Goal: Transaction & Acquisition: Book appointment/travel/reservation

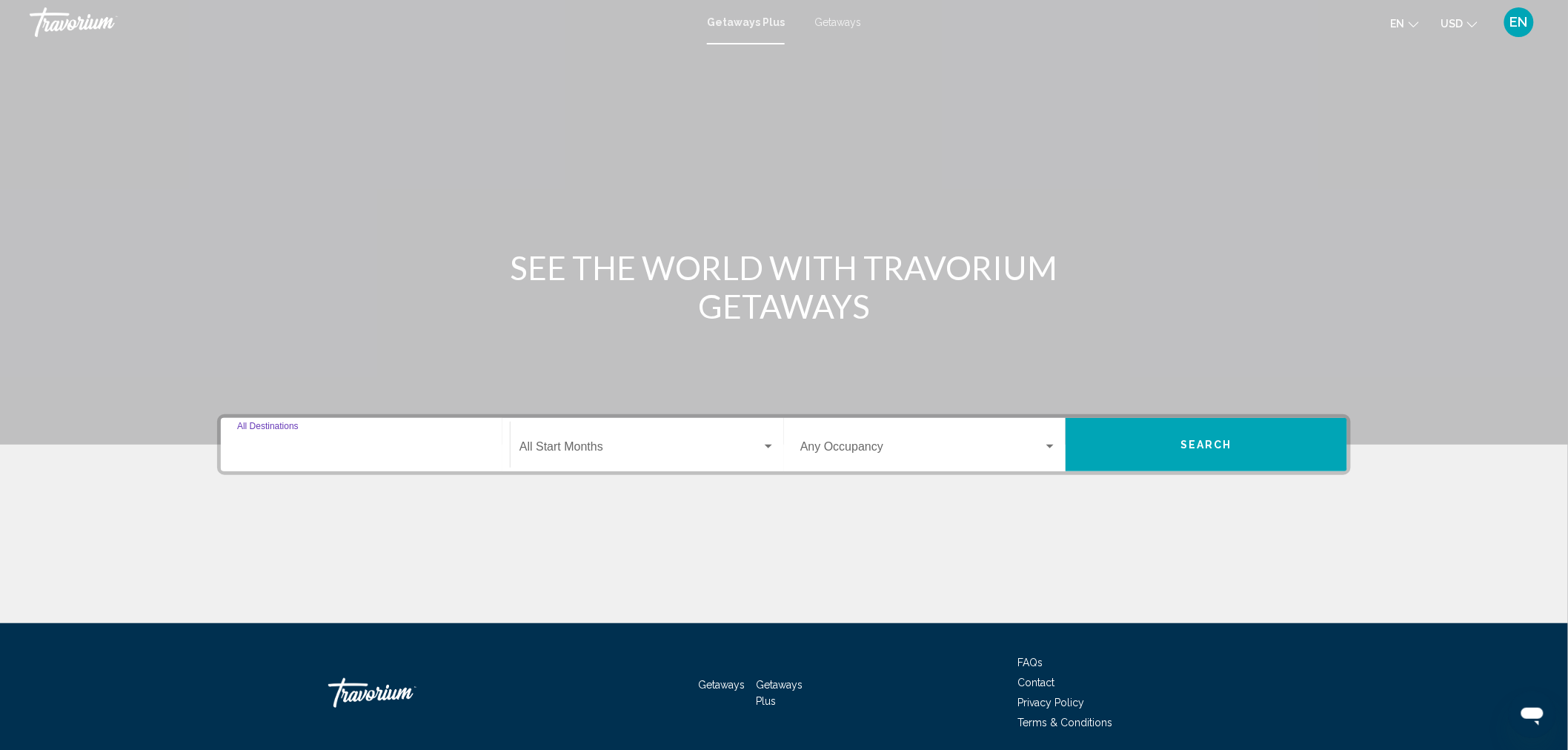
click at [428, 443] on input "Destination All Destinations" at bounding box center [365, 450] width 257 height 14
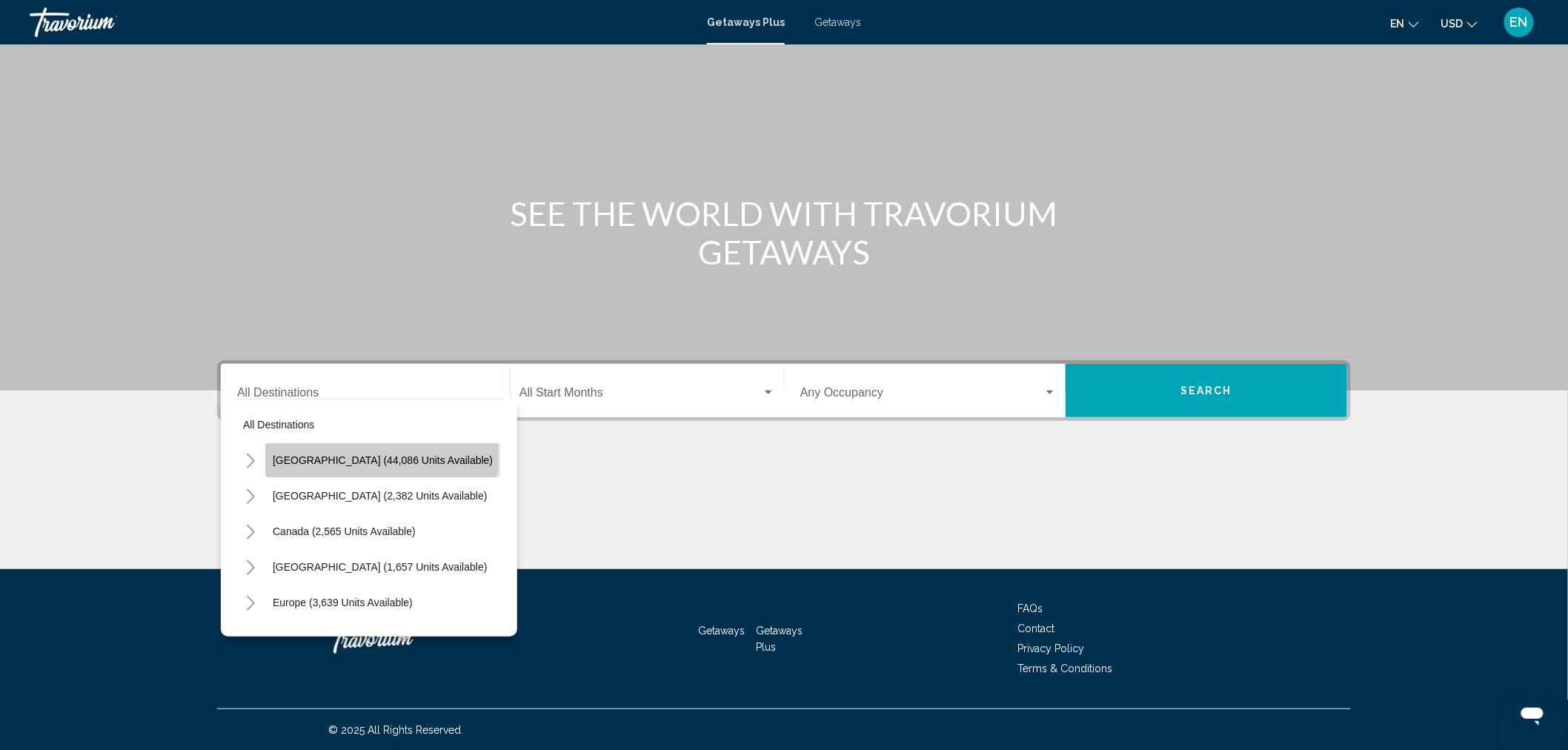
click at [381, 456] on span "[GEOGRAPHIC_DATA] (44,086 units available)" at bounding box center [383, 460] width 220 height 12
type input "**********"
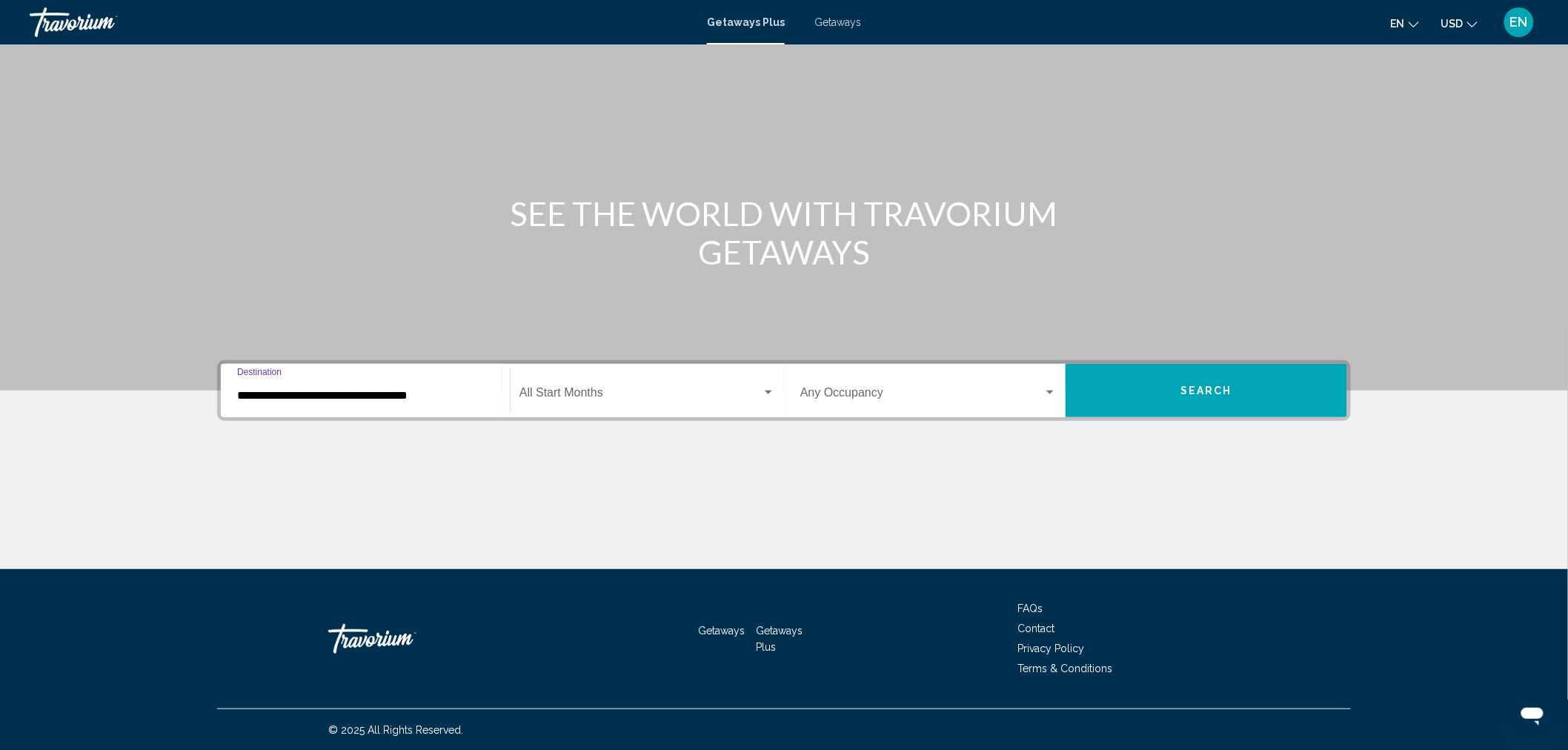
click at [552, 384] on div "Start Month All Start Months" at bounding box center [647, 390] width 256 height 46
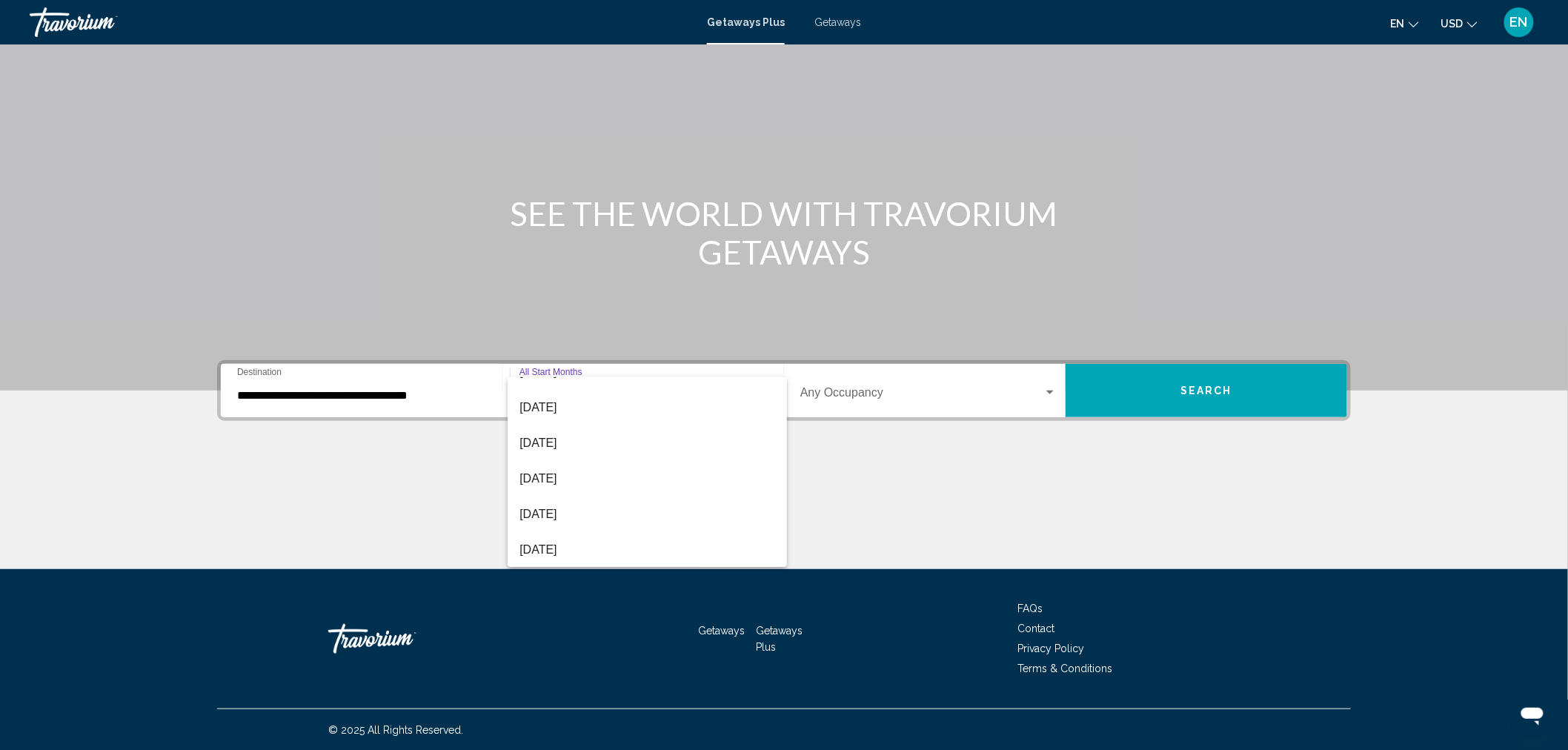
scroll to position [0, 0]
click at [537, 383] on span "All Start Months" at bounding box center [647, 394] width 256 height 35
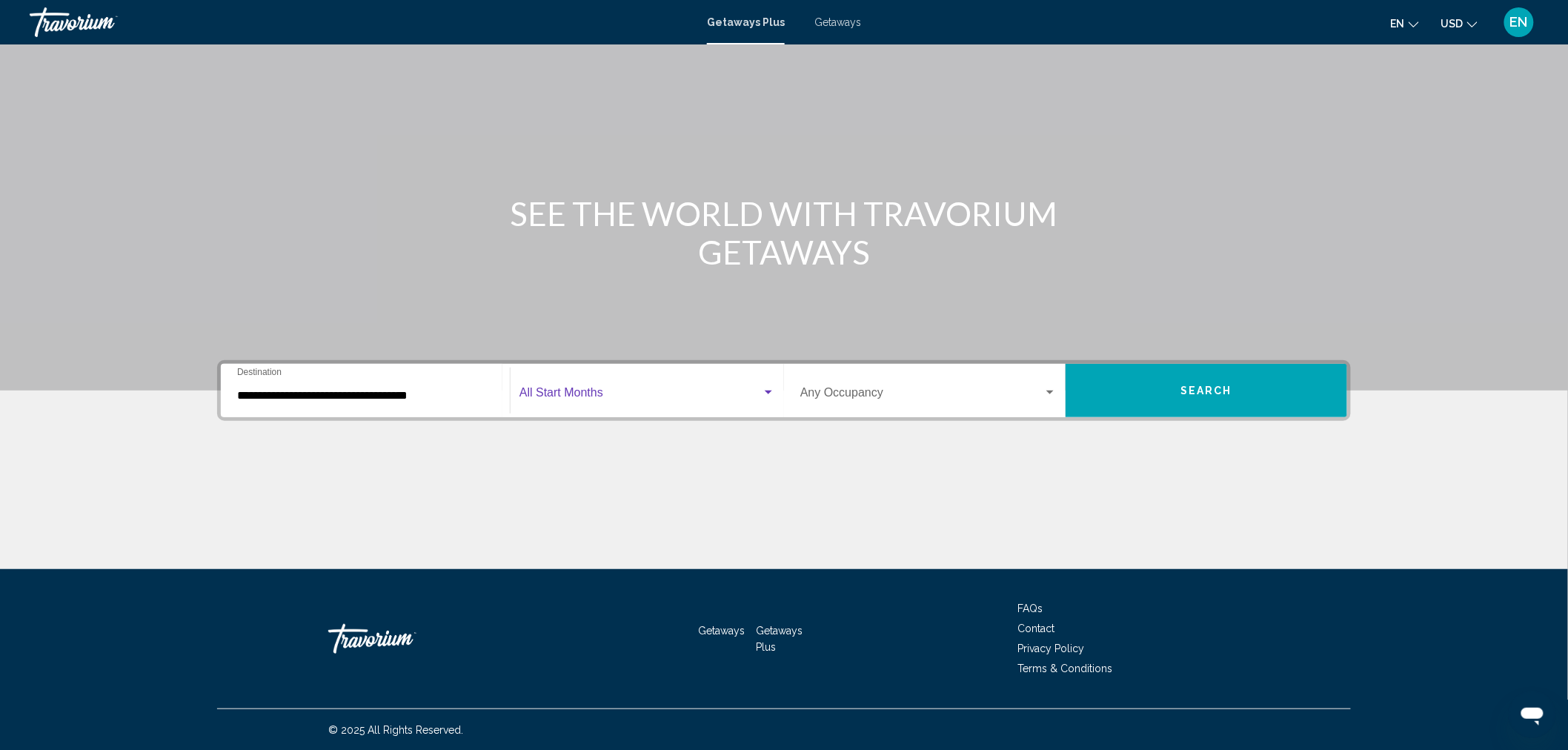
click at [874, 389] on span "Search widget" at bounding box center [921, 395] width 243 height 14
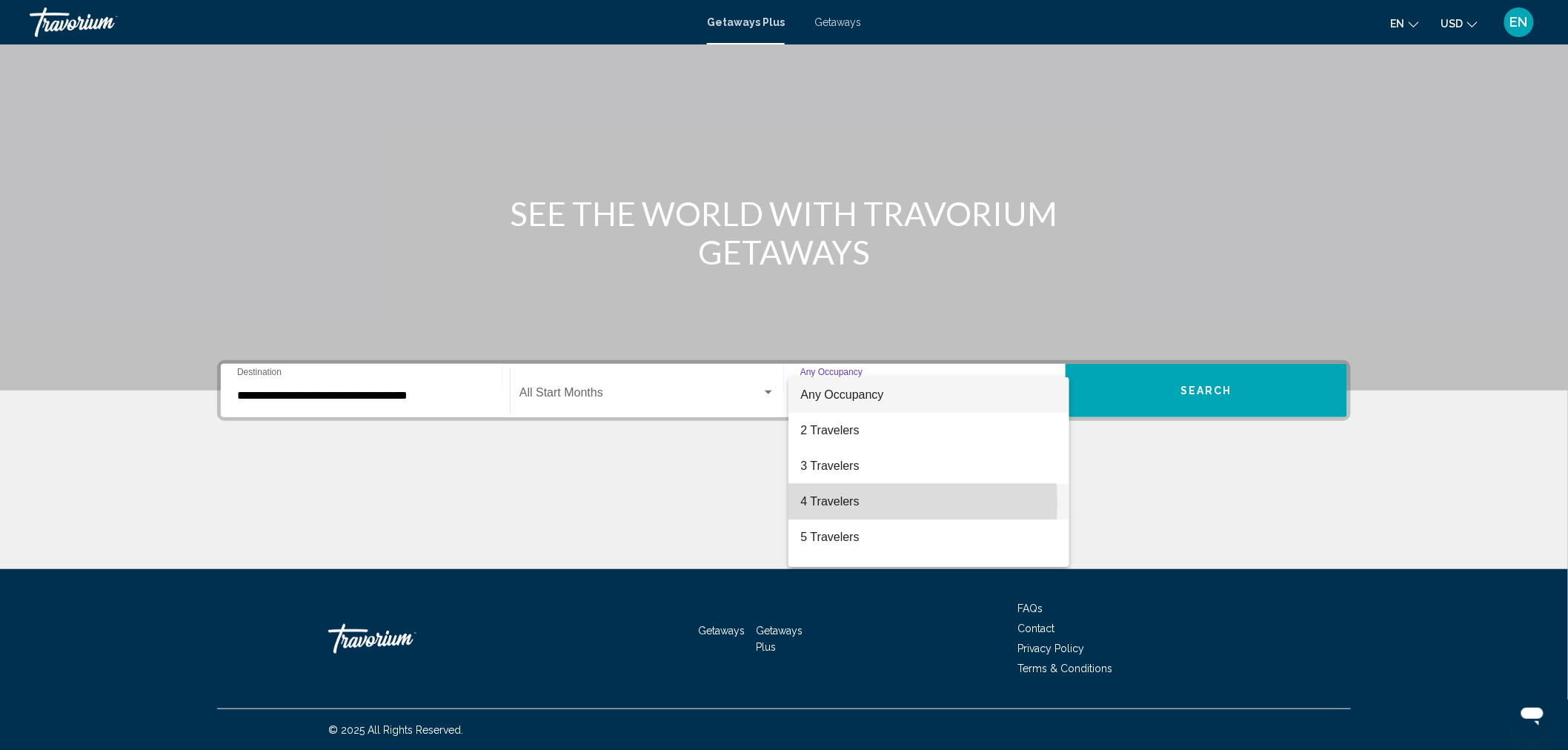
click at [838, 502] on span "4 Travelers" at bounding box center [929, 501] width 257 height 35
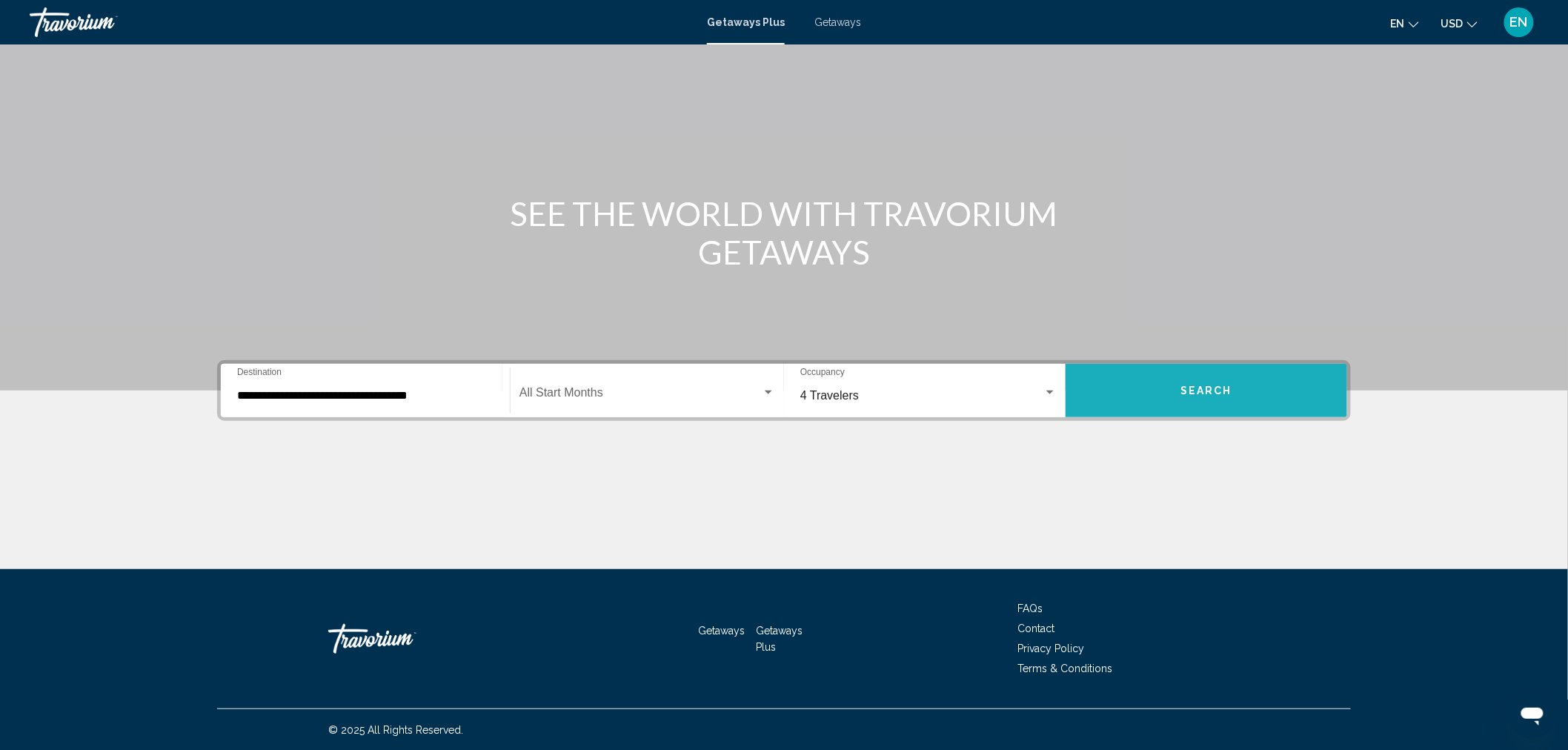
click at [1199, 388] on span "Search" at bounding box center [1207, 390] width 52 height 12
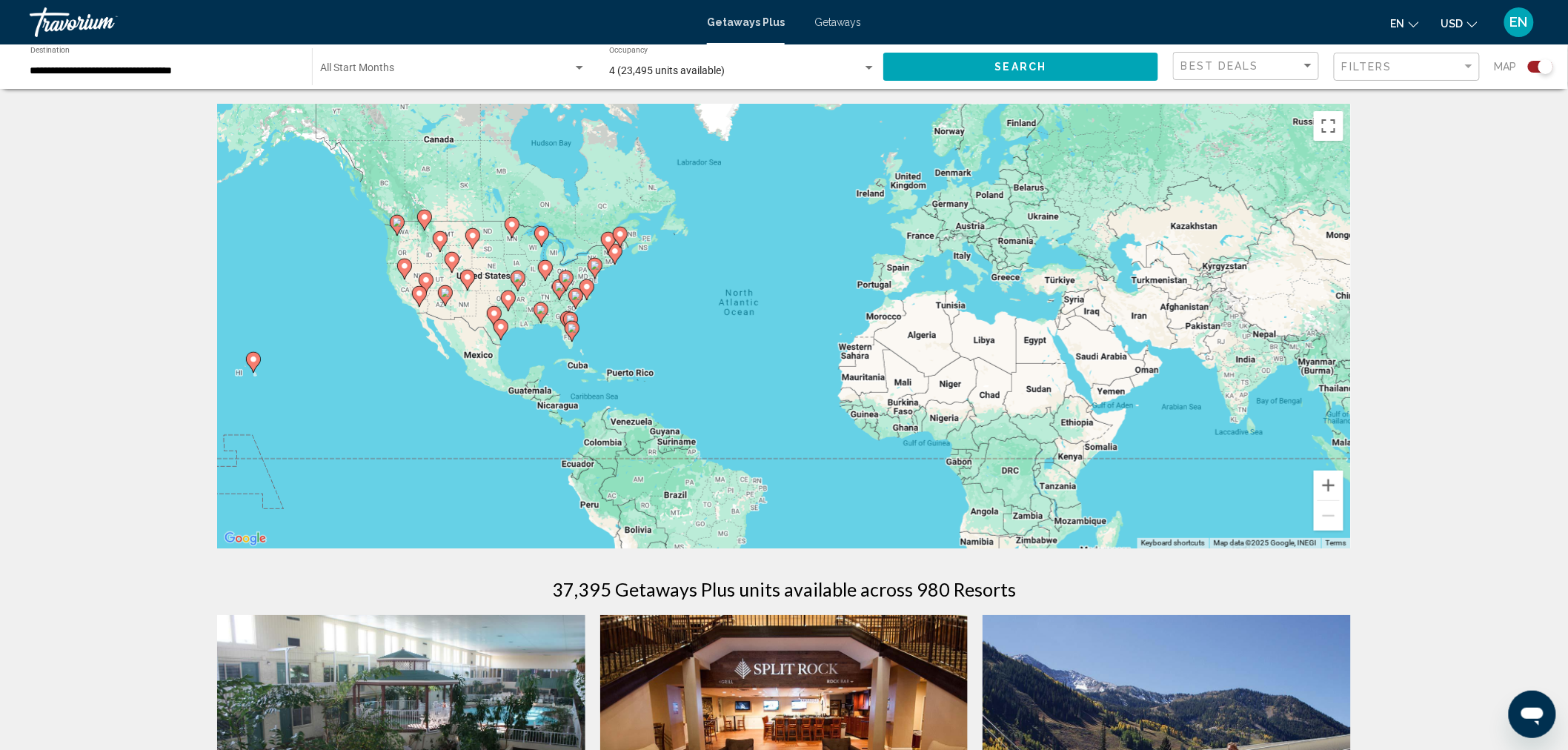
click at [833, 19] on span "Getaways" at bounding box center [838, 22] width 46 height 12
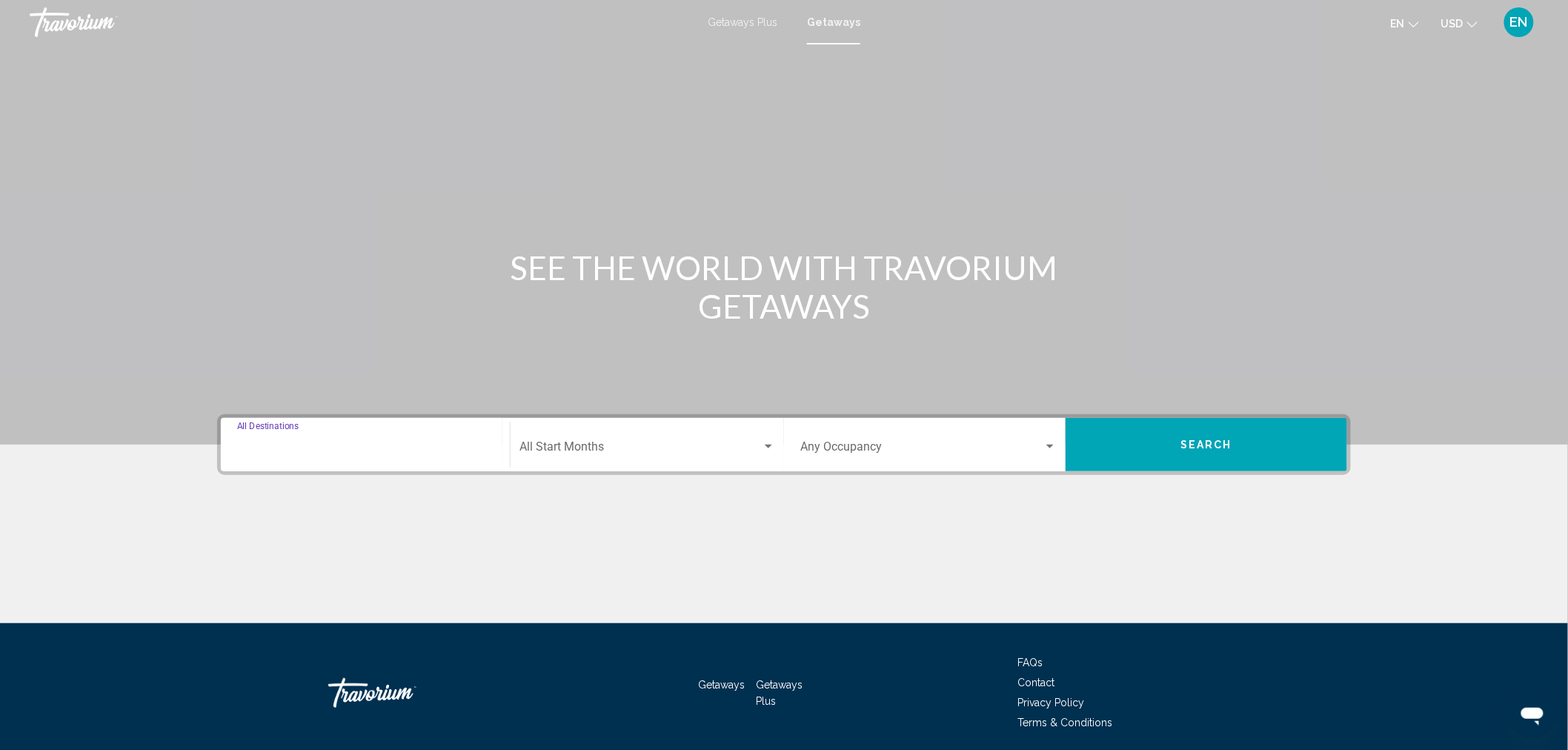
click at [385, 452] on input "Destination All Destinations" at bounding box center [365, 450] width 257 height 14
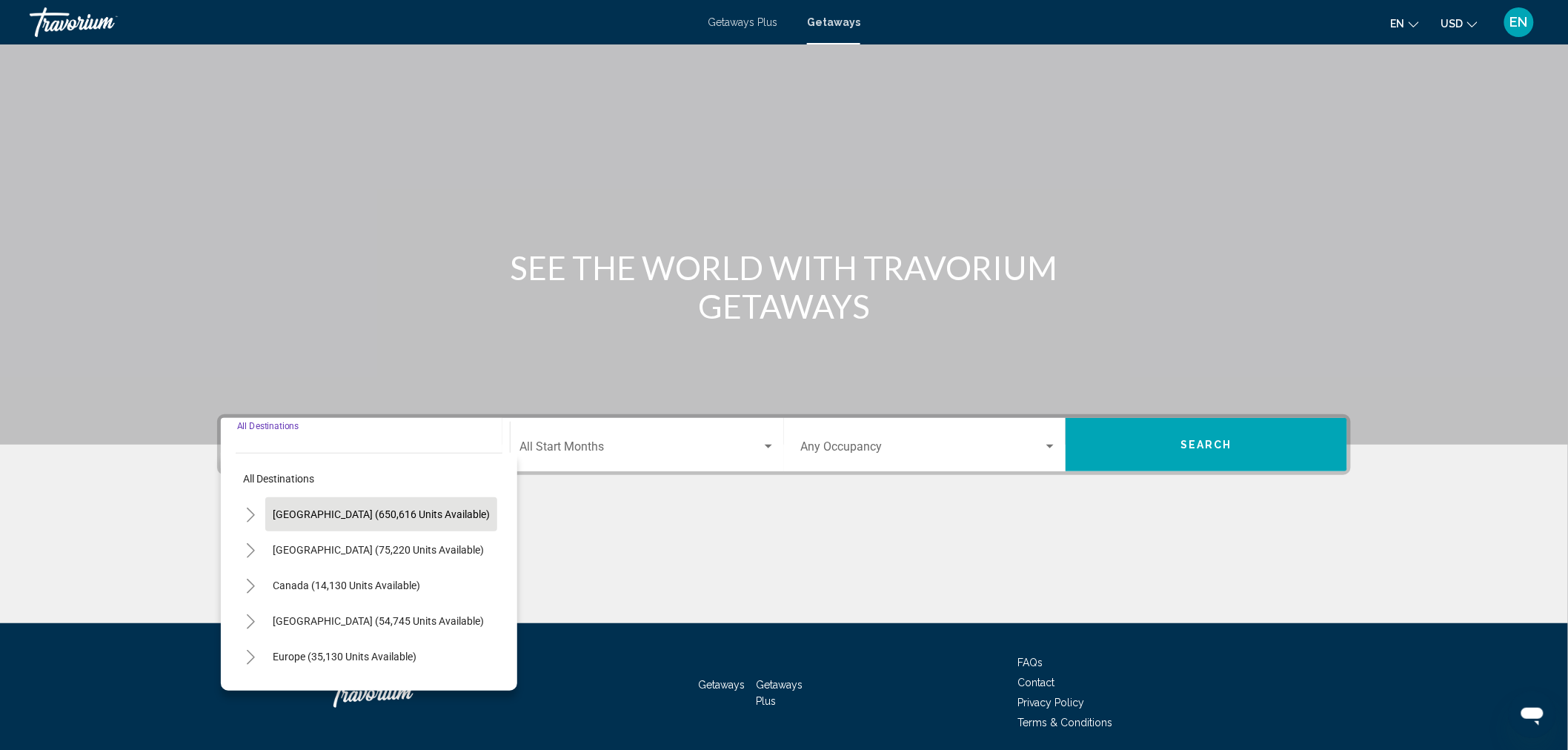
scroll to position [54, 0]
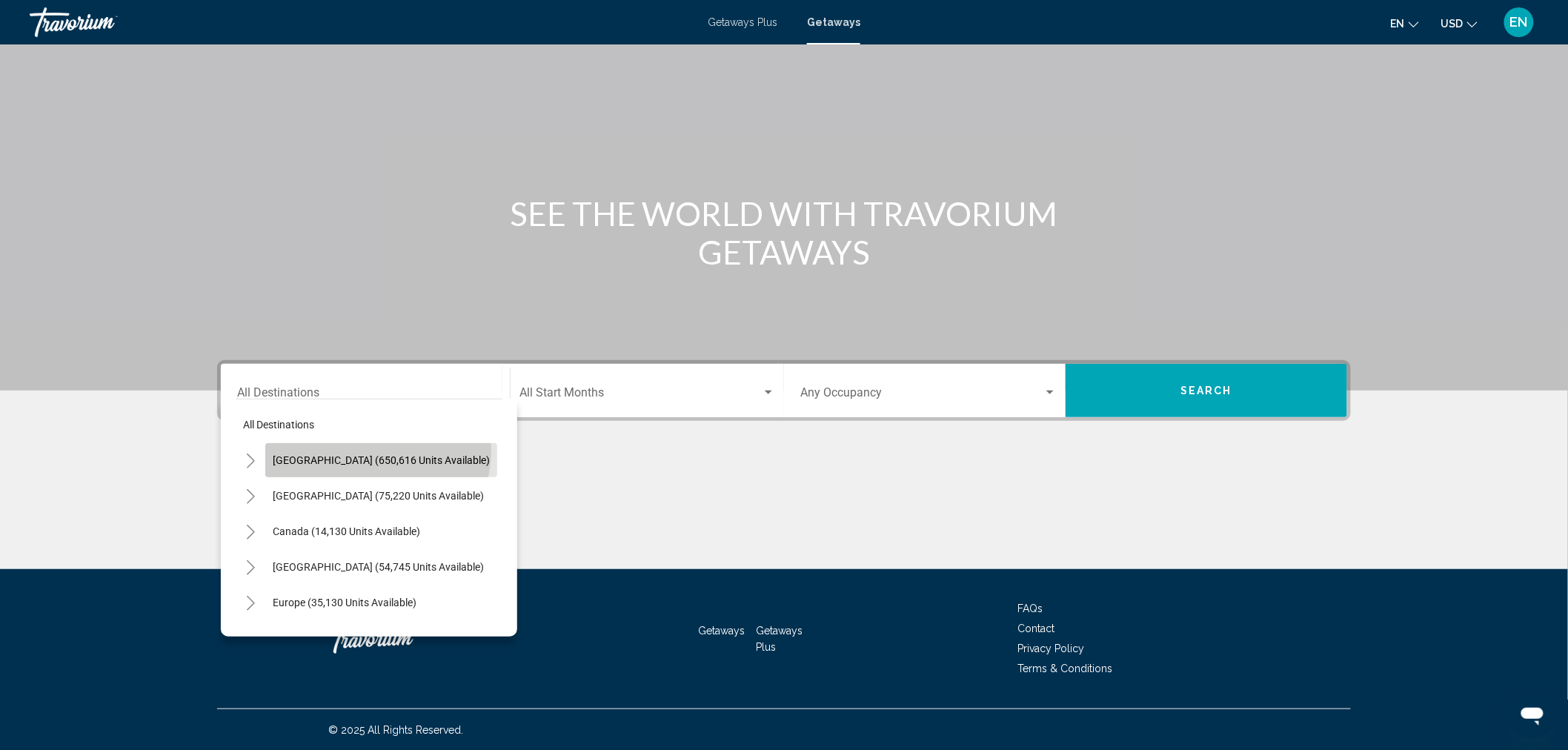
click at [376, 451] on button "[GEOGRAPHIC_DATA] (650,616 units available)" at bounding box center [381, 460] width 232 height 34
type input "**********"
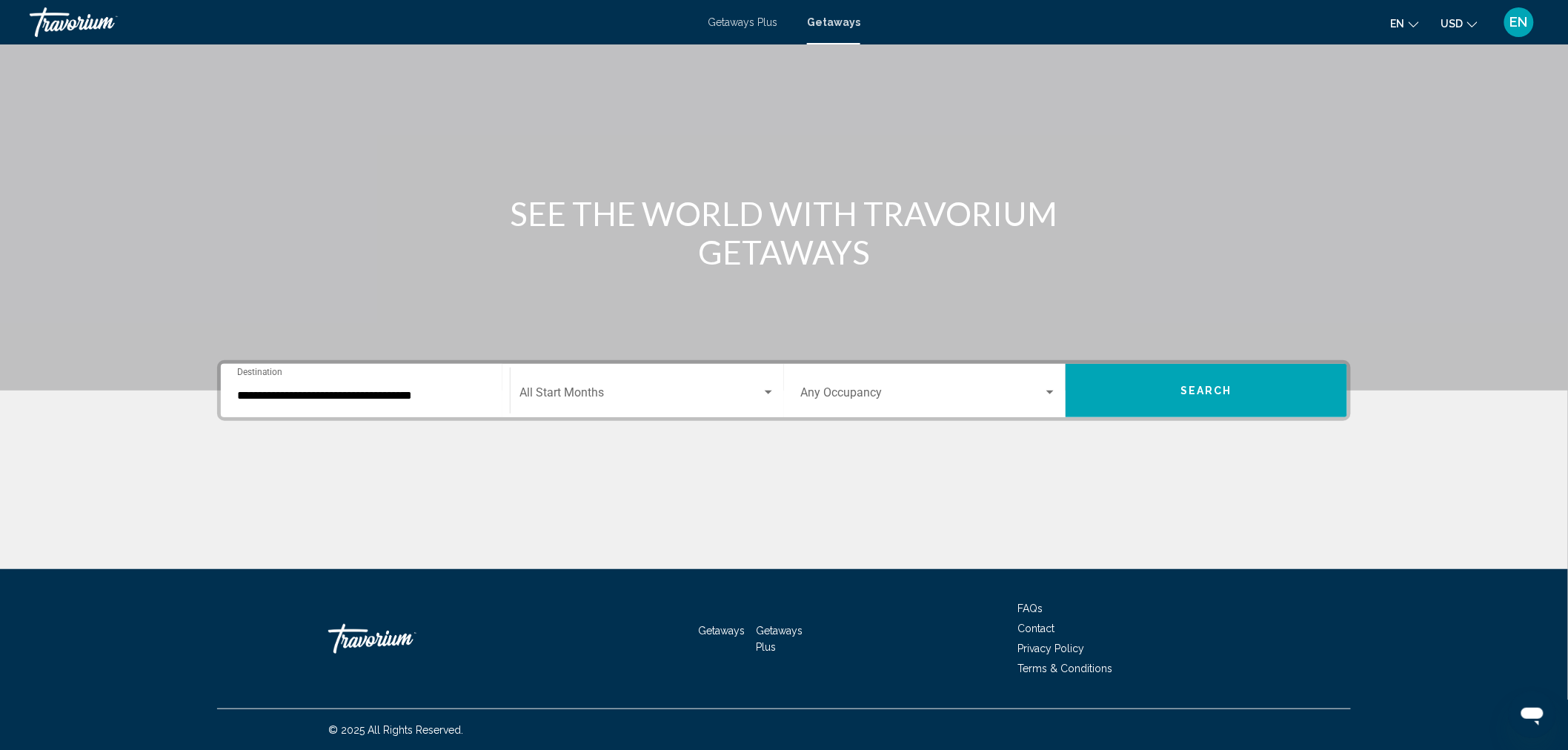
click at [605, 385] on div "Start Month All Start Months" at bounding box center [647, 390] width 256 height 46
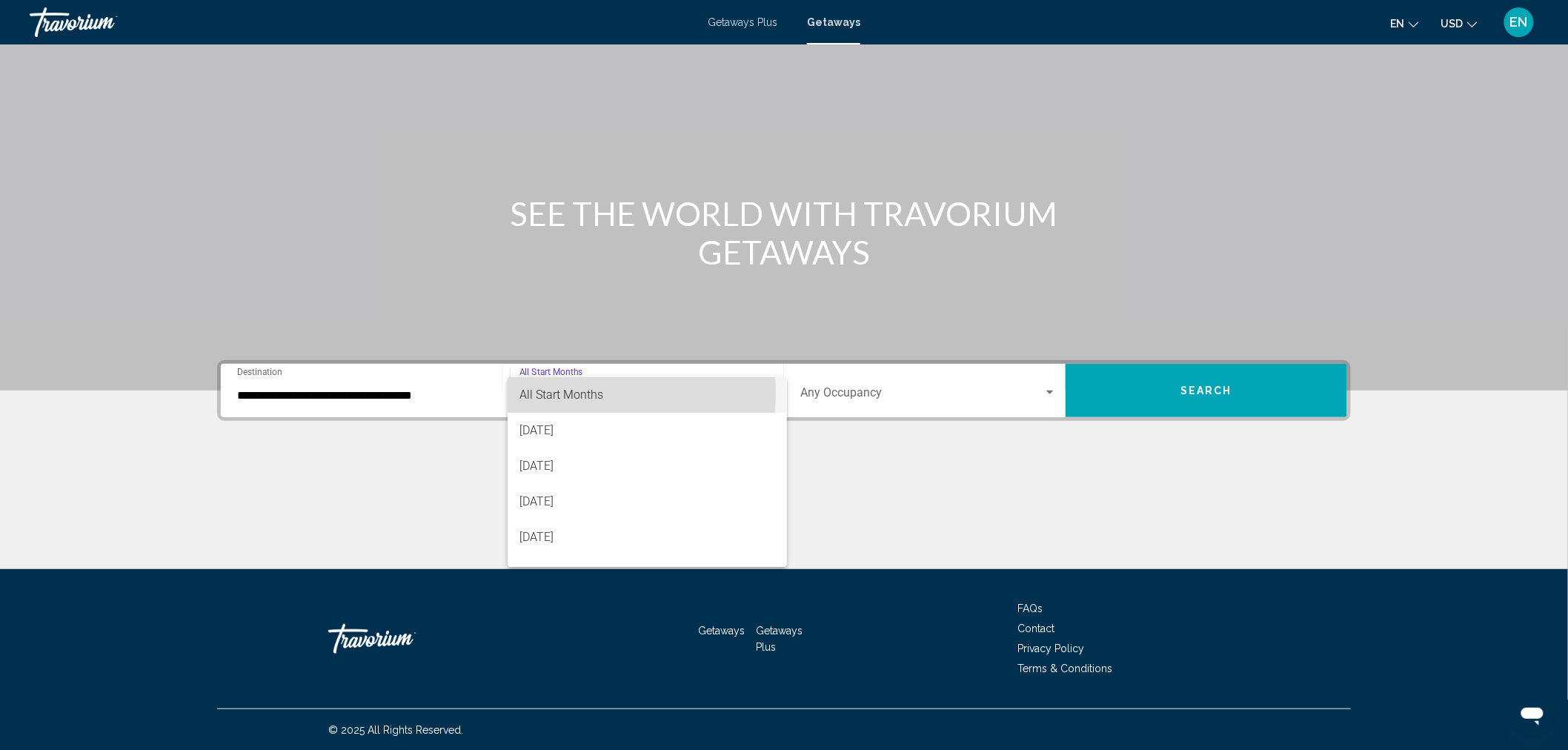
click at [598, 393] on span "All Start Months" at bounding box center [562, 394] width 84 height 14
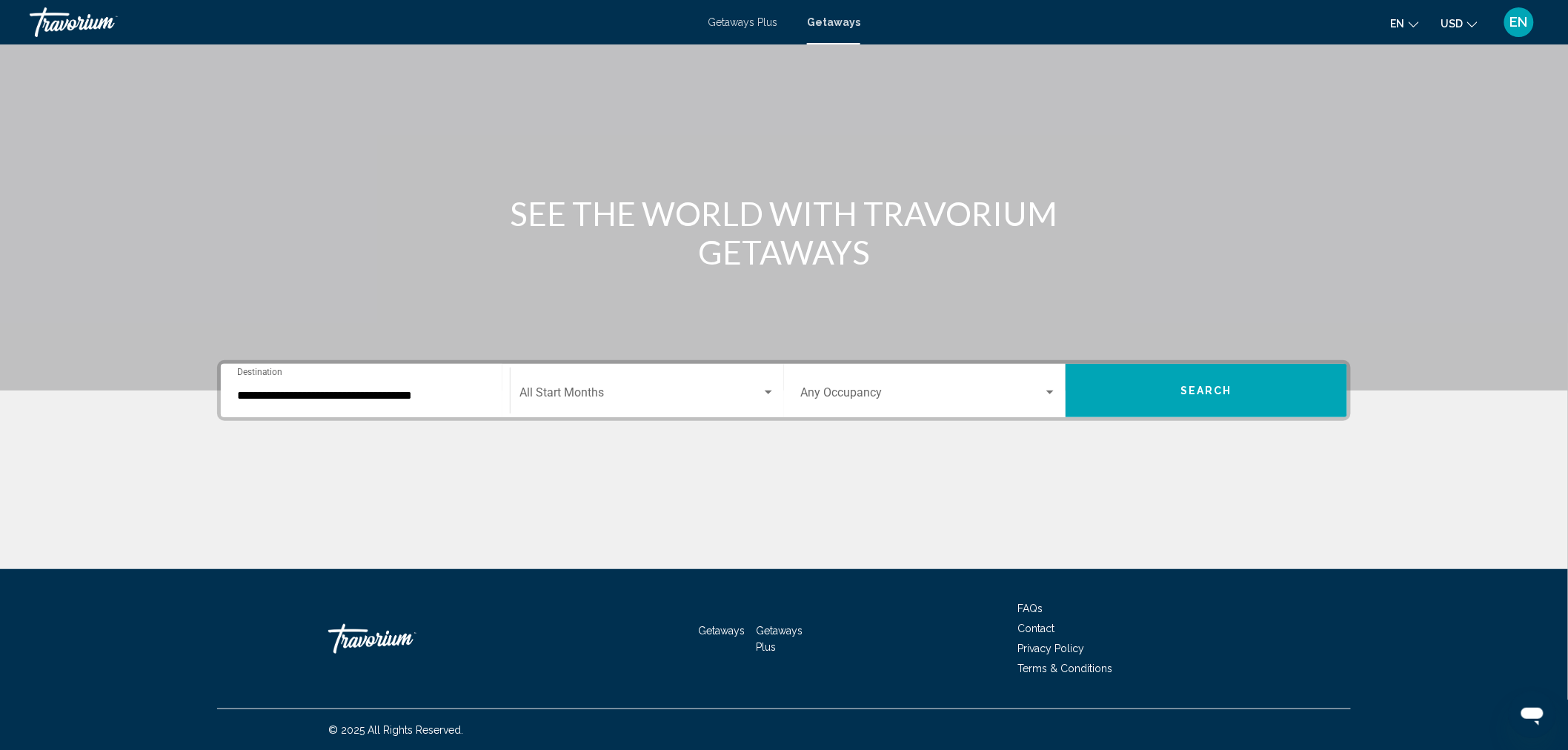
click at [838, 384] on div "Occupancy Any Occupancy" at bounding box center [929, 390] width 257 height 46
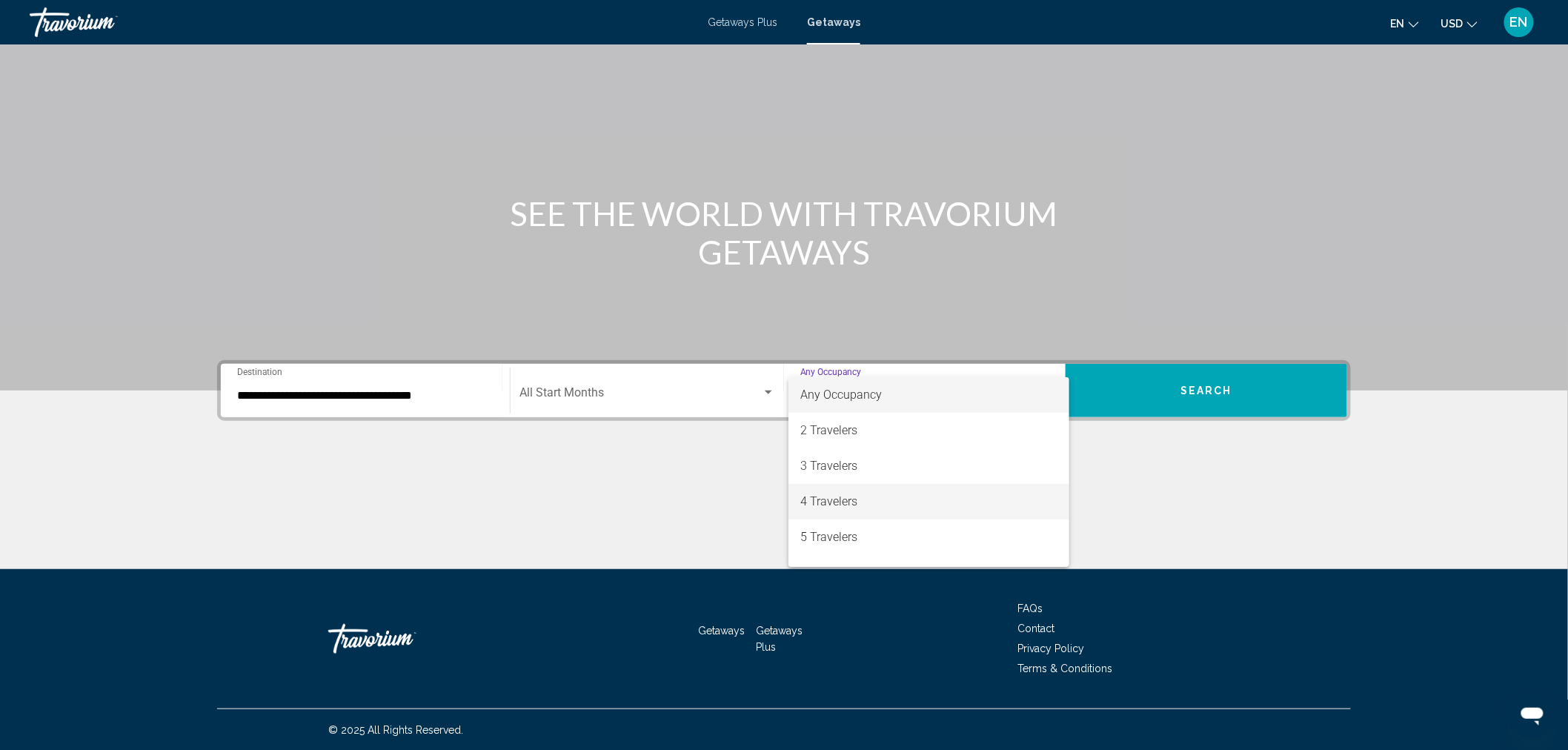
click at [839, 498] on span "4 Travelers" at bounding box center [929, 501] width 257 height 35
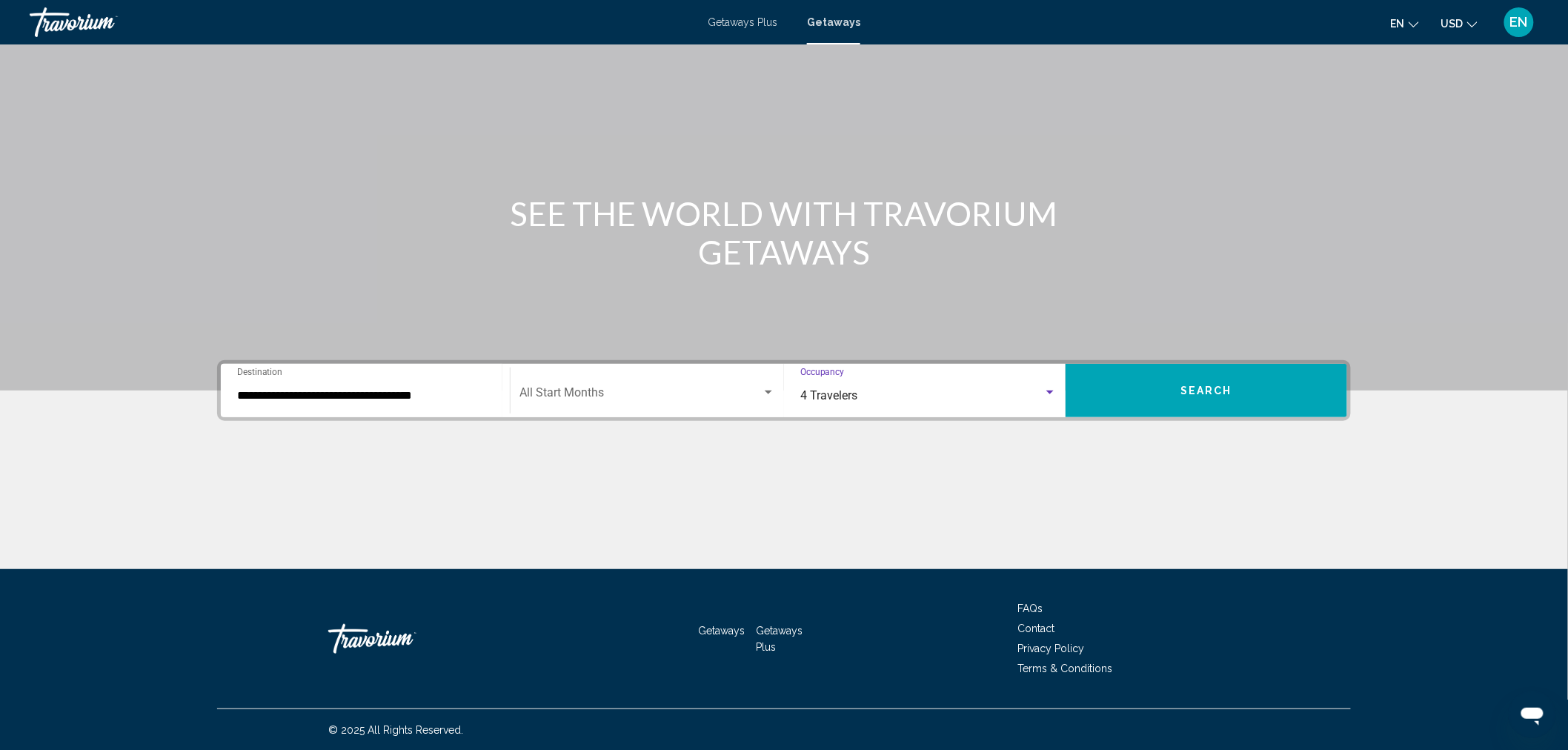
click at [1153, 389] on button "Search" at bounding box center [1206, 390] width 281 height 54
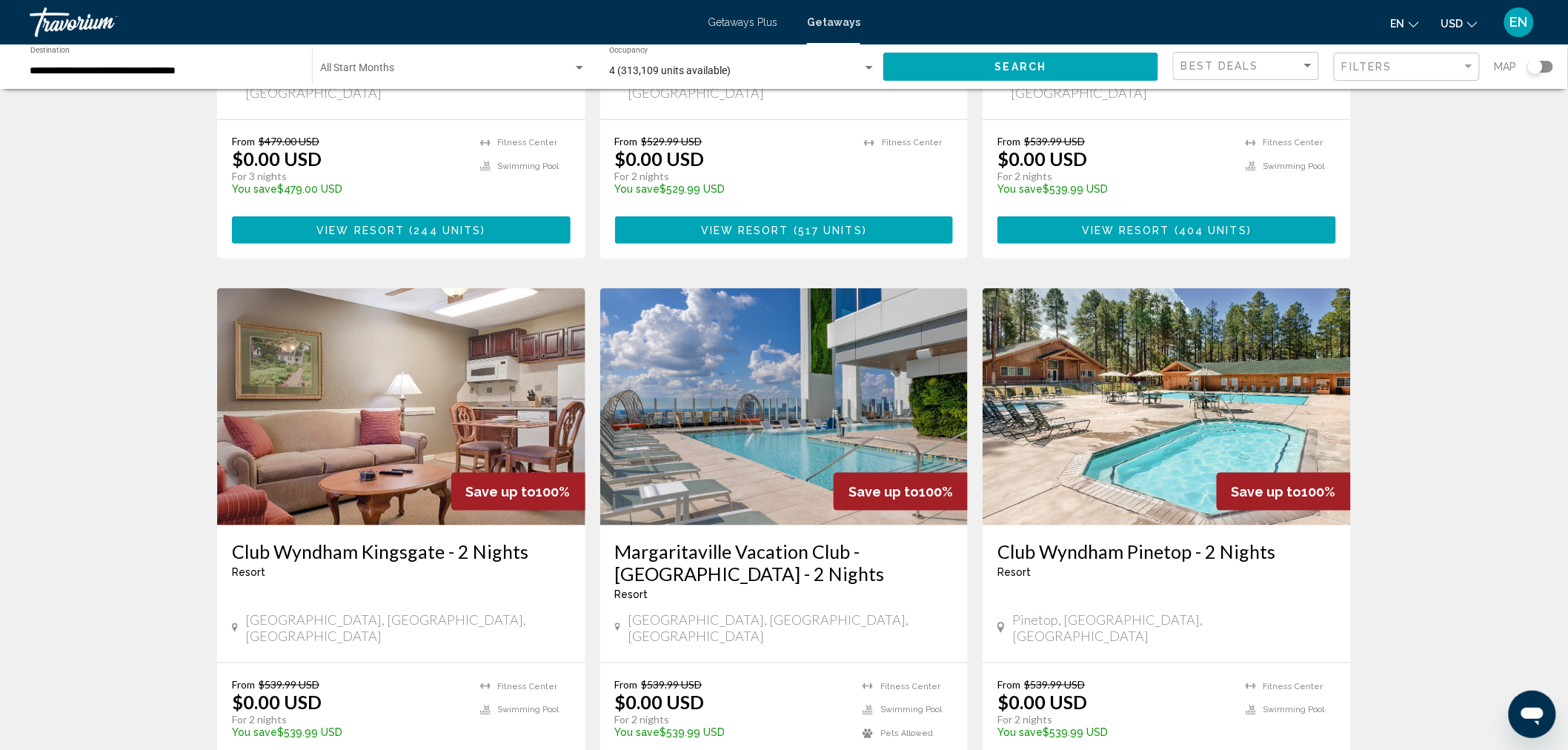
scroll to position [82, 0]
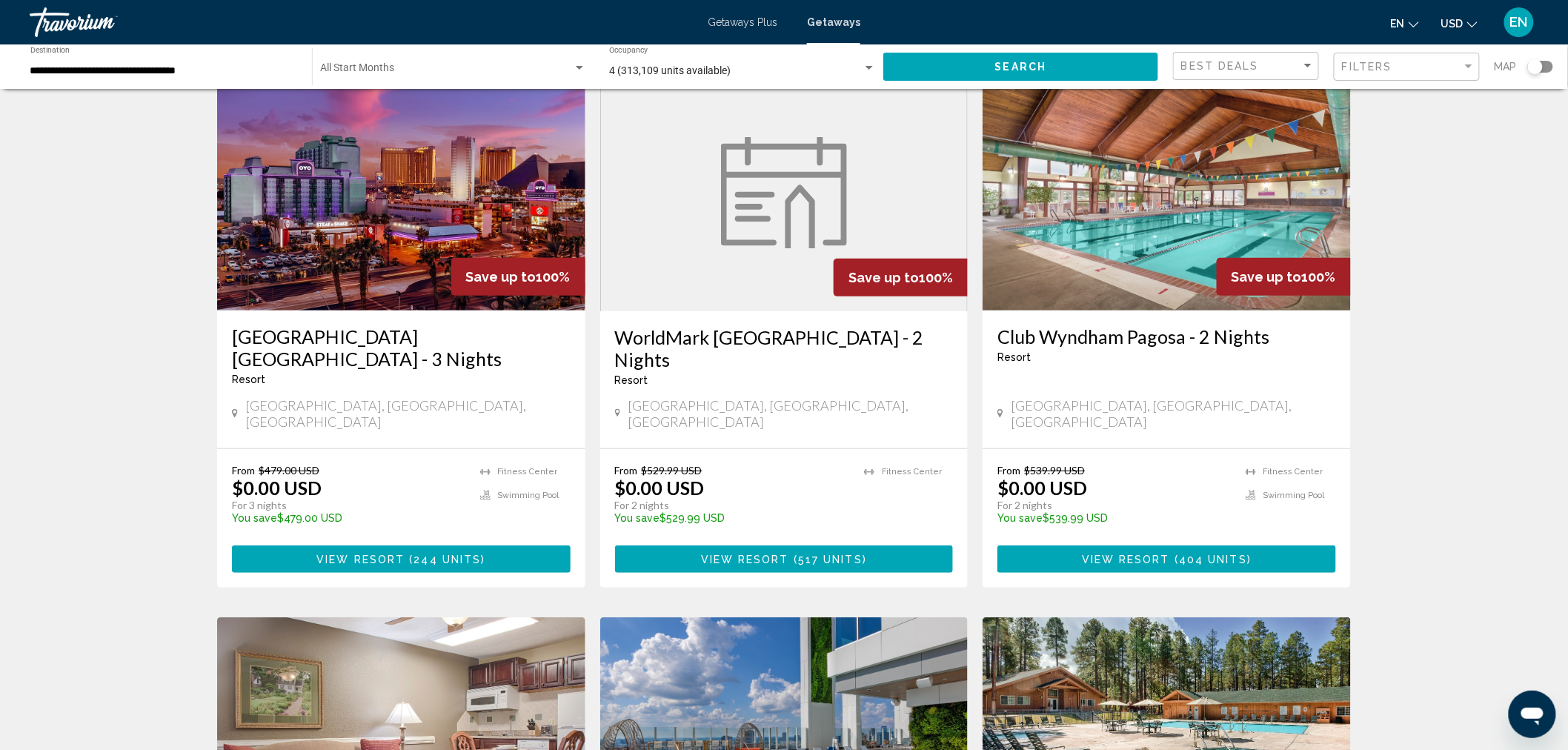
click at [1550, 66] on div "Search widget" at bounding box center [1541, 66] width 25 height 12
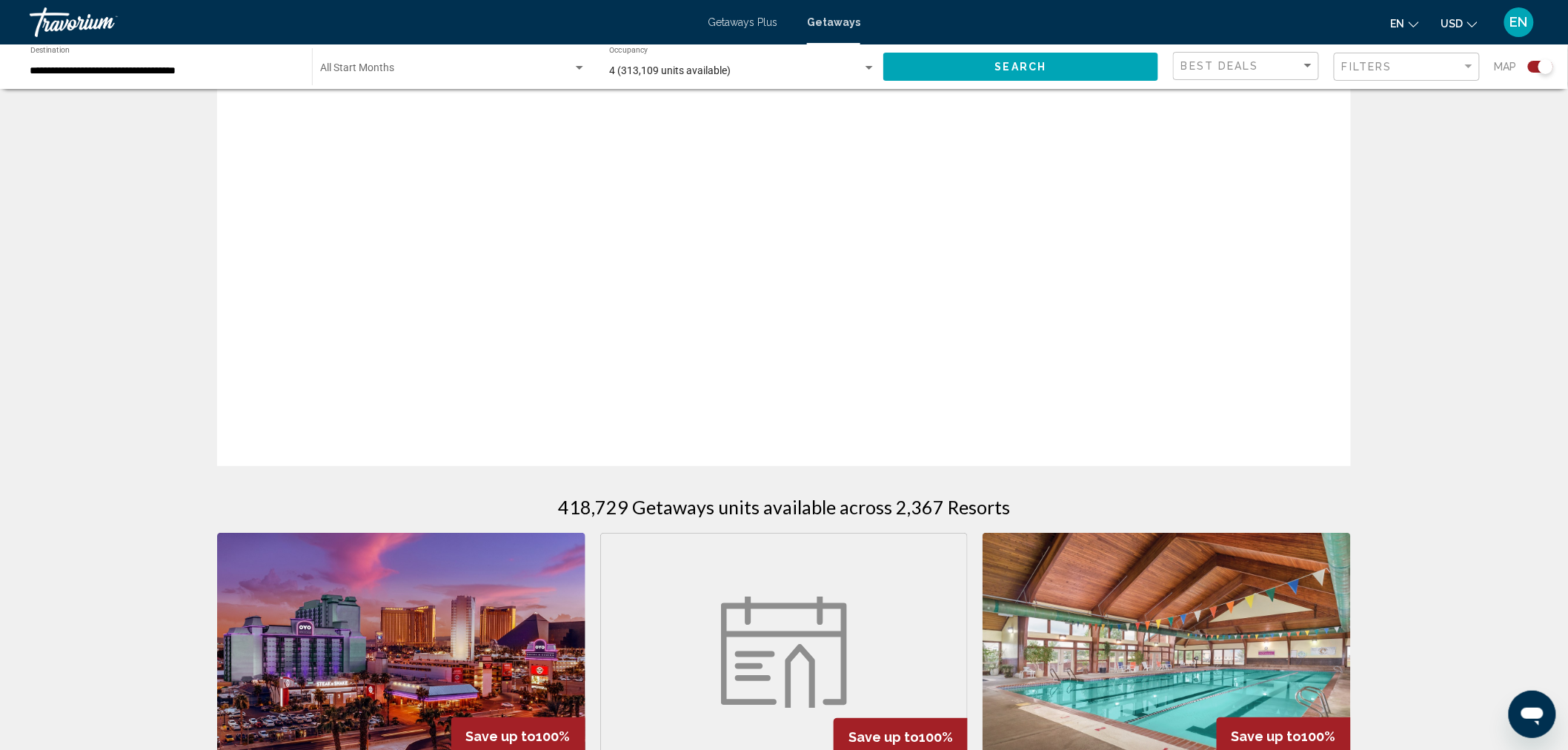
scroll to position [542, 0]
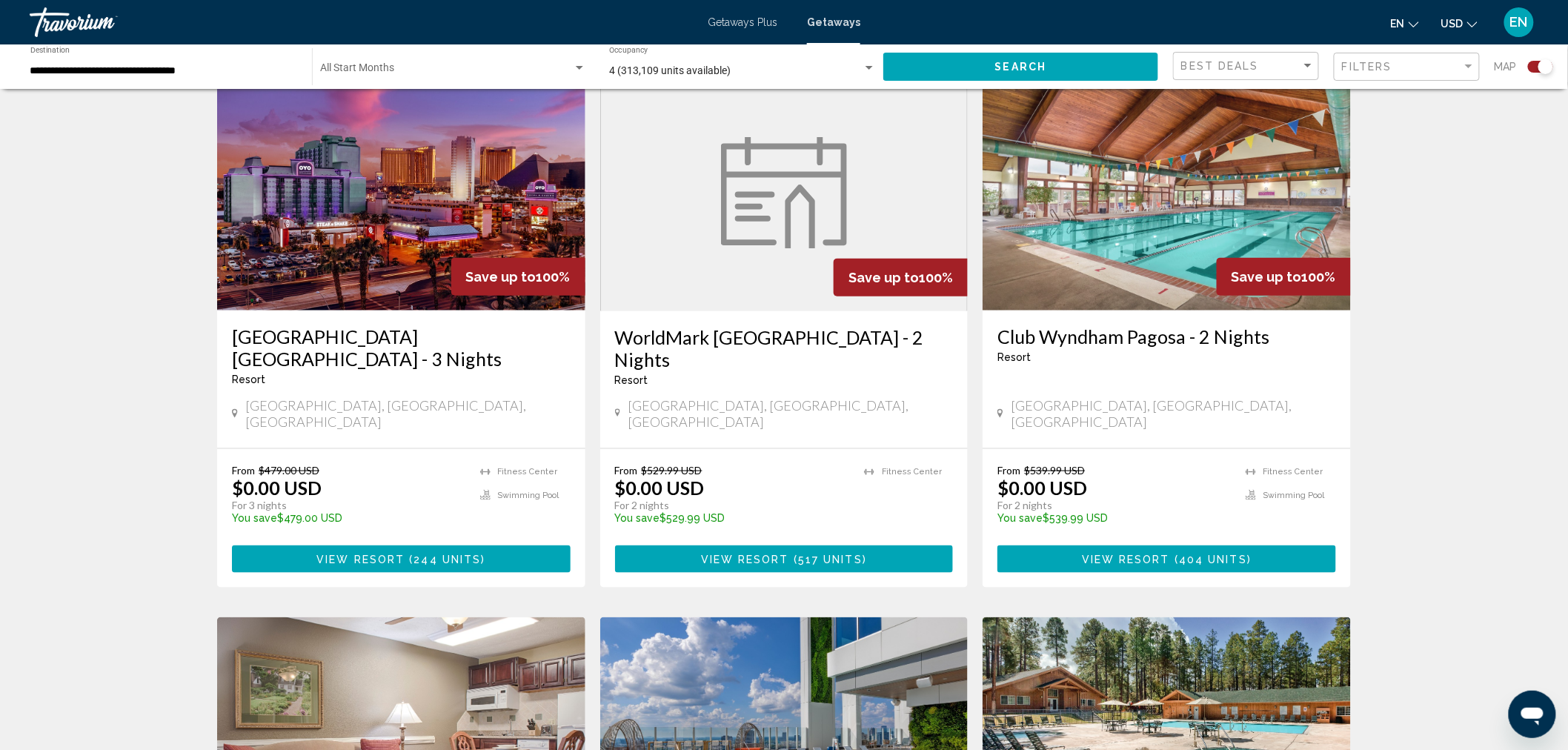
click at [1544, 63] on div "Search widget" at bounding box center [1546, 66] width 15 height 15
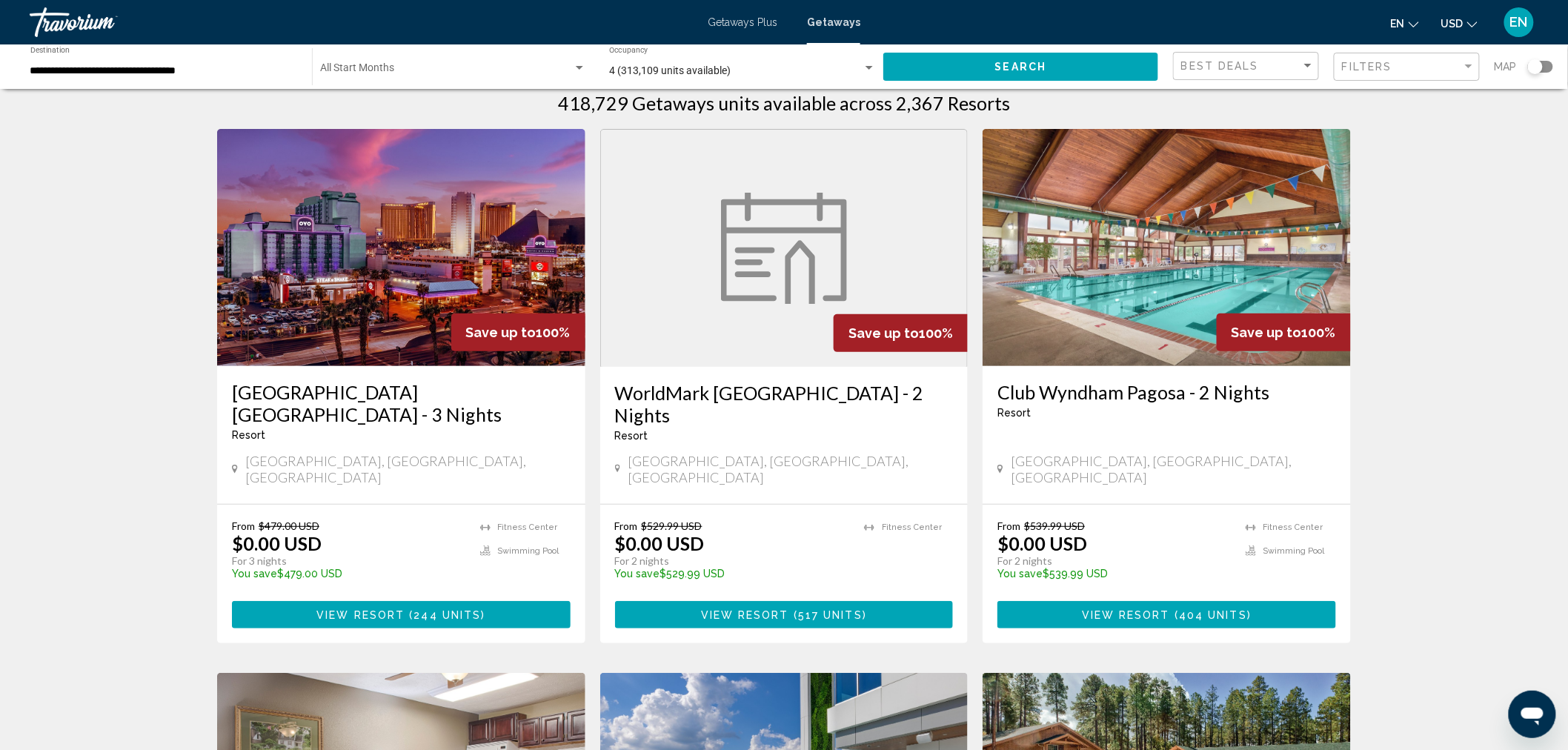
scroll to position [0, 0]
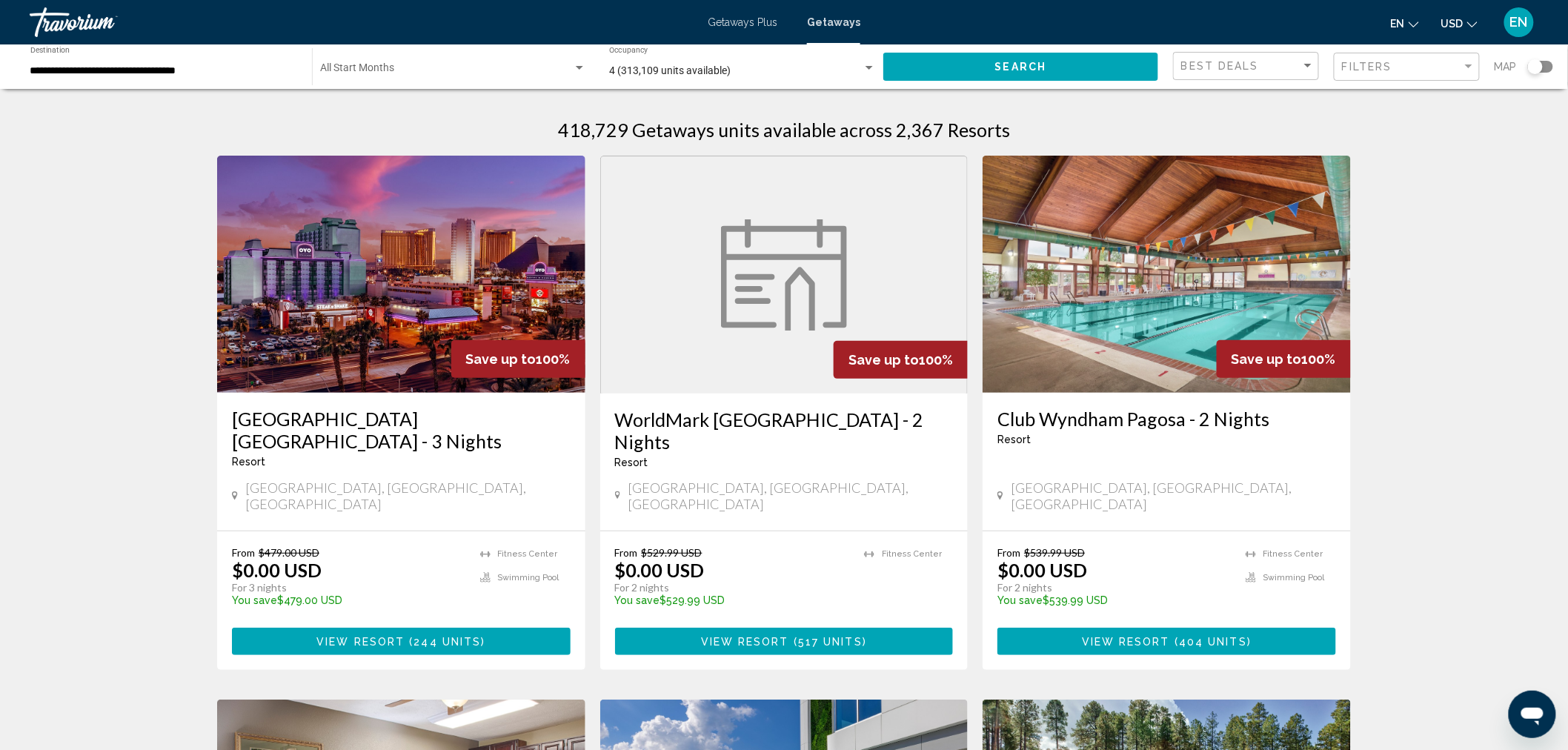
click at [1543, 65] on div "Search widget" at bounding box center [1541, 66] width 25 height 12
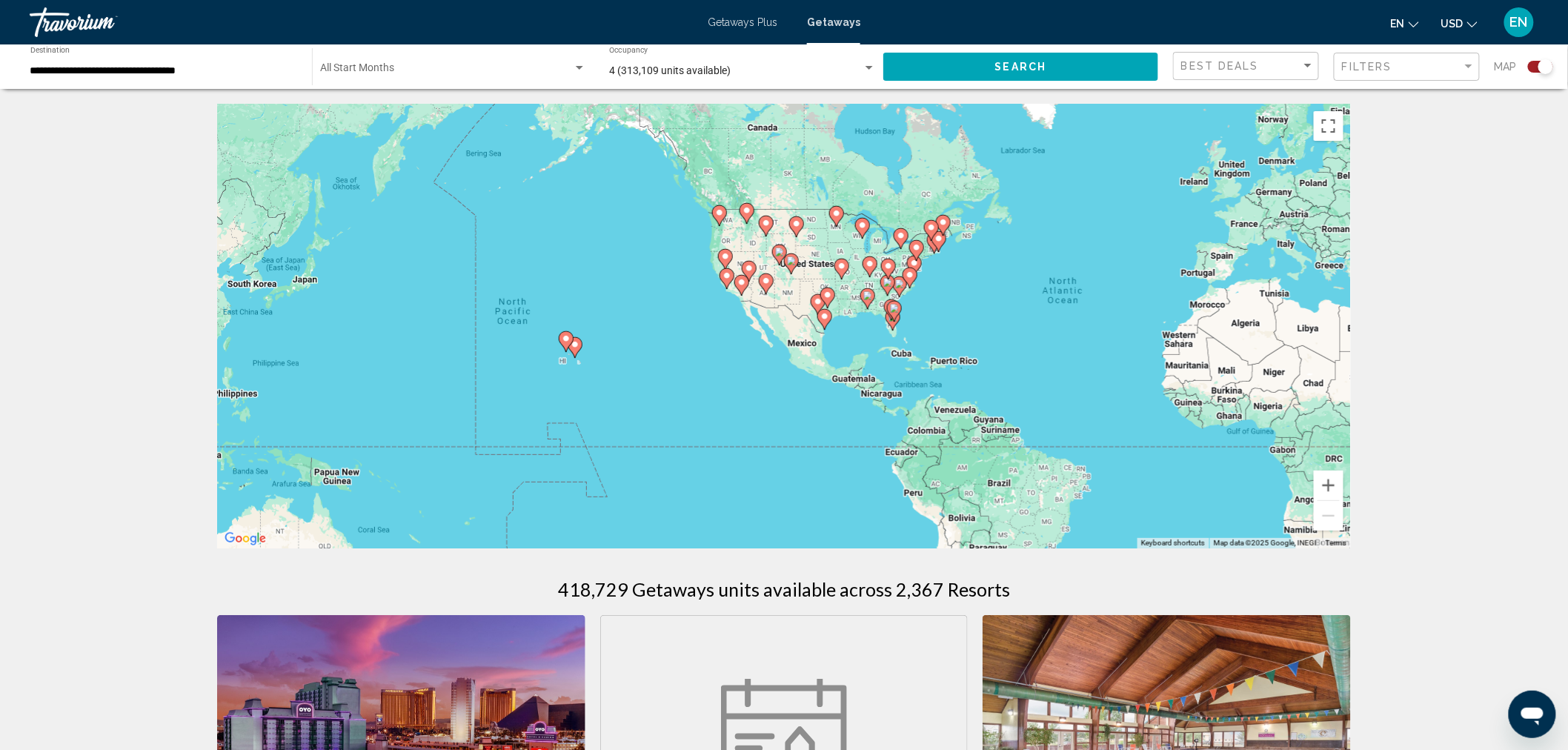
drag, startPoint x: 764, startPoint y: 340, endPoint x: 1089, endPoint y: 329, distance: 325.2
click at [1089, 329] on div "To activate drag with keyboard, press Alt + Enter. Once in keyboard drag state,…" at bounding box center [783, 326] width 1134 height 444
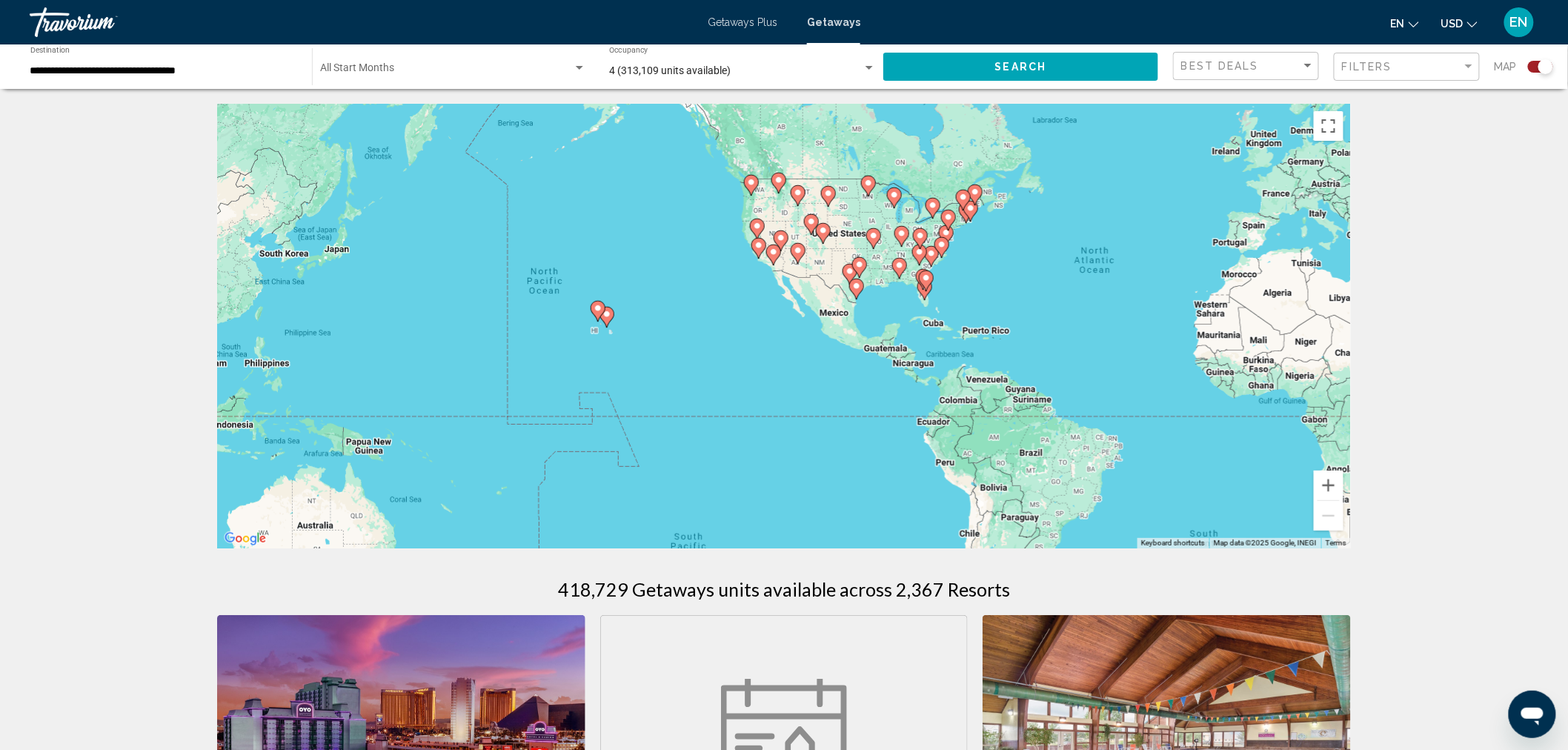
drag, startPoint x: 580, startPoint y: 413, endPoint x: 614, endPoint y: 381, distance: 46.7
click at [614, 381] on div "To activate drag with keyboard, press Alt + Enter. Once in keyboard drag state,…" at bounding box center [783, 326] width 1134 height 444
click at [600, 309] on image "Main content" at bounding box center [598, 309] width 9 height 9
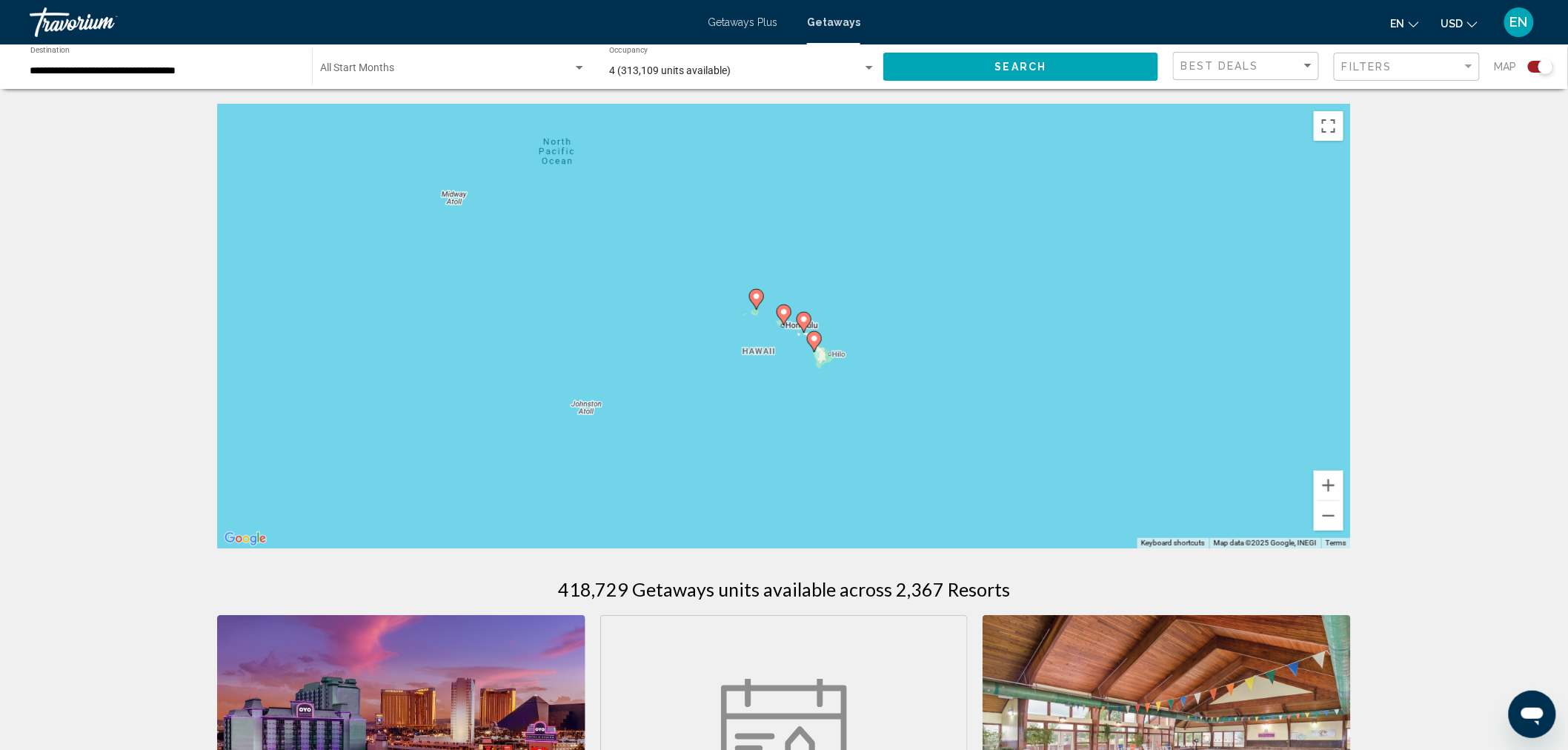
click at [783, 309] on image "Main content" at bounding box center [784, 312] width 9 height 9
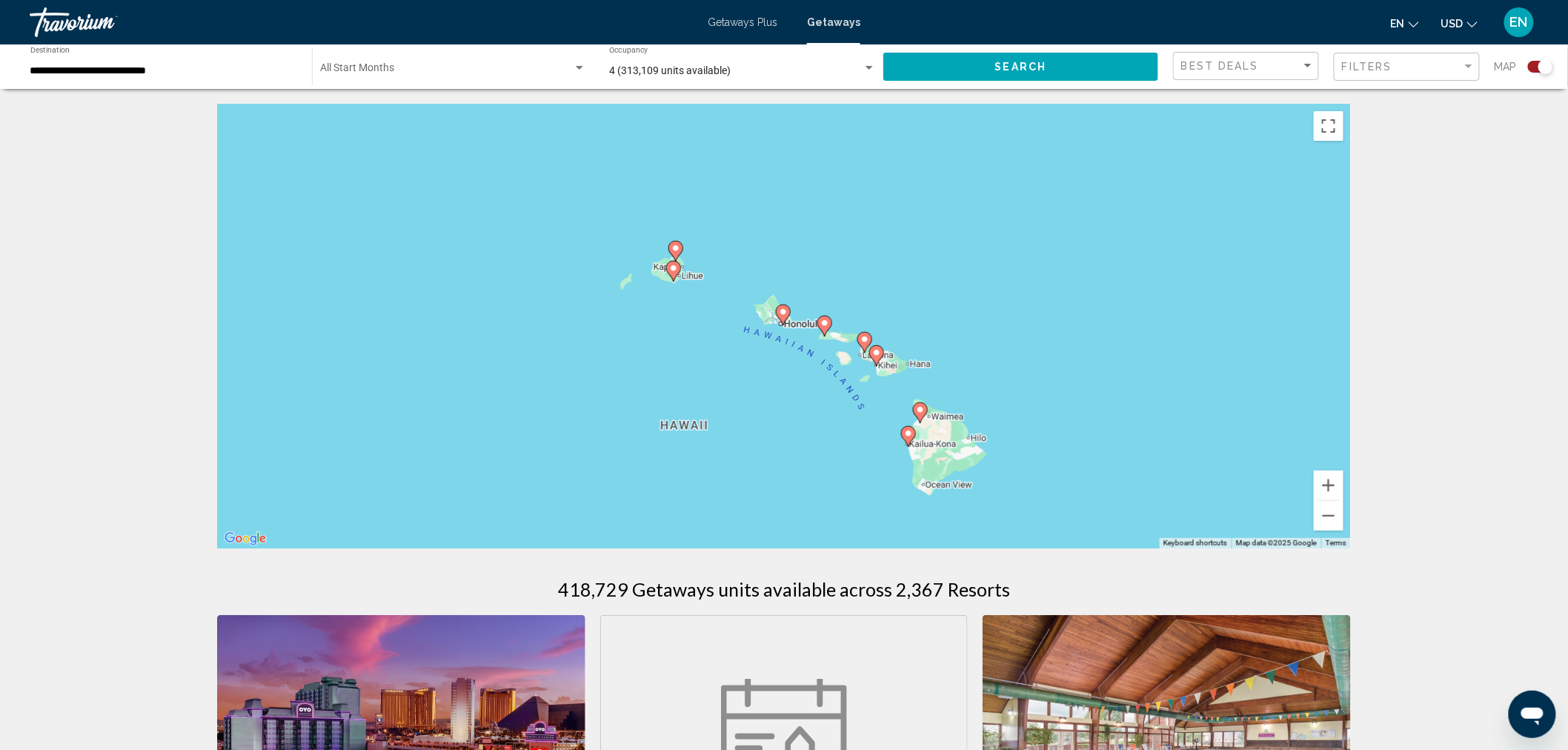
click at [780, 309] on image "Main content" at bounding box center [783, 312] width 9 height 9
type input "**********"
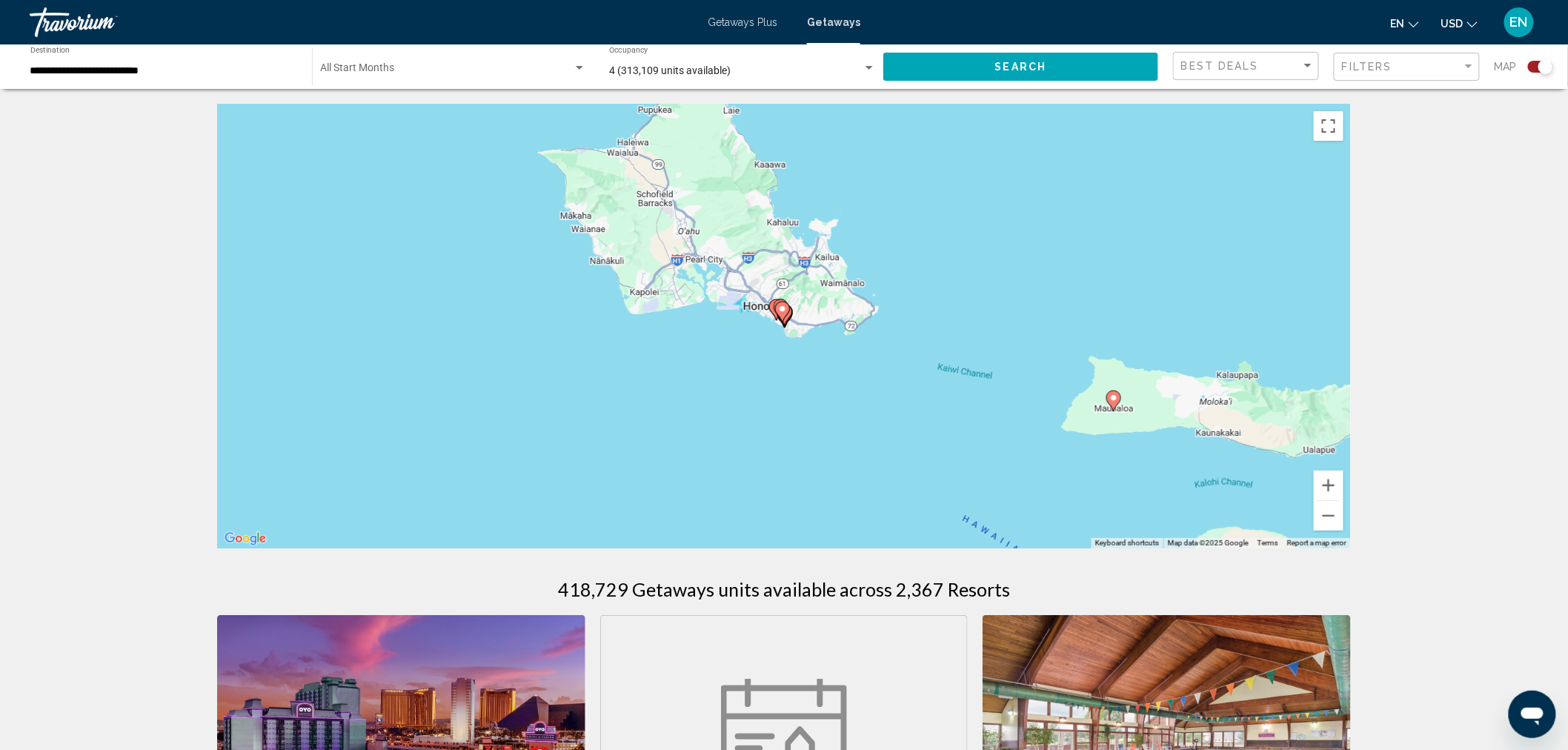
click at [783, 309] on image "Main content" at bounding box center [783, 309] width 9 height 9
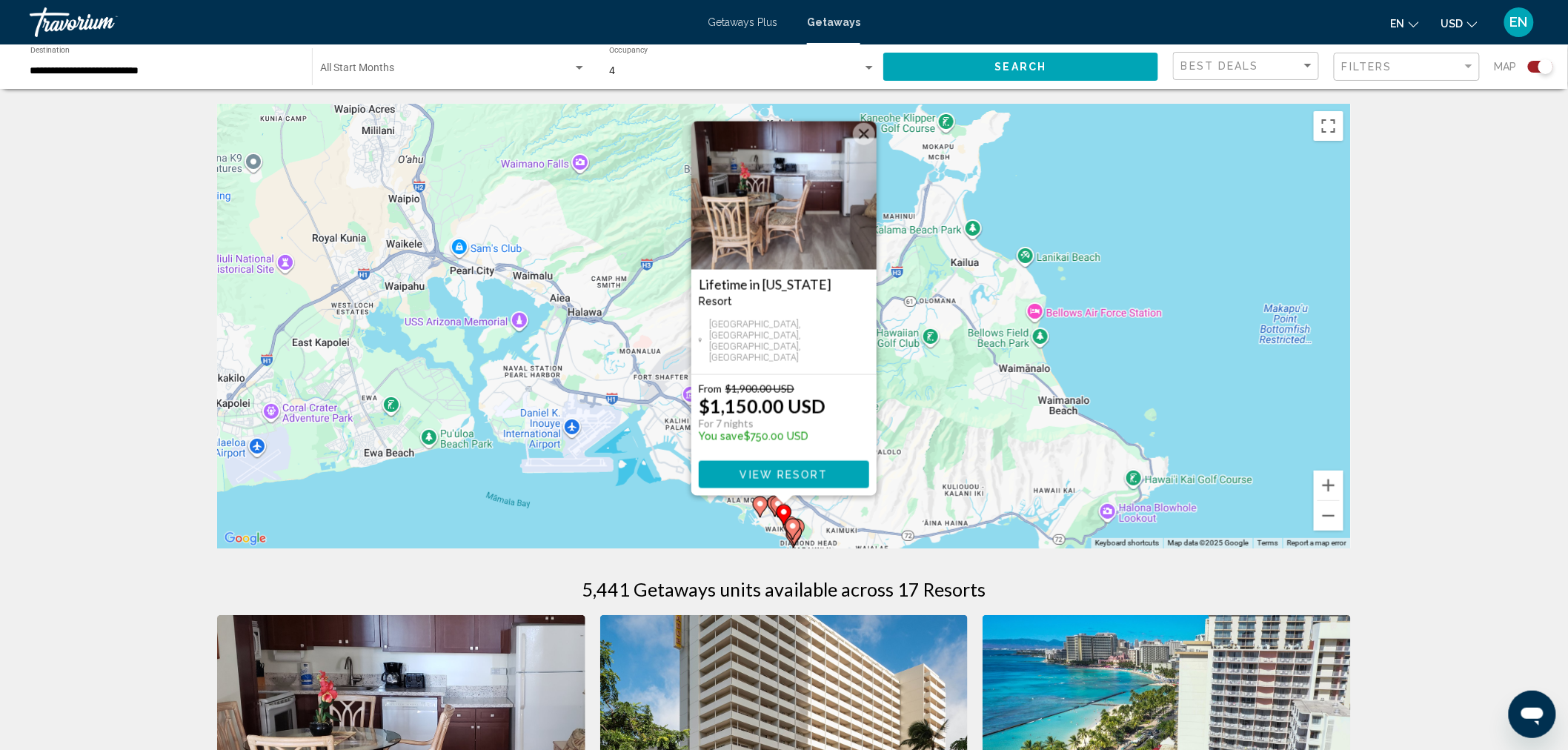
click at [926, 390] on div "To activate drag with keyboard, press Alt + Enter. Once in keyboard drag state,…" at bounding box center [783, 326] width 1134 height 444
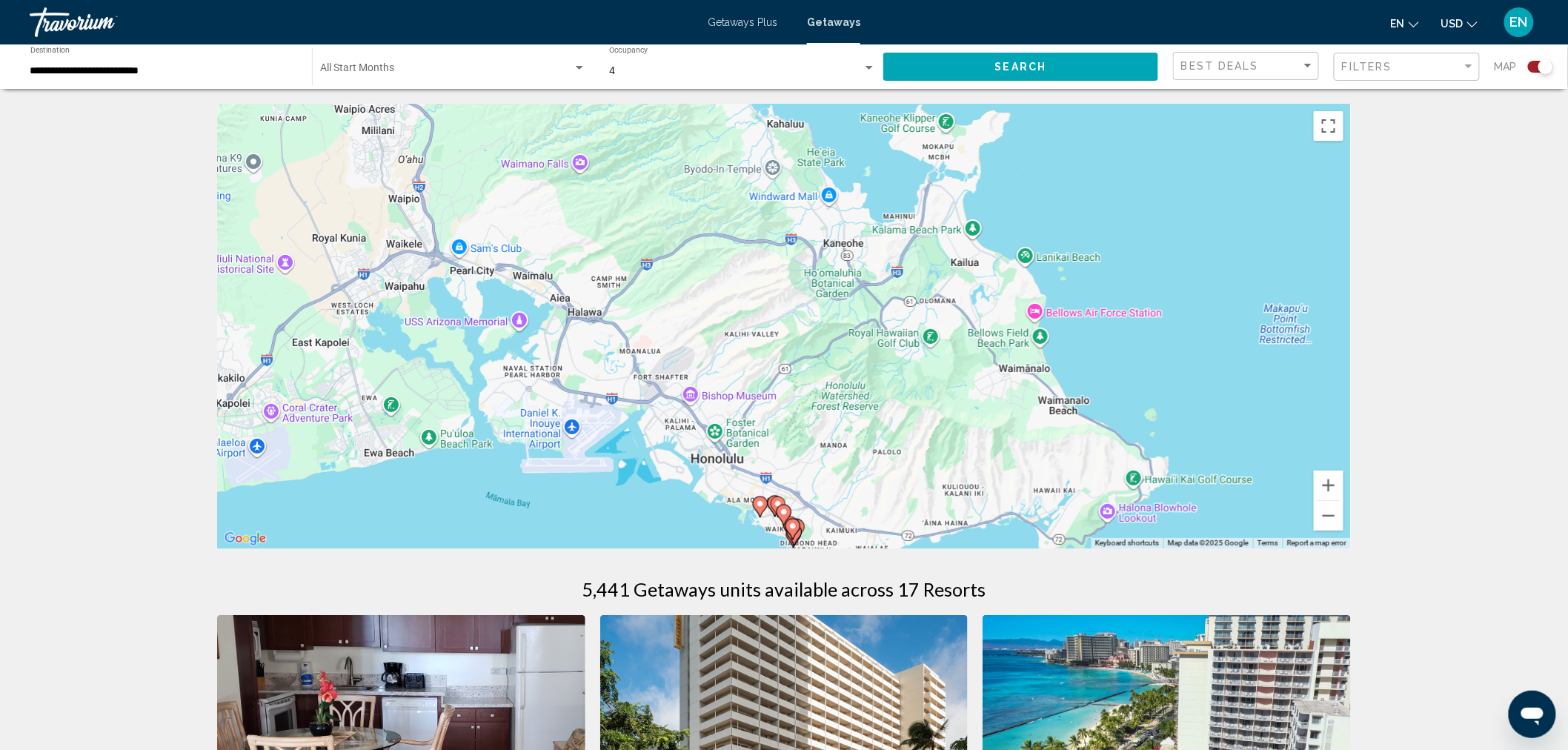
click at [761, 509] on icon "Main content" at bounding box center [760, 506] width 14 height 19
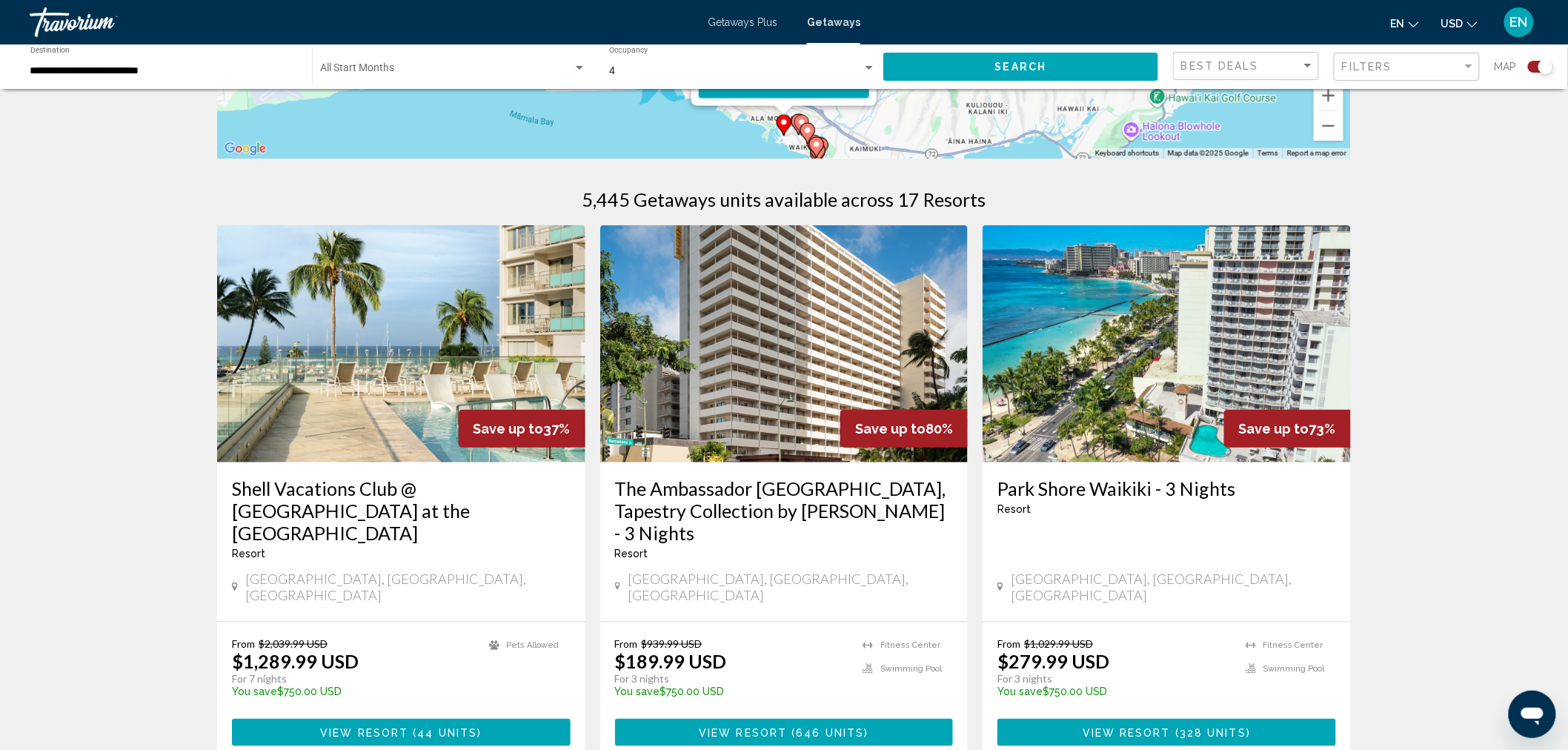
scroll to position [247, 0]
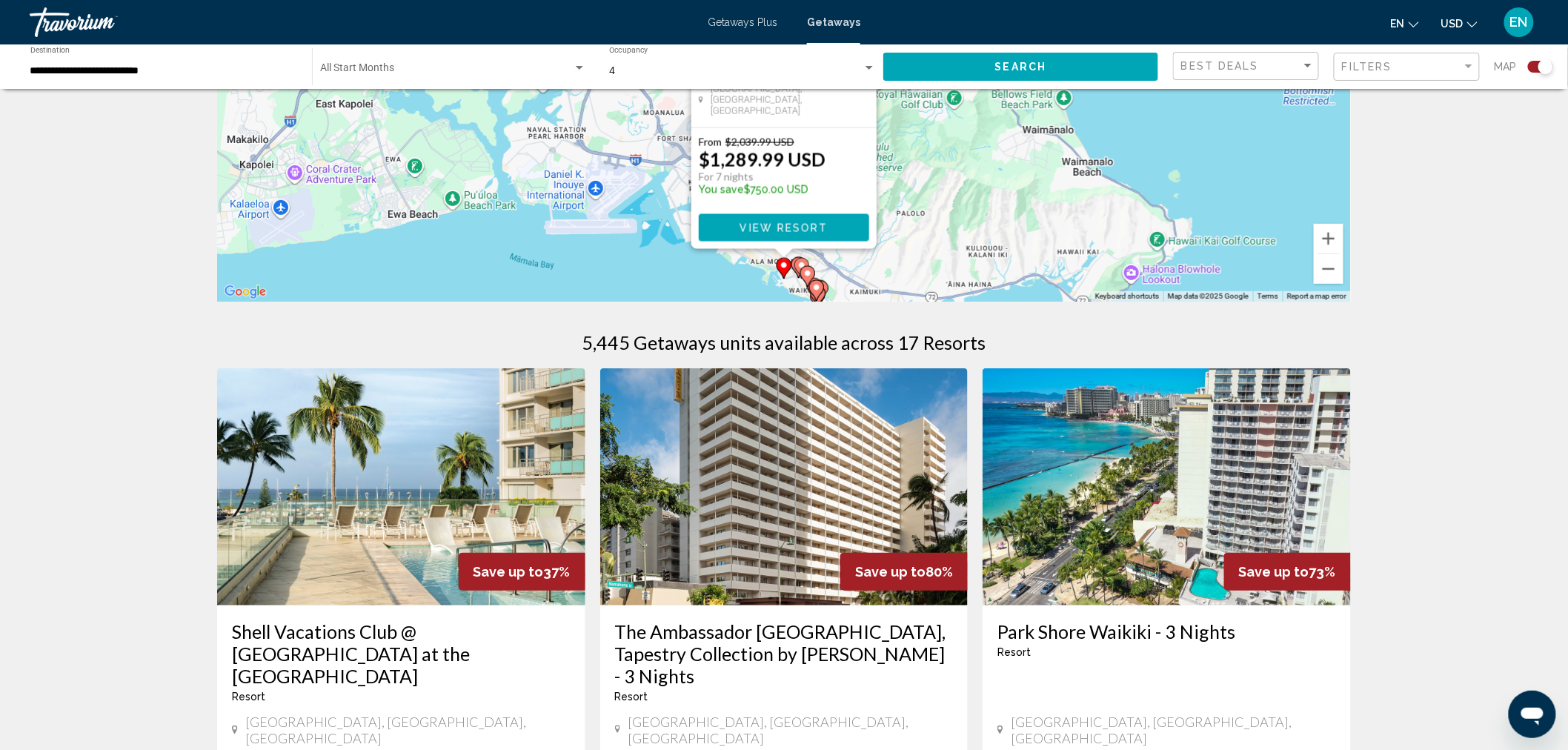
click at [799, 263] on image "Main content" at bounding box center [802, 266] width 9 height 9
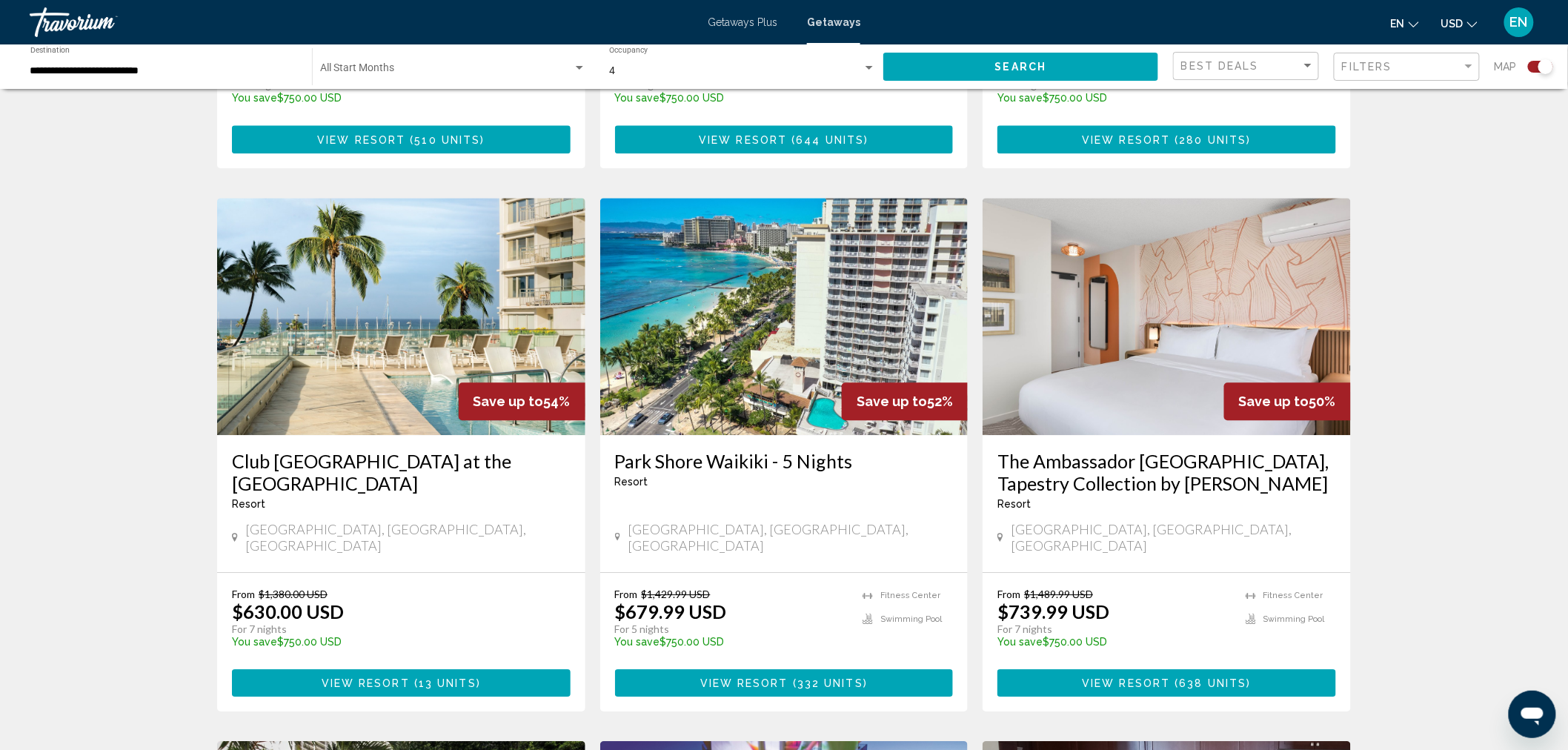
scroll to position [1564, 0]
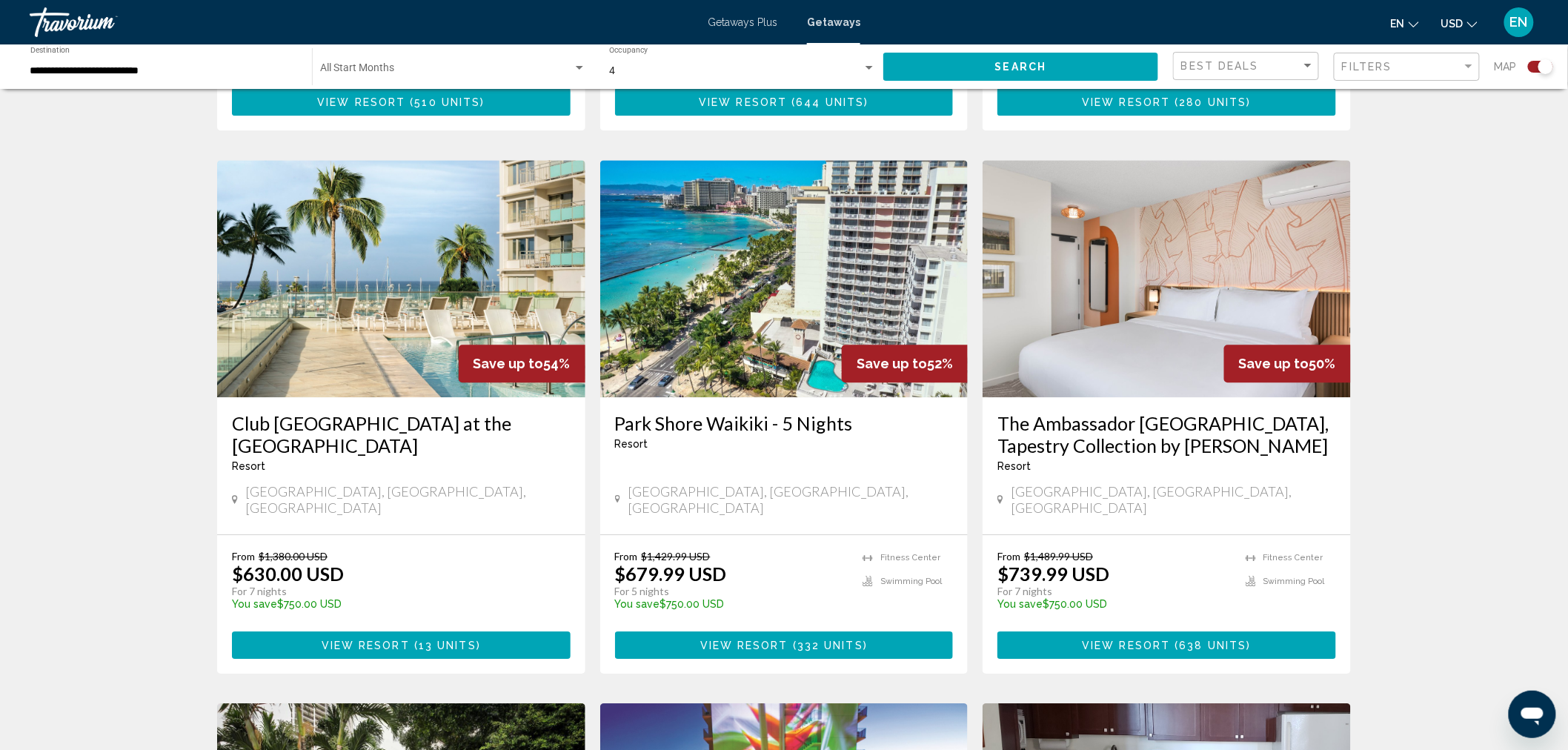
click at [412, 639] on span "Main content" at bounding box center [412, 644] width 5 height 12
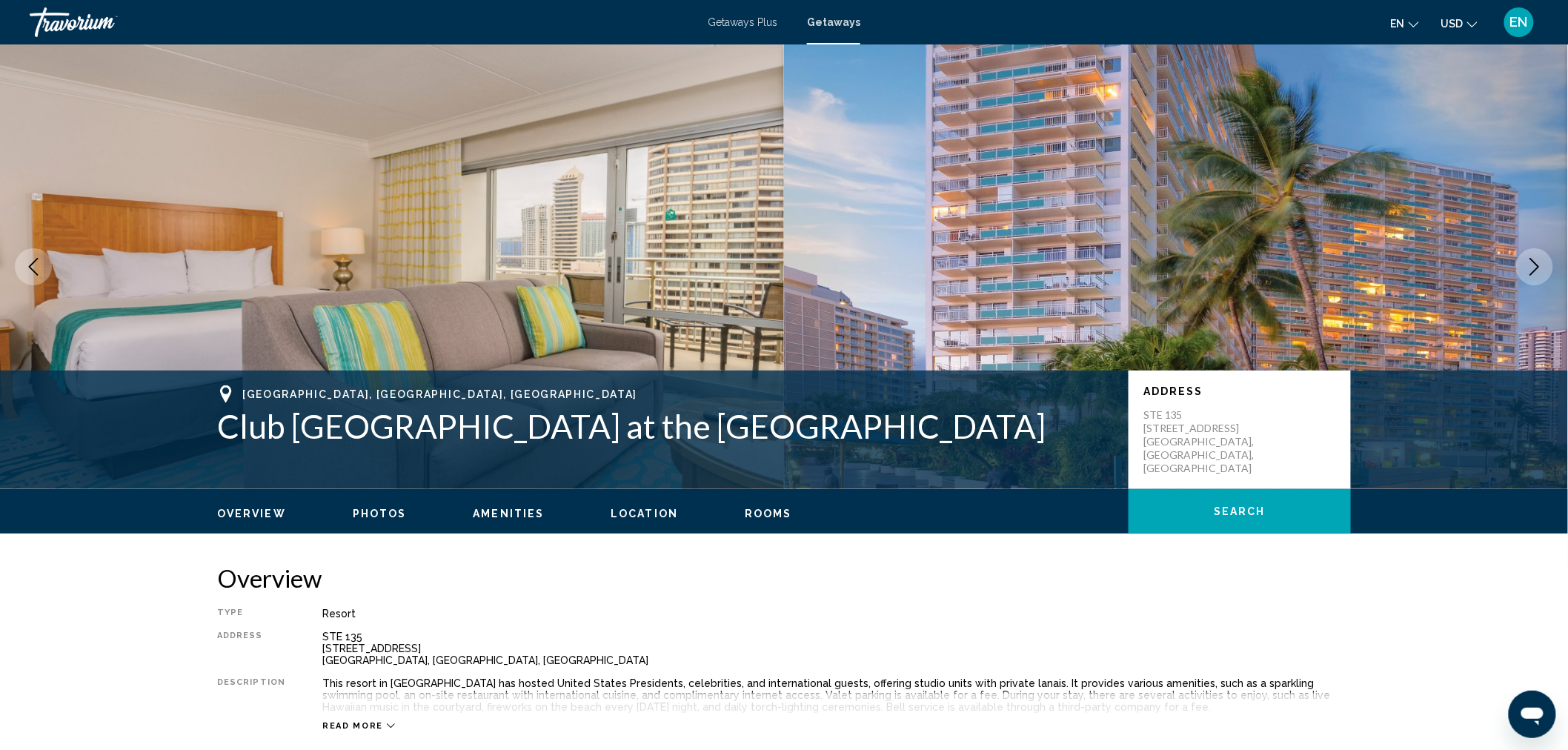
click at [833, 22] on span "Getaways" at bounding box center [833, 22] width 54 height 12
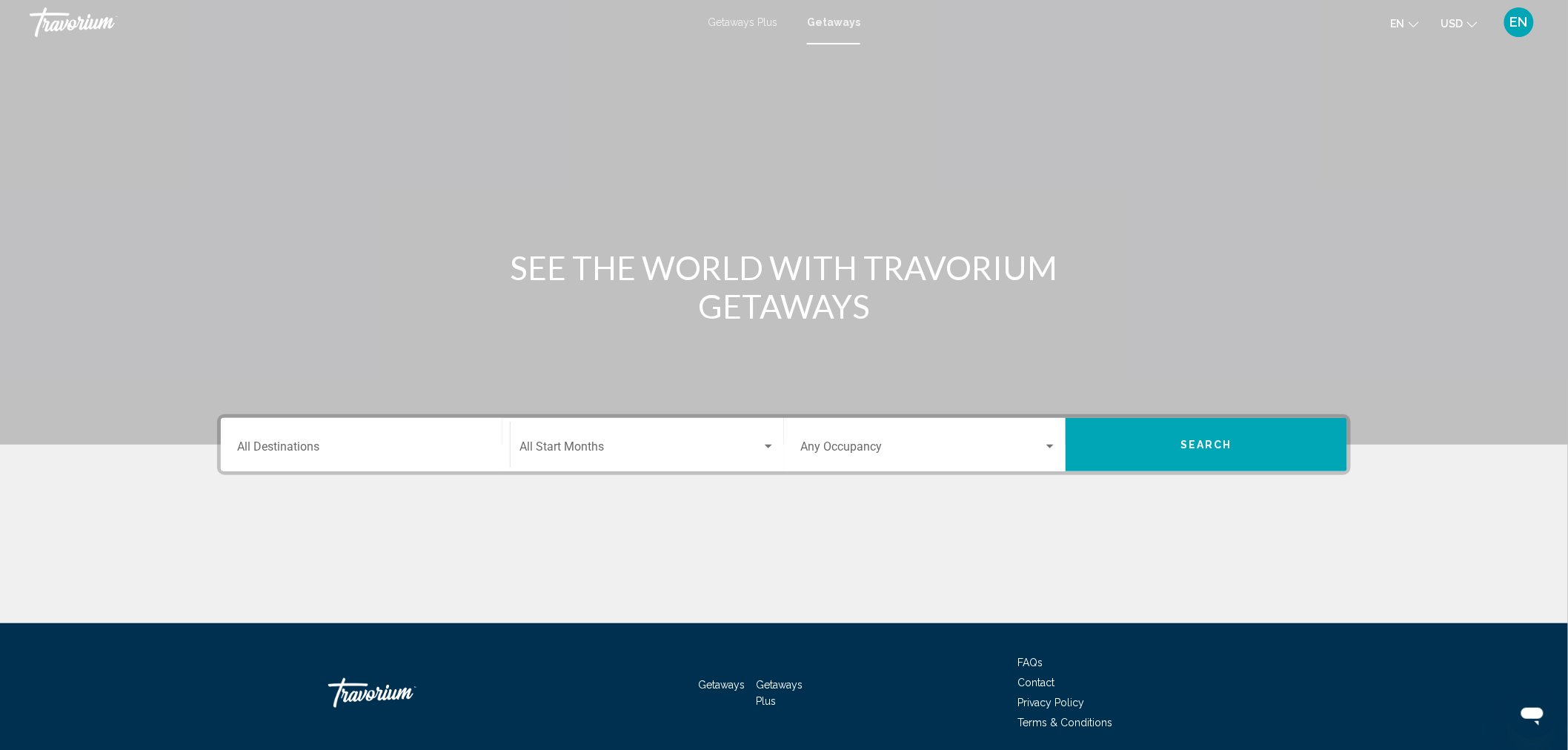
click at [372, 443] on input "Destination All Destinations" at bounding box center [365, 450] width 257 height 14
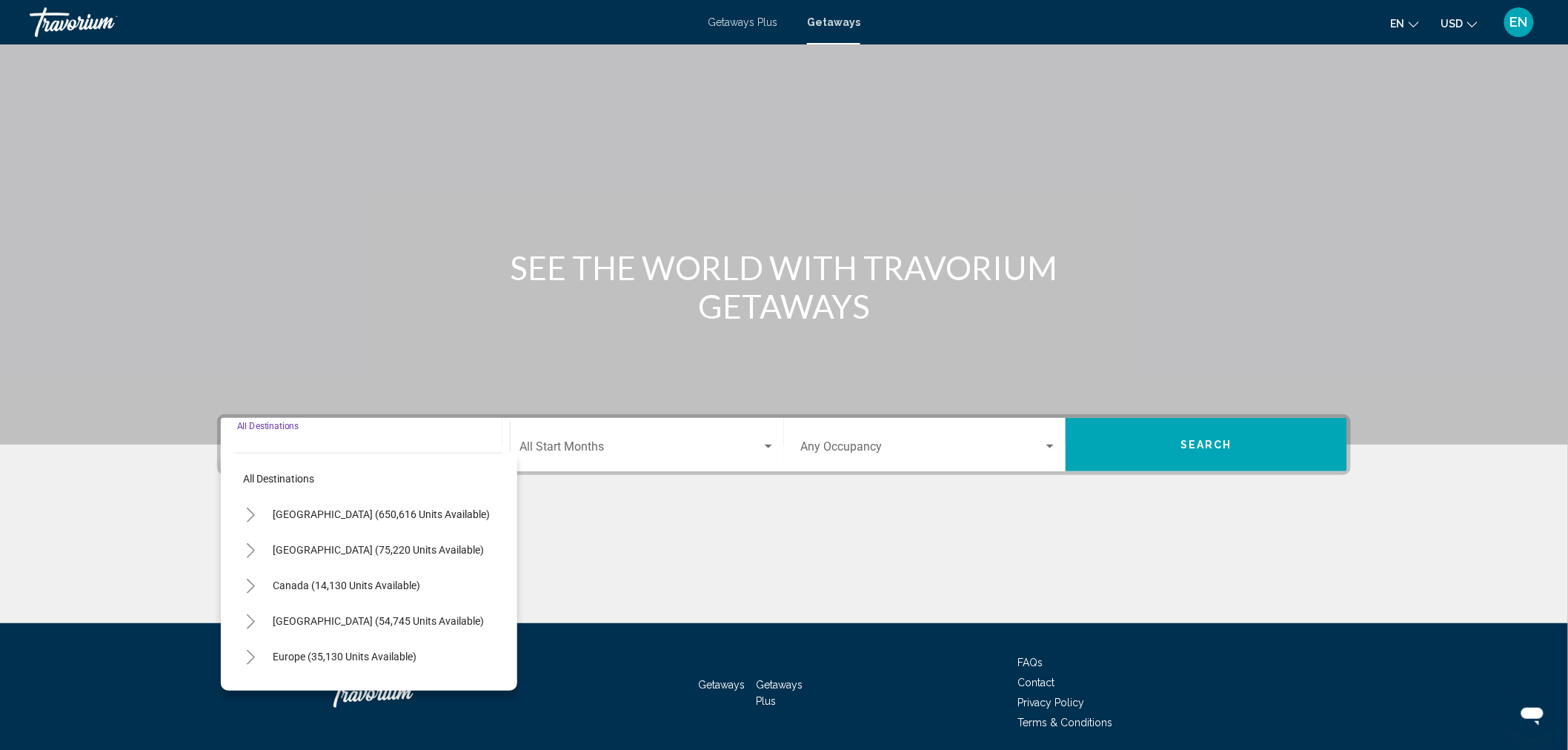
scroll to position [54, 0]
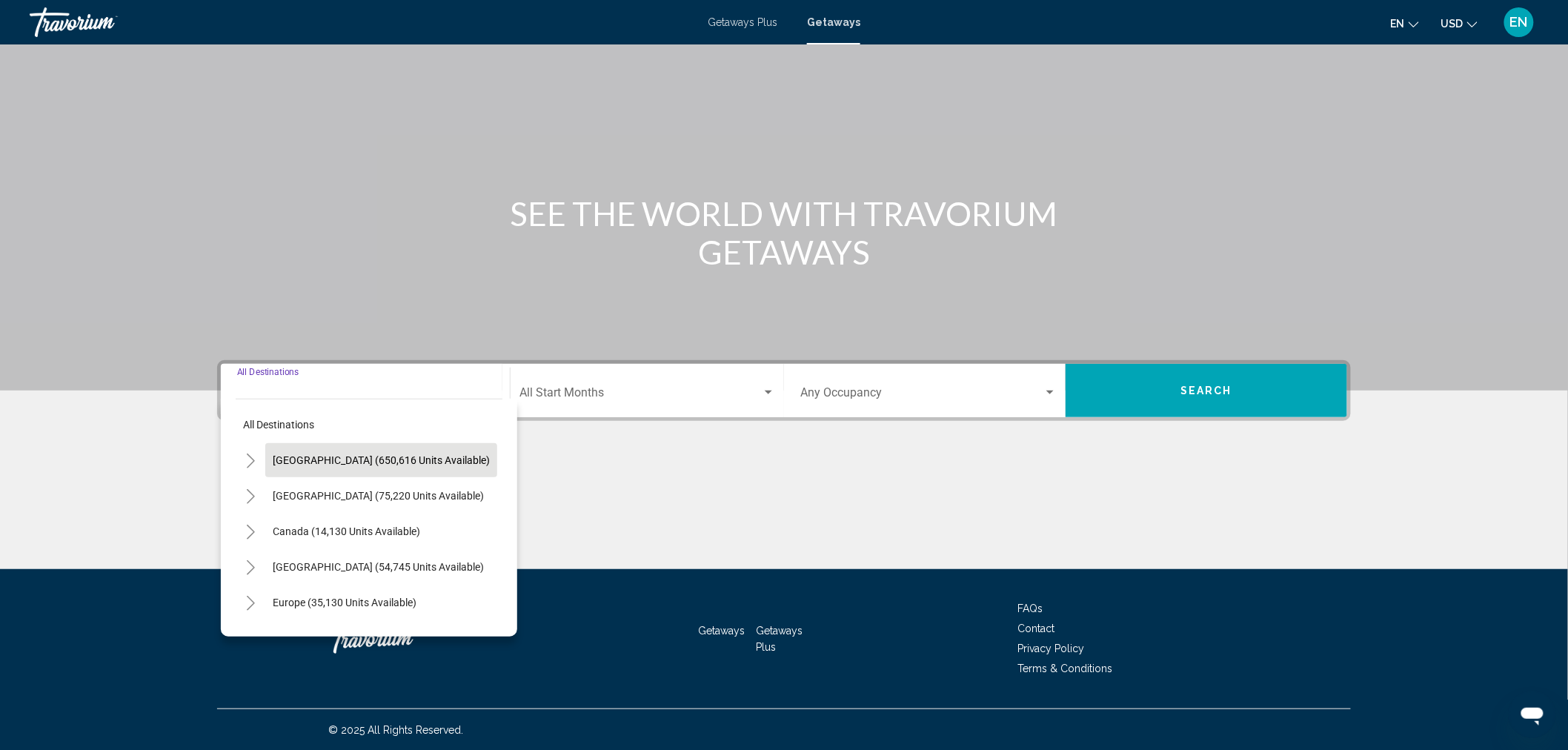
click at [347, 449] on button "[GEOGRAPHIC_DATA] (650,616 units available)" at bounding box center [381, 460] width 232 height 34
type input "**********"
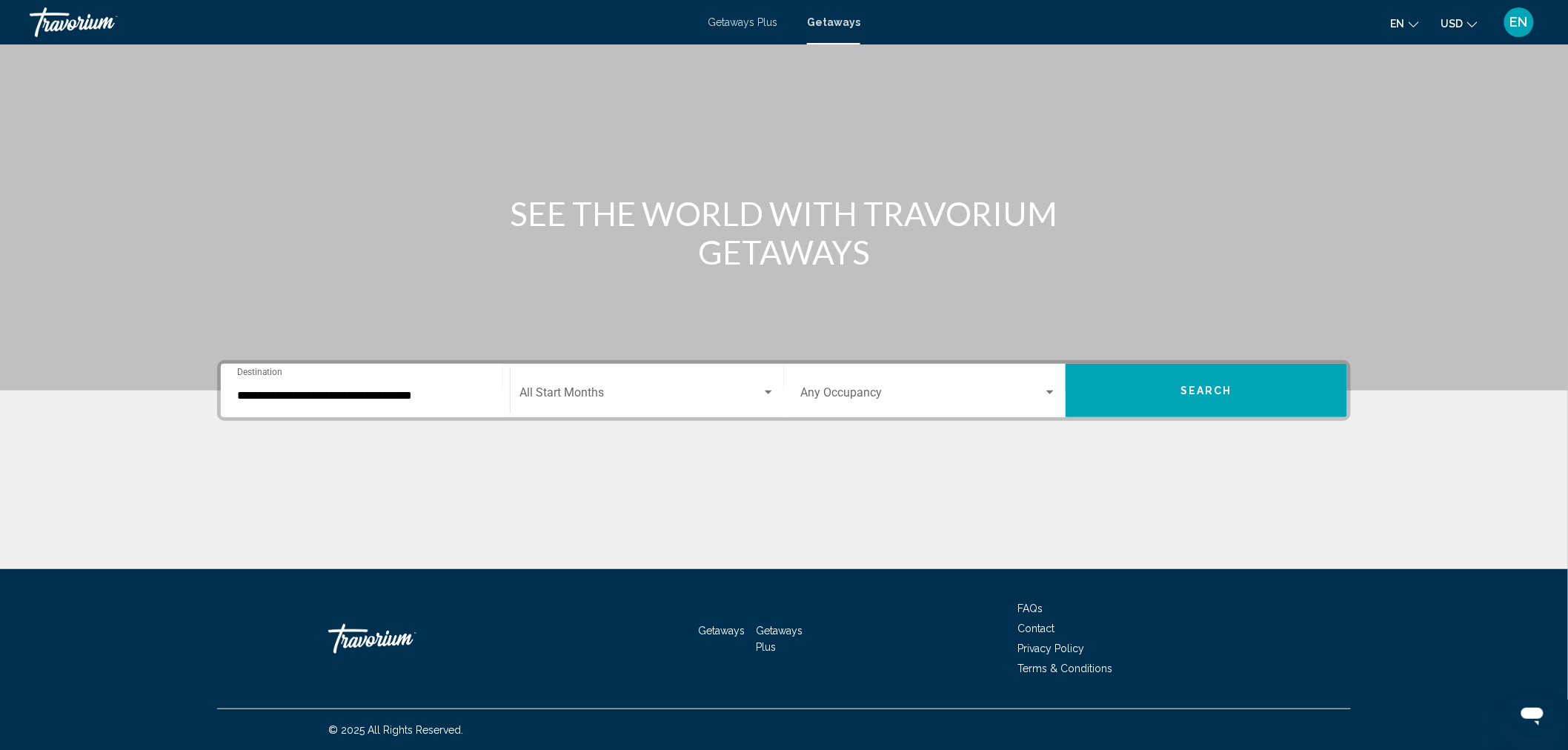
click at [819, 383] on div "Occupancy Any Occupancy" at bounding box center [929, 390] width 257 height 46
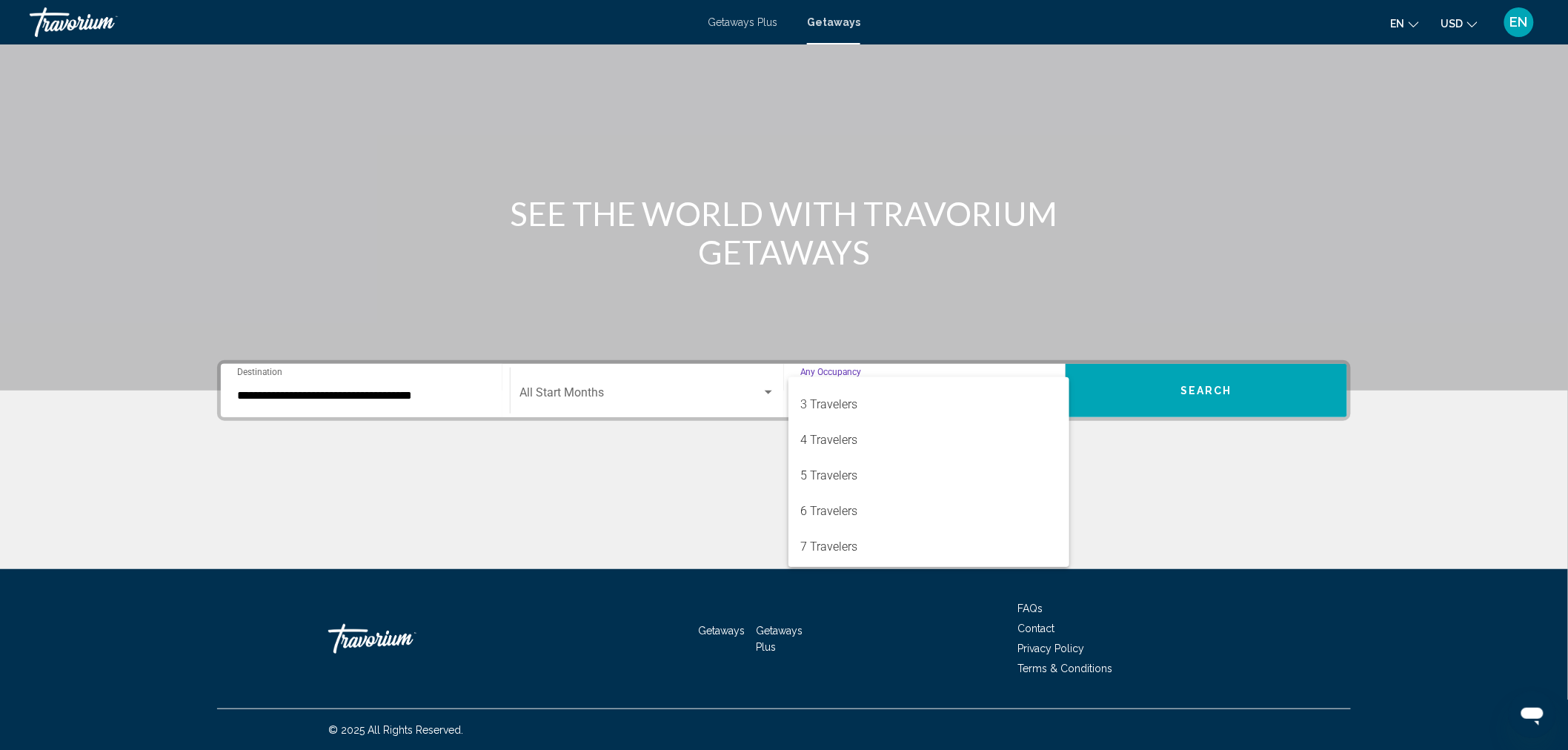
scroll to position [82, 0]
click at [850, 448] on span "5 Travelers" at bounding box center [929, 455] width 257 height 35
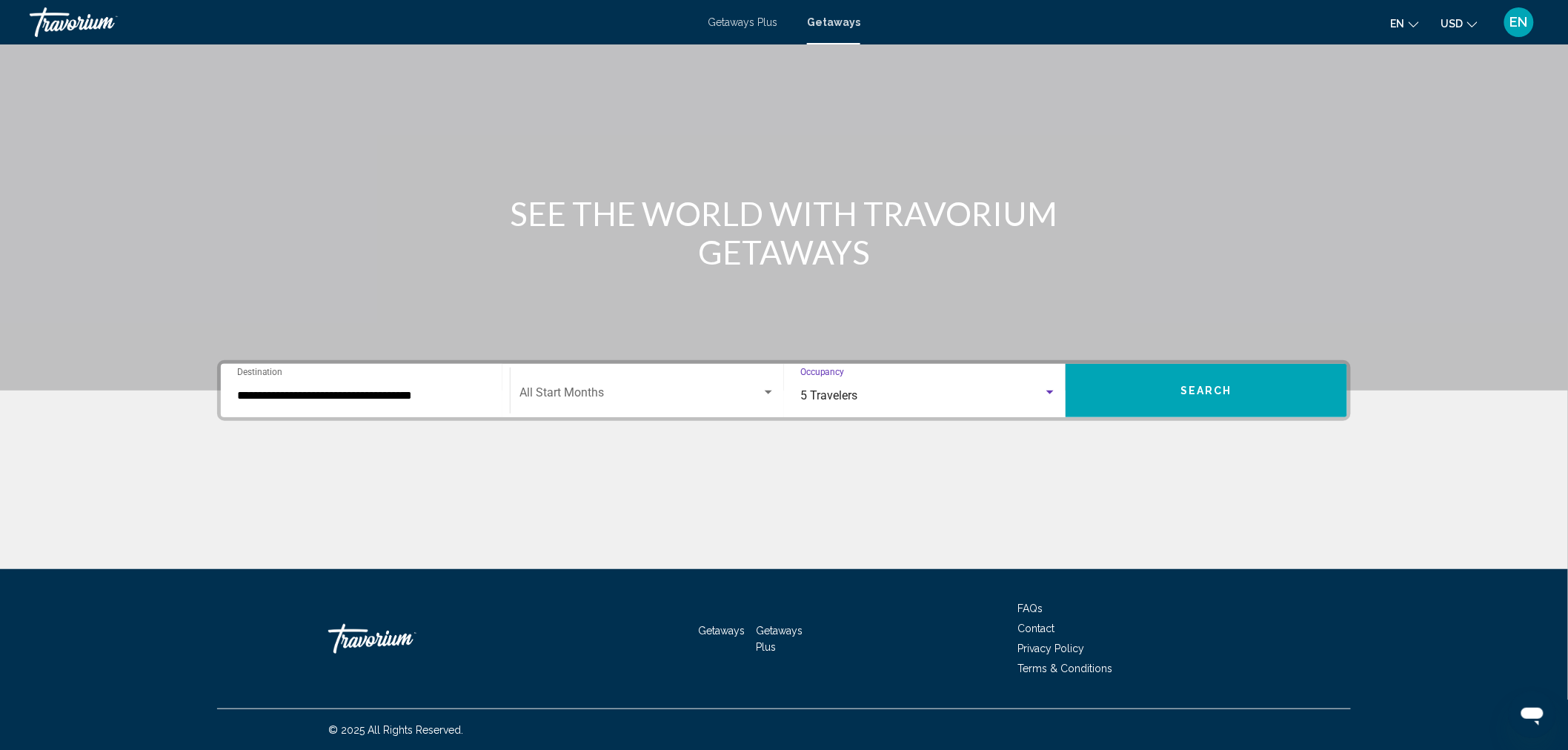
click at [1184, 380] on button "Search" at bounding box center [1206, 390] width 281 height 54
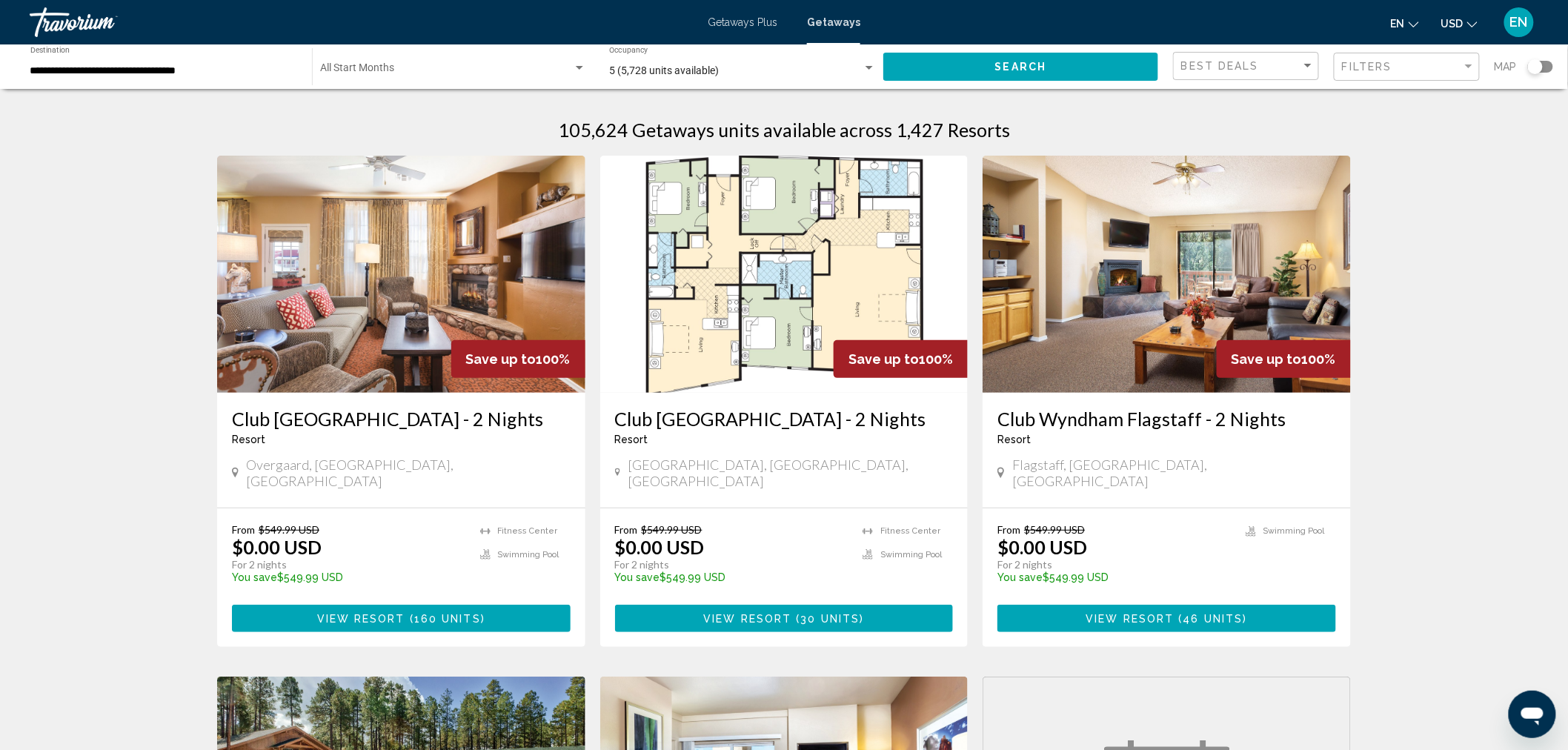
click at [1545, 67] on div "Search widget" at bounding box center [1541, 66] width 25 height 12
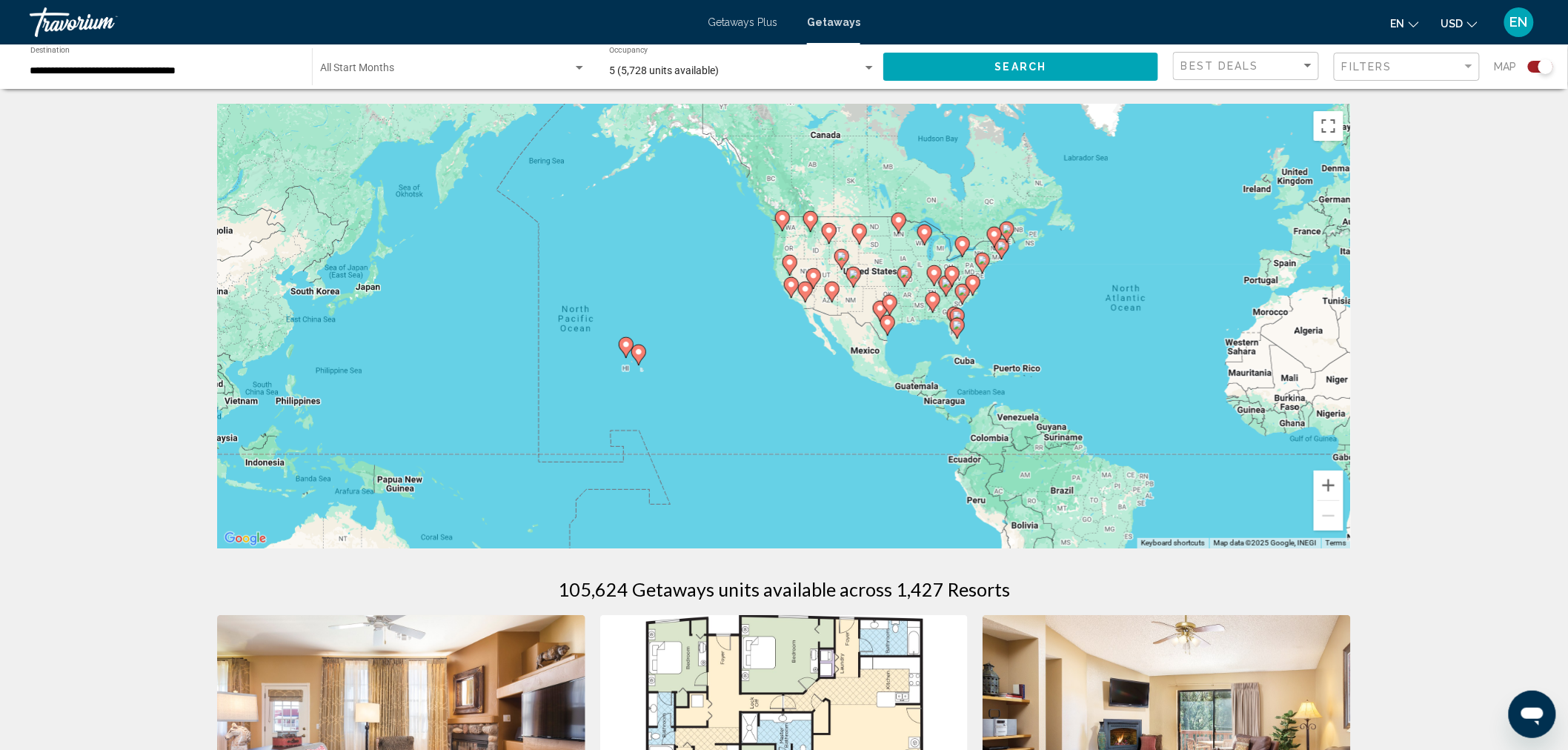
drag, startPoint x: 553, startPoint y: 324, endPoint x: 986, endPoint y: 321, distance: 433.0
click at [986, 321] on div "To activate drag with keyboard, press Alt + Enter. Once in keyboard drag state,…" at bounding box center [783, 326] width 1134 height 444
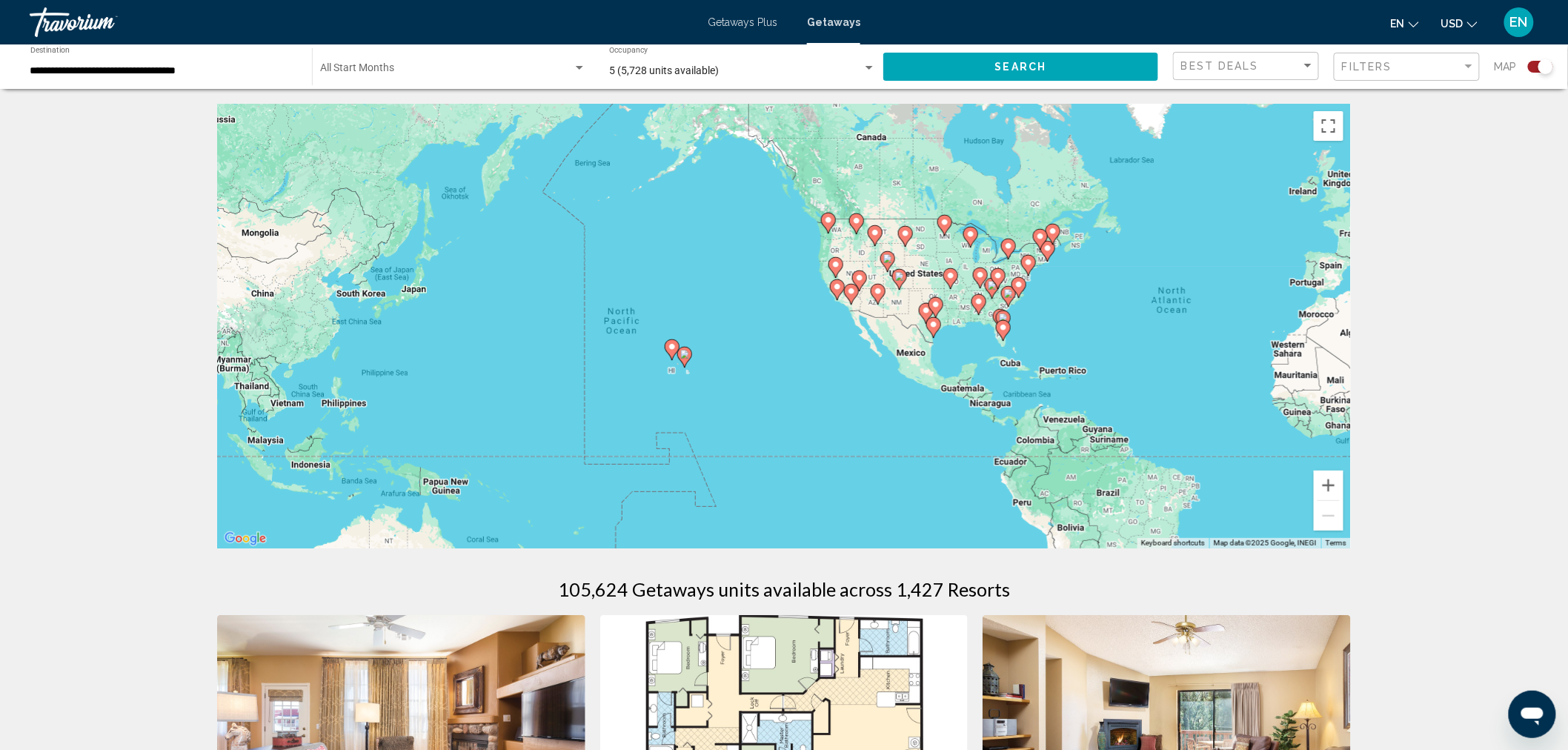
click at [750, 349] on div "To activate drag with keyboard, press Alt + Enter. Once in keyboard drag state,…" at bounding box center [783, 326] width 1134 height 444
click at [677, 349] on image "Main content" at bounding box center [672, 347] width 9 height 9
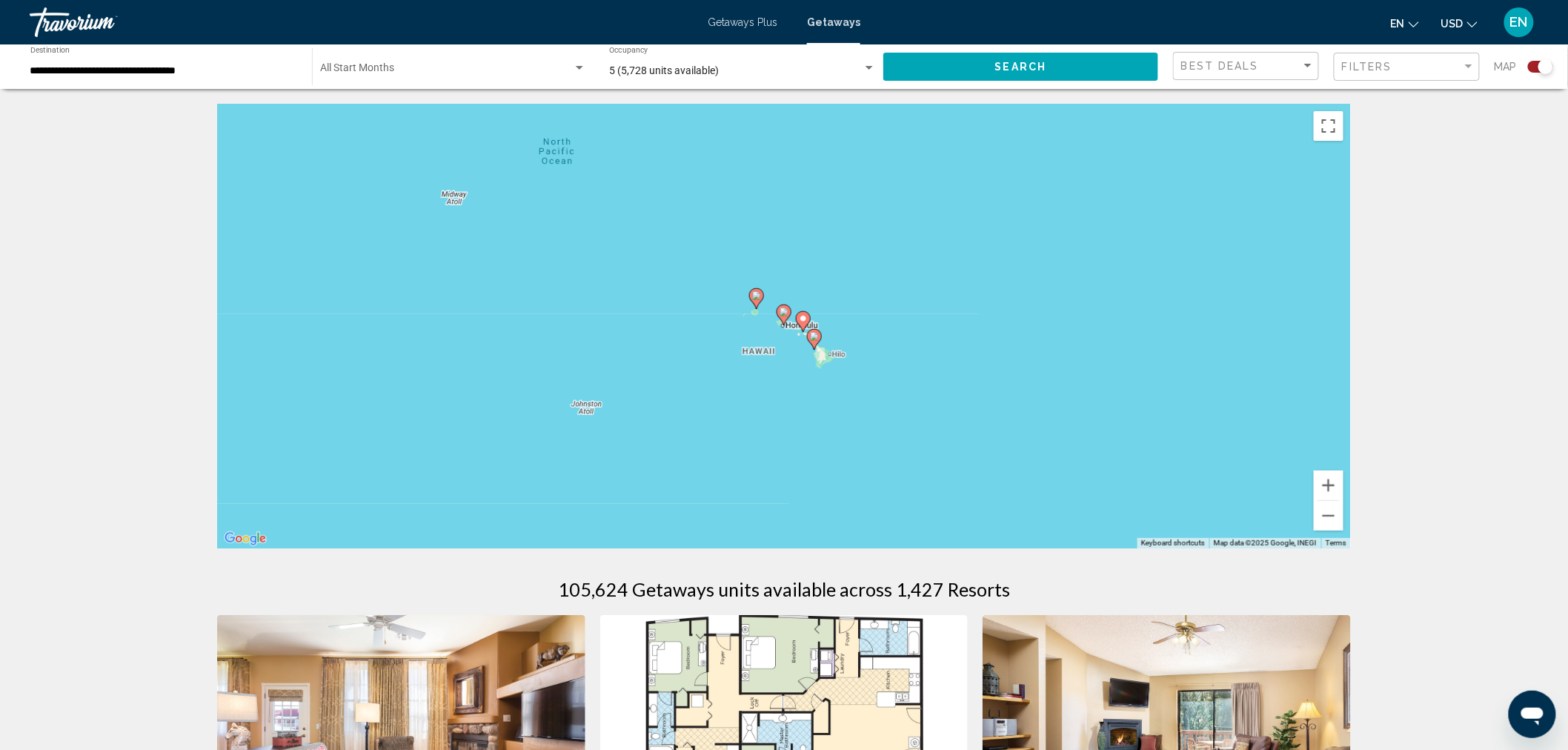
click at [805, 324] on icon "Main content" at bounding box center [803, 321] width 14 height 19
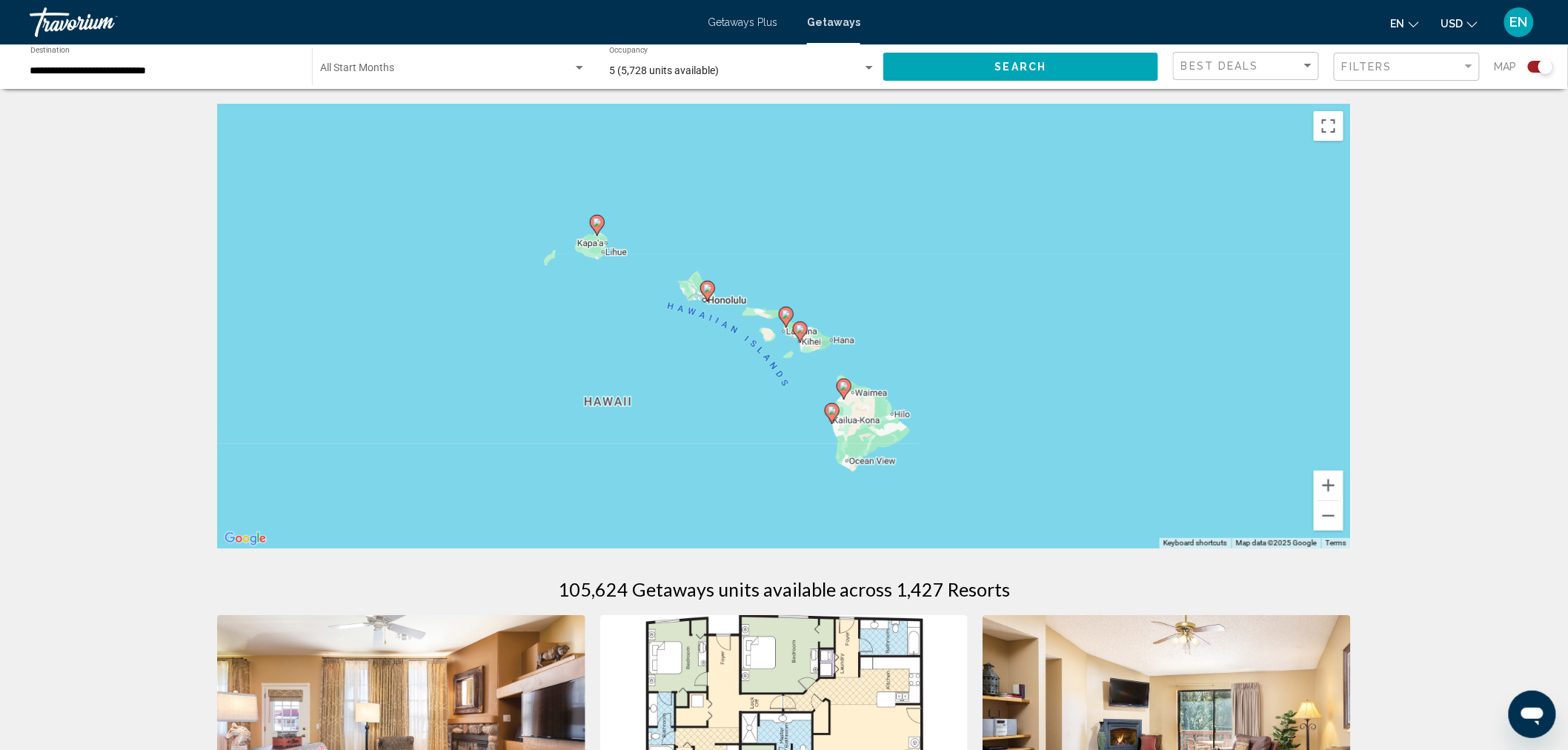
click at [706, 291] on image "Main content" at bounding box center [708, 289] width 9 height 9
type input "**********"
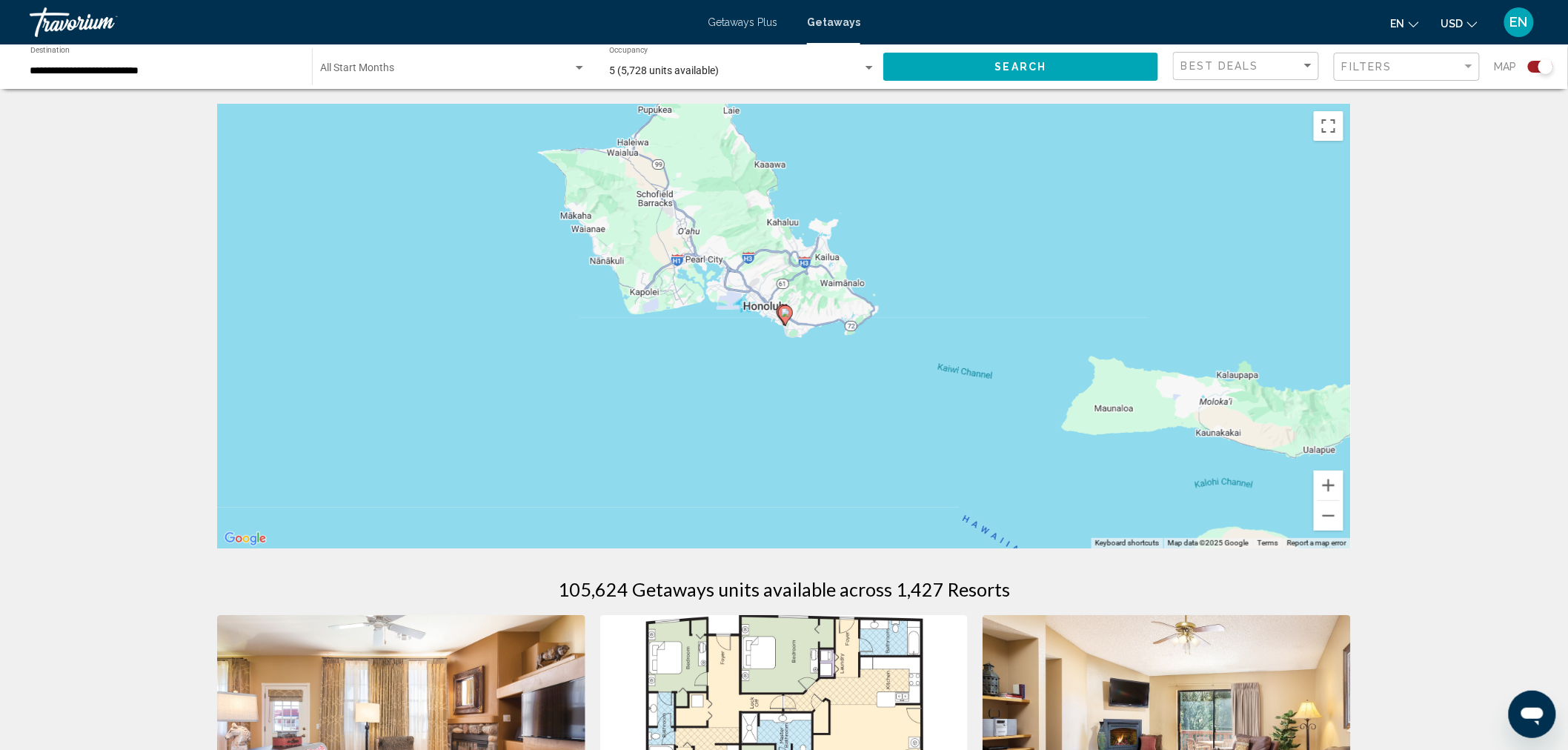
click at [784, 314] on image "Main content" at bounding box center [786, 313] width 9 height 9
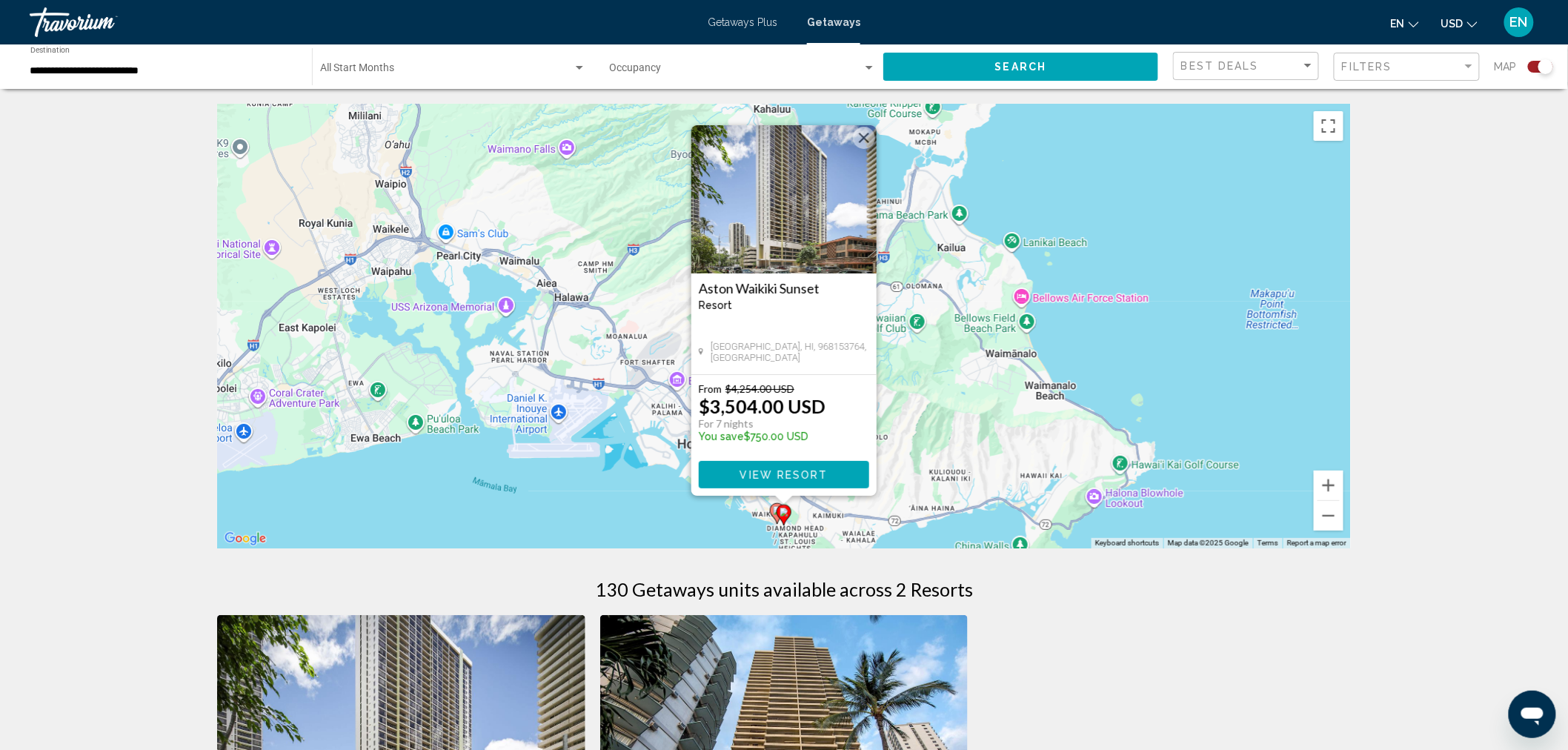
click at [964, 363] on div "To activate drag with keyboard, press Alt + Enter. Once in keyboard drag state,…" at bounding box center [783, 326] width 1134 height 444
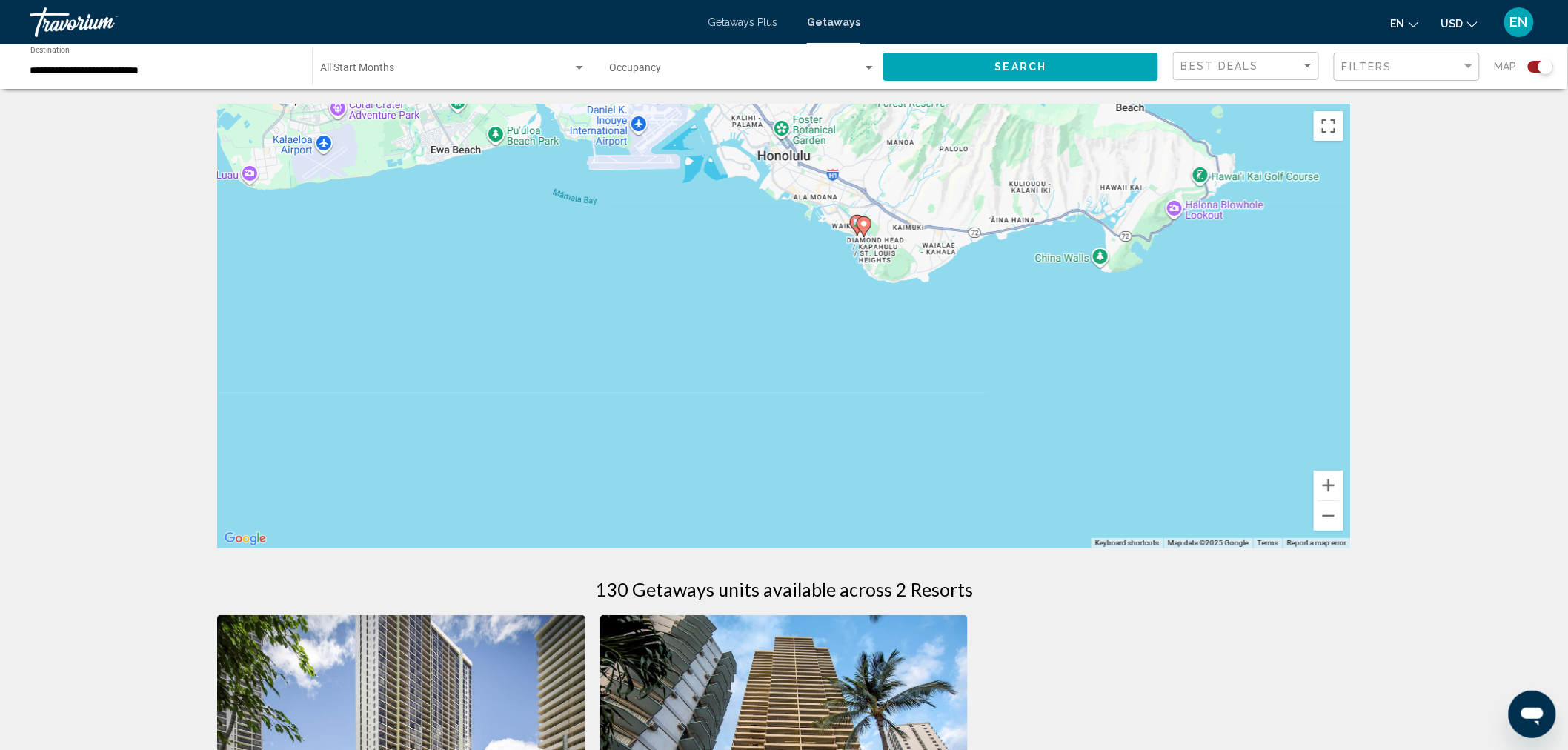
drag, startPoint x: 958, startPoint y: 261, endPoint x: 992, endPoint y: 109, distance: 155.8
click at [992, 109] on div "To activate drag with keyboard, press Alt + Enter. Once in keyboard drag state,…" at bounding box center [783, 326] width 1134 height 444
click at [862, 229] on icon "Main content" at bounding box center [864, 226] width 14 height 19
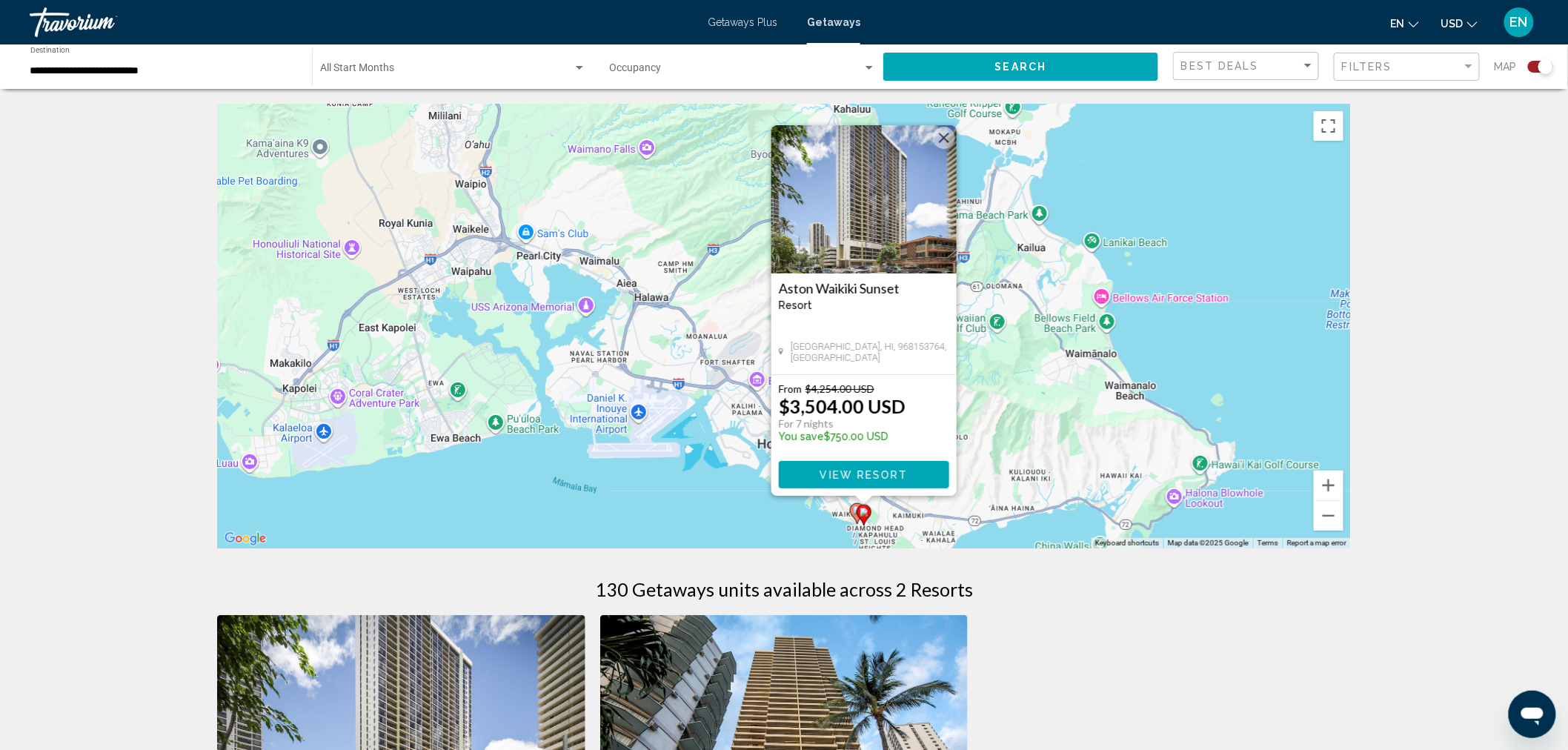
click at [676, 501] on div "To activate drag with keyboard, press Alt + Enter. Once in keyboard drag state,…" at bounding box center [783, 326] width 1134 height 444
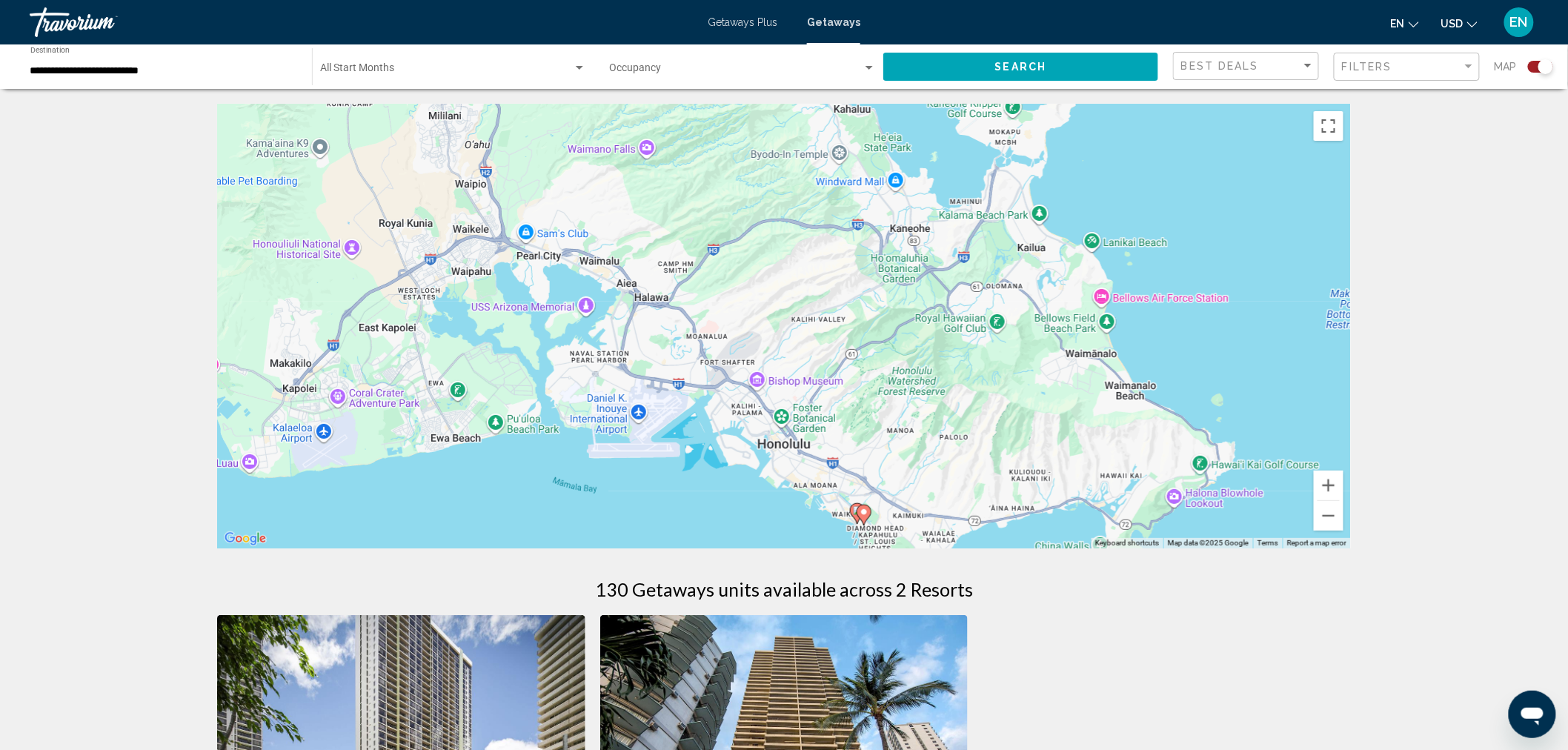
click at [853, 508] on icon "Main content" at bounding box center [857, 512] width 14 height 19
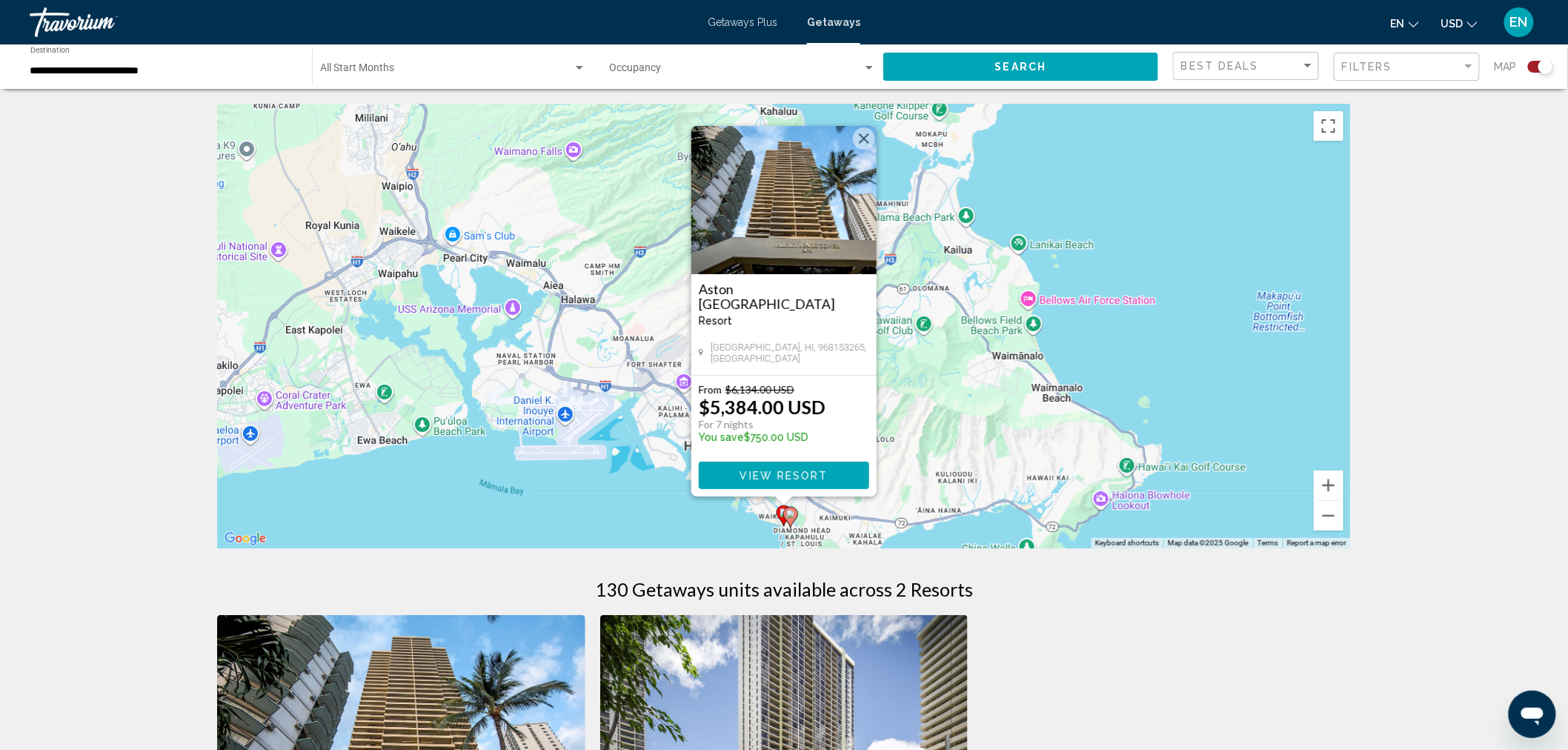
click at [692, 508] on div "To activate drag with keyboard, press Alt + Enter. Once in keyboard drag state,…" at bounding box center [783, 326] width 1134 height 444
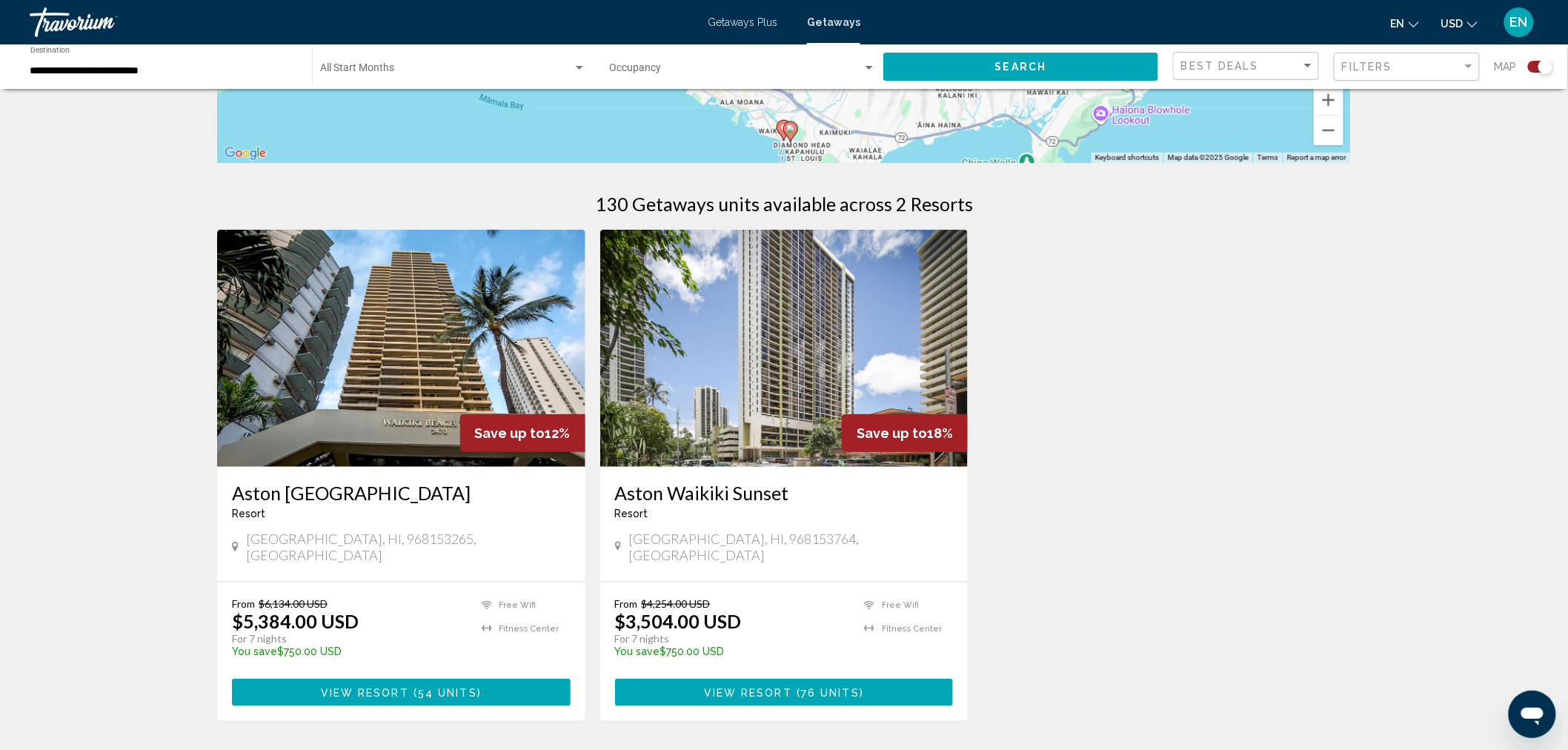
scroll to position [493, 0]
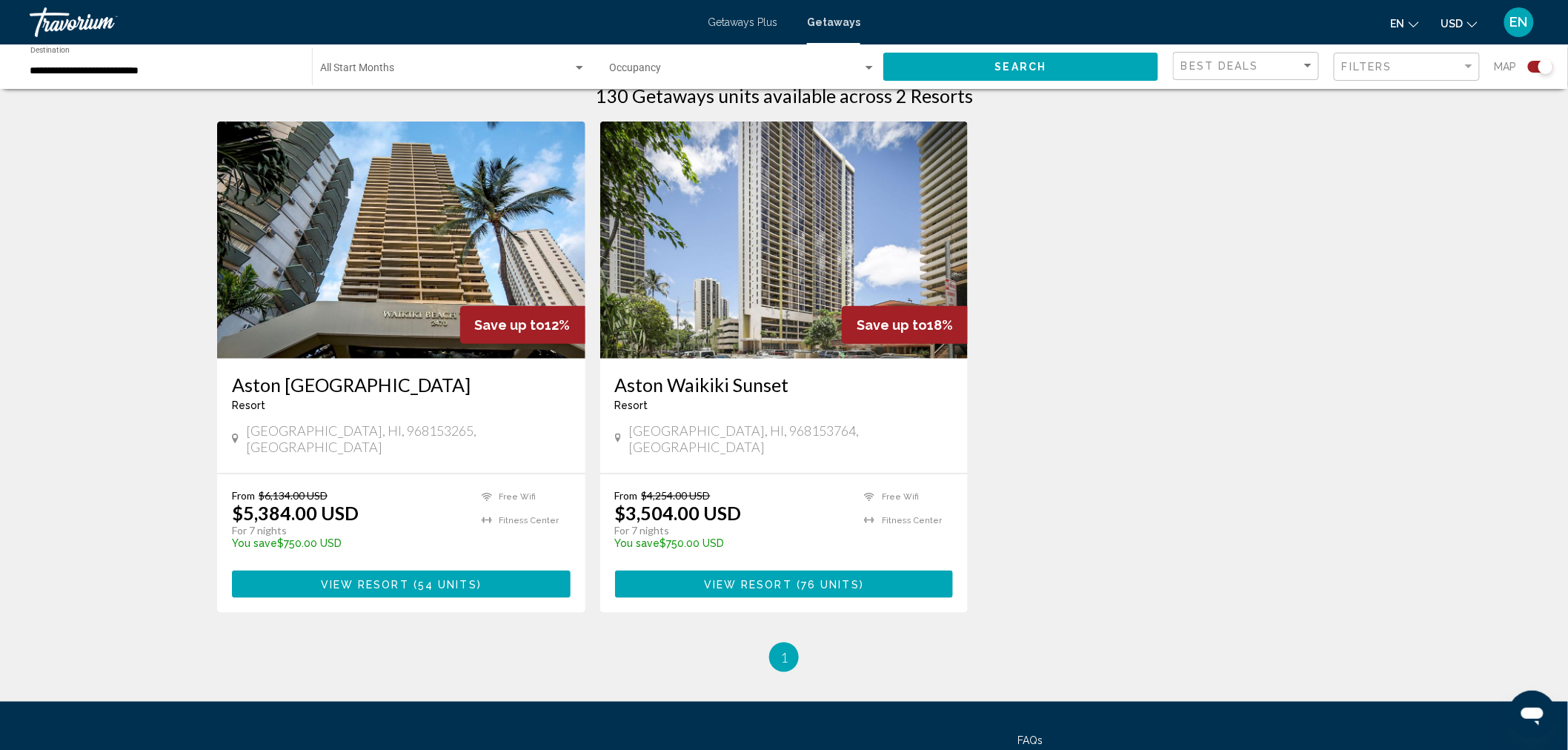
click at [453, 579] on span "54 units" at bounding box center [447, 584] width 59 height 12
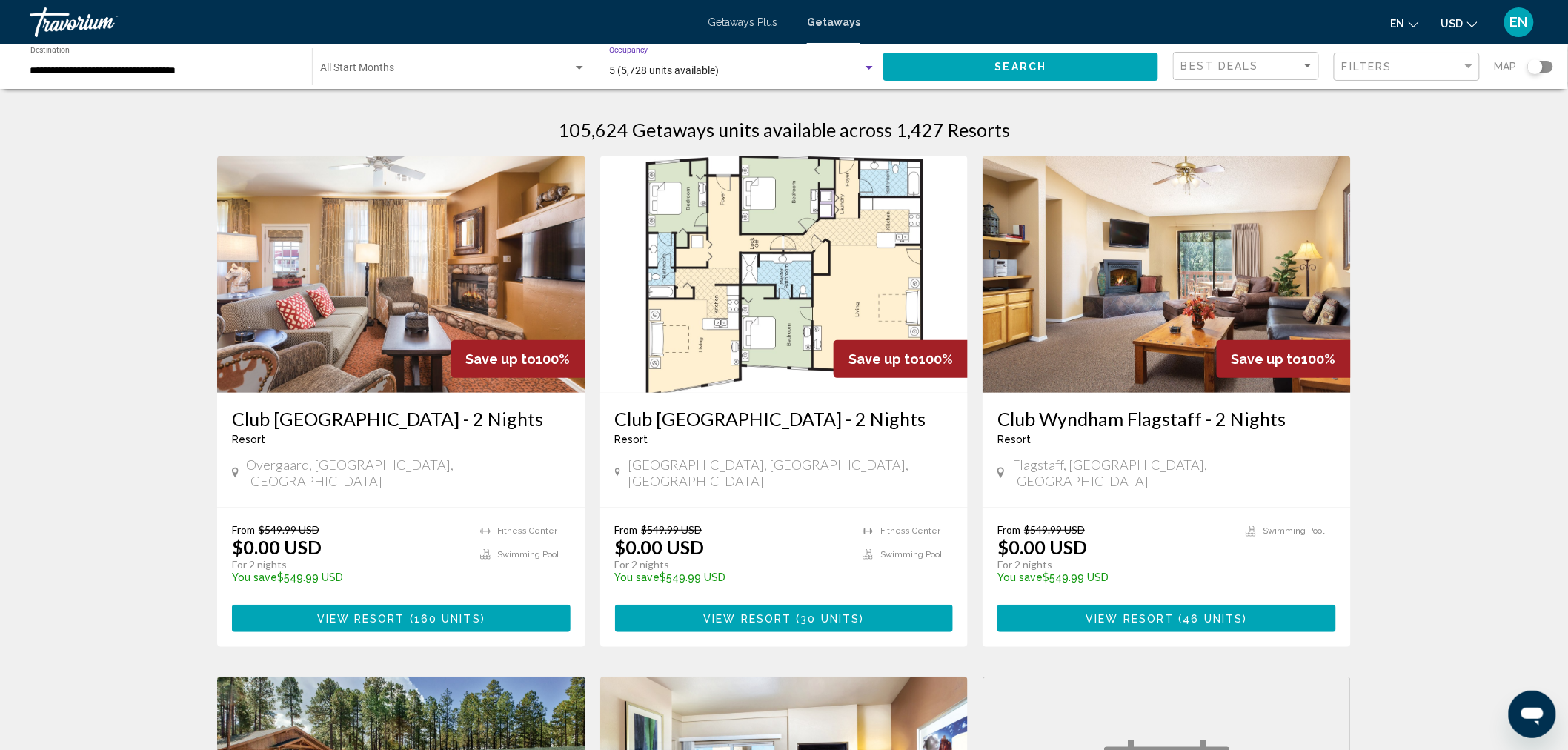
click at [863, 66] on div "Search widget" at bounding box center [869, 67] width 14 height 12
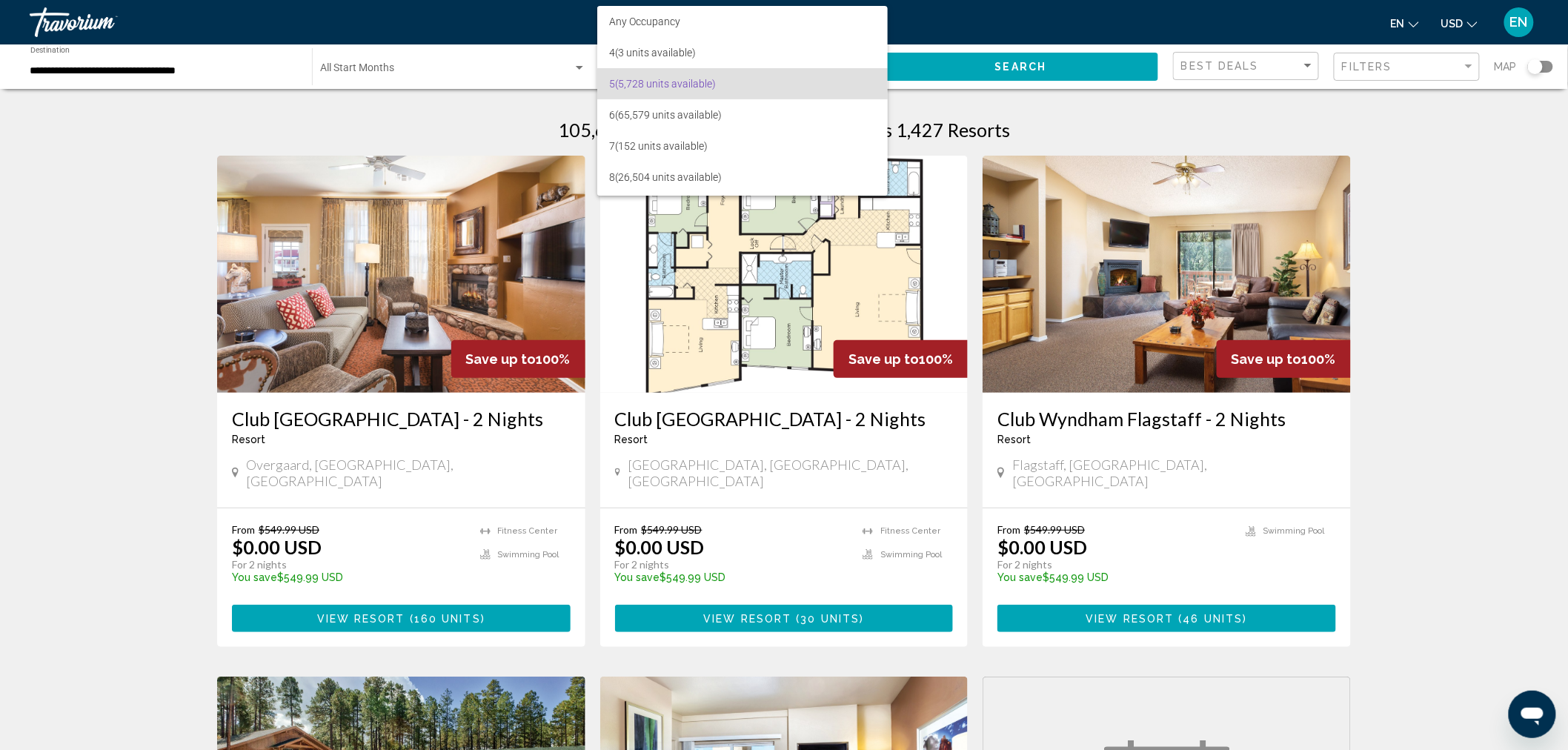
scroll to position [12, 0]
click at [719, 90] on span "6 (65,579 units available)" at bounding box center [742, 103] width 267 height 31
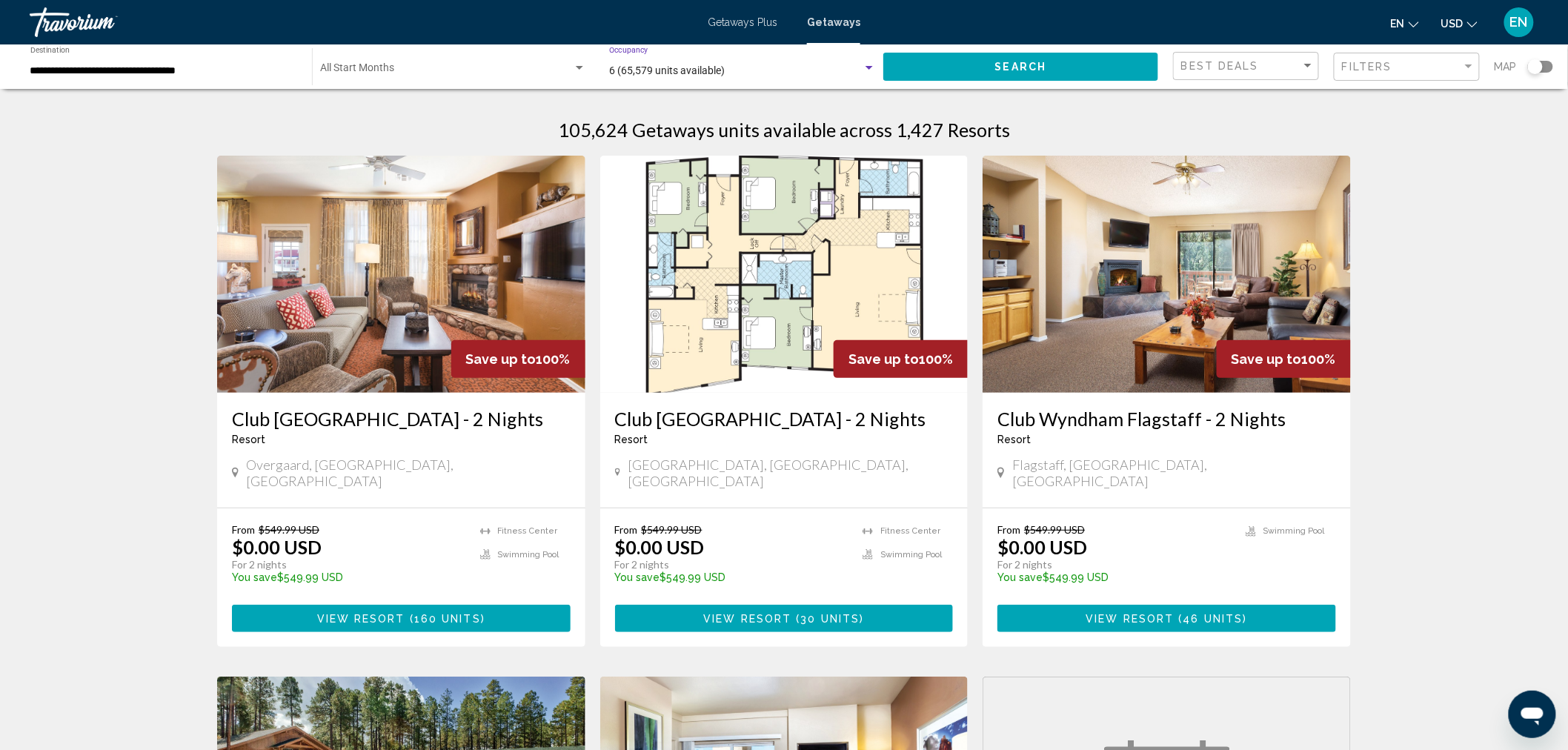
click at [1060, 67] on button "Search" at bounding box center [1021, 66] width 275 height 27
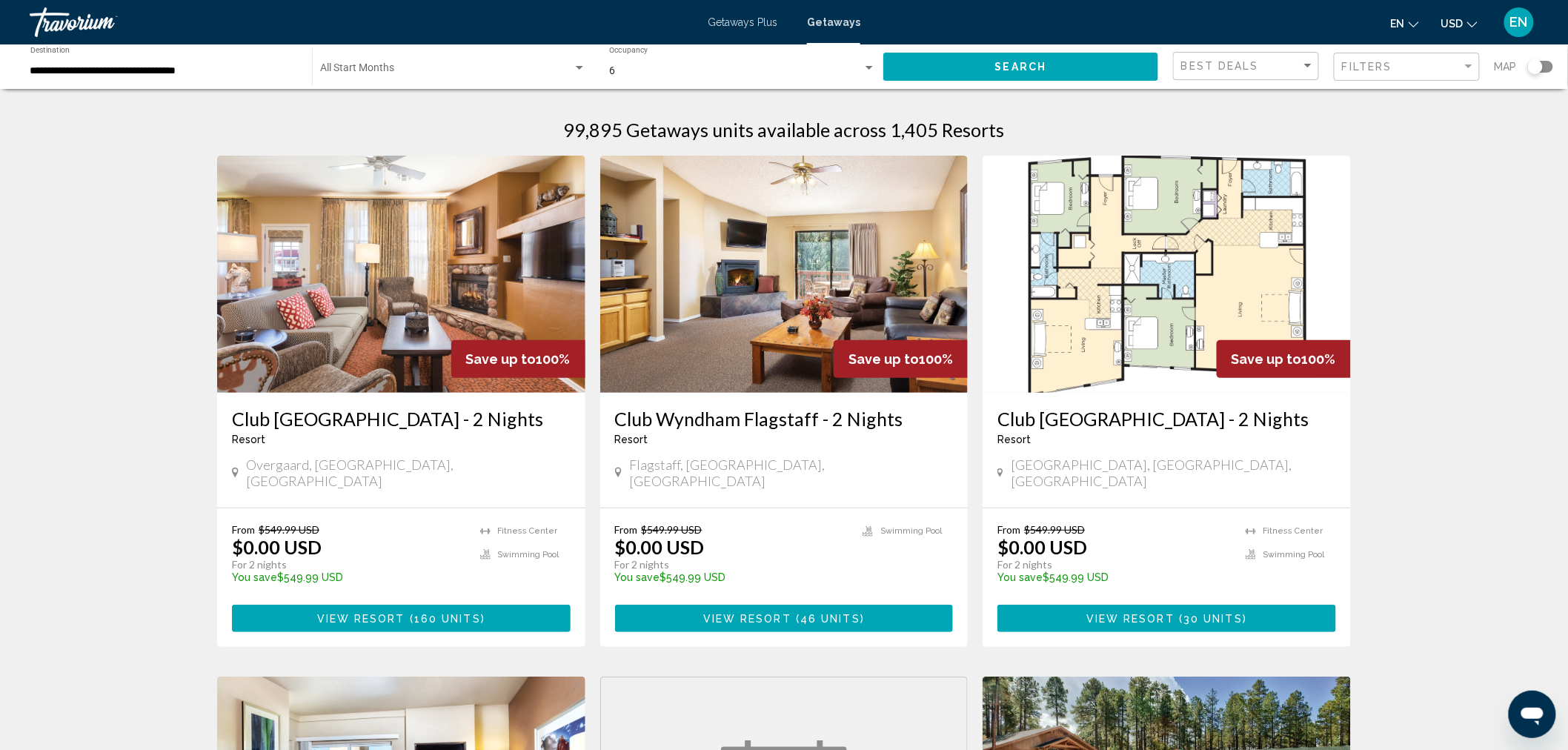
click at [1543, 66] on div "Search widget" at bounding box center [1541, 66] width 25 height 12
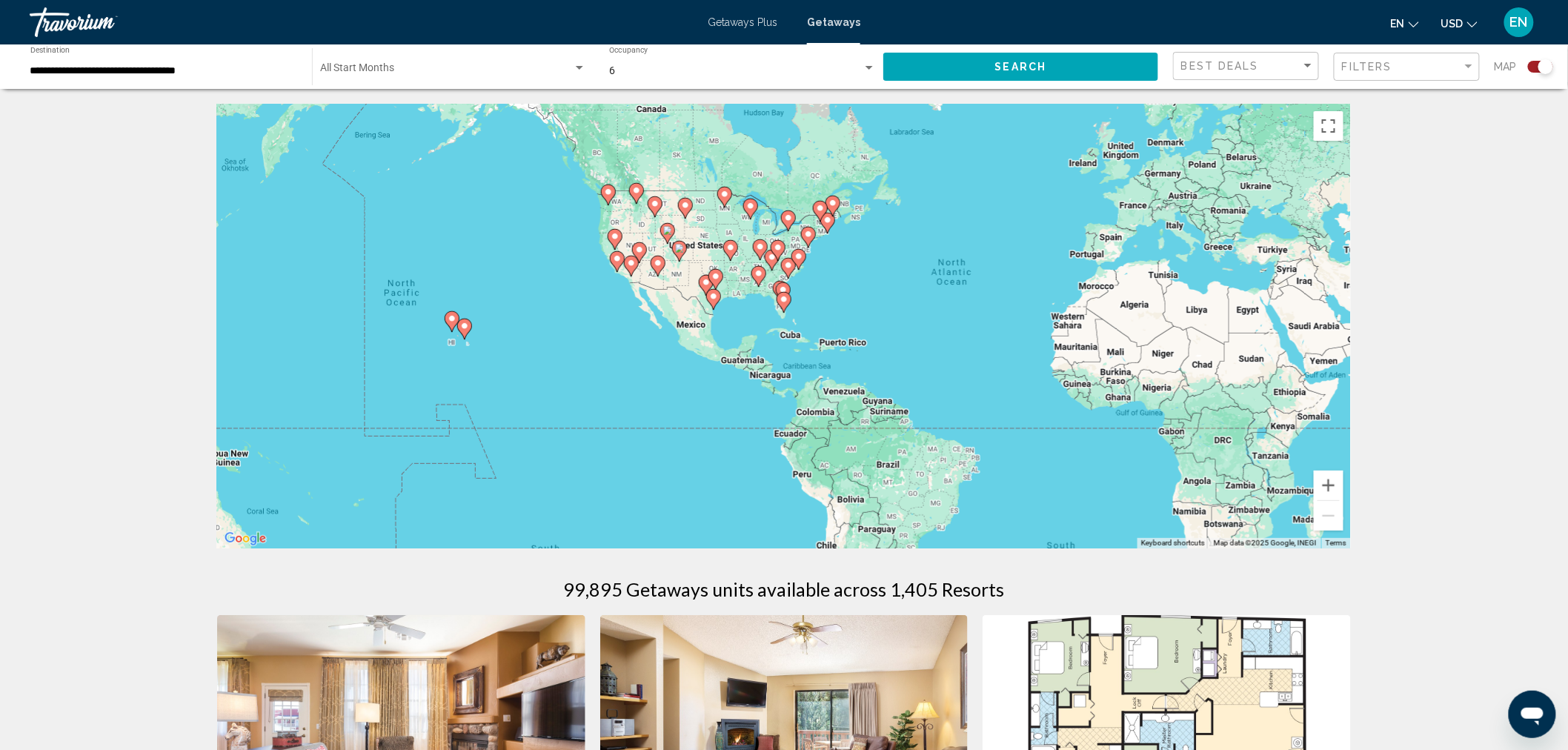
drag, startPoint x: 704, startPoint y: 340, endPoint x: 910, endPoint y: 314, distance: 207.6
click at [910, 314] on div "To activate drag with keyboard, press Alt + Enter. Once in keyboard drag state,…" at bounding box center [783, 326] width 1134 height 444
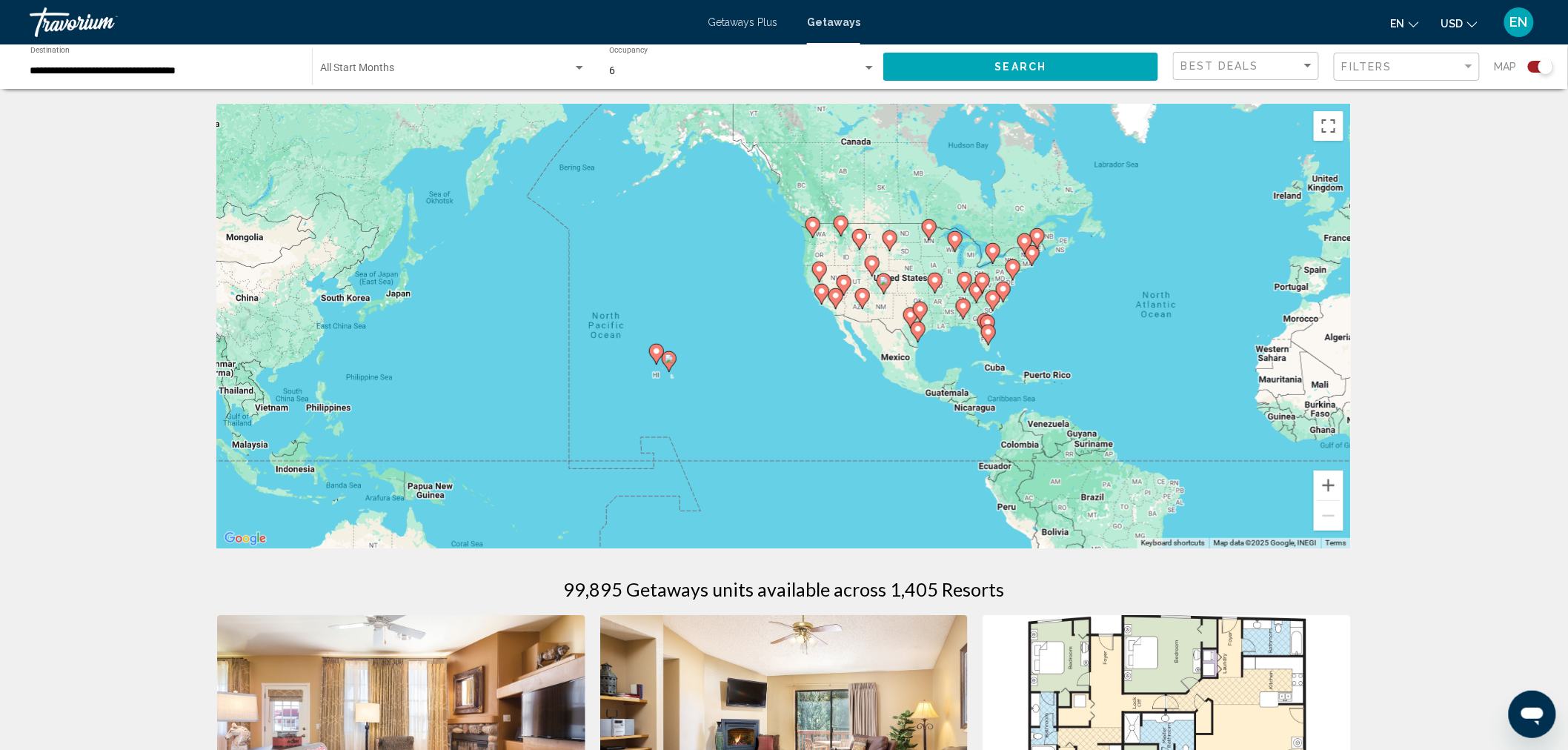
drag, startPoint x: 801, startPoint y: 312, endPoint x: 1008, endPoint y: 345, distance: 209.6
click at [1008, 345] on div "To activate drag with keyboard, press Alt + Enter. Once in keyboard drag state,…" at bounding box center [783, 326] width 1134 height 444
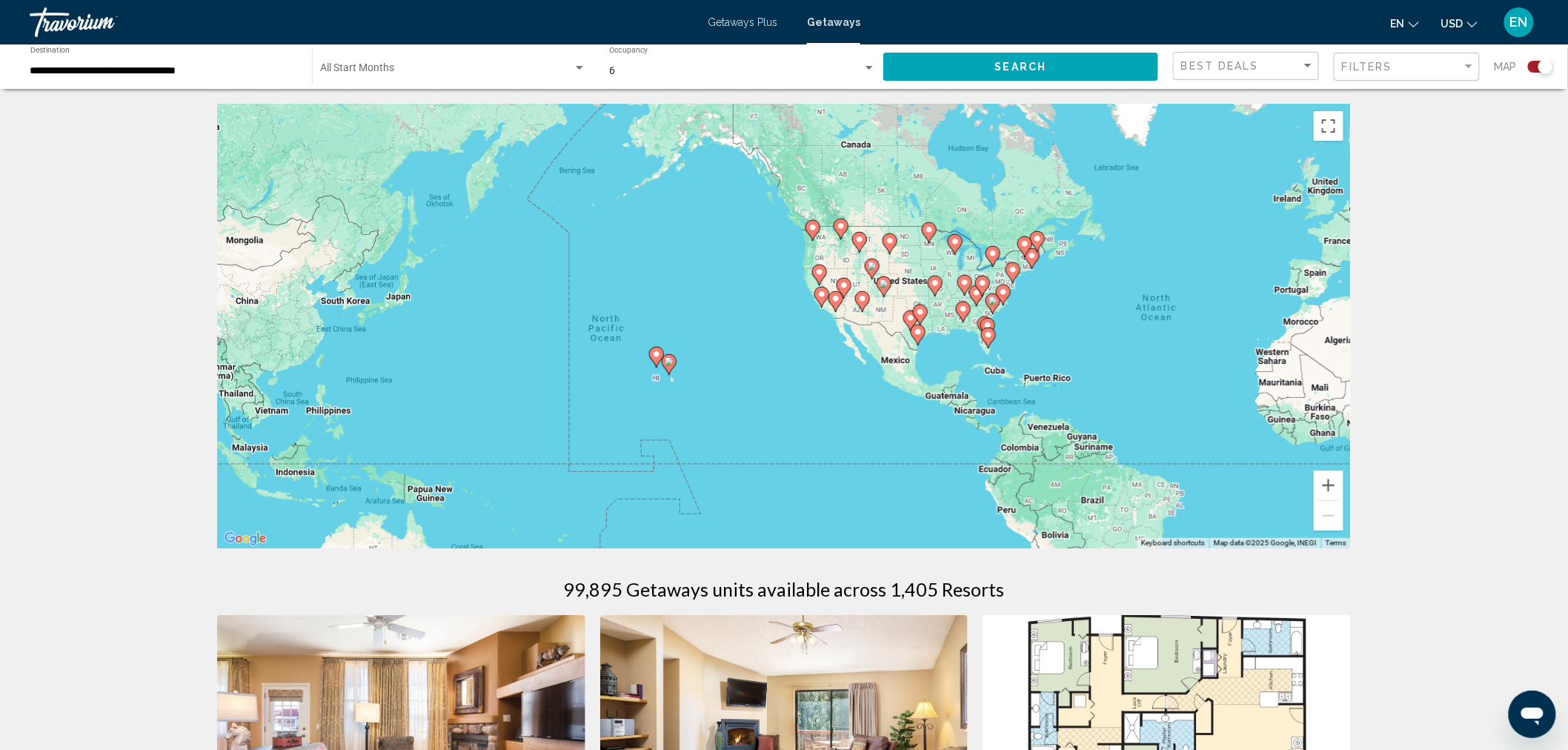
click at [992, 297] on icon "Main content" at bounding box center [993, 303] width 14 height 19
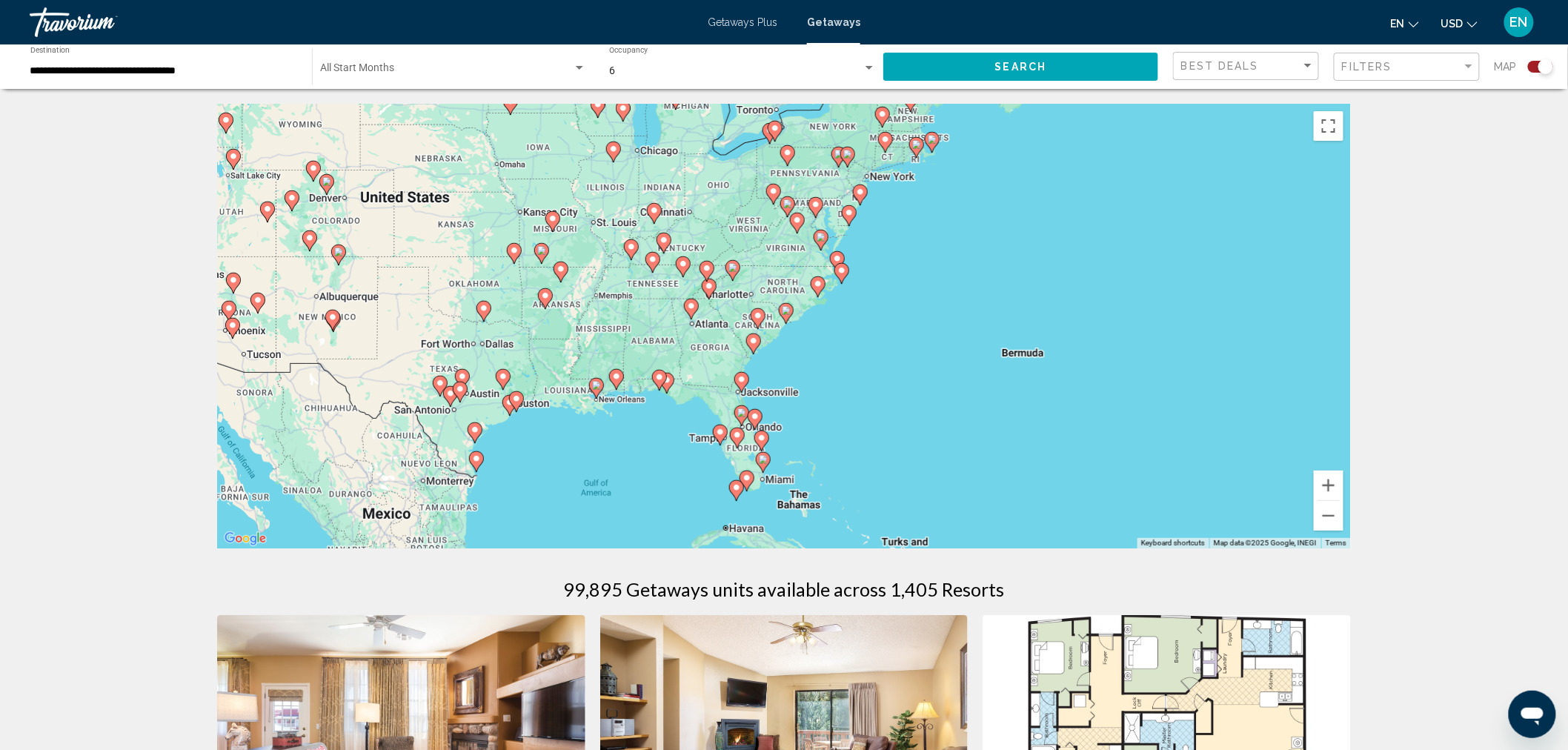
click at [759, 337] on image "Main content" at bounding box center [754, 341] width 9 height 9
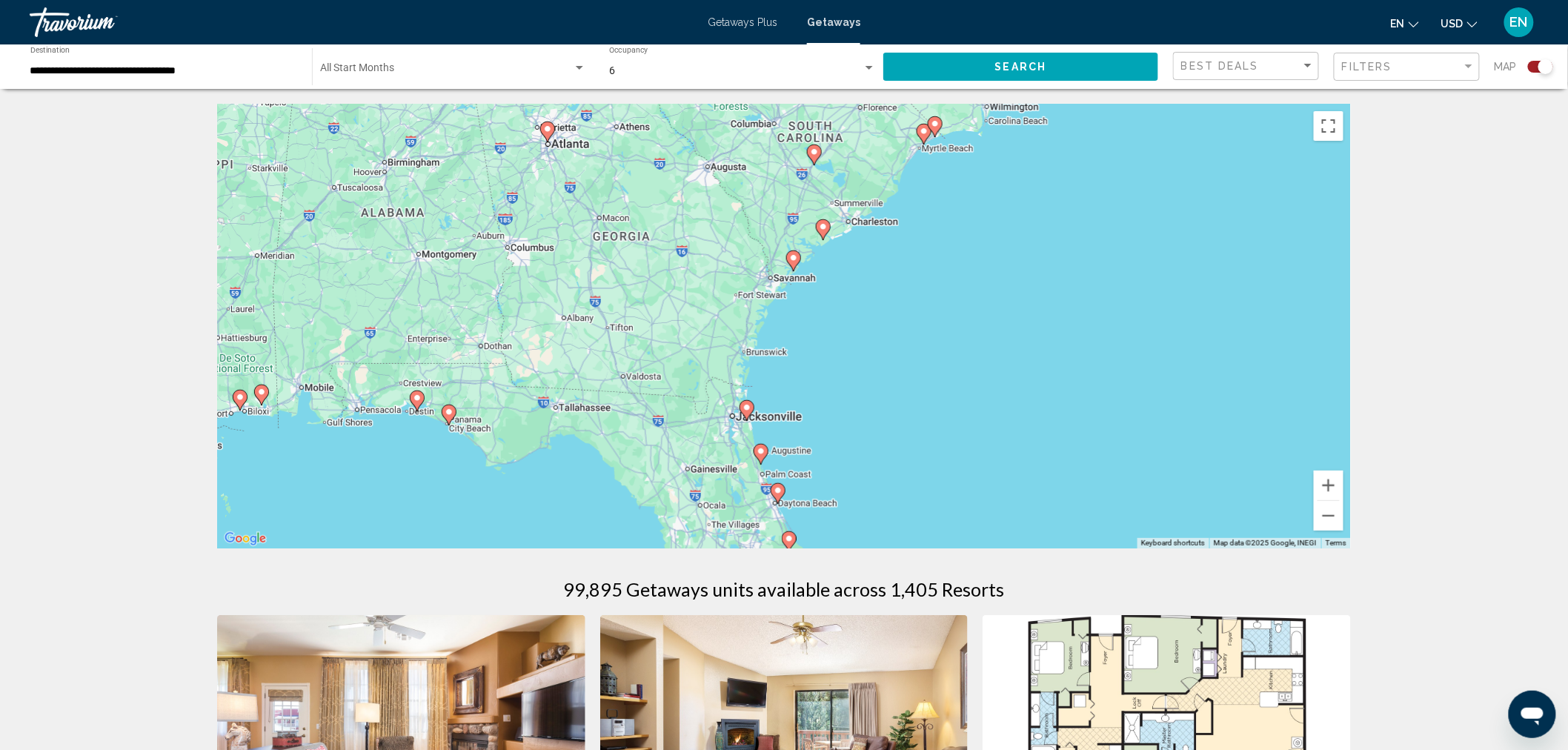
drag, startPoint x: 962, startPoint y: 454, endPoint x: 967, endPoint y: 374, distance: 80.2
click at [967, 374] on div "To navigate, press the arrow keys. To activate drag with keyboard, press Alt + …" at bounding box center [783, 326] width 1134 height 444
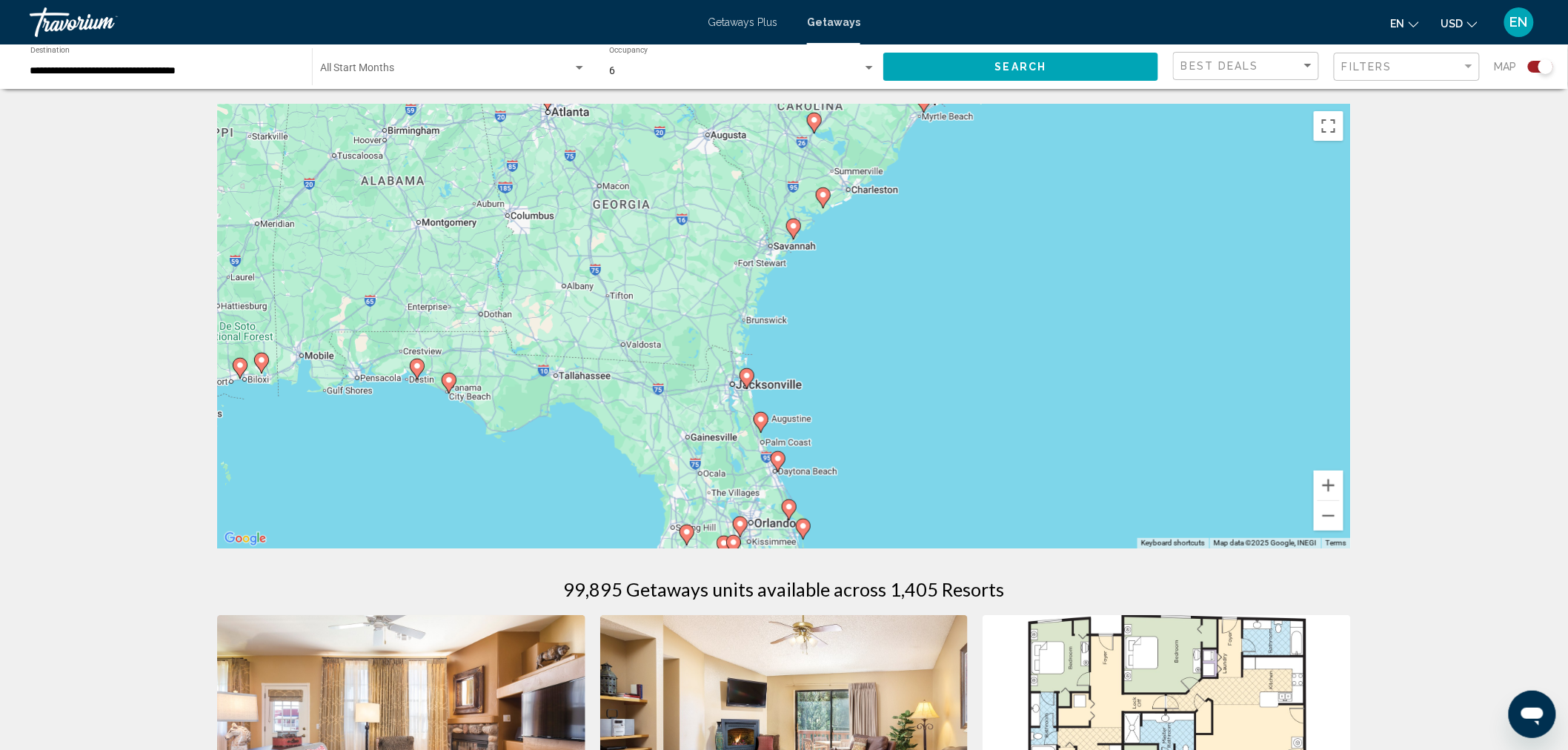
click at [796, 225] on image "Main content" at bounding box center [794, 226] width 9 height 9
type input "**********"
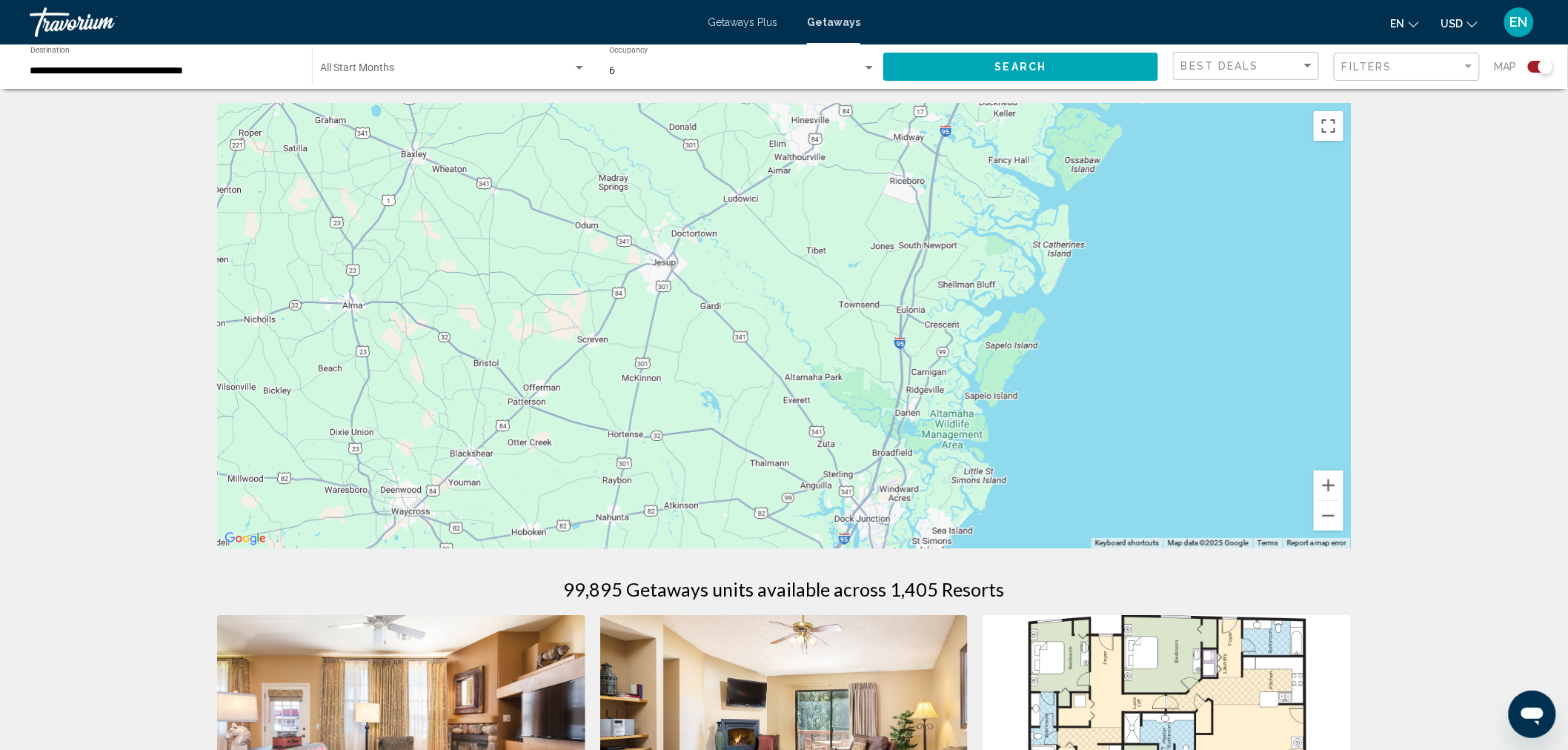
drag, startPoint x: 567, startPoint y: 225, endPoint x: 961, endPoint y: 535, distance: 501.3
click at [961, 535] on div "To navigate, press the arrow keys." at bounding box center [783, 326] width 1134 height 444
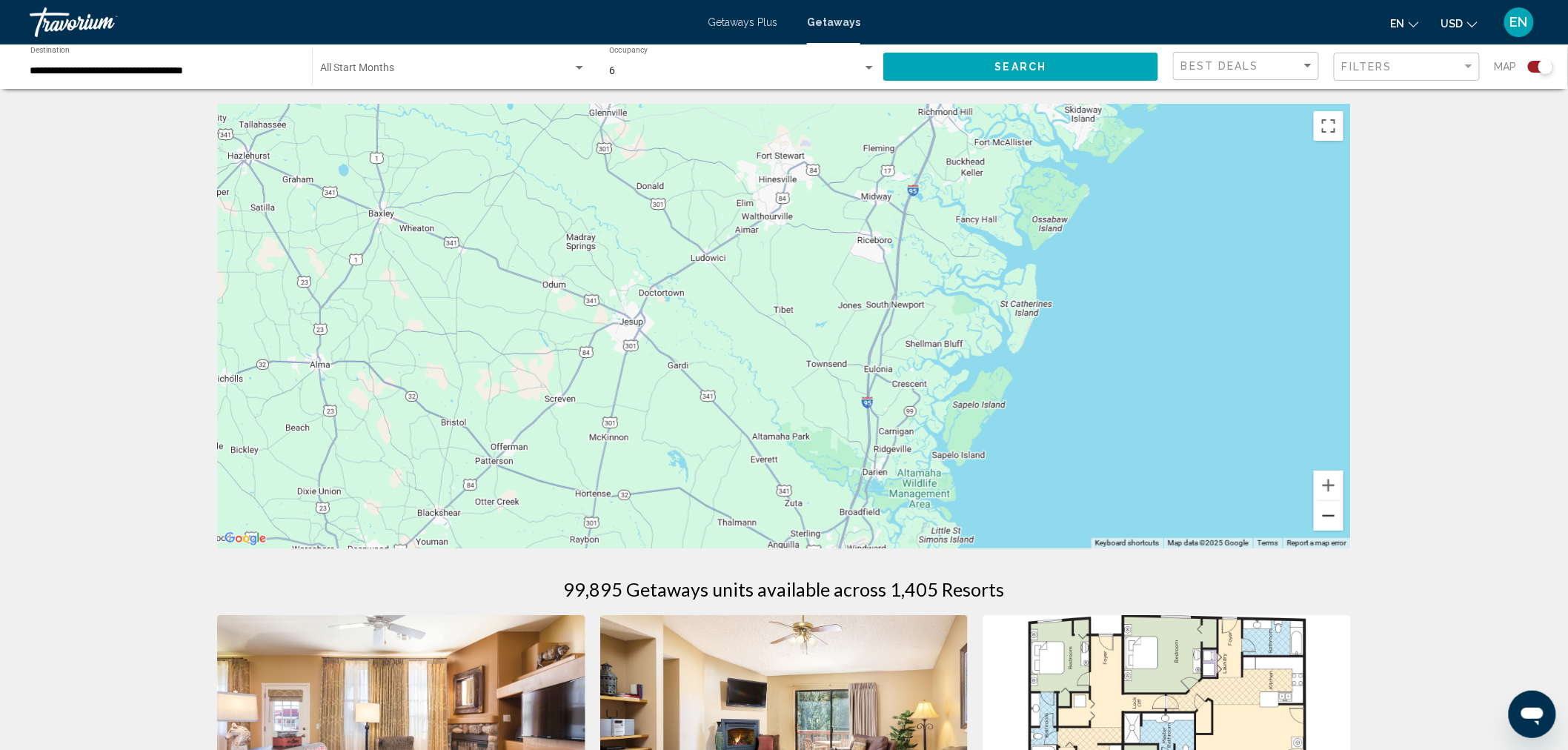
click at [1329, 517] on button "Zoom out" at bounding box center [1329, 515] width 30 height 30
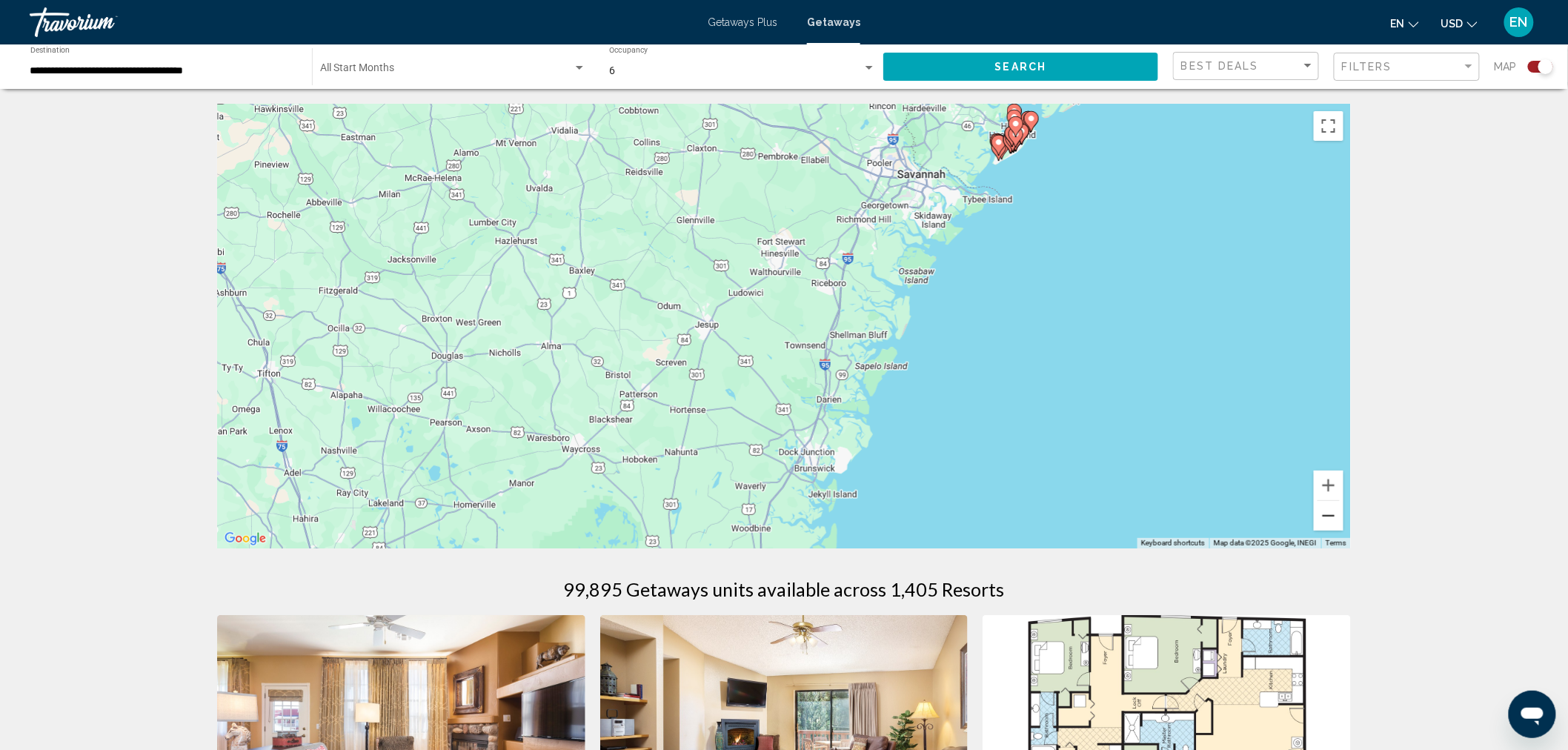
click at [1329, 517] on button "Zoom out" at bounding box center [1329, 515] width 30 height 30
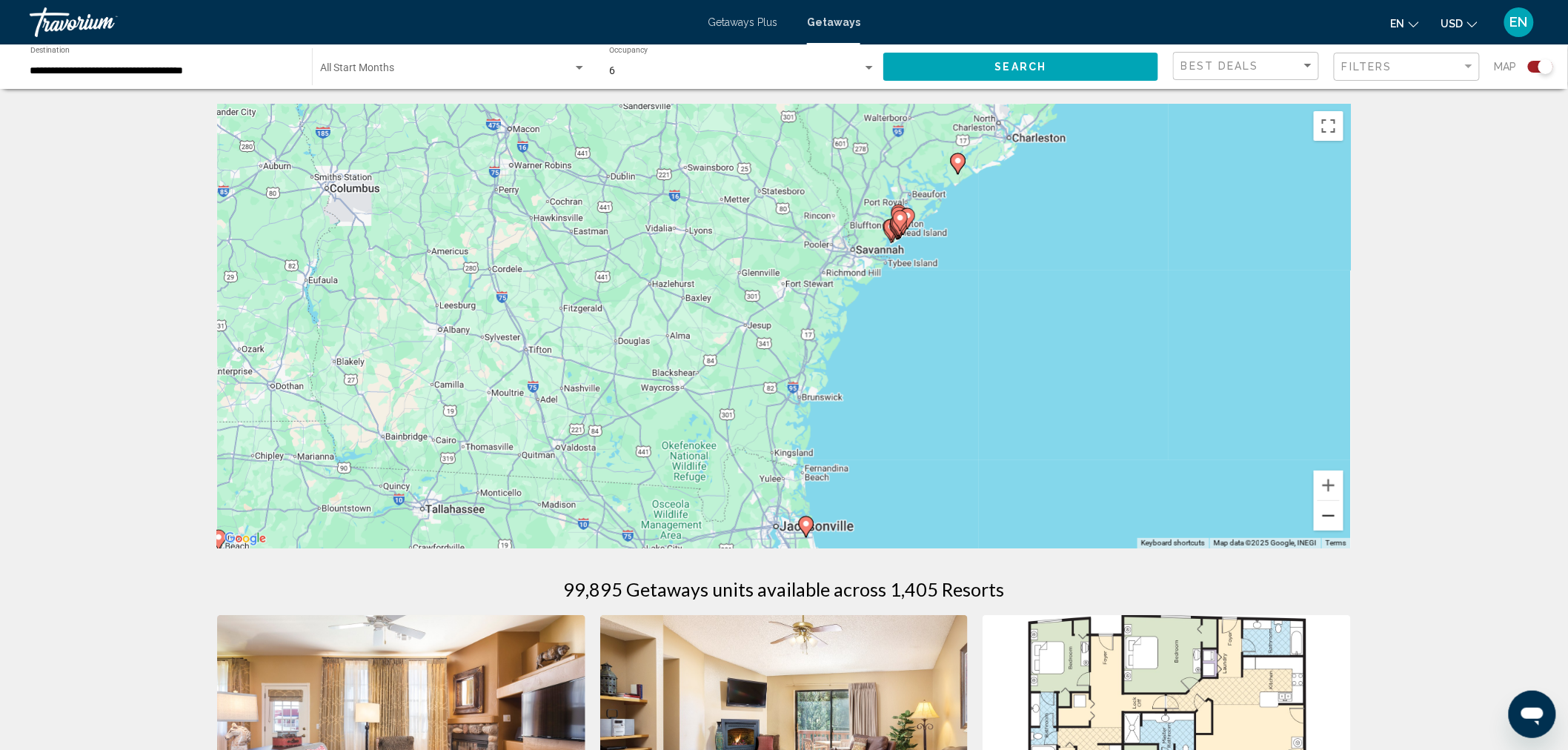
click at [1329, 517] on button "Zoom out" at bounding box center [1329, 515] width 30 height 30
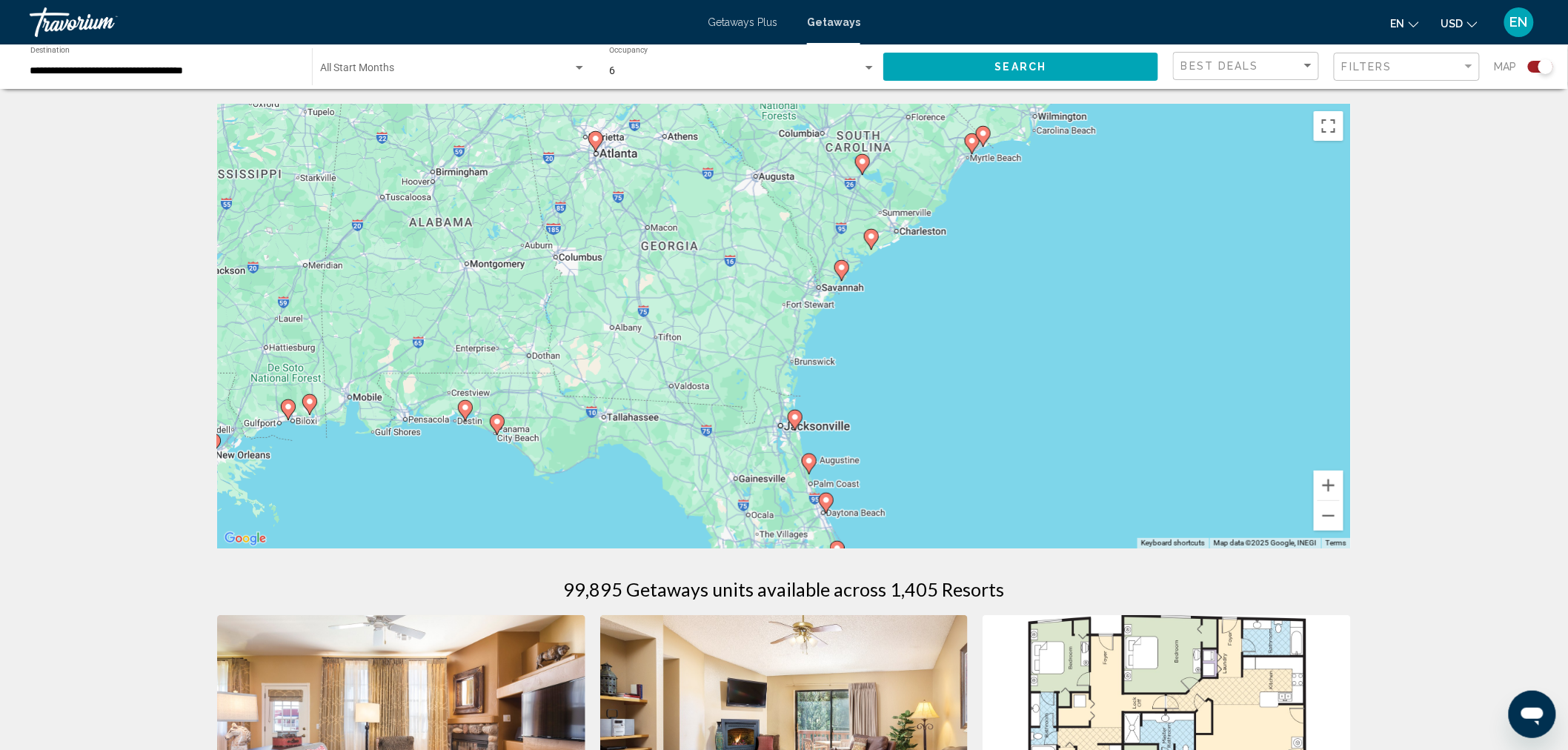
click at [847, 271] on image "Main content" at bounding box center [842, 268] width 9 height 9
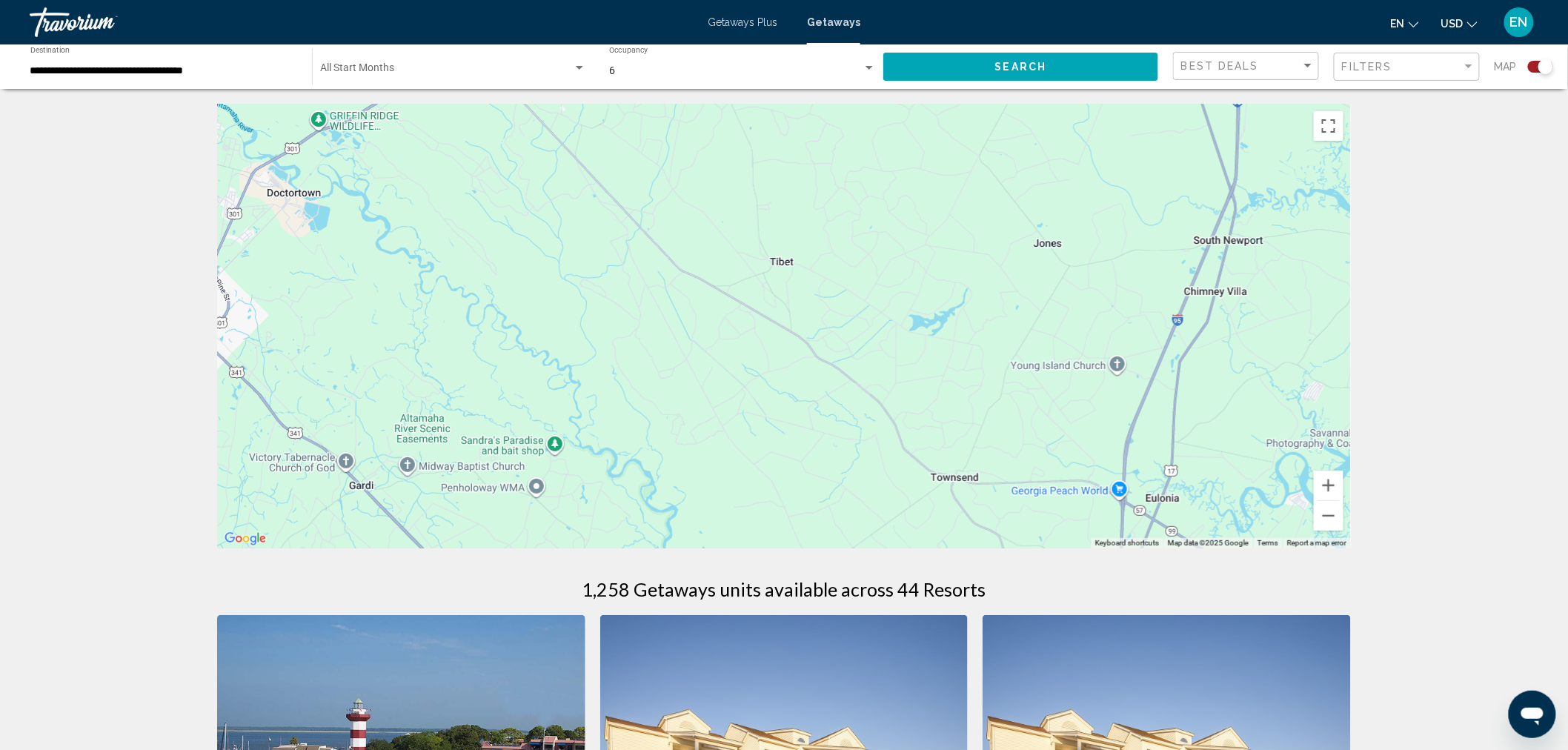
click at [838, 23] on span "Getaways" at bounding box center [833, 22] width 54 height 12
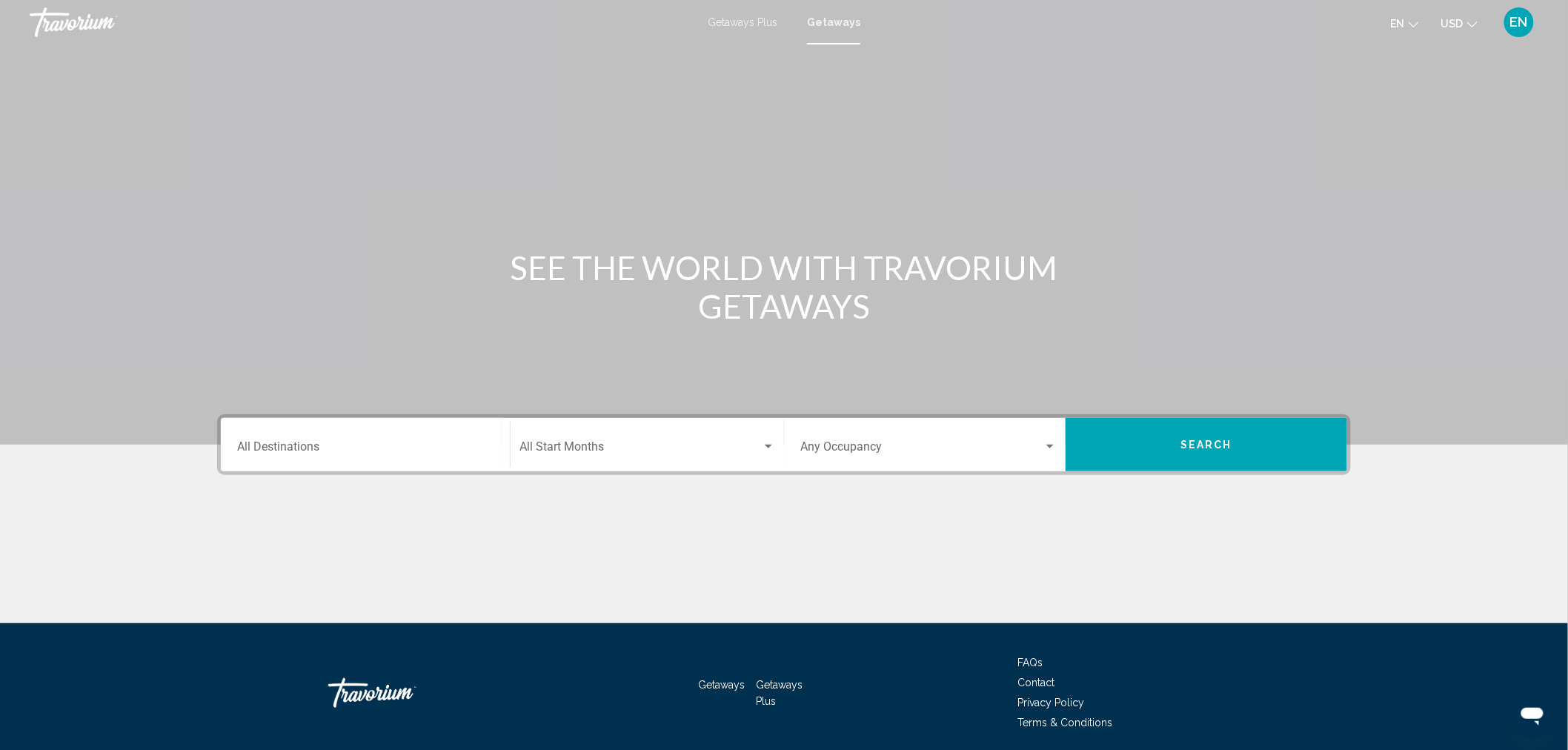
click at [441, 439] on div "Destination All Destinations" at bounding box center [365, 444] width 257 height 46
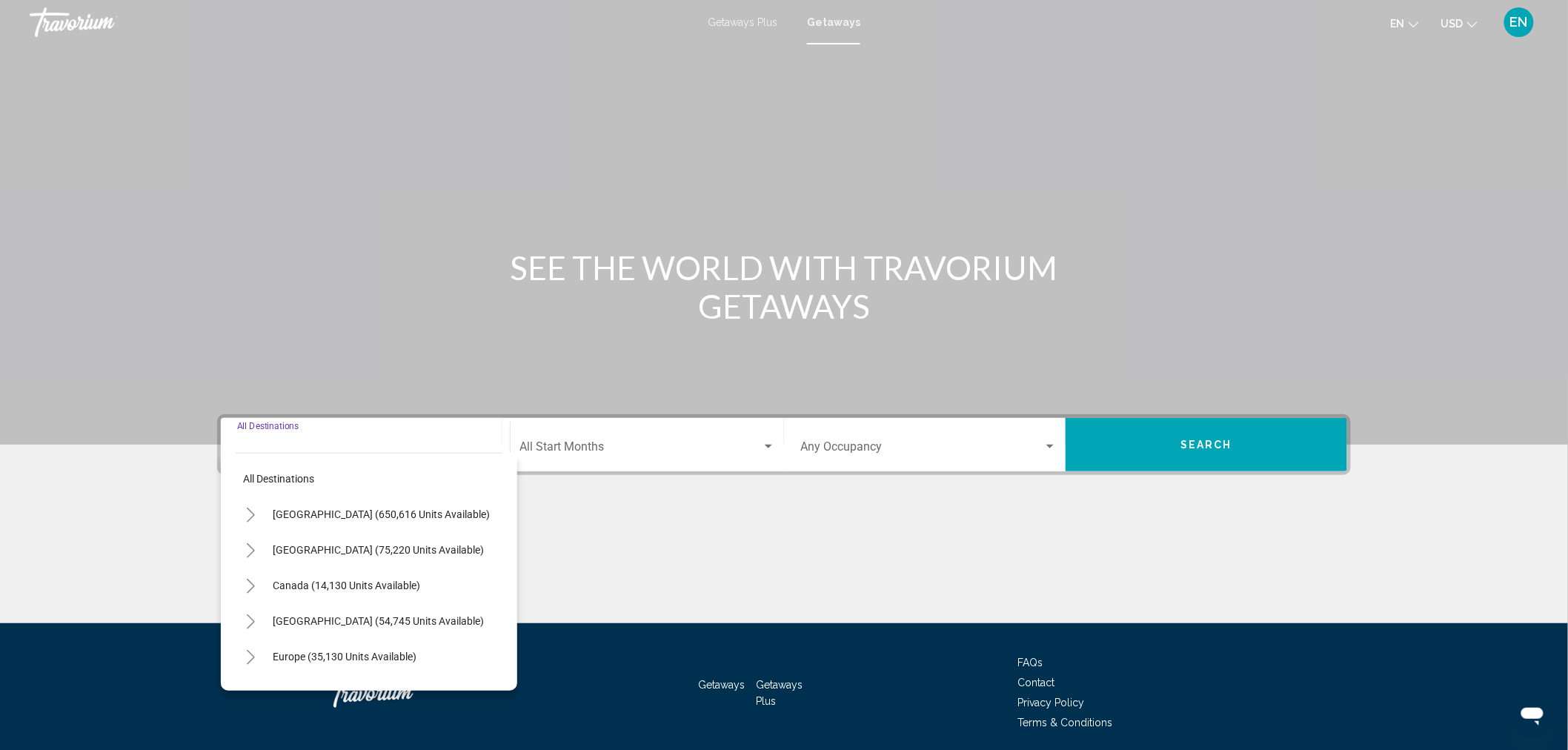
scroll to position [54, 0]
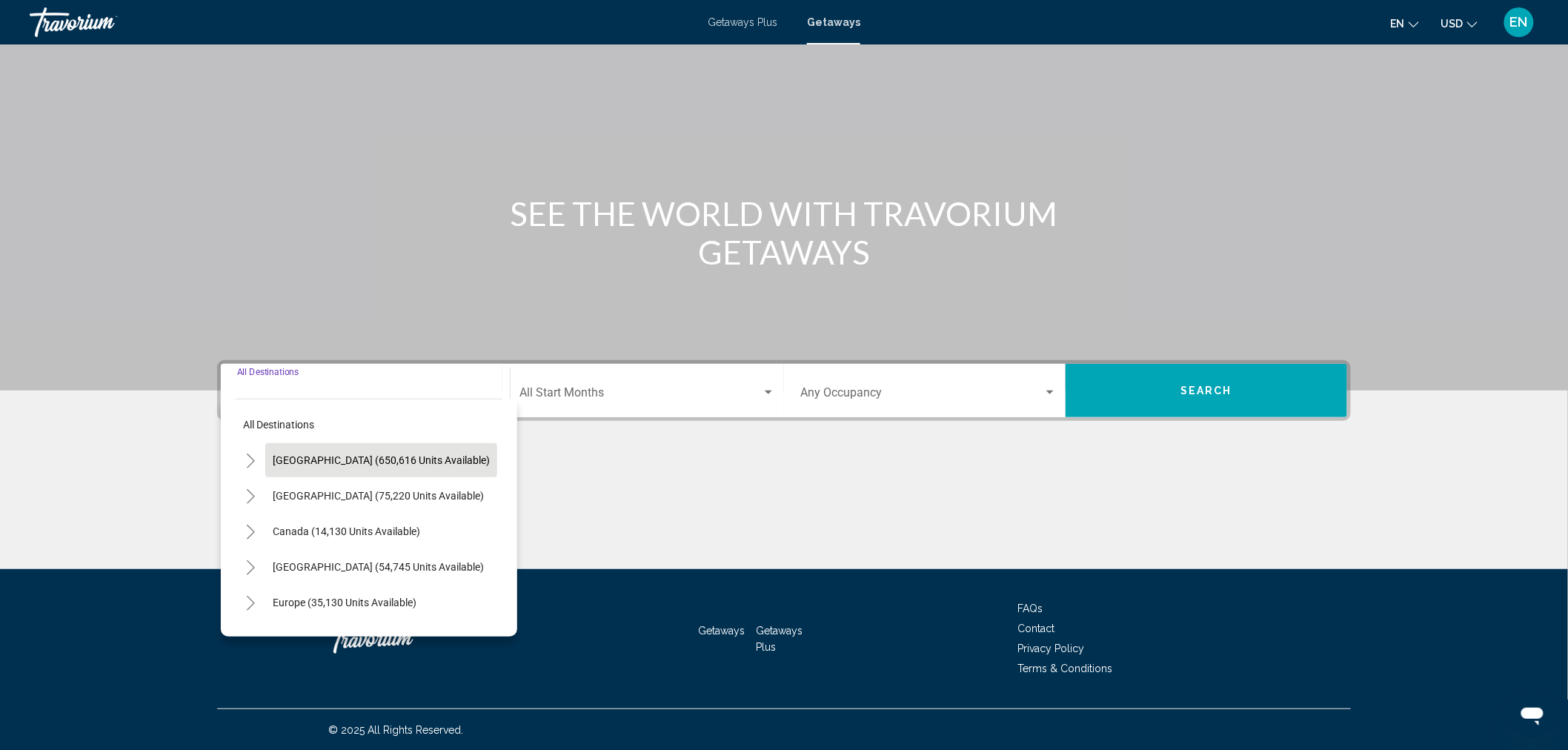
click at [425, 454] on span "[GEOGRAPHIC_DATA] (650,616 units available)" at bounding box center [382, 460] width 217 height 12
type input "**********"
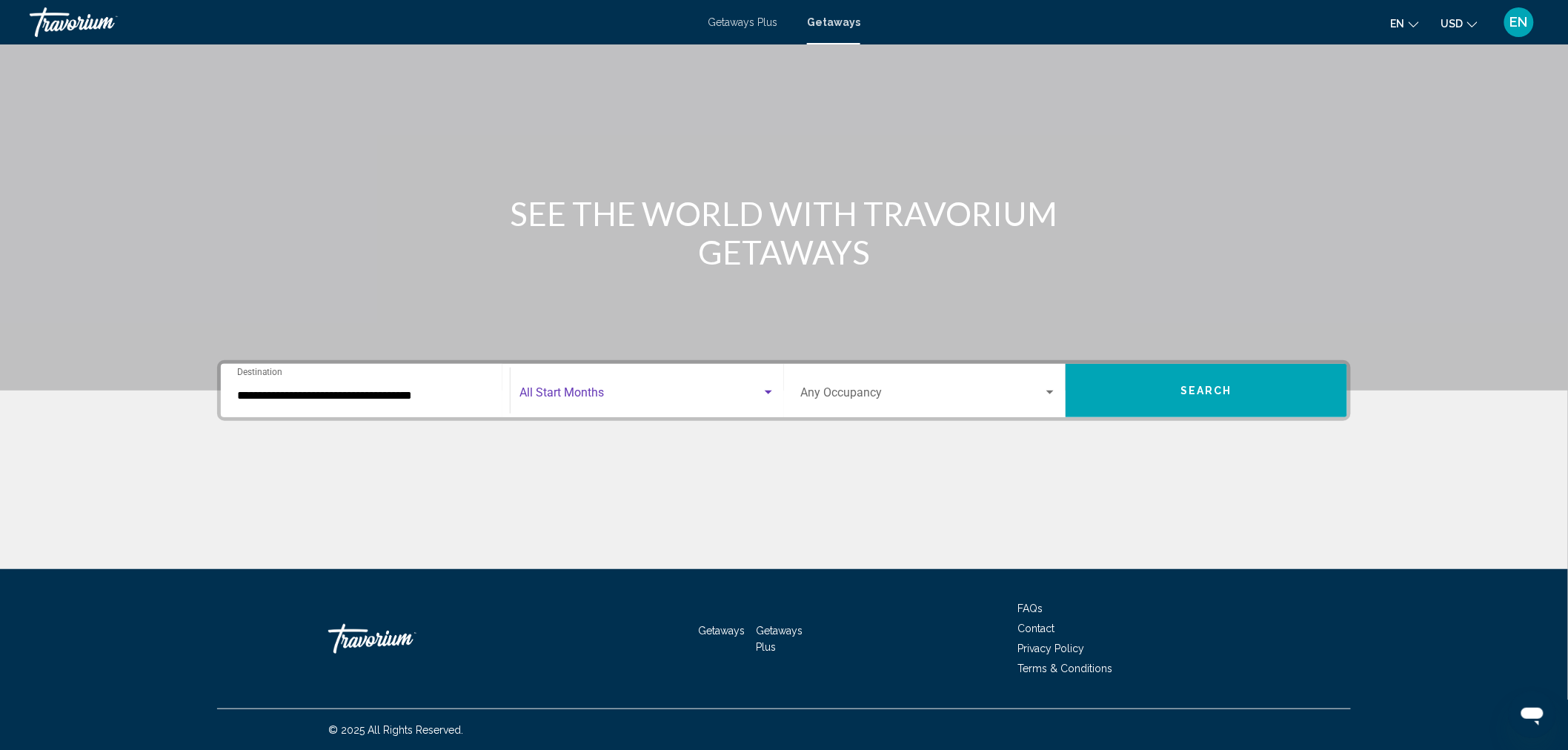
click at [610, 392] on span "Search widget" at bounding box center [641, 395] width 242 height 14
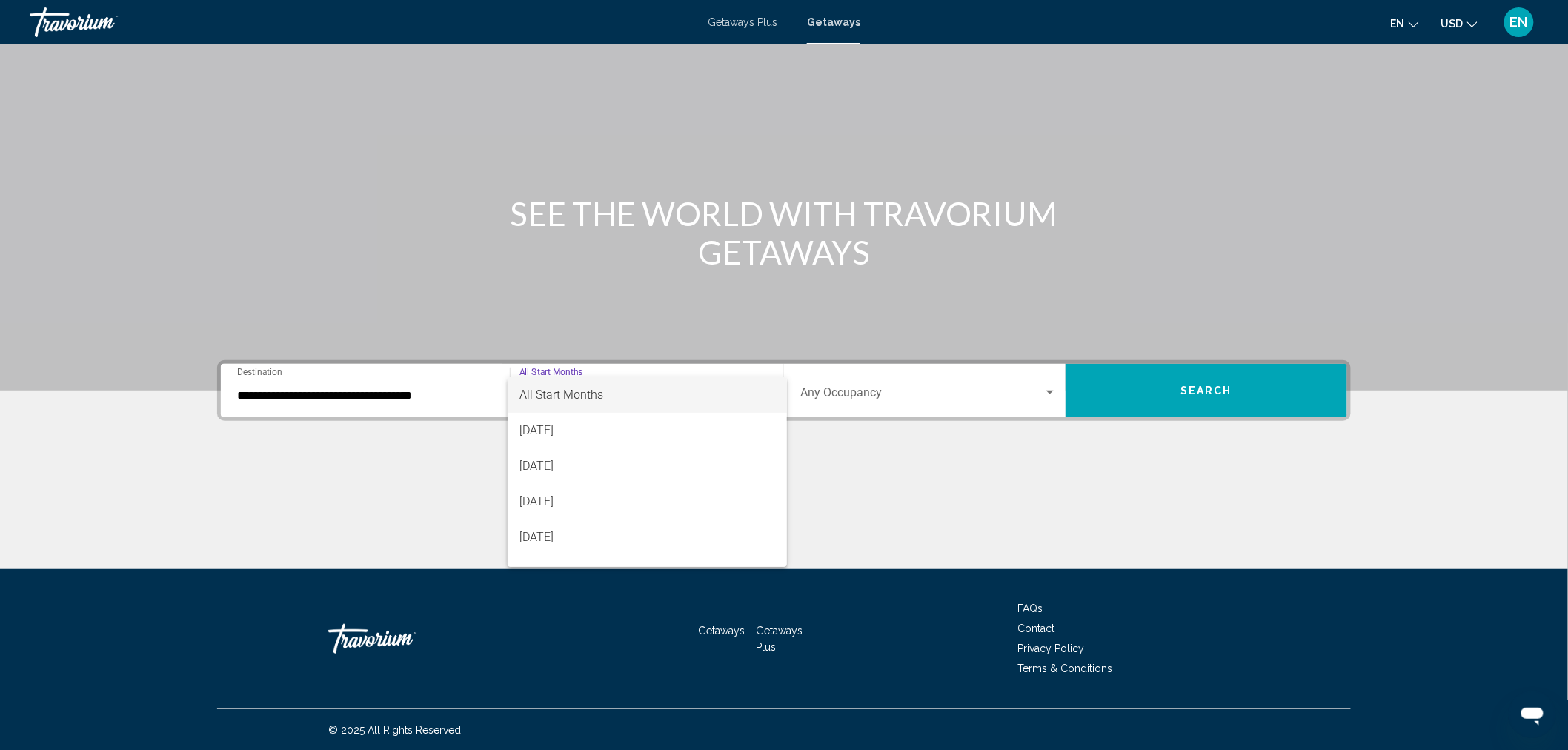
click at [1047, 386] on div at bounding box center [784, 375] width 1568 height 750
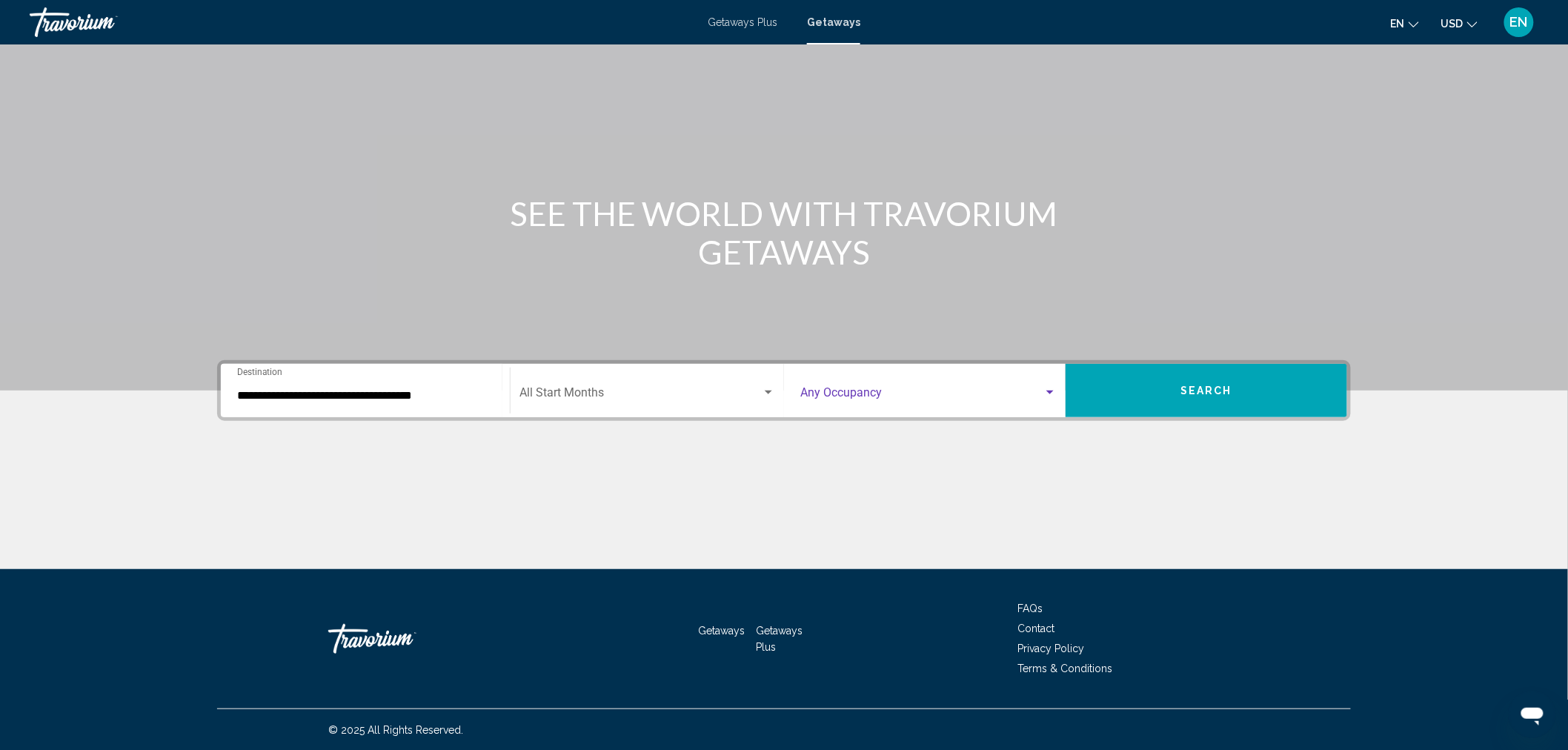
click at [1049, 390] on div "Search widget" at bounding box center [1050, 392] width 7 height 4
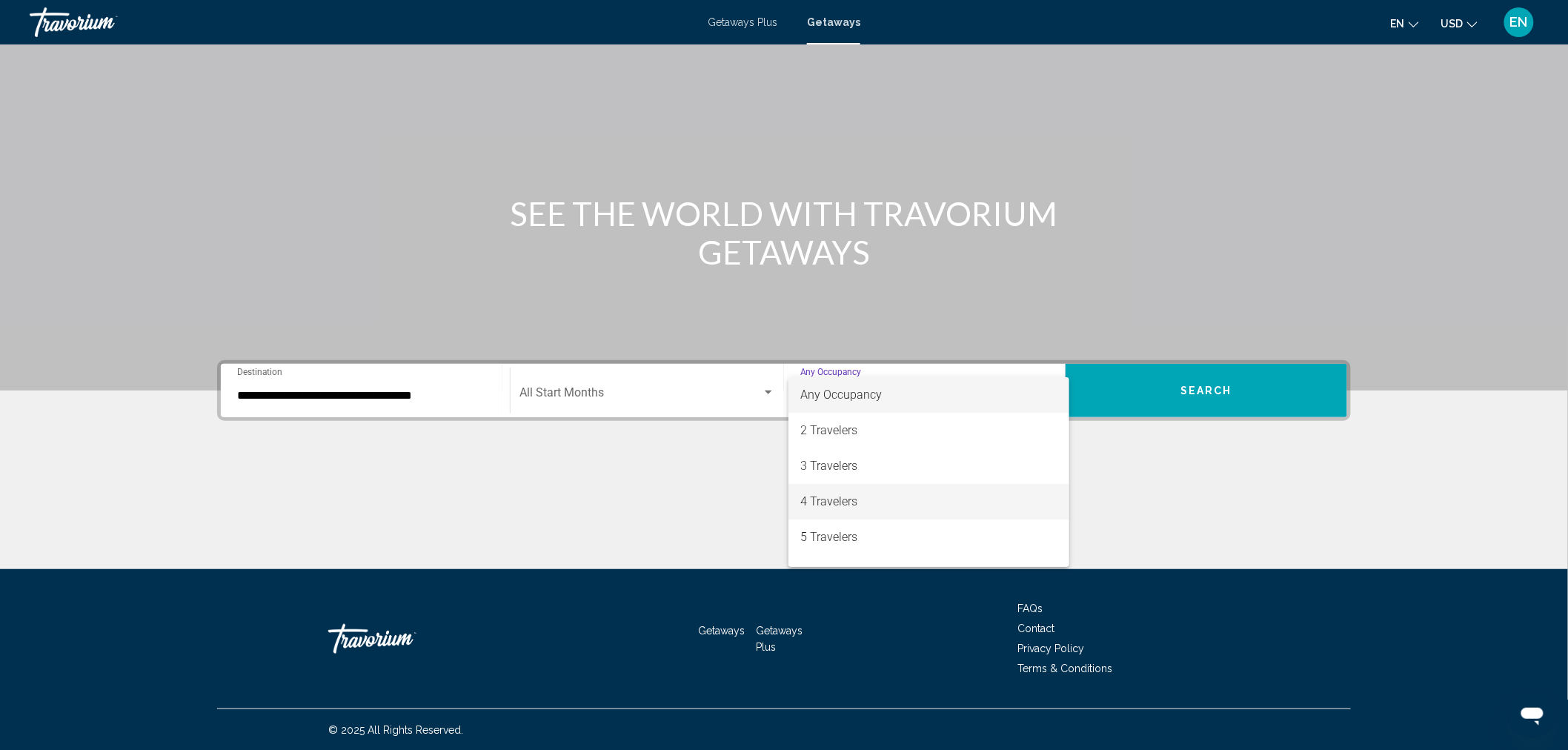
click at [822, 492] on span "4 Travelers" at bounding box center [929, 501] width 257 height 35
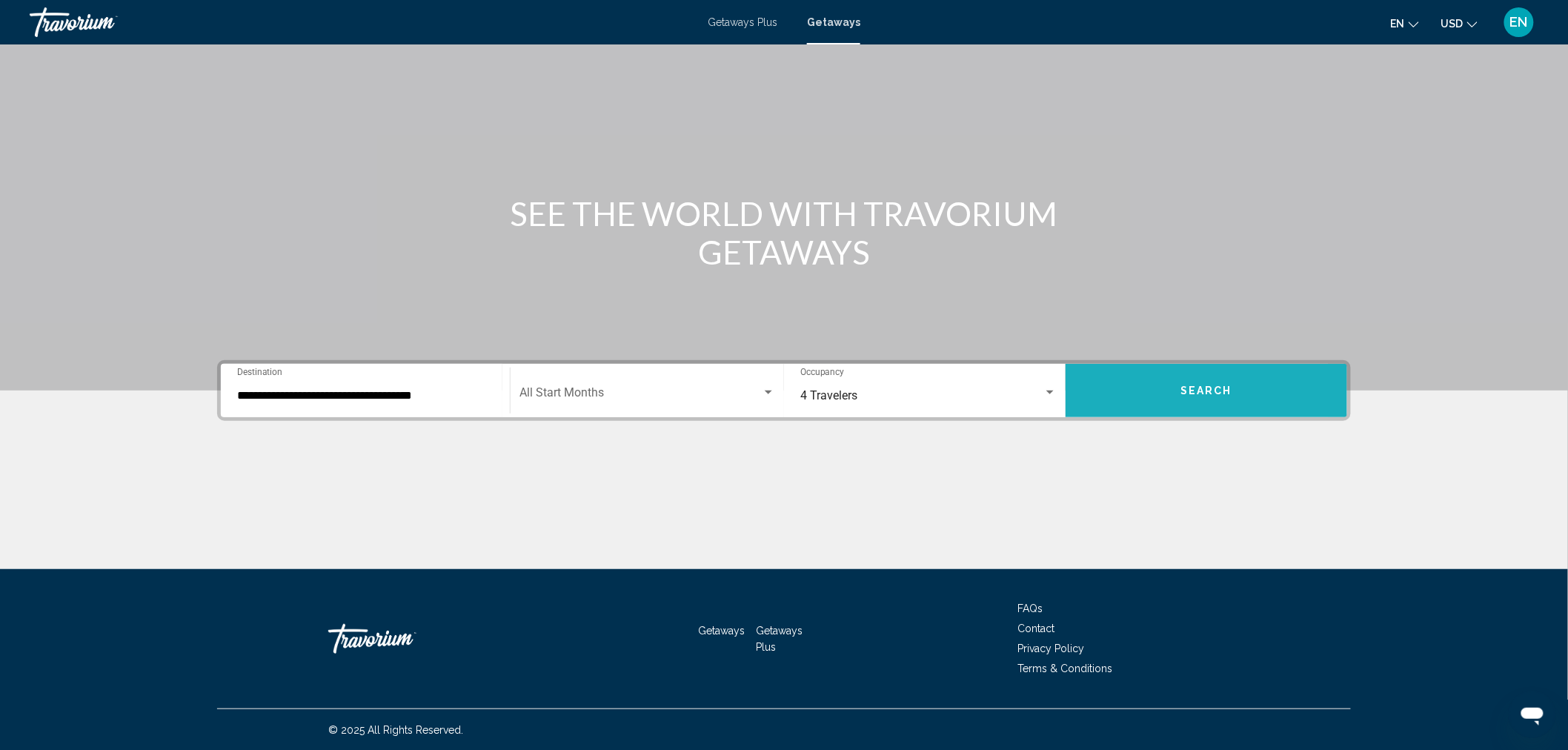
click at [1152, 378] on button "Search" at bounding box center [1206, 390] width 281 height 54
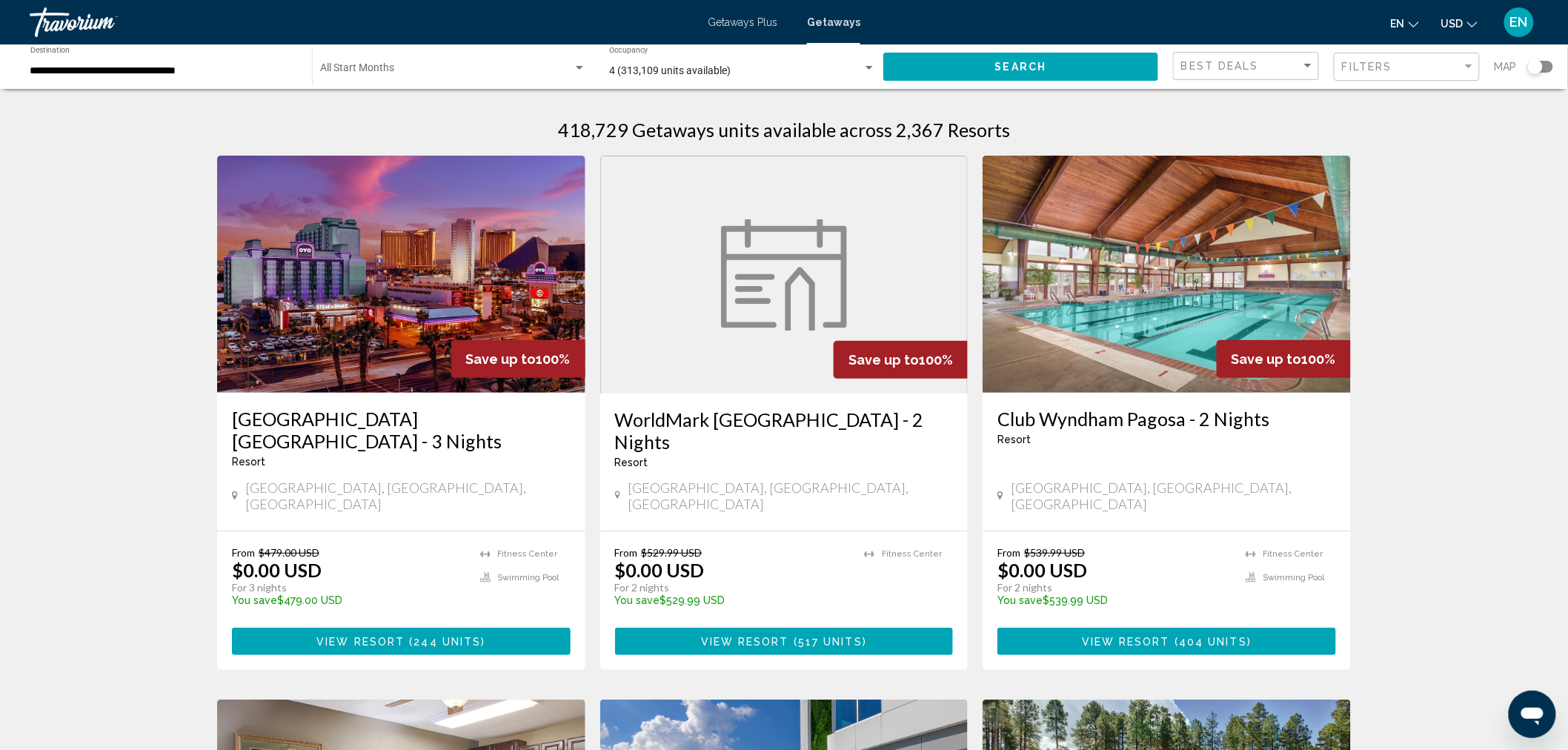
click at [1545, 66] on div "Search widget" at bounding box center [1541, 66] width 25 height 12
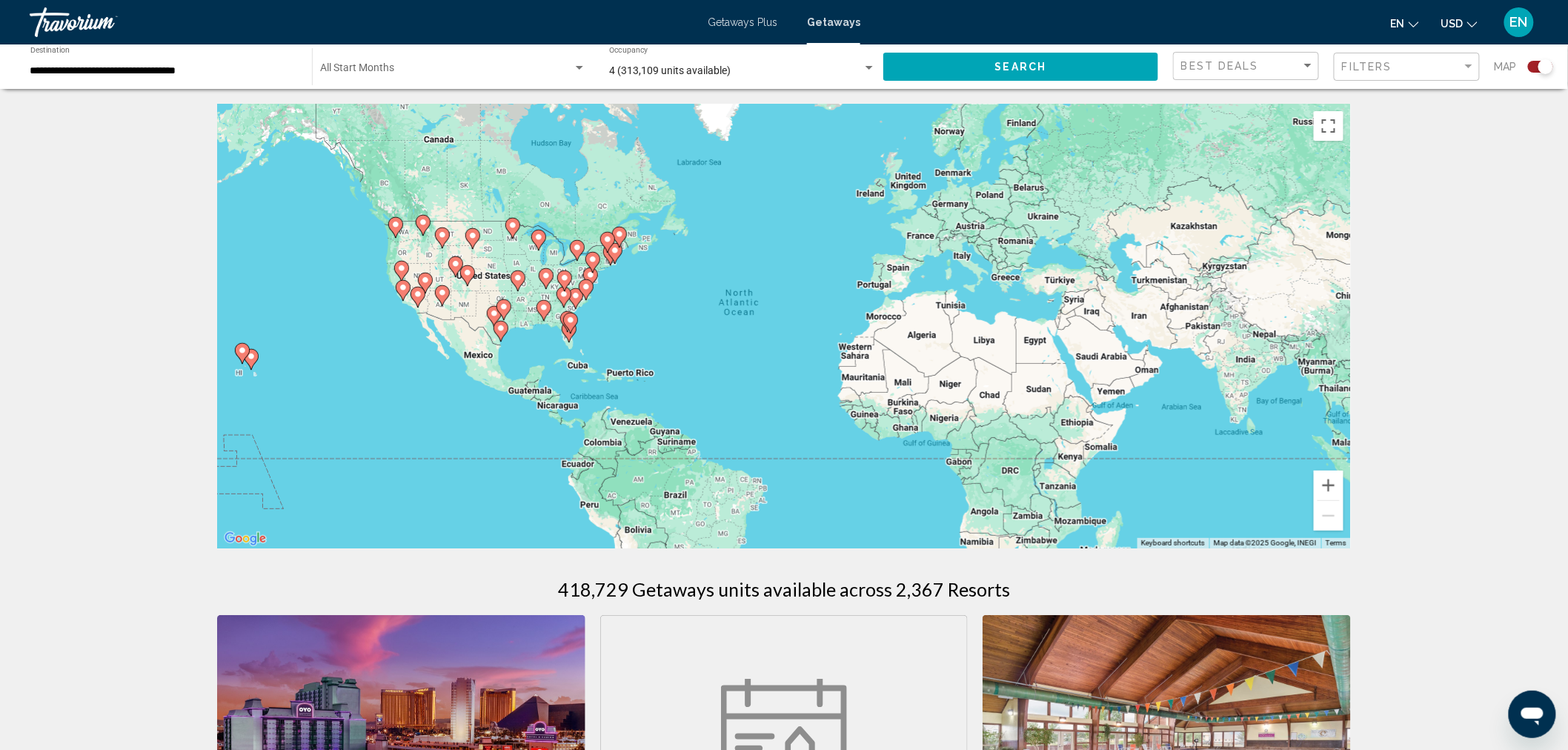
click at [689, 293] on div "To activate drag with keyboard, press Alt + Enter. Once in keyboard drag state,…" at bounding box center [783, 326] width 1134 height 444
click at [707, 344] on div "To activate drag with keyboard, press Alt + Enter. Once in keyboard drag state,…" at bounding box center [783, 326] width 1134 height 444
click at [1329, 478] on button "Zoom in" at bounding box center [1329, 485] width 30 height 30
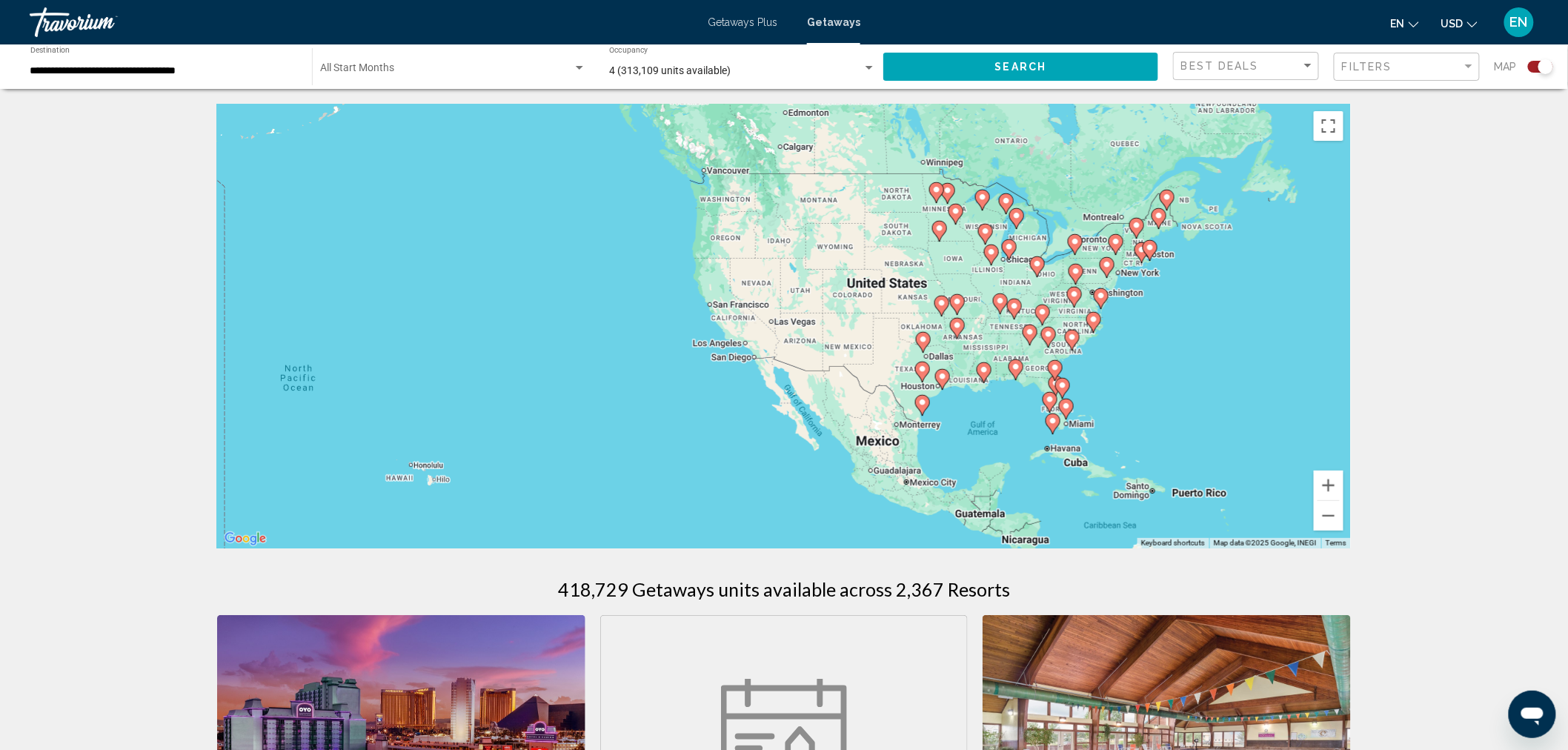
drag, startPoint x: 604, startPoint y: 381, endPoint x: 1318, endPoint y: 440, distance: 716.4
click at [1318, 440] on div "To activate drag with keyboard, press Alt + Enter. Once in keyboard drag state,…" at bounding box center [783, 326] width 1134 height 444
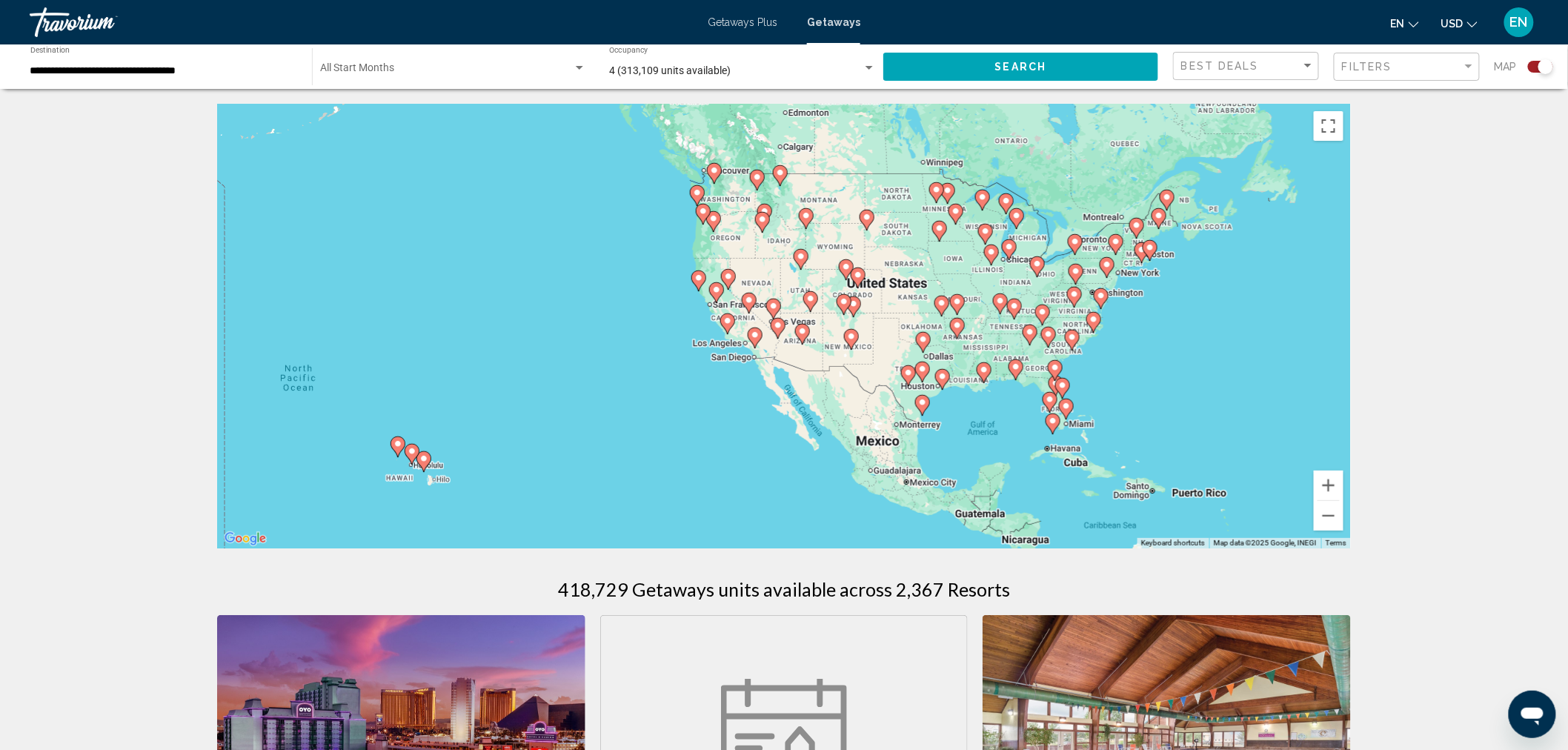
click at [760, 217] on image "Main content" at bounding box center [763, 219] width 9 height 9
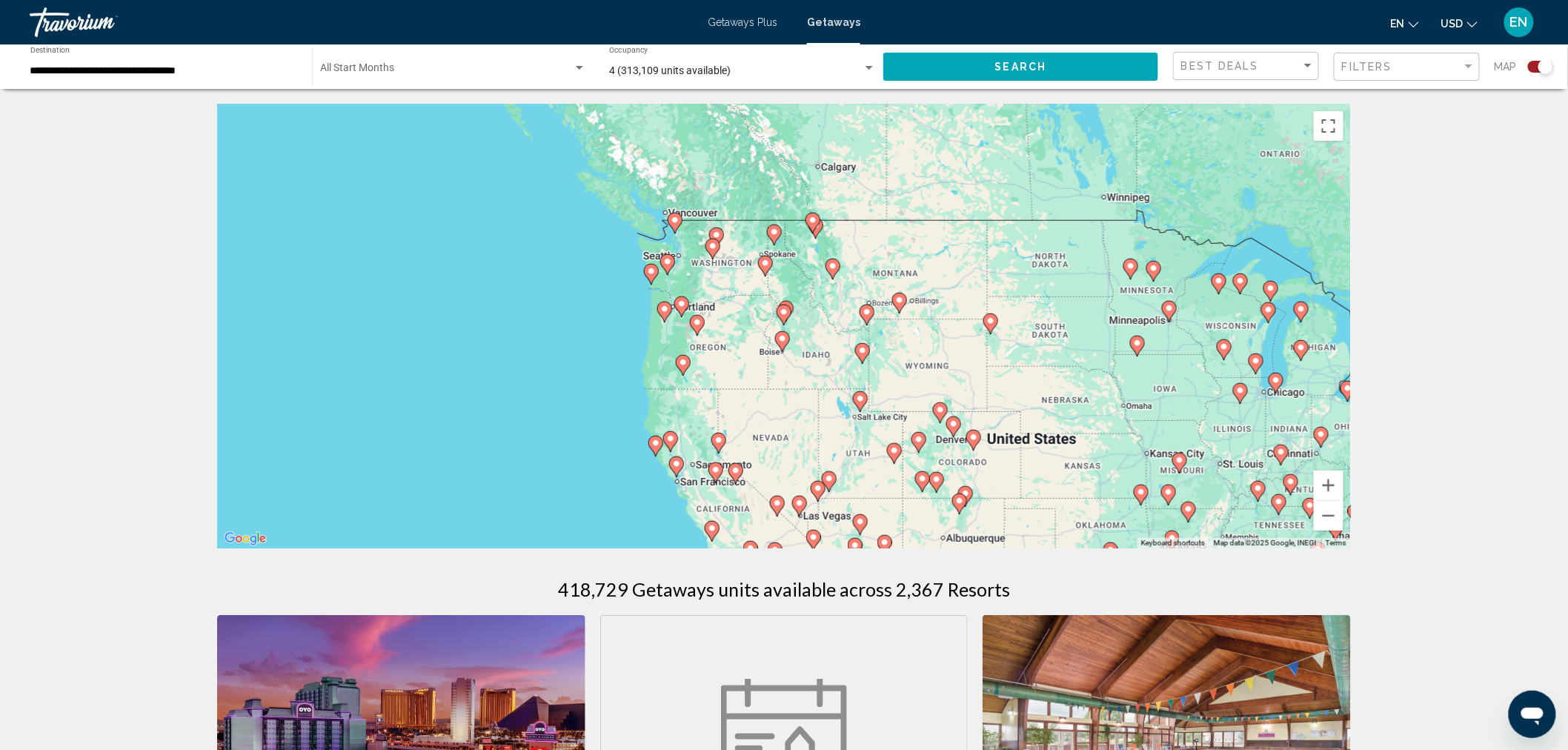
click at [652, 270] on image "Main content" at bounding box center [652, 271] width 9 height 9
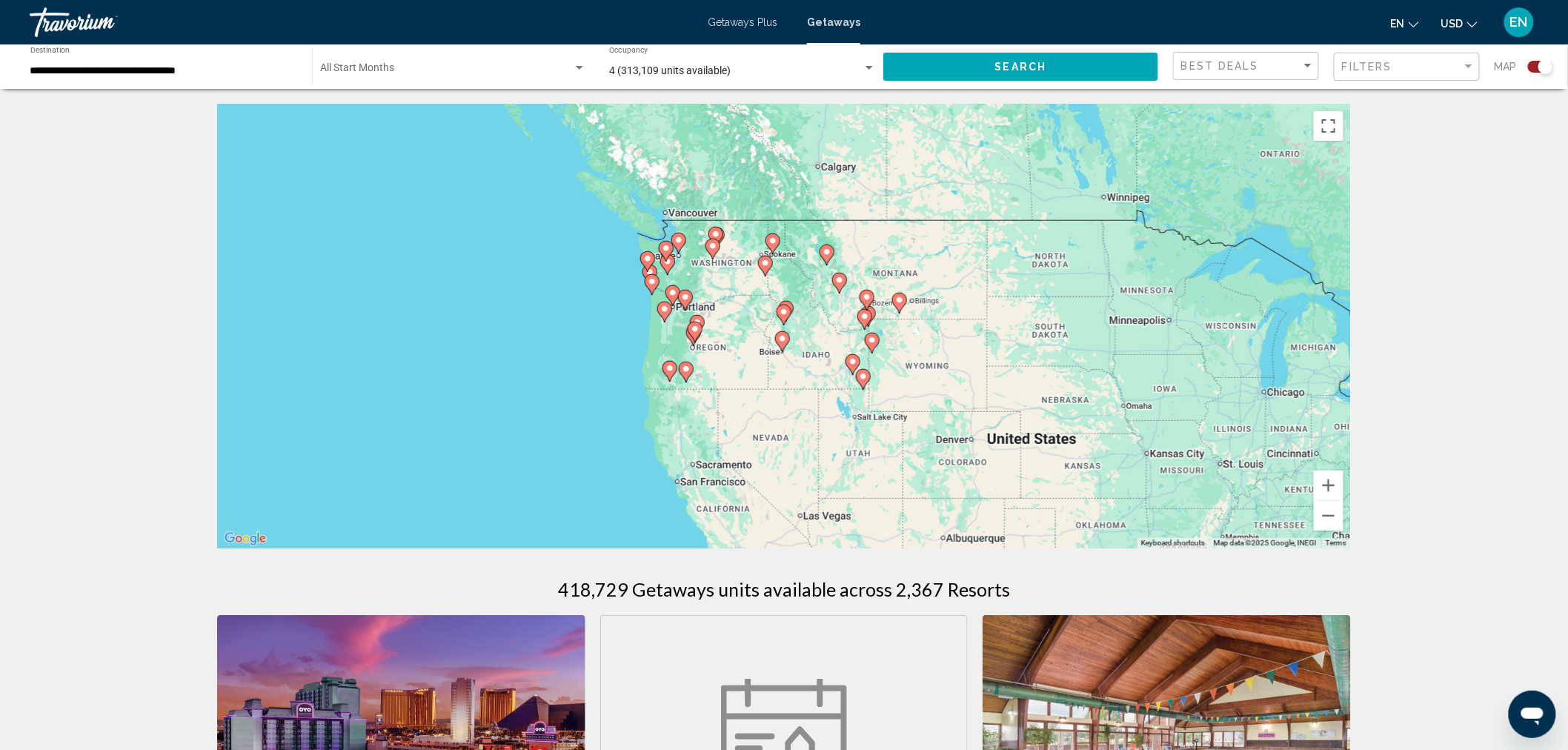
type input "**********"
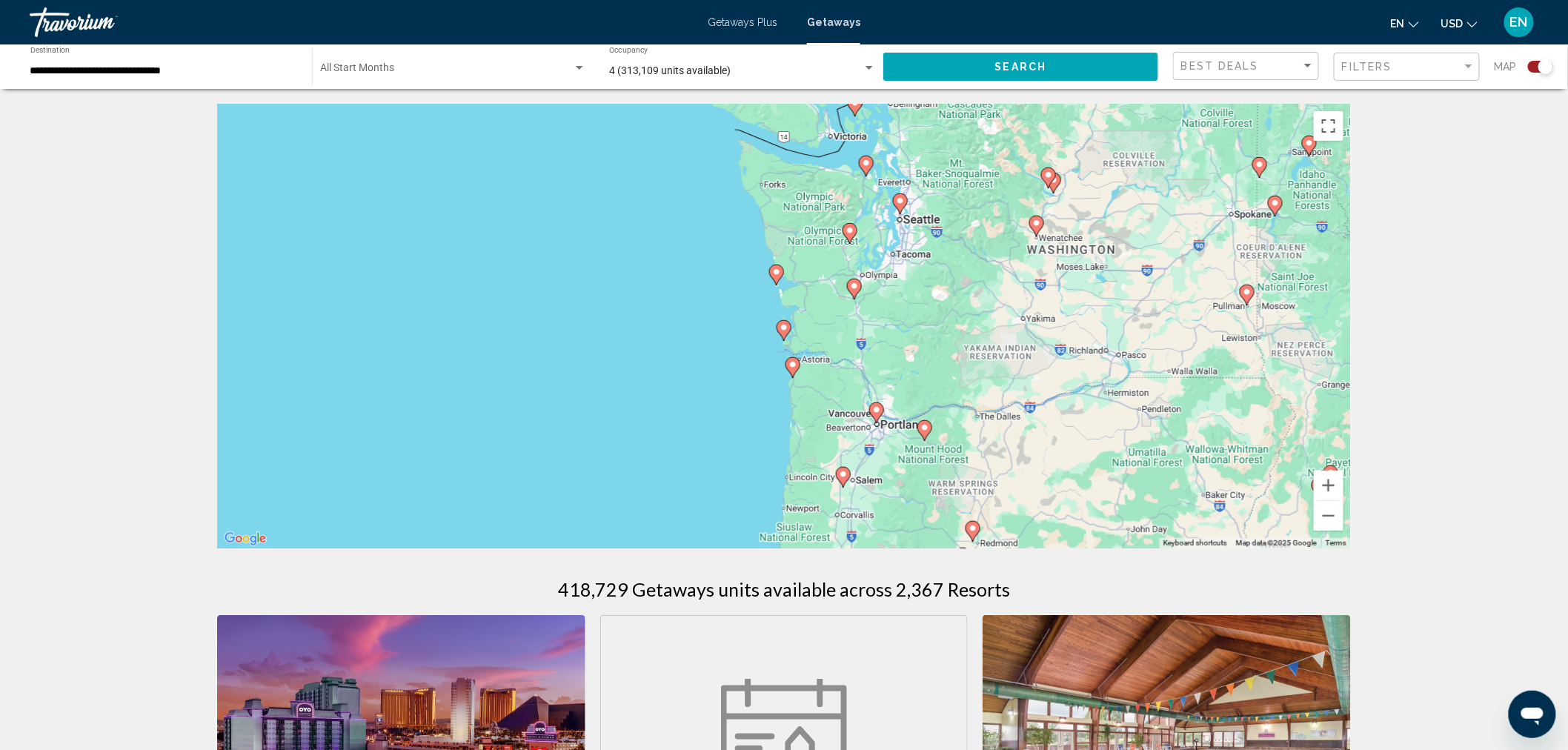
click at [784, 329] on image "Main content" at bounding box center [784, 328] width 9 height 9
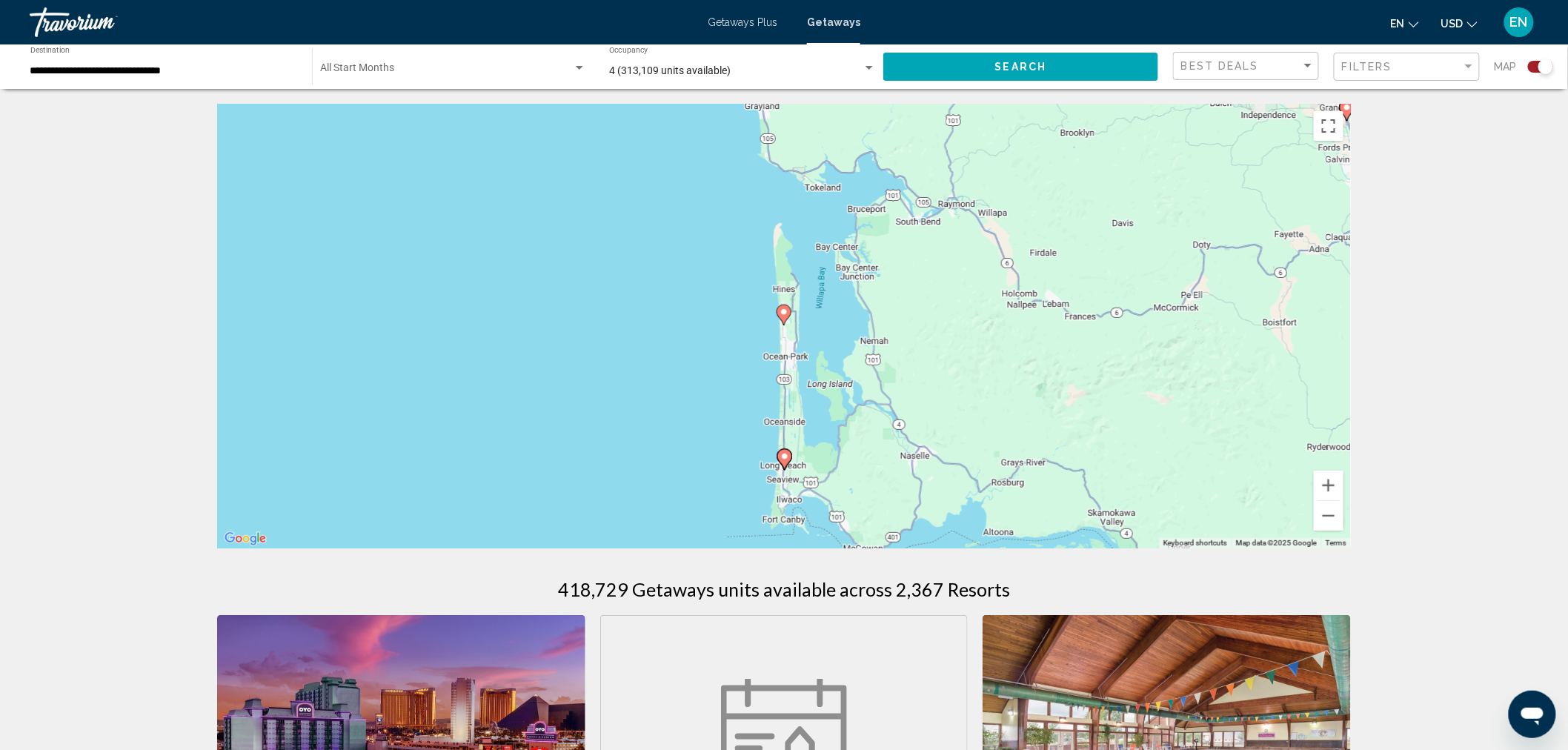
click at [783, 315] on image "Main content" at bounding box center [784, 312] width 9 height 9
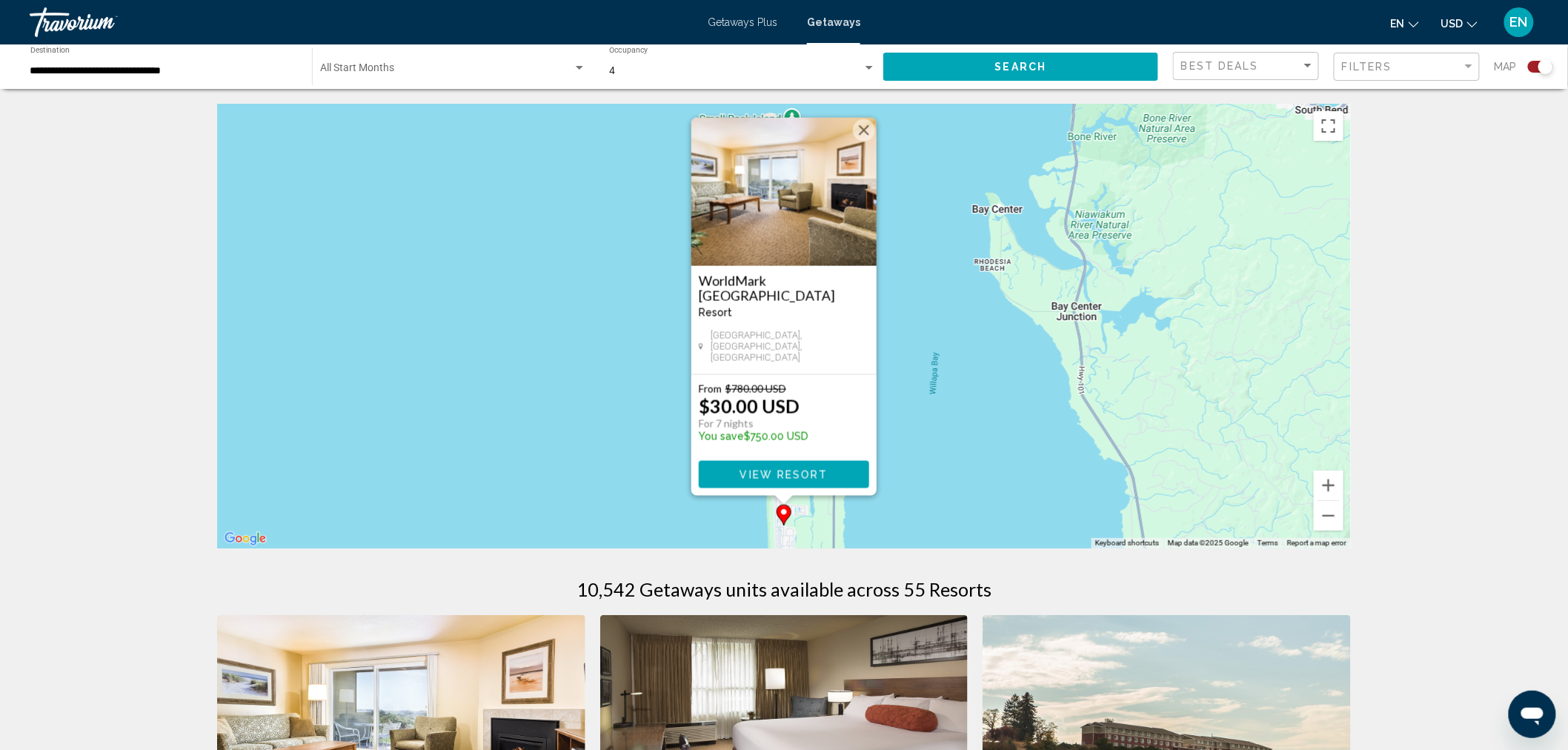
click at [865, 137] on button "Close" at bounding box center [864, 130] width 22 height 22
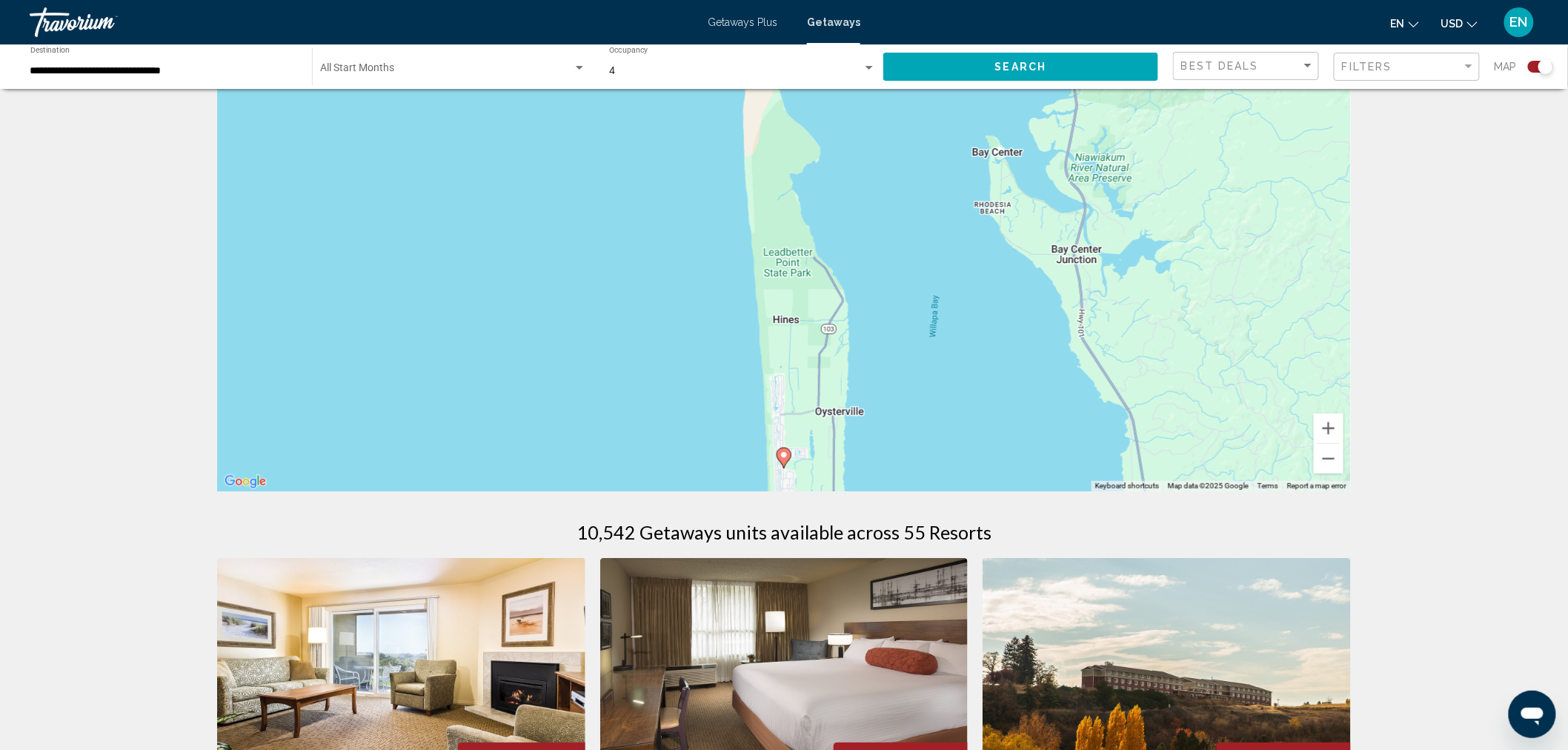
scroll to position [82, 0]
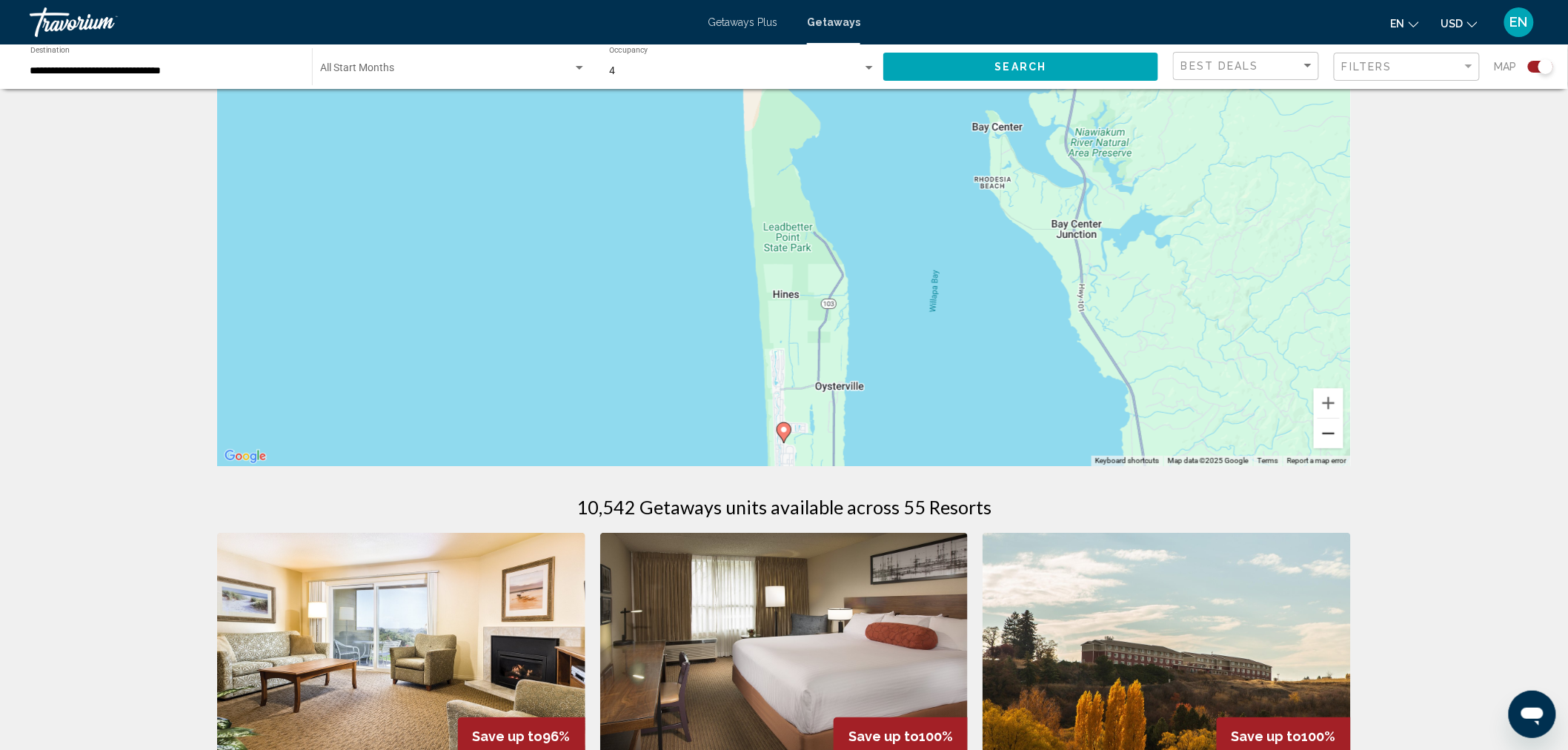
click at [1330, 432] on button "Zoom out" at bounding box center [1329, 433] width 30 height 30
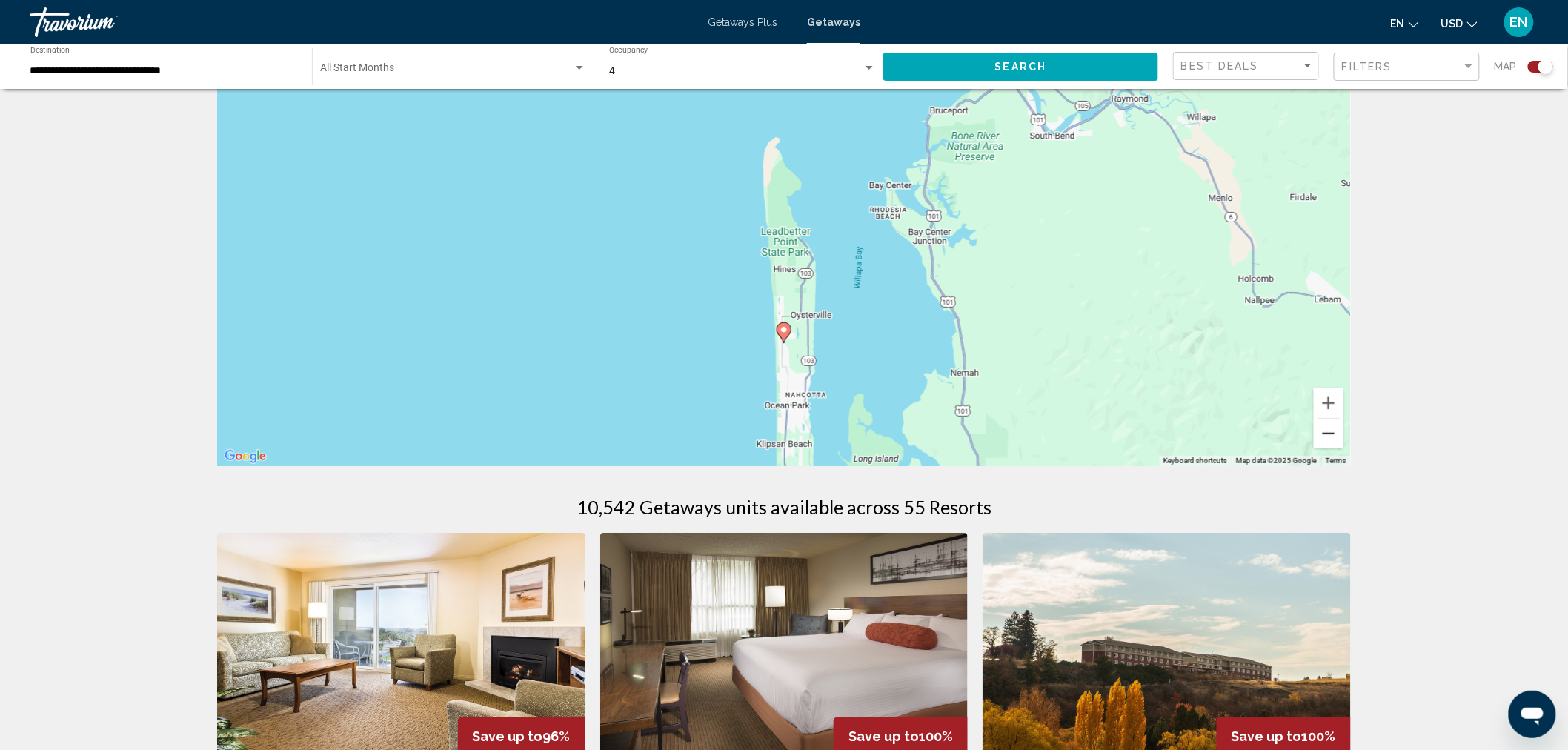
click at [1330, 432] on button "Zoom out" at bounding box center [1329, 433] width 30 height 30
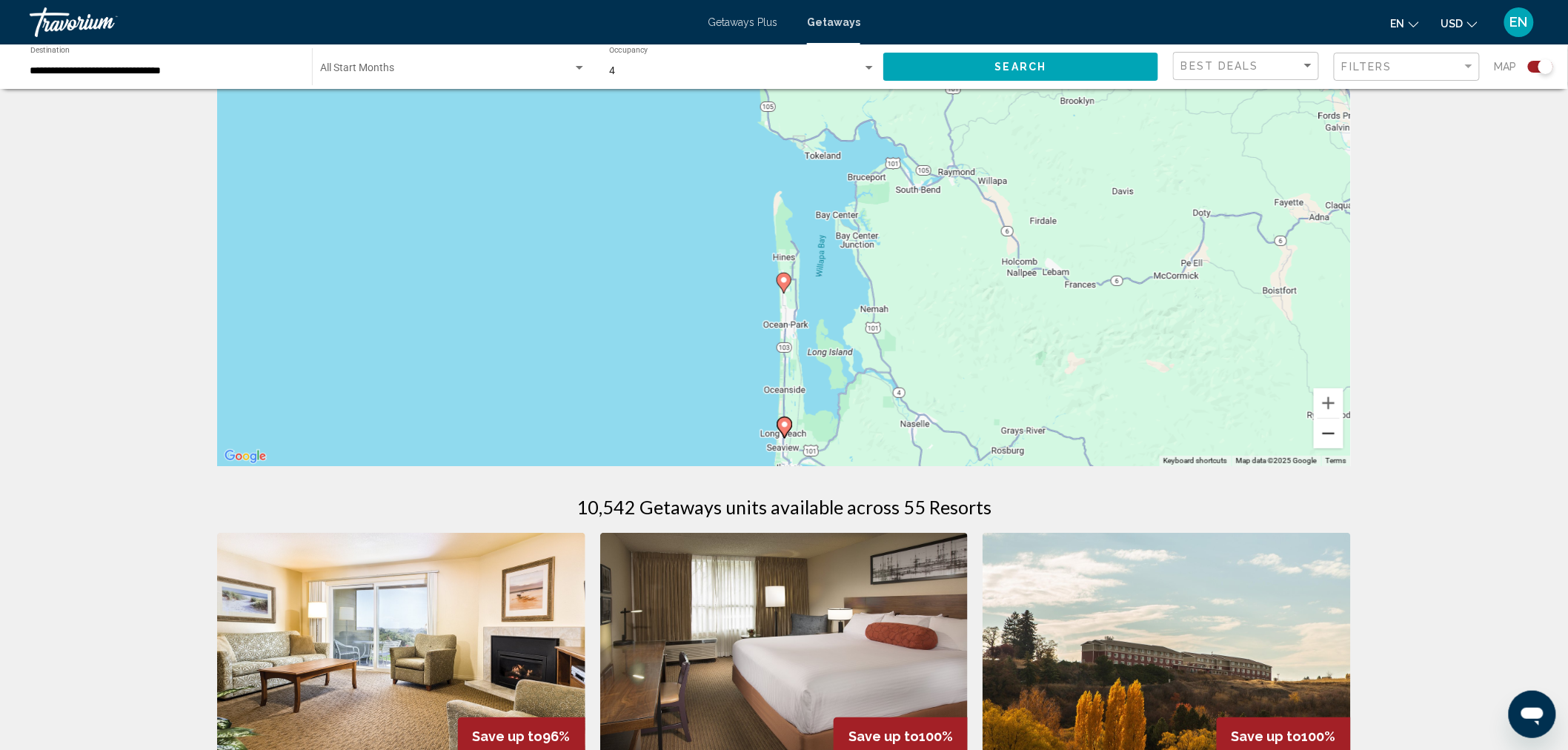
click at [1330, 432] on button "Zoom out" at bounding box center [1329, 433] width 30 height 30
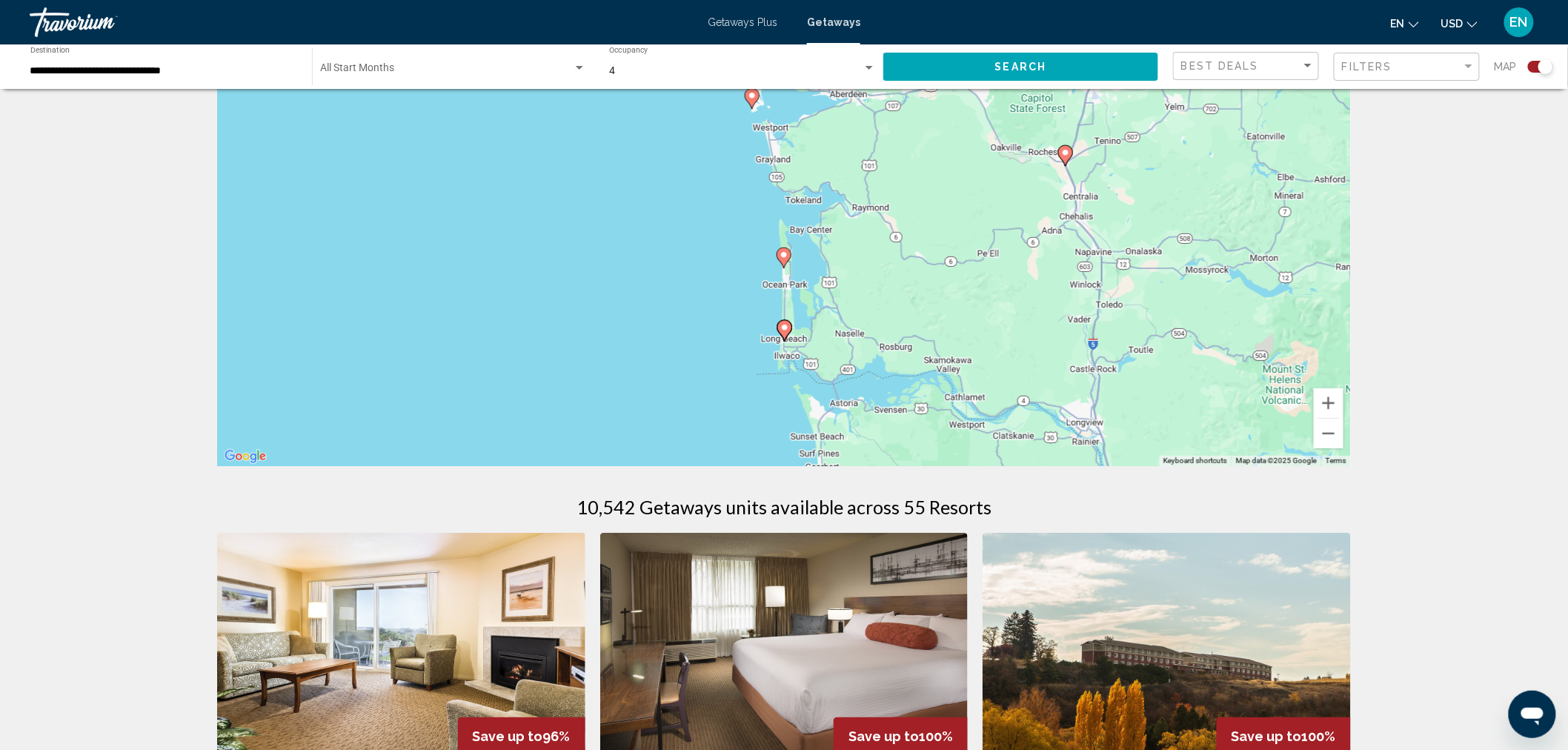
click at [787, 330] on image "Main content" at bounding box center [785, 328] width 9 height 9
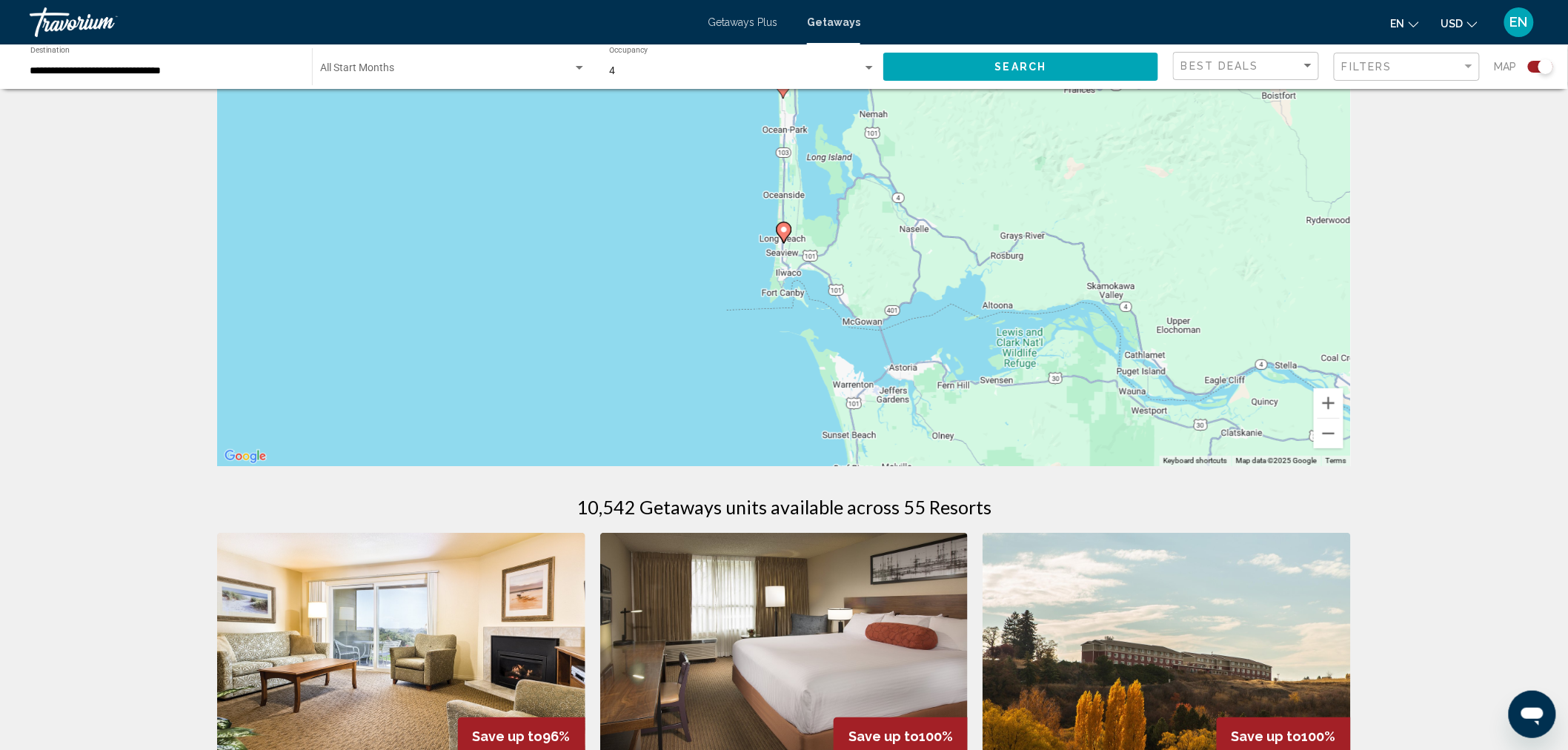
click at [787, 227] on image "Main content" at bounding box center [784, 229] width 9 height 9
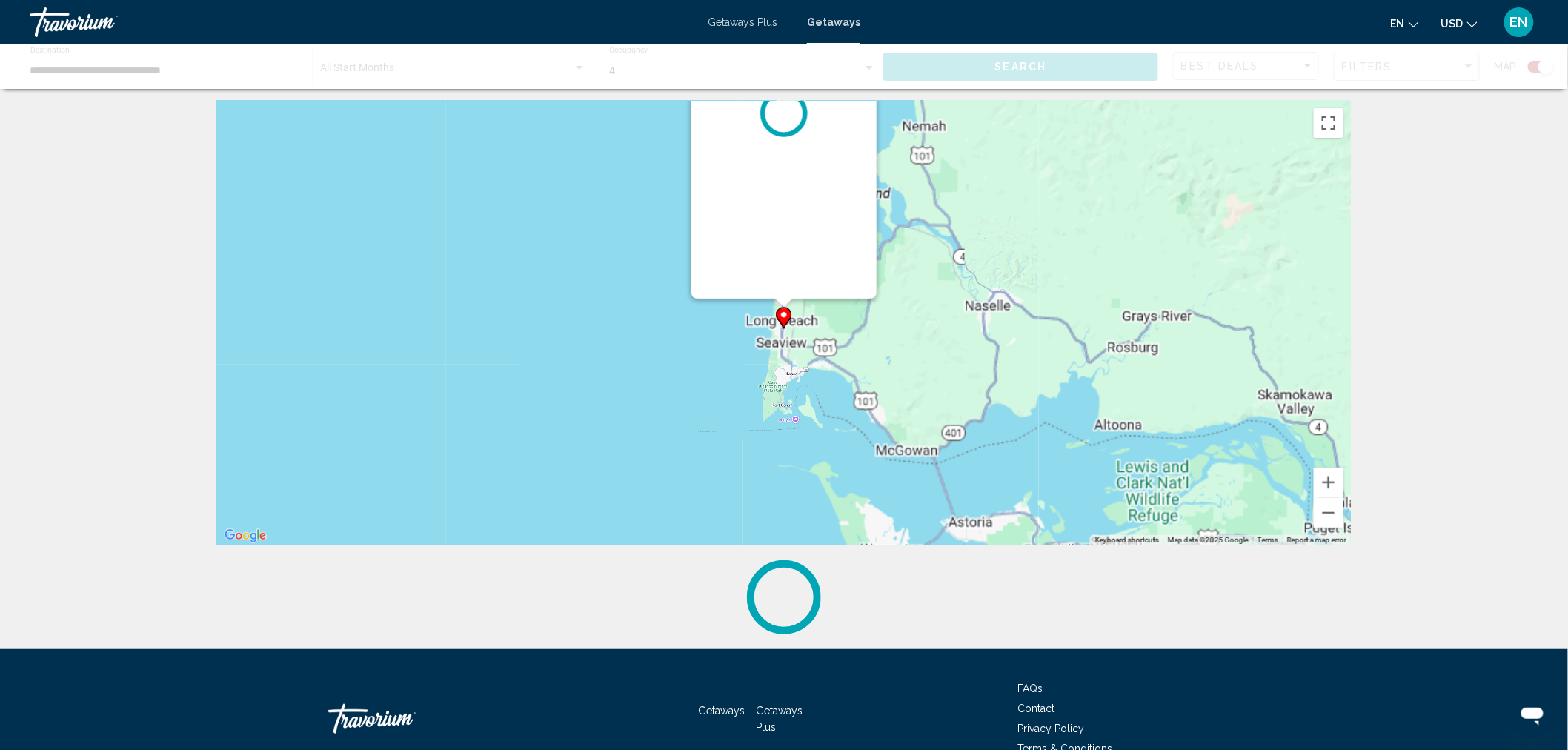
scroll to position [0, 0]
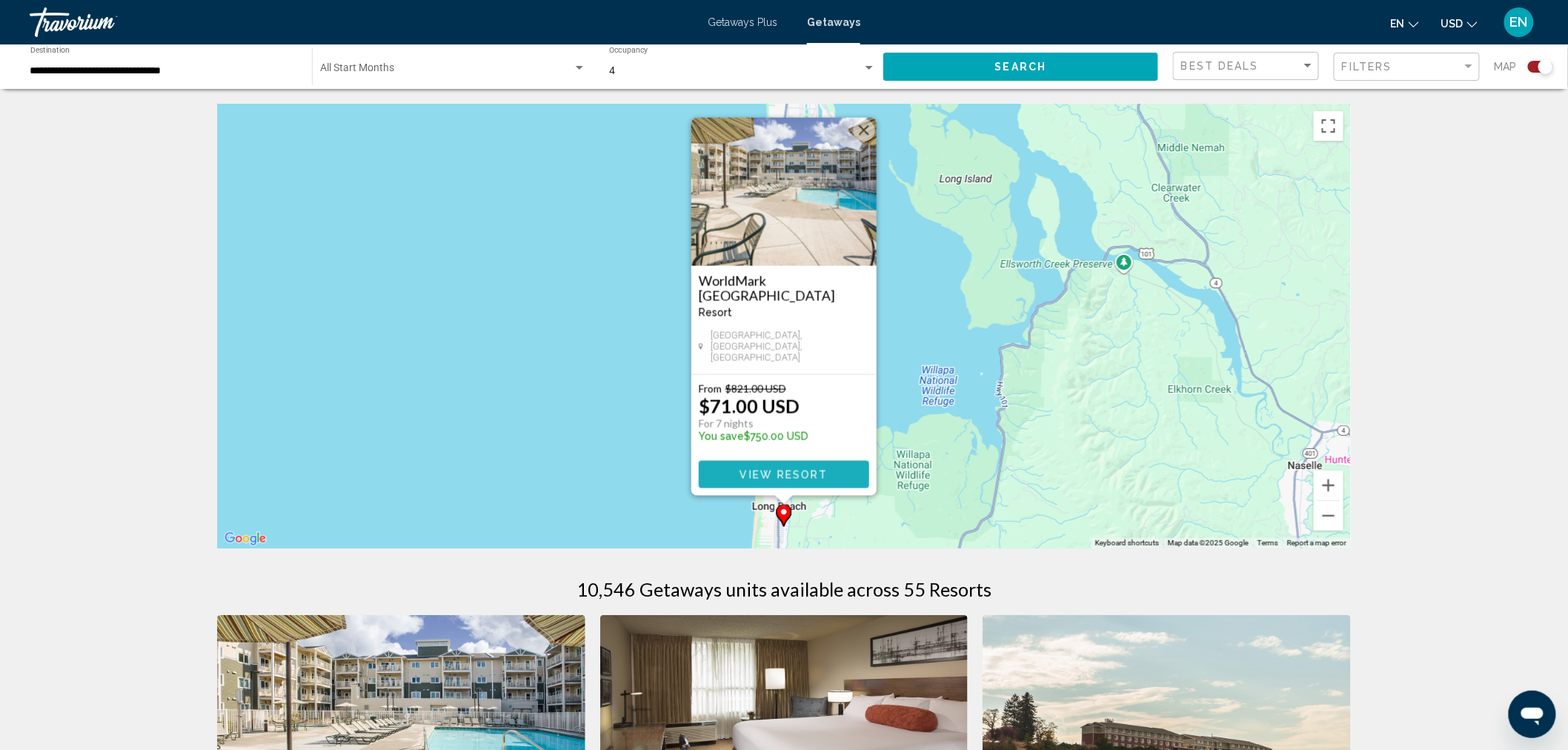
click at [795, 476] on span "View Resort" at bounding box center [783, 474] width 88 height 12
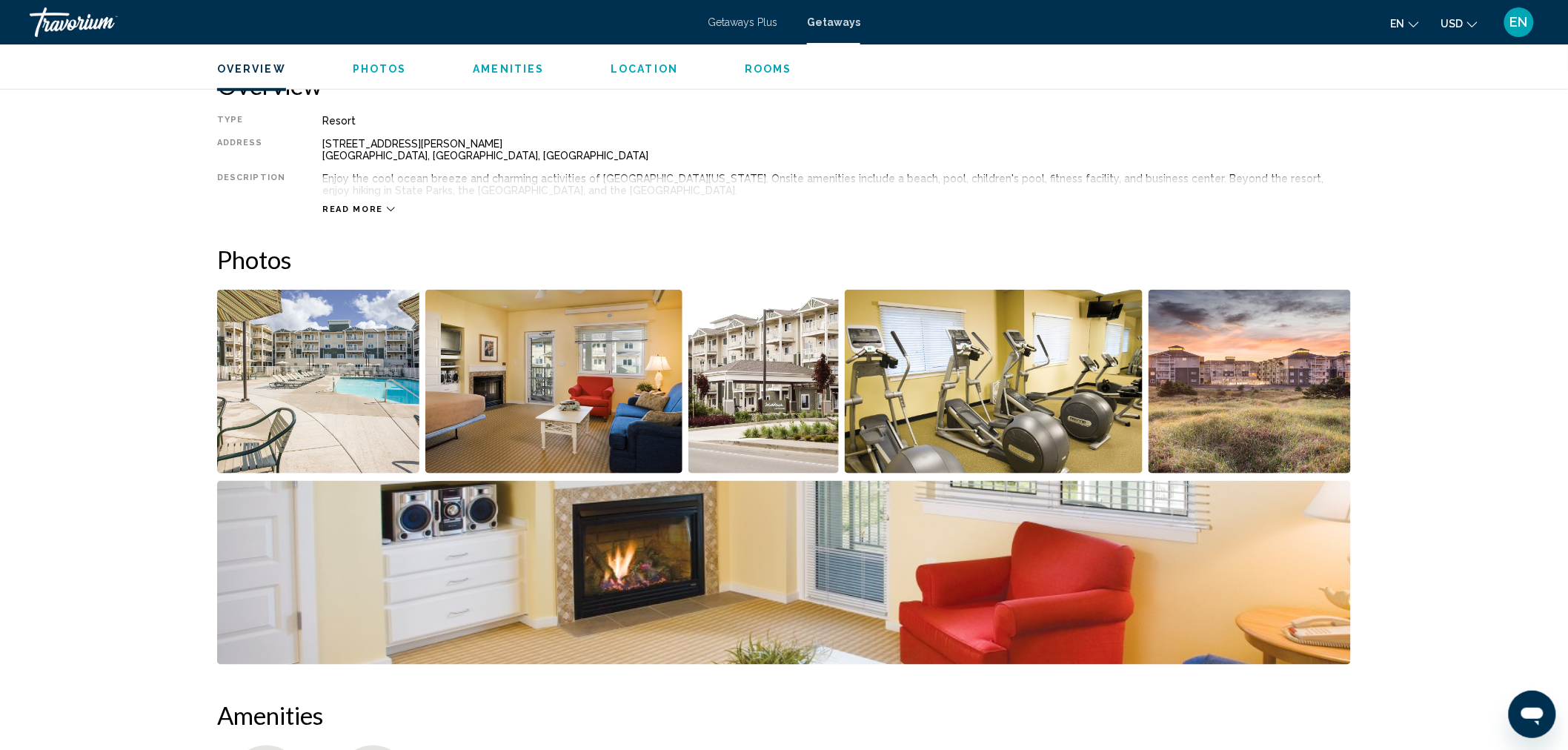
scroll to position [82, 0]
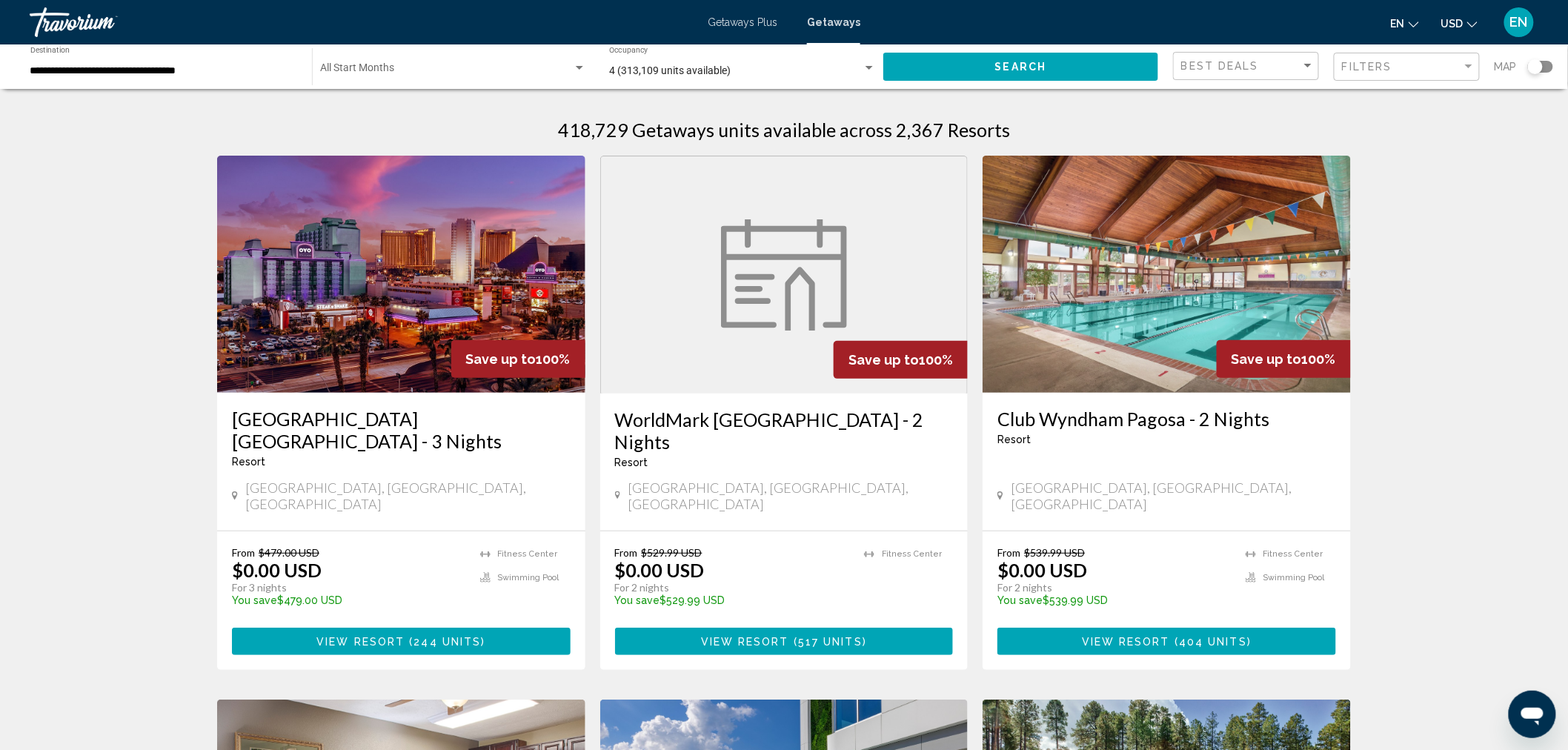
click at [1543, 66] on div "Search widget" at bounding box center [1541, 66] width 25 height 12
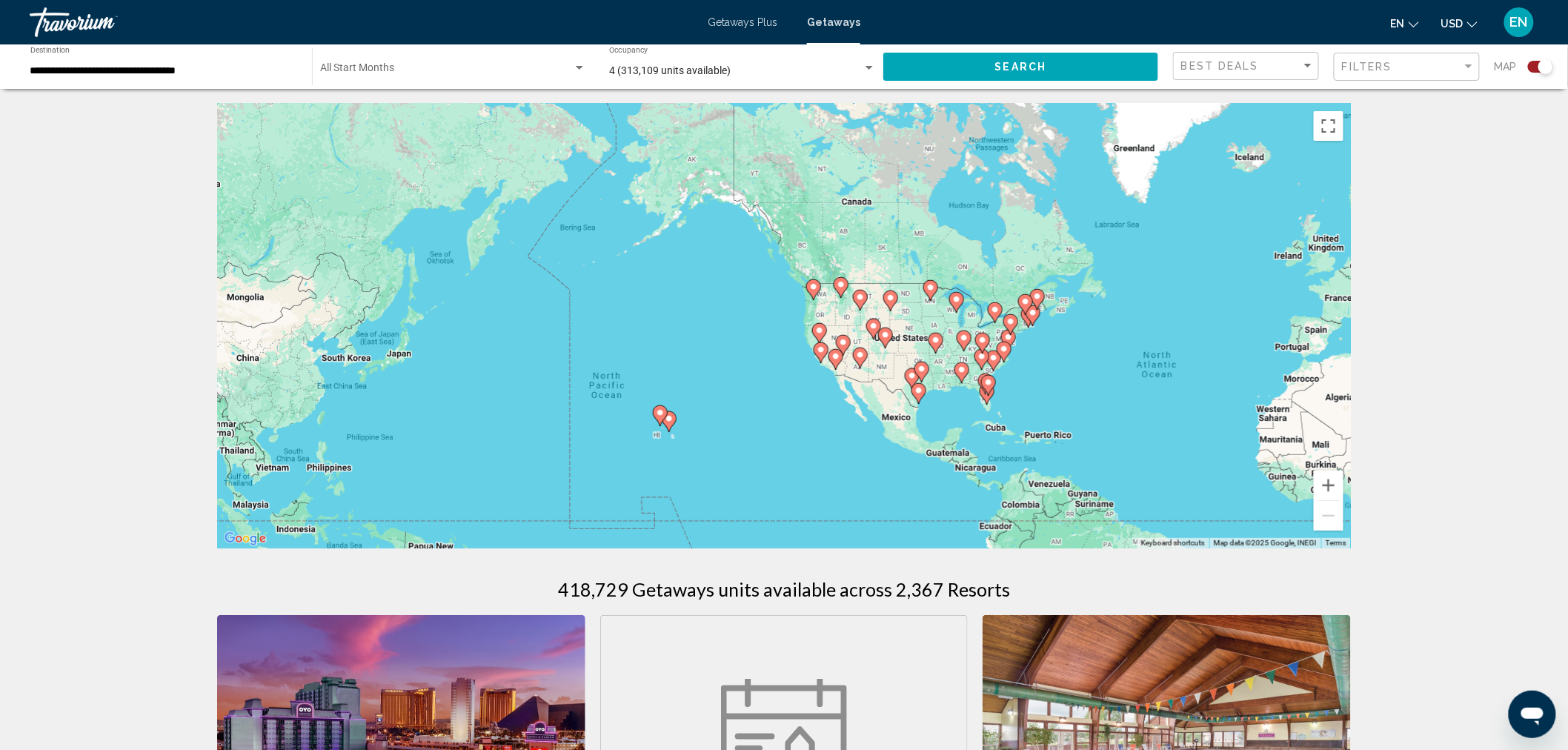
drag, startPoint x: 743, startPoint y: 304, endPoint x: 1162, endPoint y: 368, distance: 423.9
click at [1162, 368] on div "To activate drag with keyboard, press Alt + Enter. Once in keyboard drag state,…" at bounding box center [783, 326] width 1134 height 444
click at [1329, 480] on button "Zoom in" at bounding box center [1329, 485] width 30 height 30
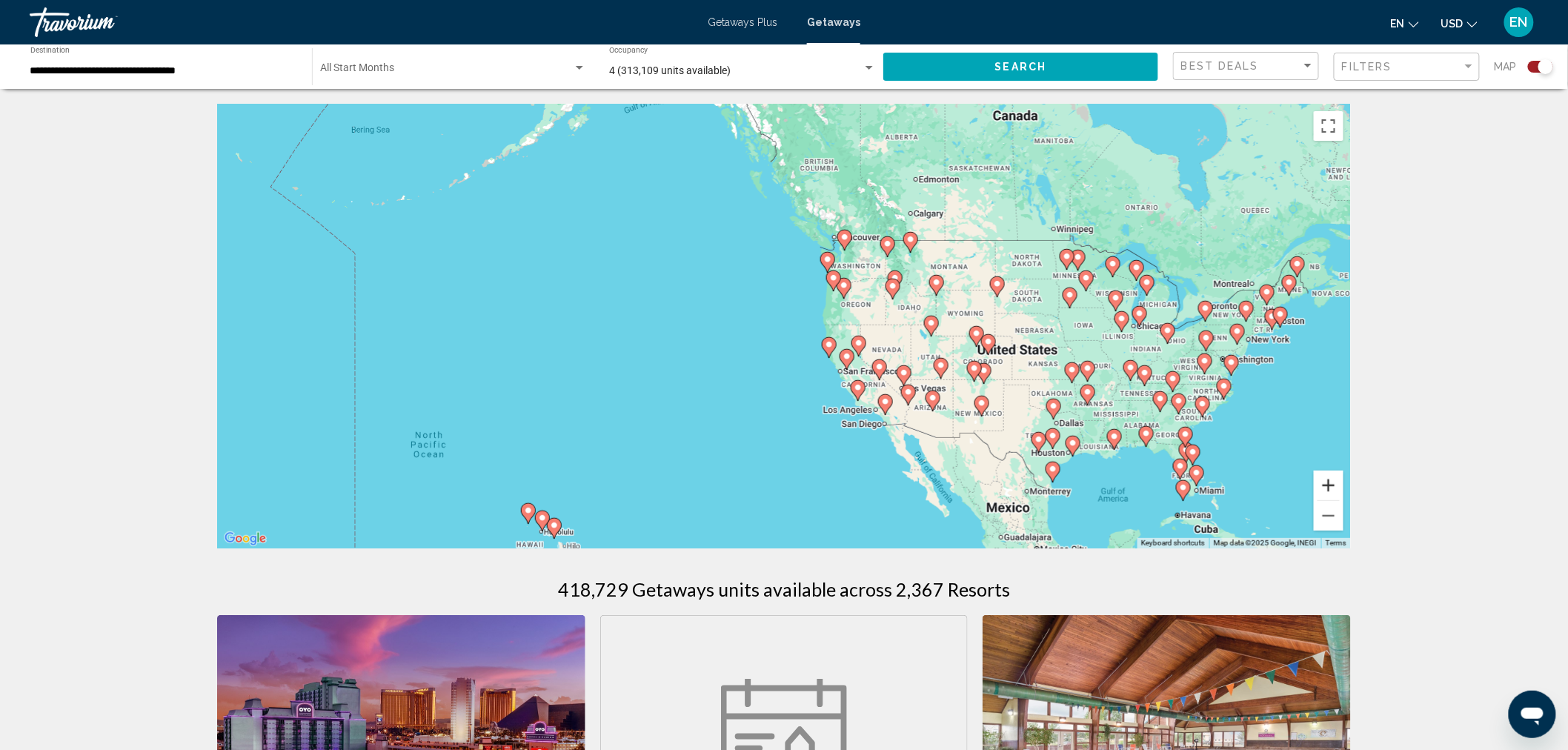
drag, startPoint x: 1328, startPoint y: 480, endPoint x: 1307, endPoint y: 480, distance: 21.0
click at [1328, 480] on button "Zoom in" at bounding box center [1329, 485] width 30 height 30
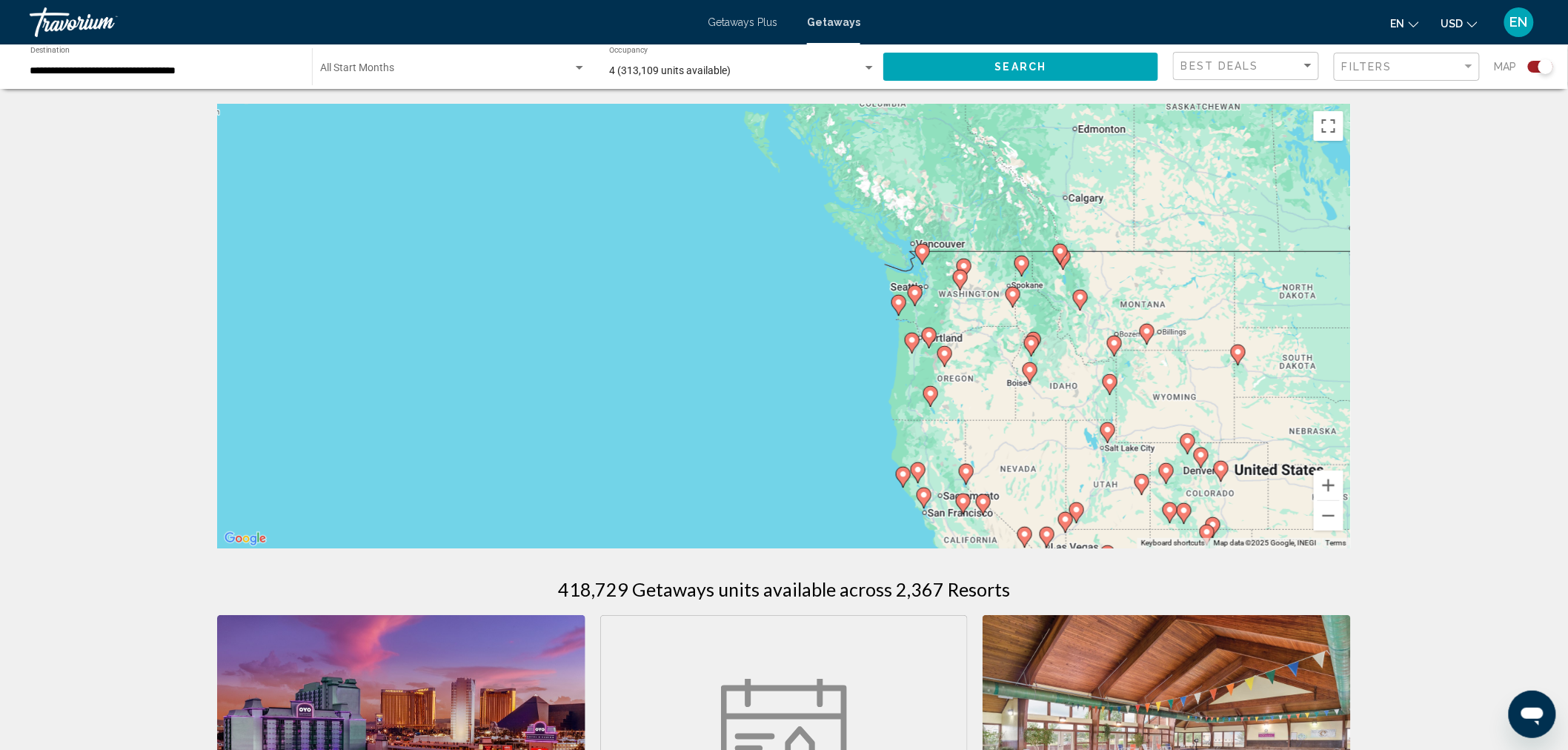
drag, startPoint x: 954, startPoint y: 279, endPoint x: 984, endPoint y: 380, distance: 105.4
click at [984, 380] on div "To activate drag with keyboard, press Alt + Enter. Once in keyboard drag state,…" at bounding box center [783, 326] width 1134 height 444
click at [919, 295] on image "Main content" at bounding box center [915, 295] width 9 height 9
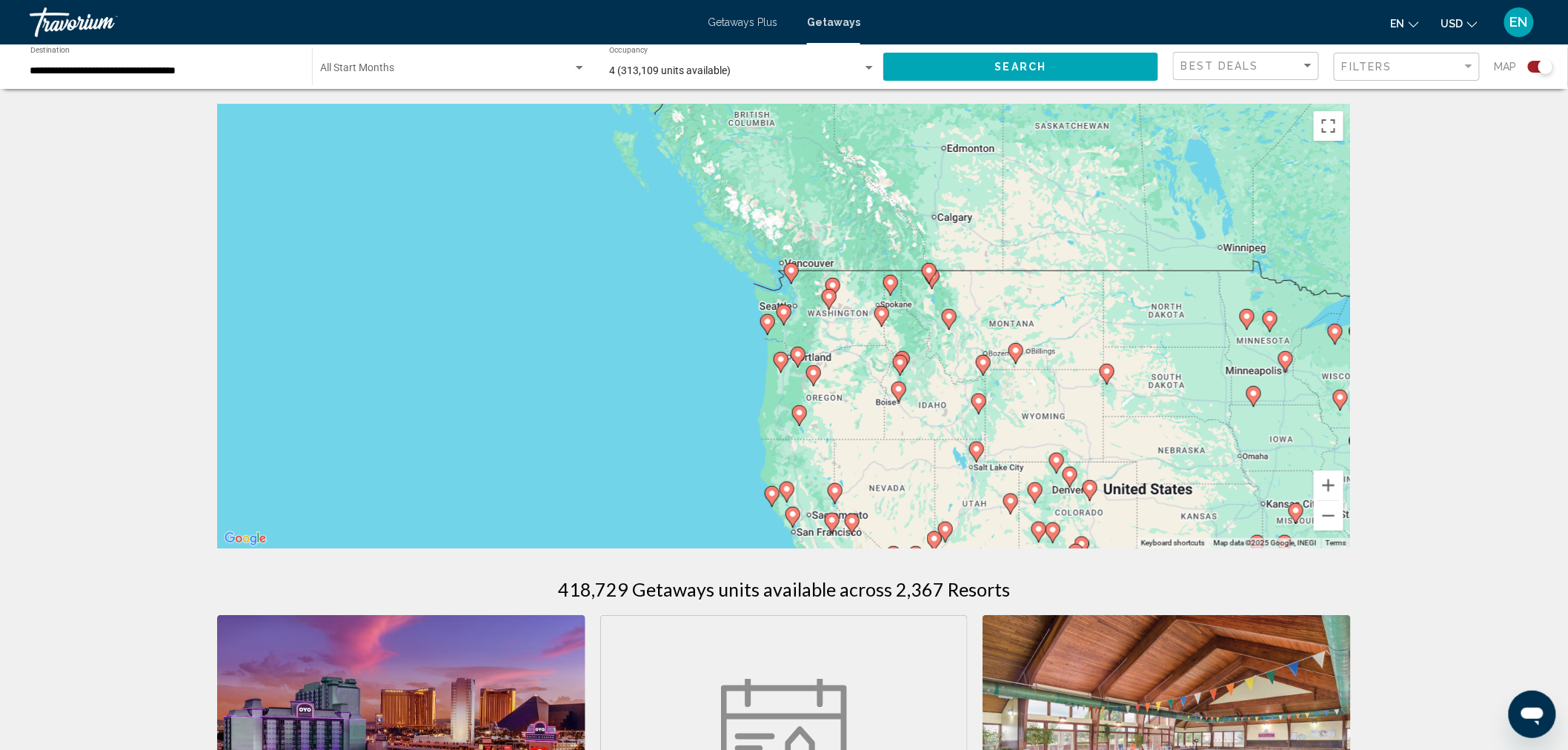
click at [787, 312] on image "Main content" at bounding box center [784, 312] width 9 height 9
type input "**********"
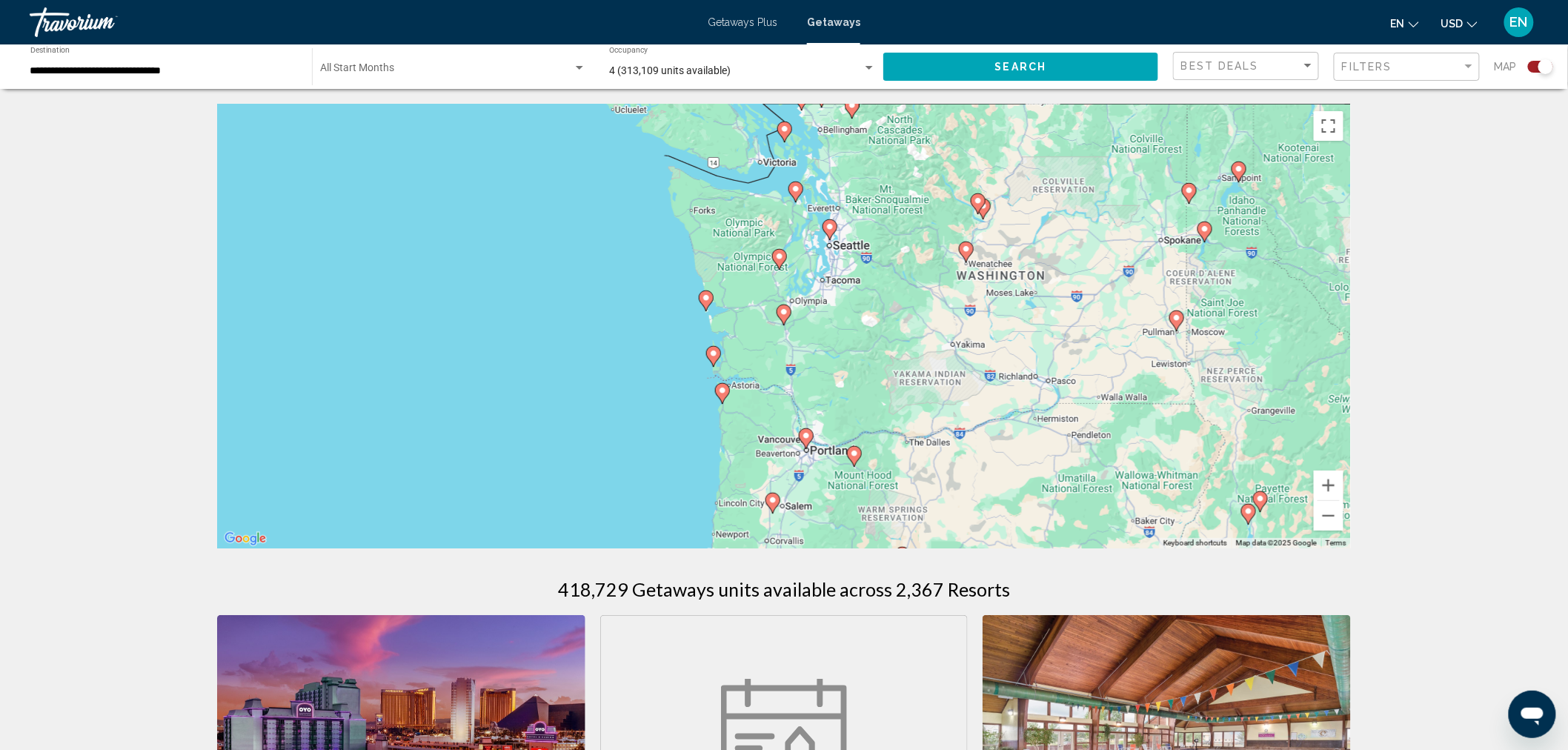
click at [832, 225] on image "Main content" at bounding box center [830, 227] width 9 height 9
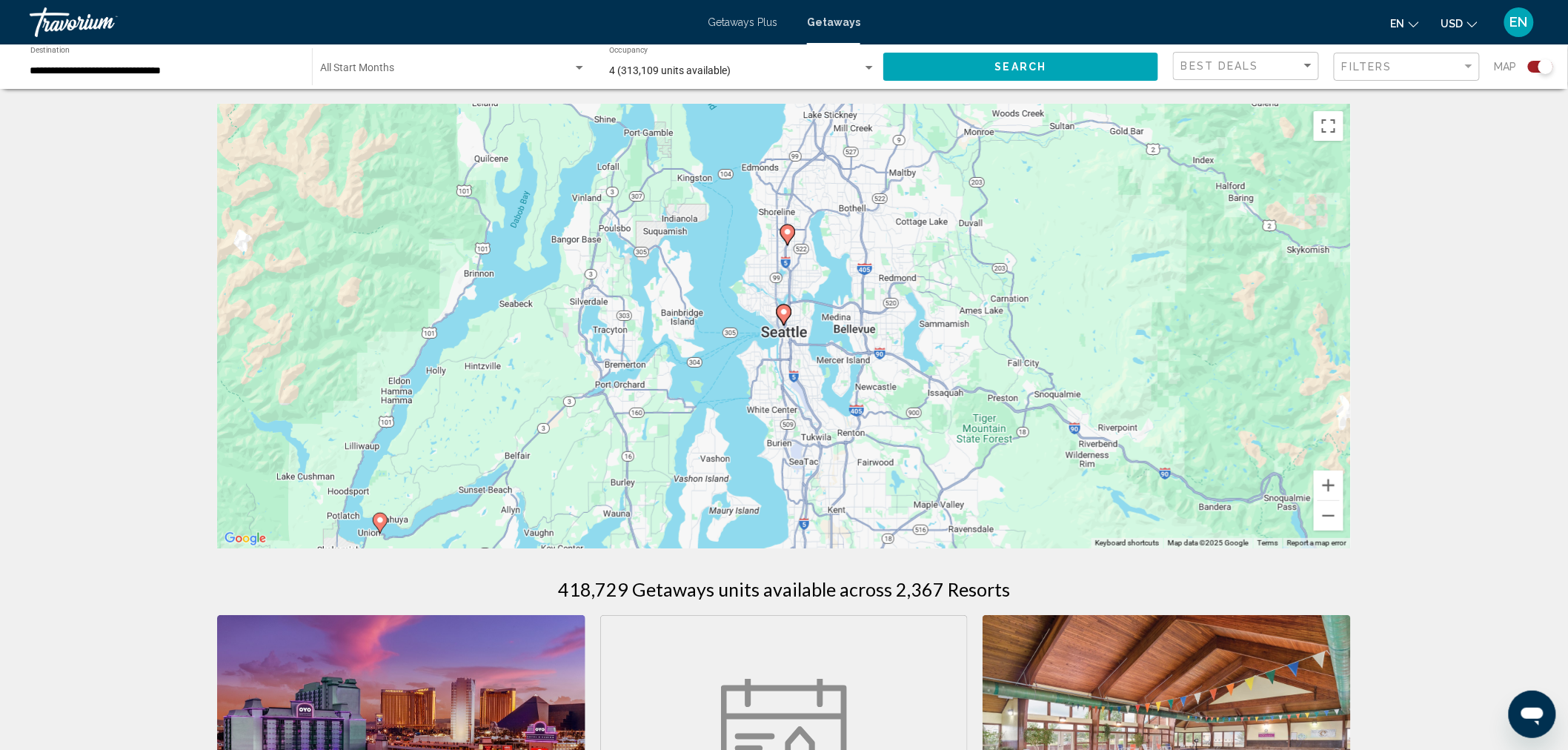
click at [788, 235] on image "Main content" at bounding box center [788, 232] width 9 height 9
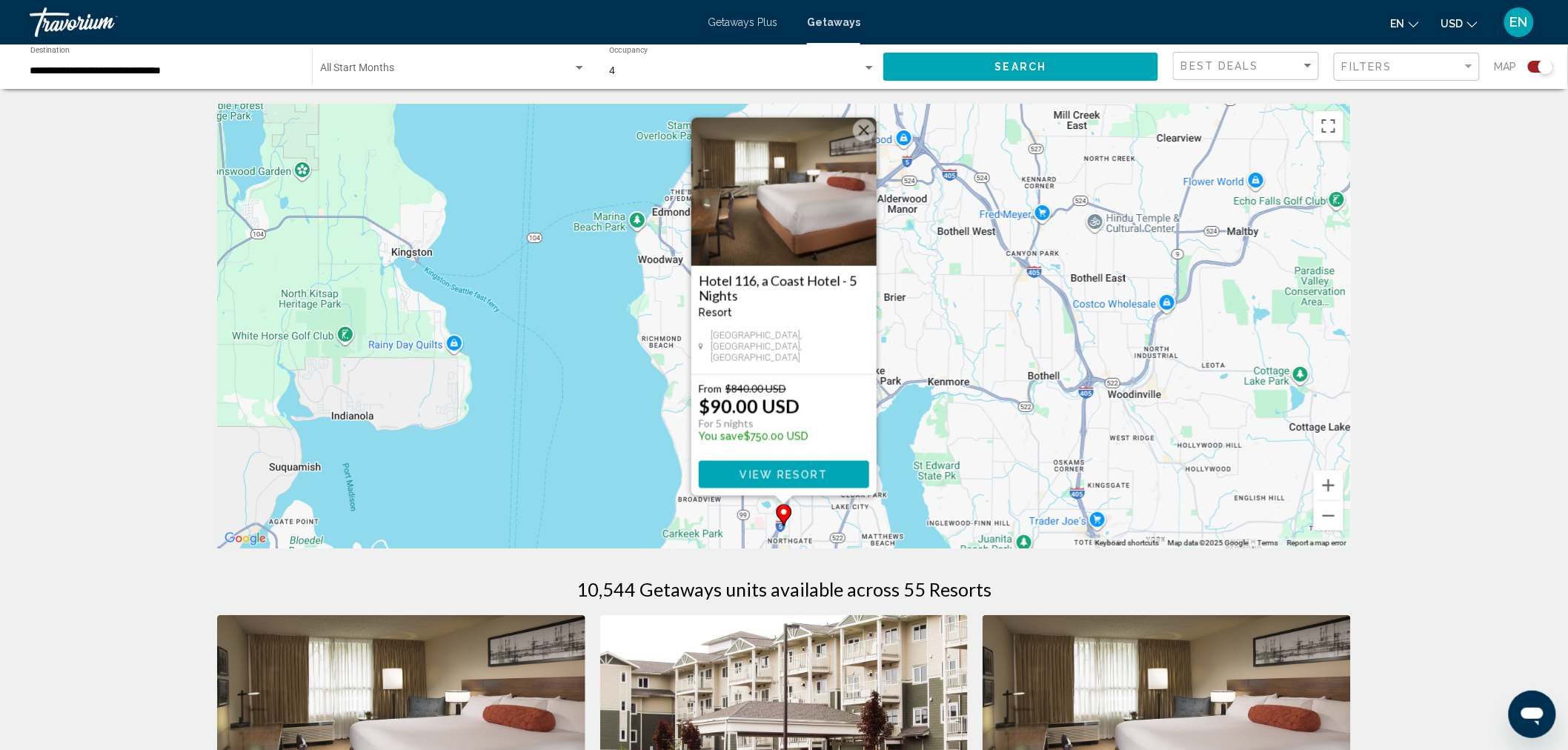
click at [862, 139] on button "Close" at bounding box center [864, 130] width 22 height 22
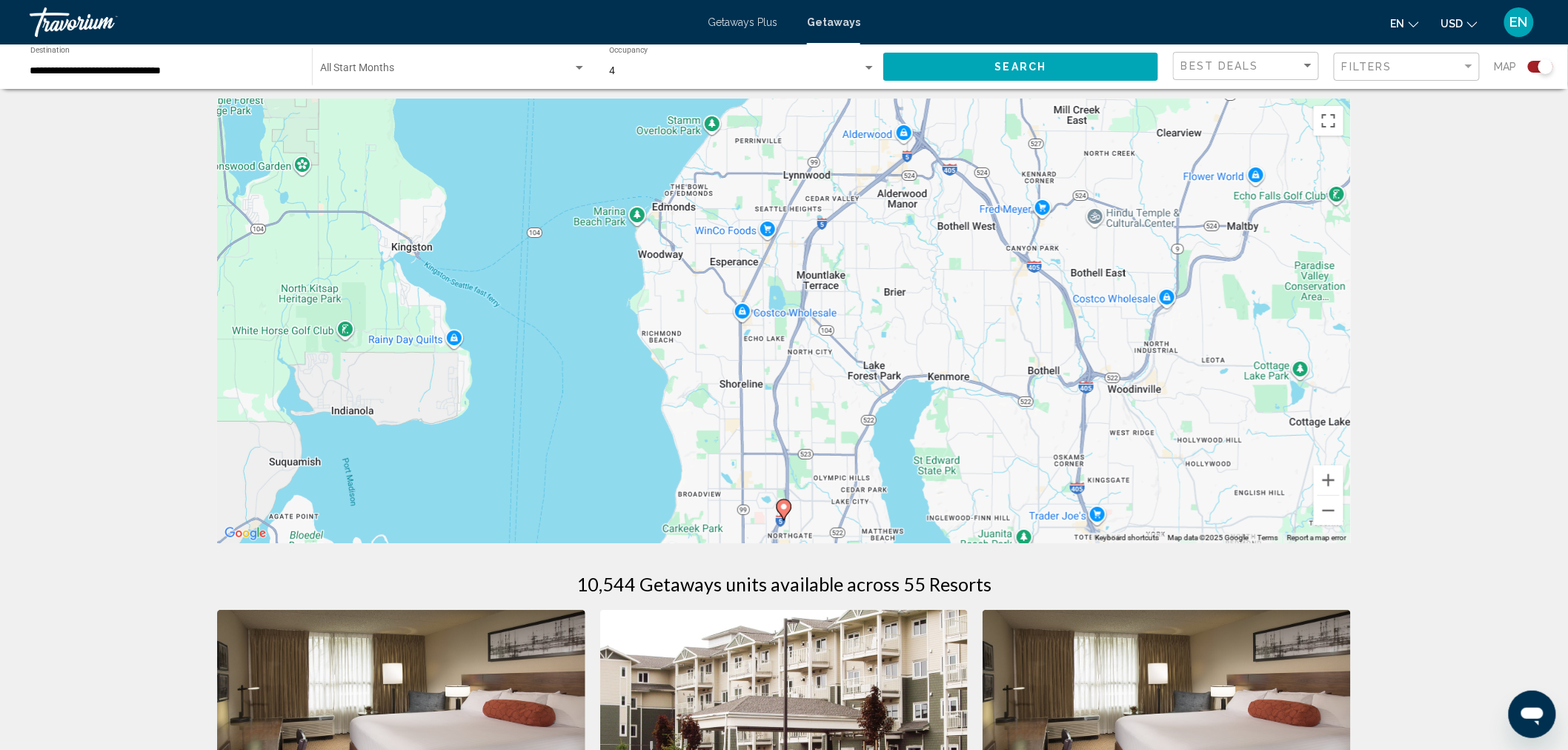
scroll to position [411, 0]
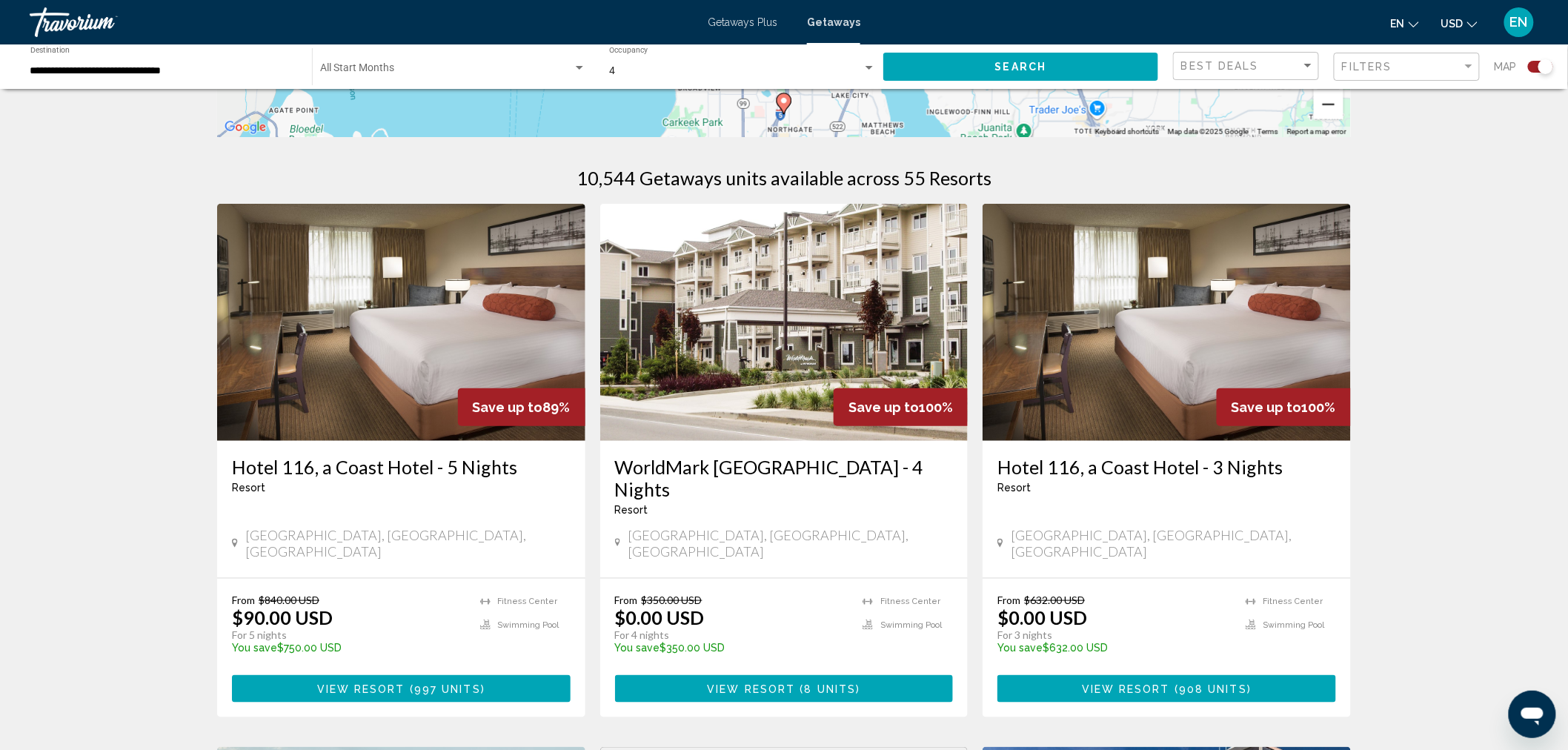
click at [1325, 106] on button "Zoom out" at bounding box center [1329, 104] width 30 height 30
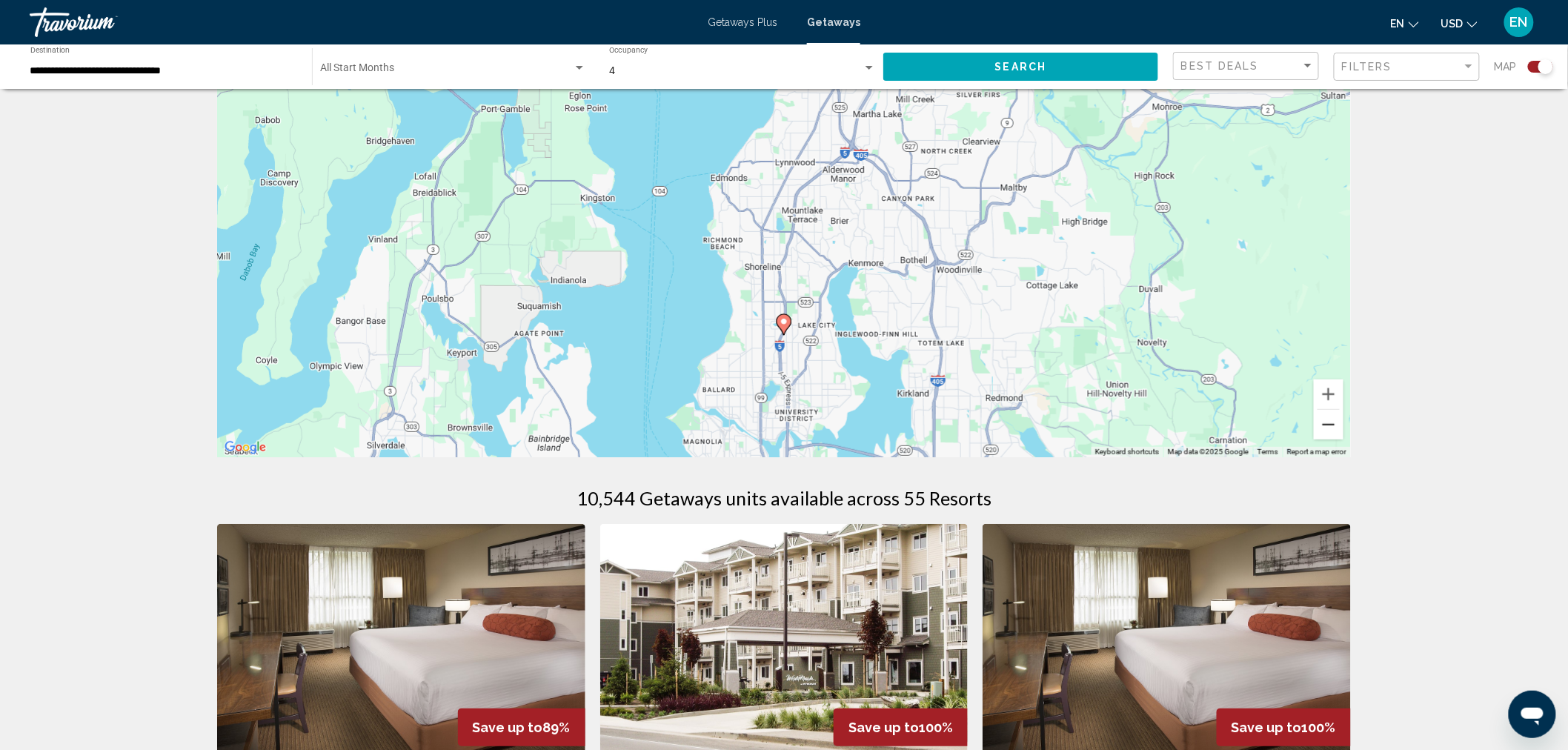
scroll to position [82, 0]
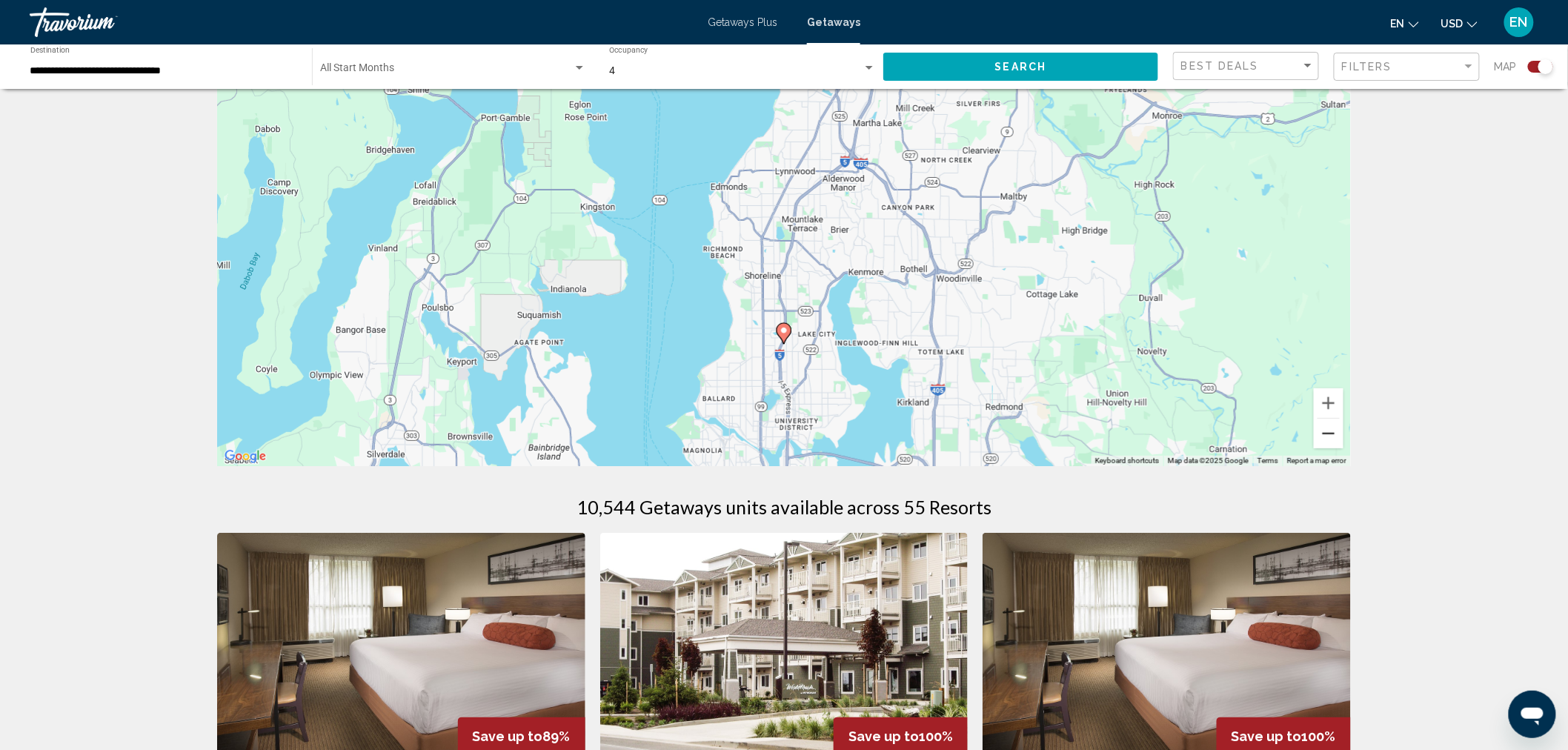
click at [1335, 431] on button "Zoom out" at bounding box center [1329, 433] width 30 height 30
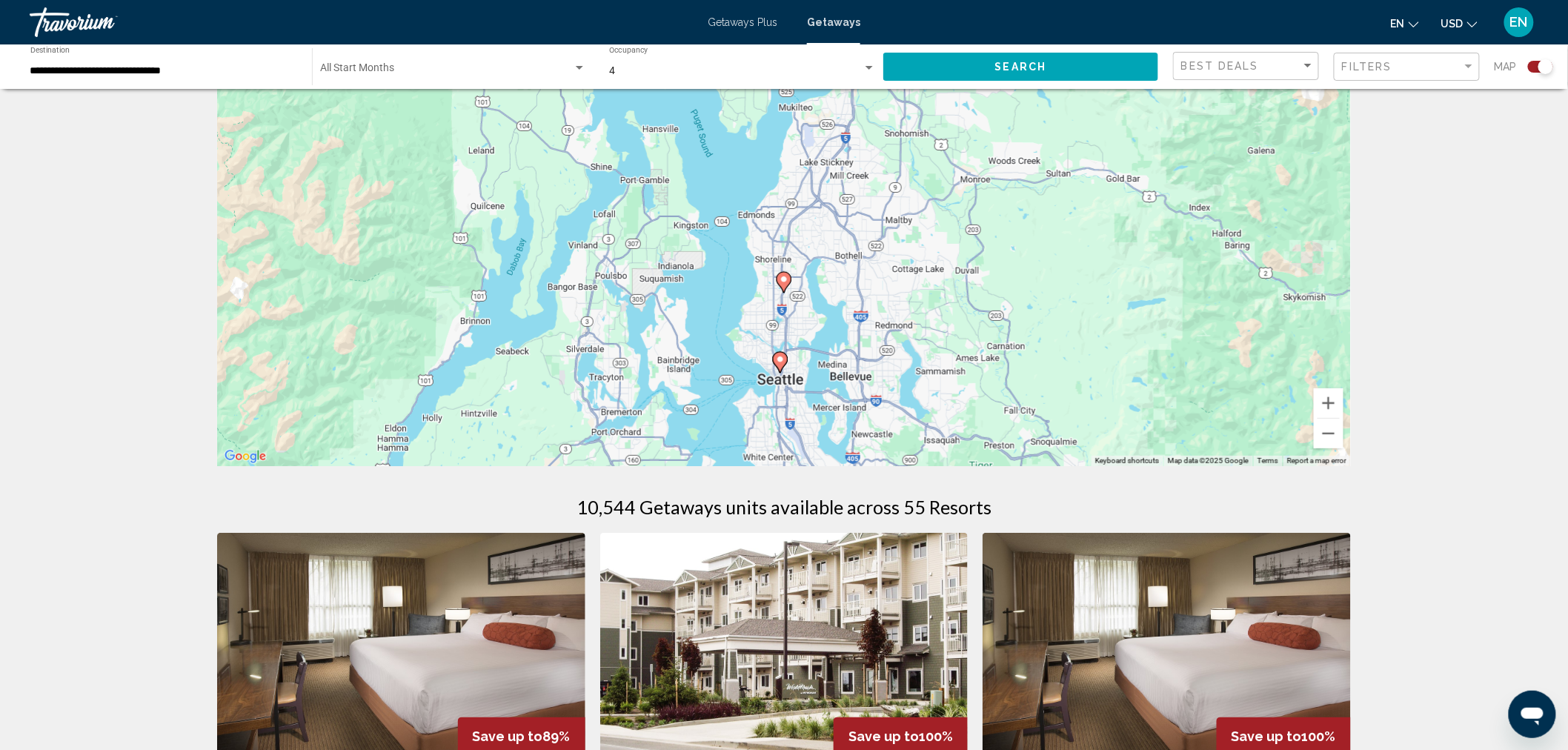
click at [781, 360] on image "Main content" at bounding box center [780, 360] width 9 height 9
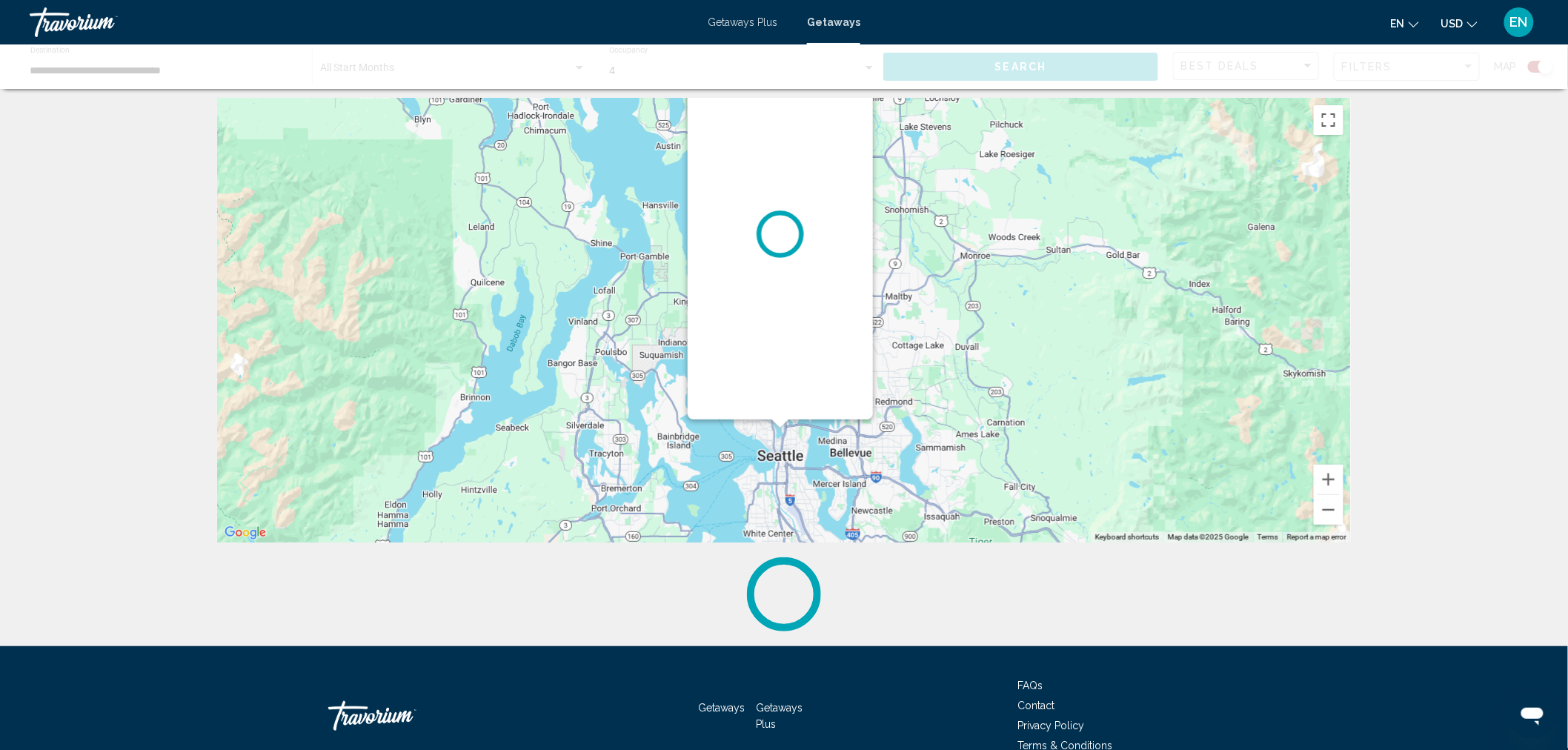
scroll to position [0, 0]
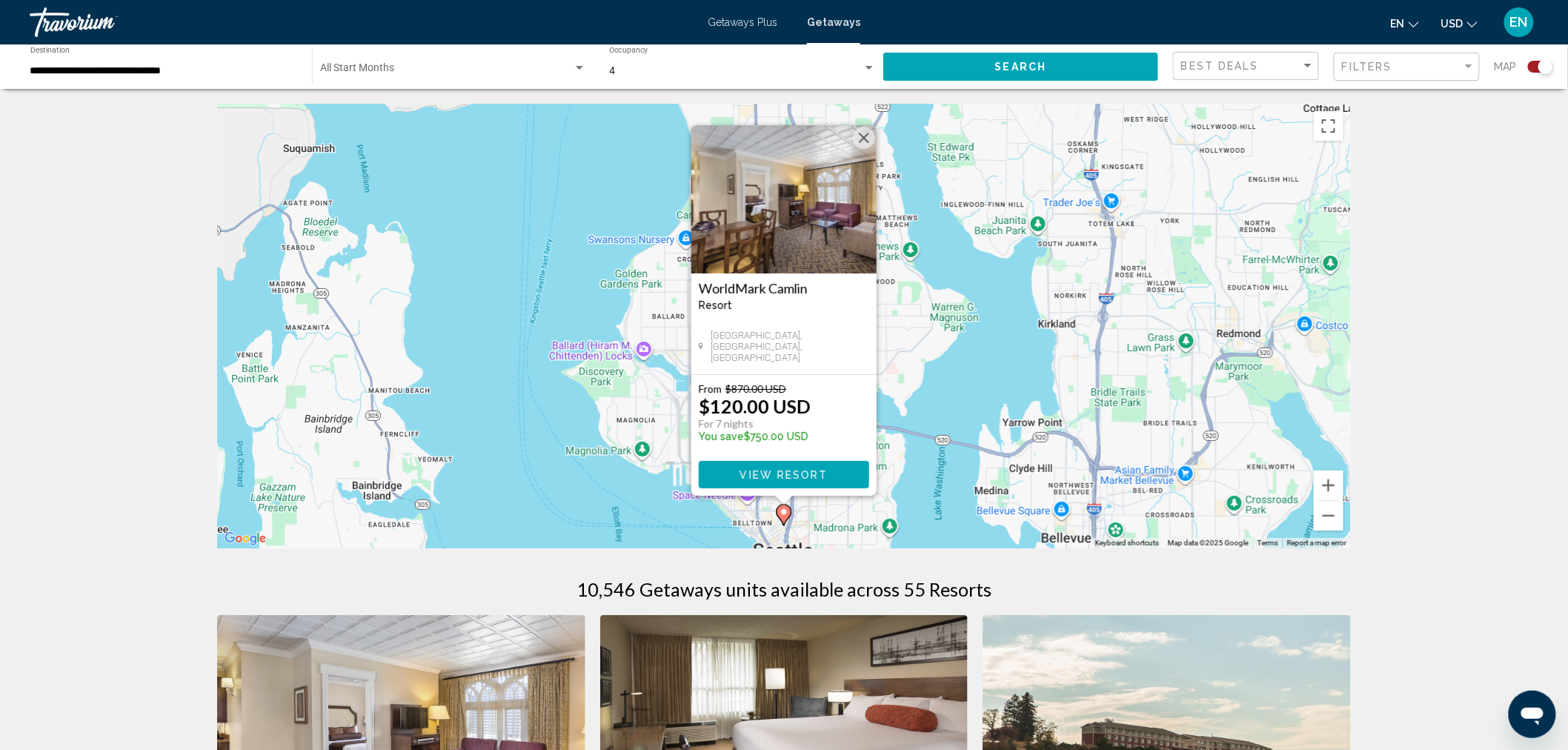
click at [863, 136] on button "Close" at bounding box center [864, 137] width 22 height 22
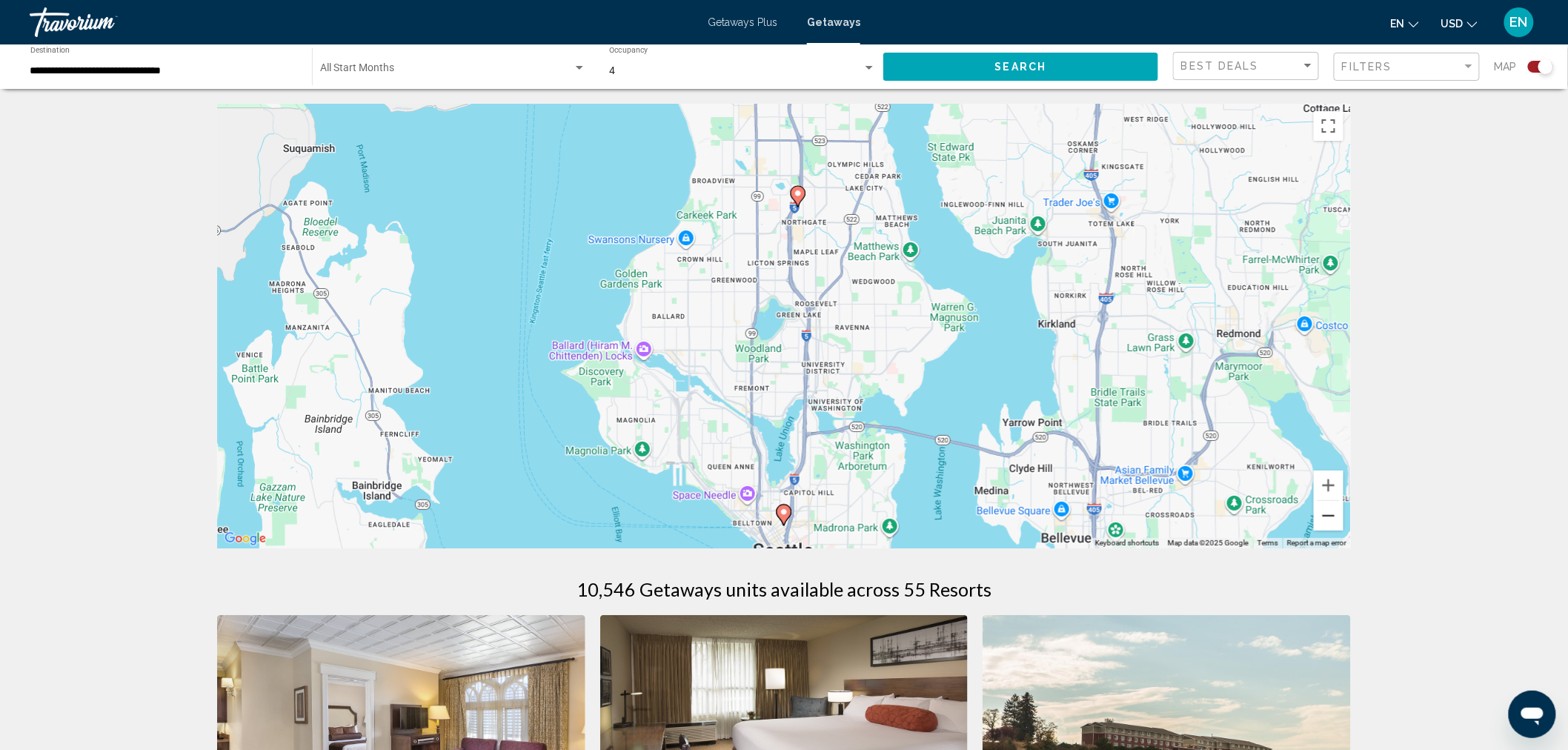
click at [1332, 512] on button "Zoom out" at bounding box center [1329, 515] width 30 height 30
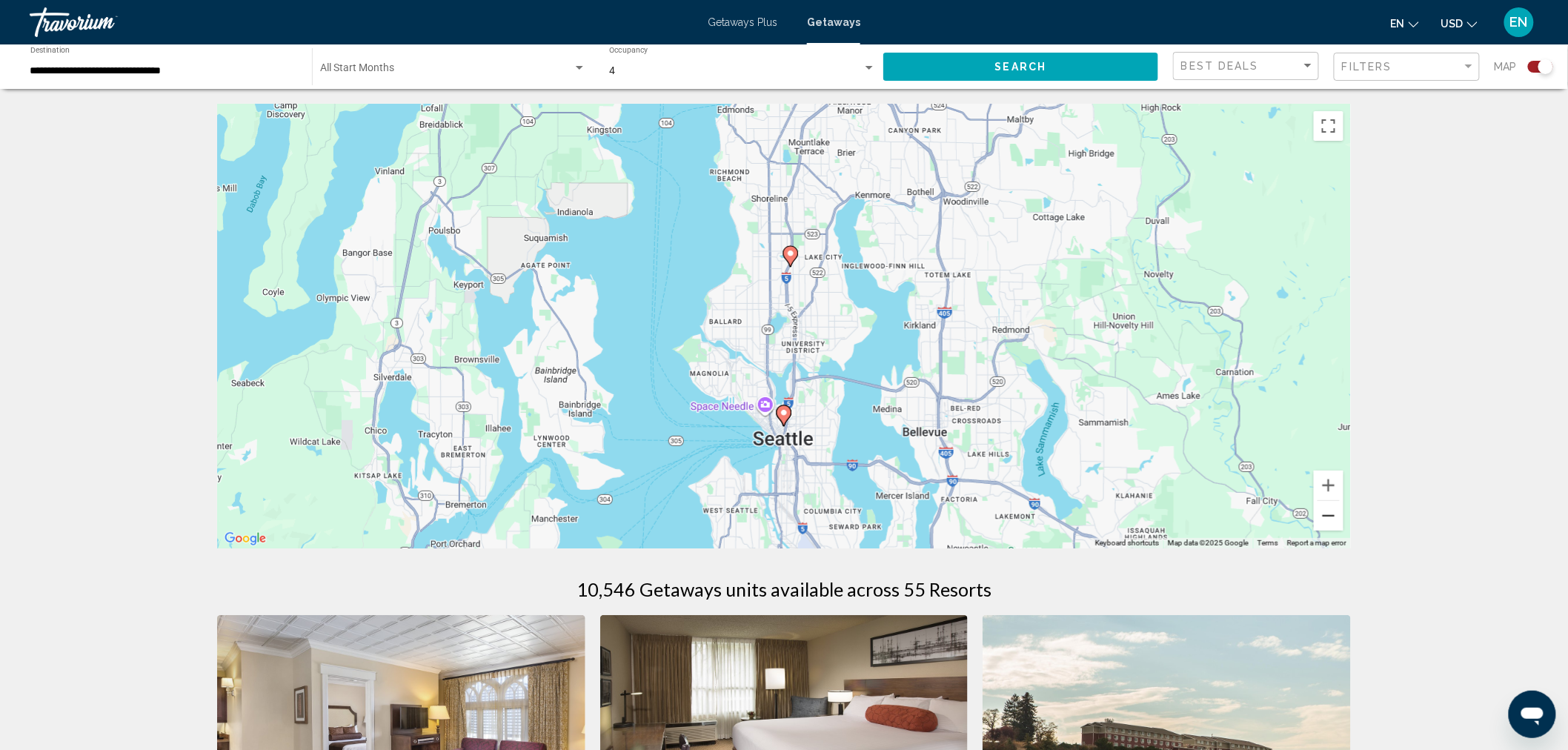
click at [1332, 512] on button "Zoom out" at bounding box center [1329, 515] width 30 height 30
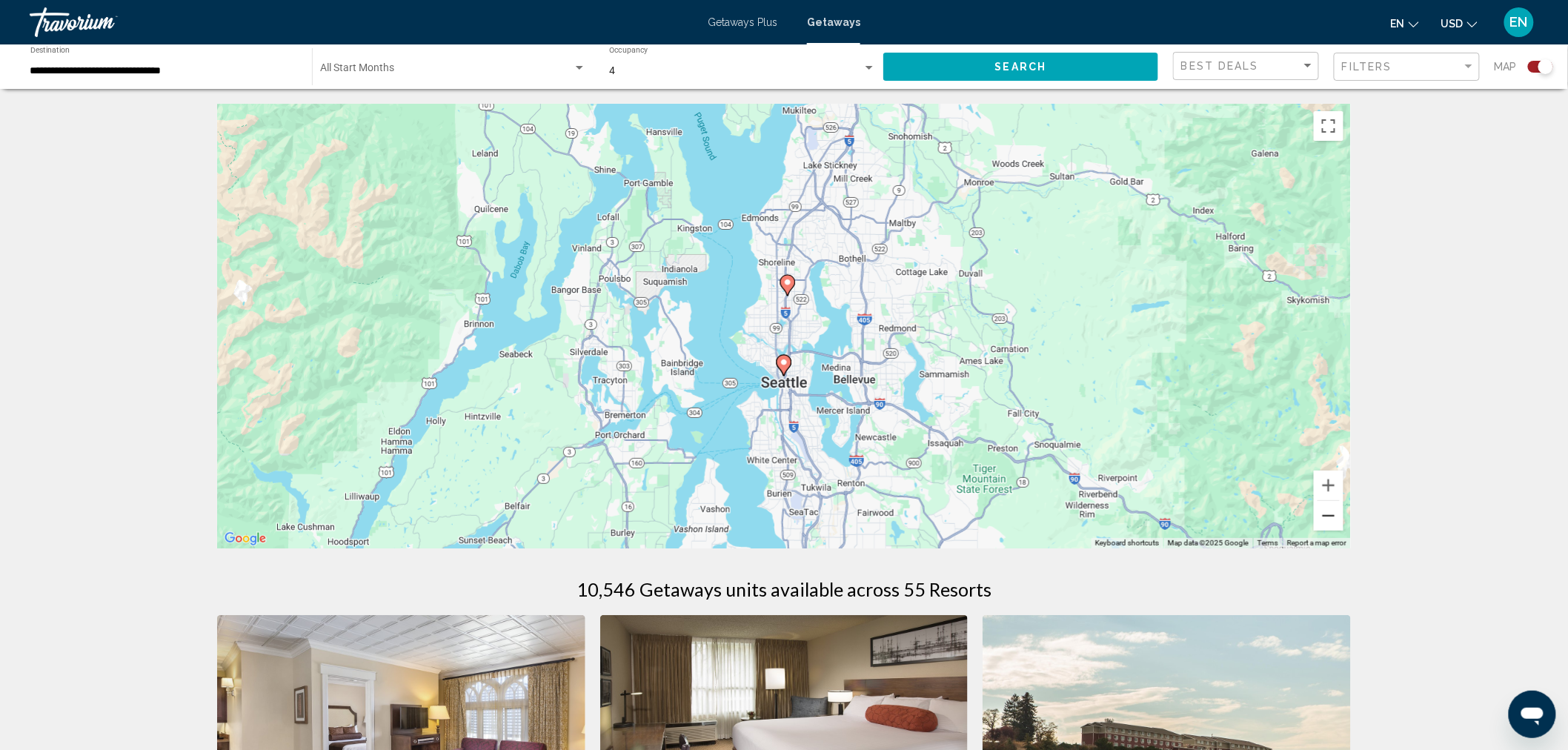
click at [1332, 512] on button "Zoom out" at bounding box center [1329, 515] width 30 height 30
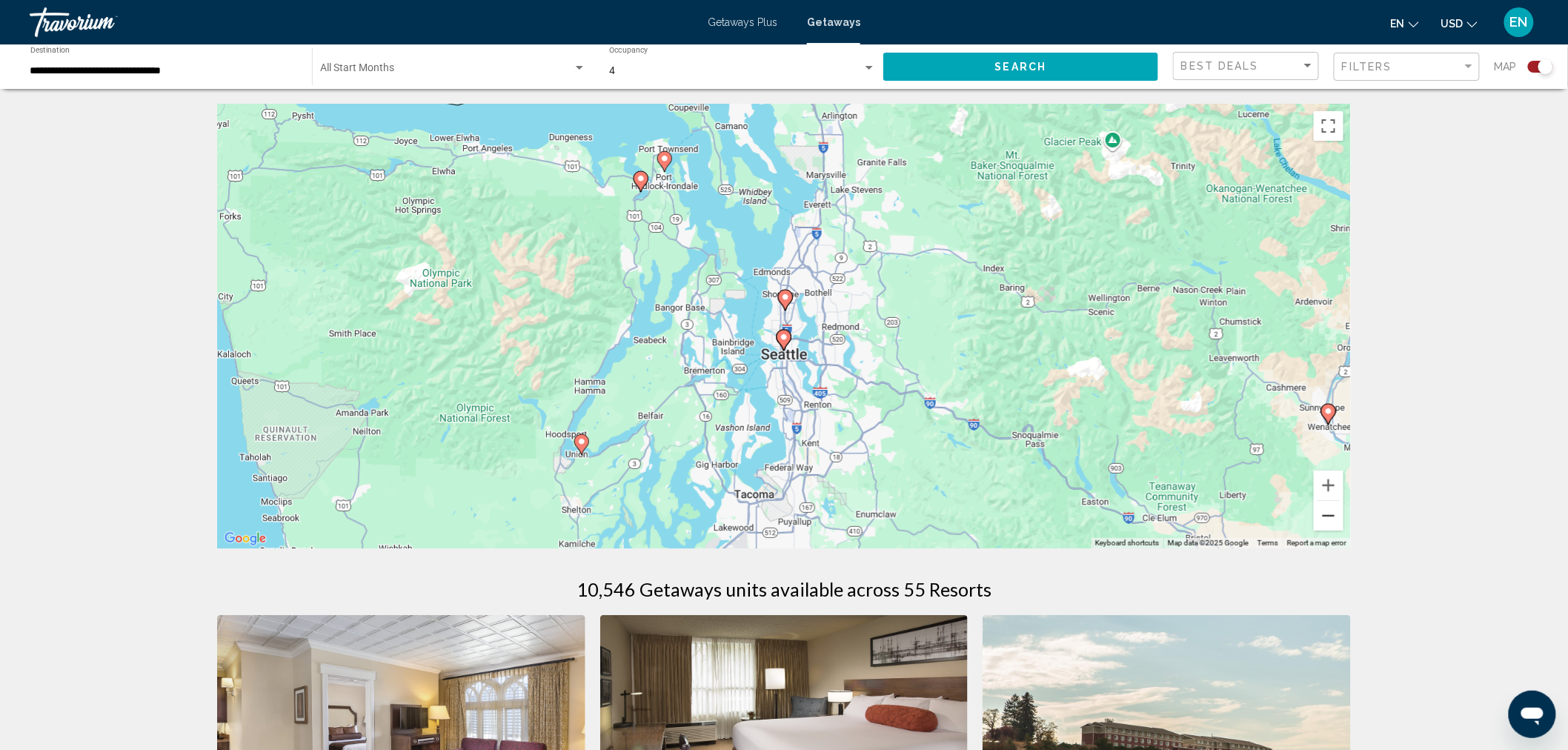
click at [1332, 512] on button "Zoom out" at bounding box center [1329, 515] width 30 height 30
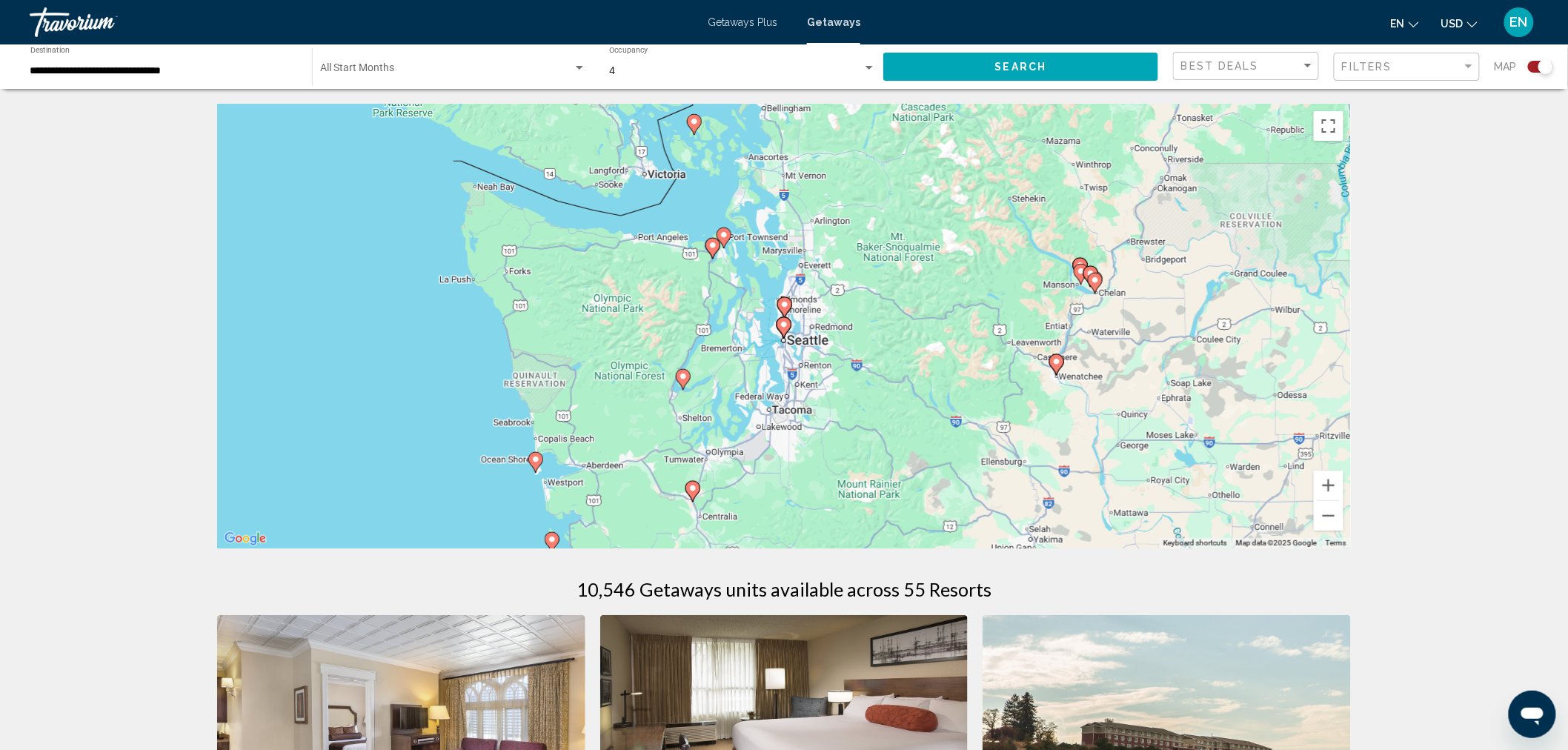
click at [538, 463] on image "Main content" at bounding box center [536, 460] width 9 height 9
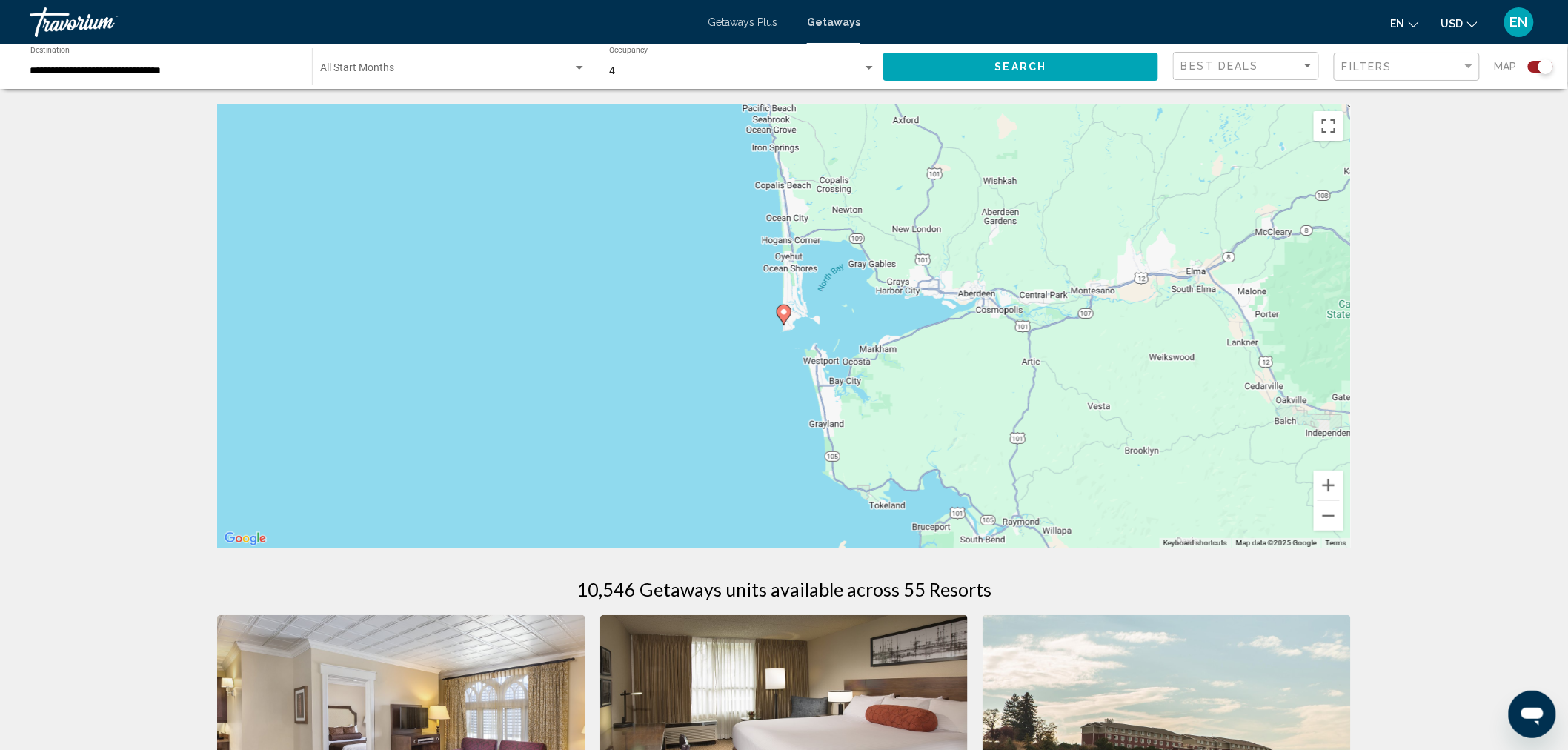
click at [786, 309] on image "Main content" at bounding box center [784, 312] width 9 height 9
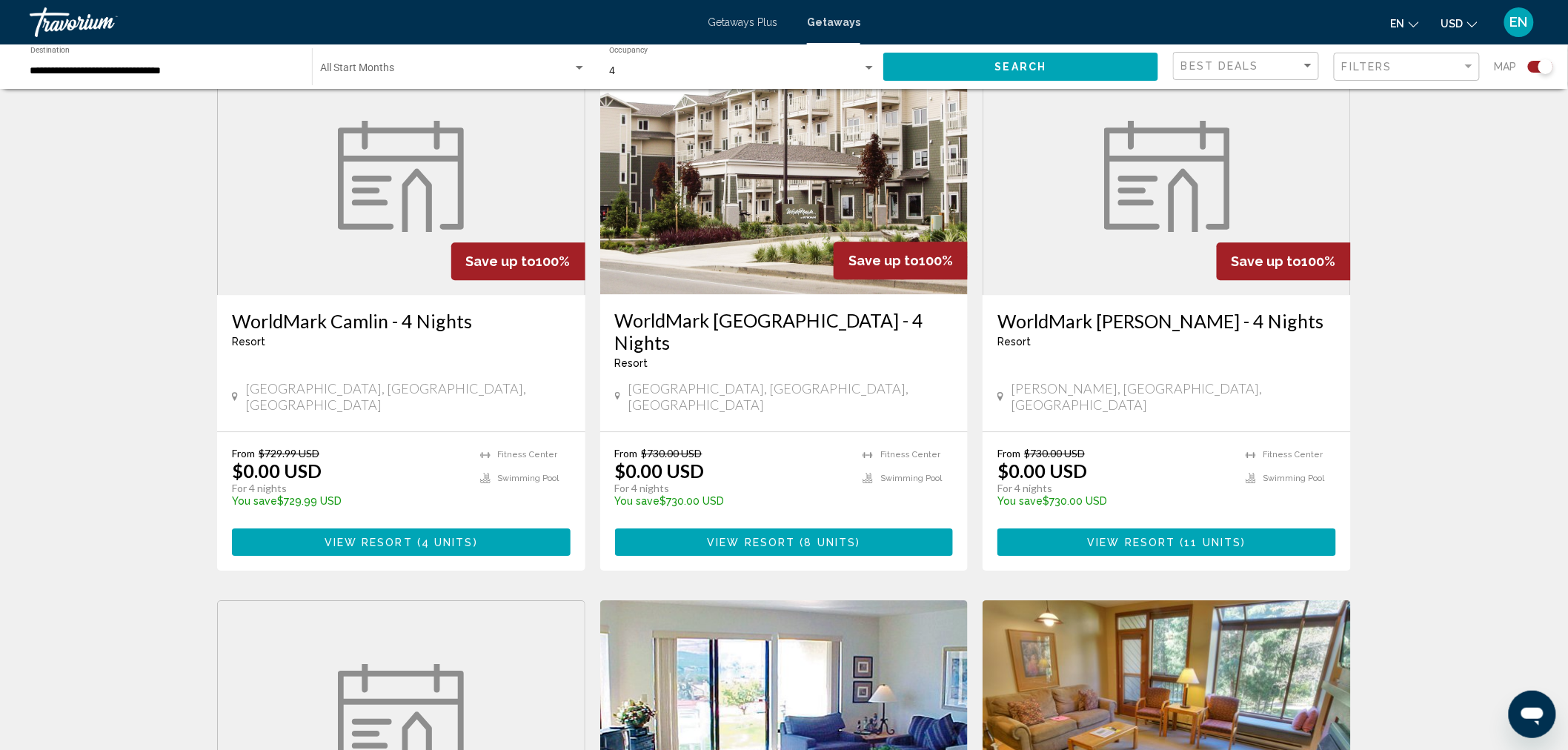
scroll to position [1647, 0]
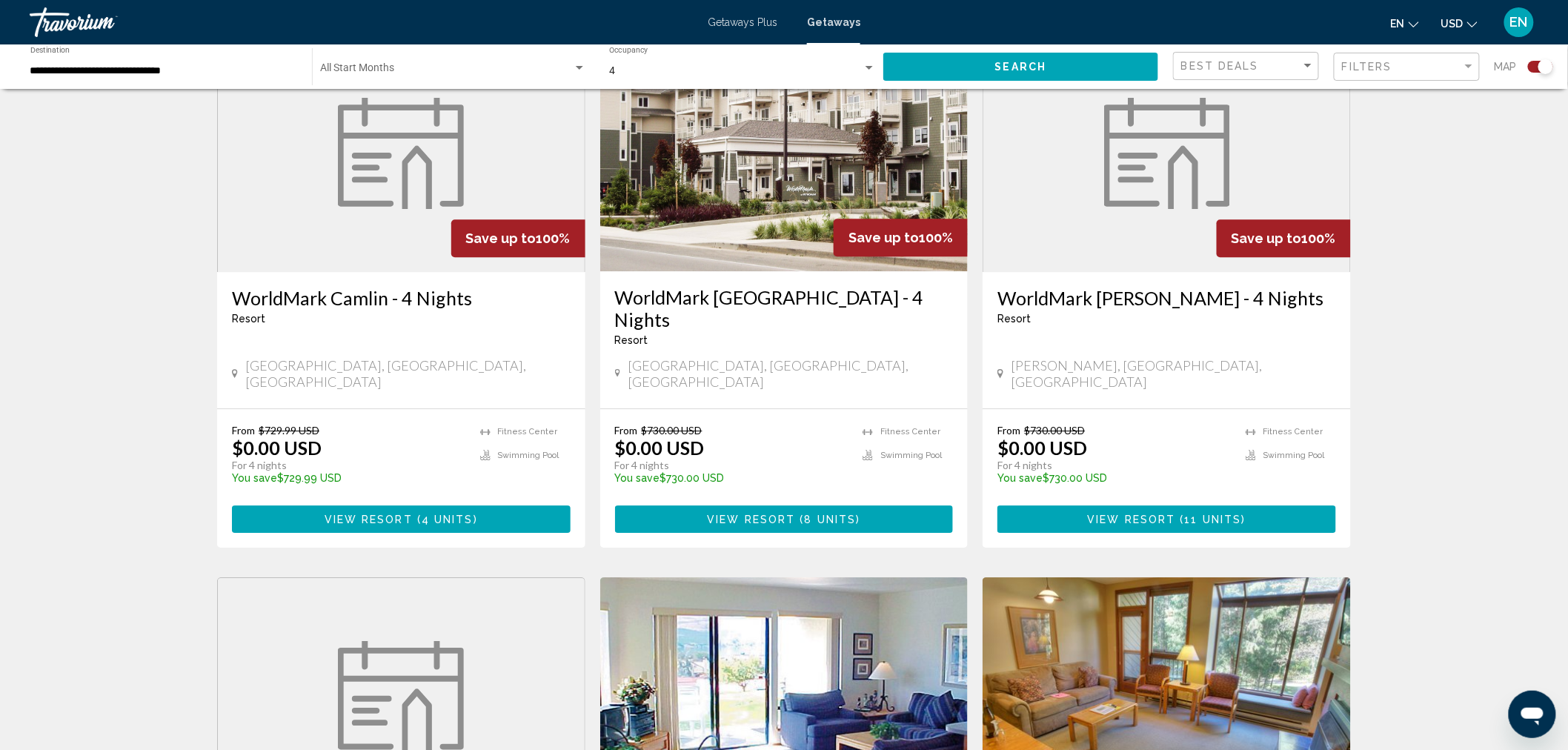
click at [796, 513] on span "Main content" at bounding box center [798, 519] width 5 height 12
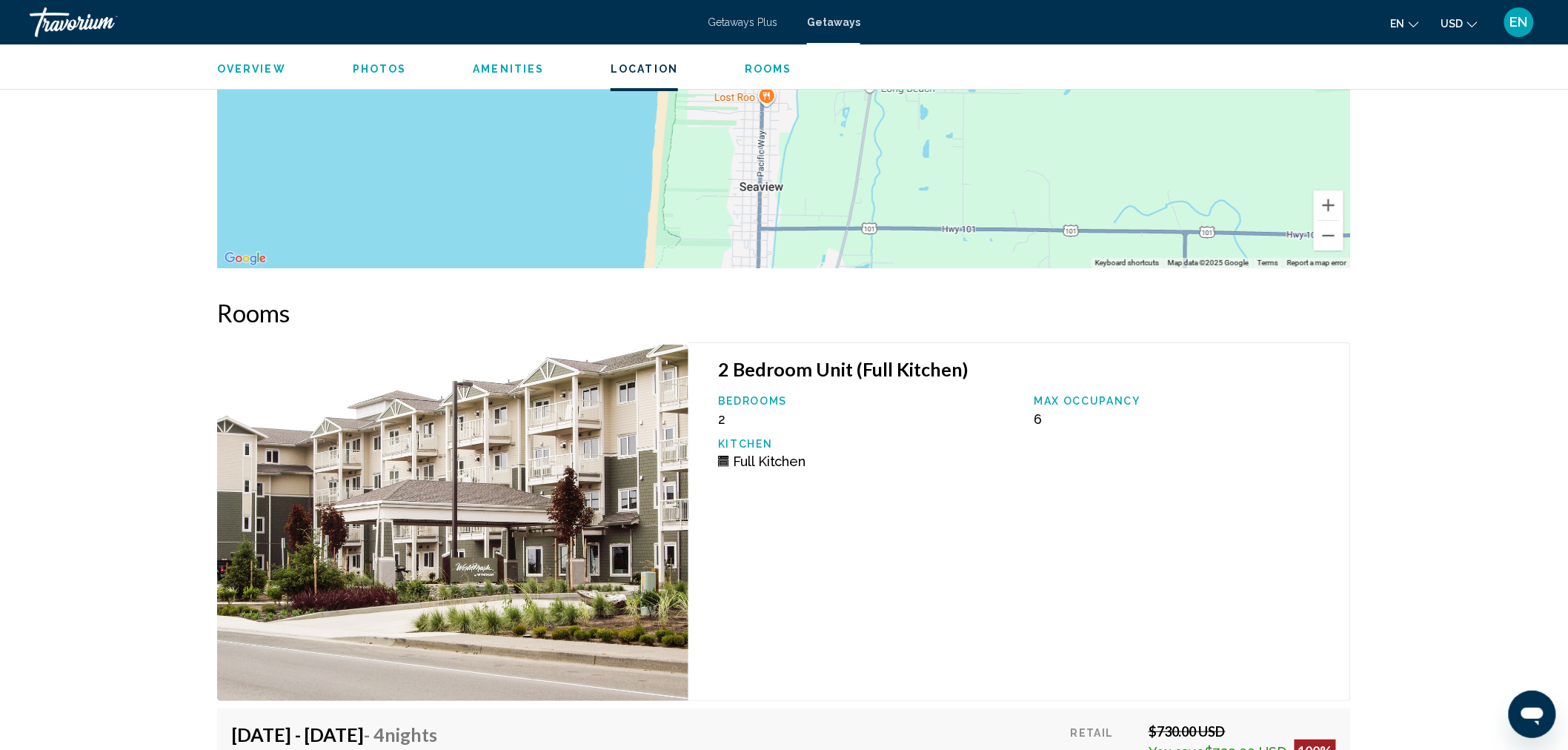
scroll to position [2634, 0]
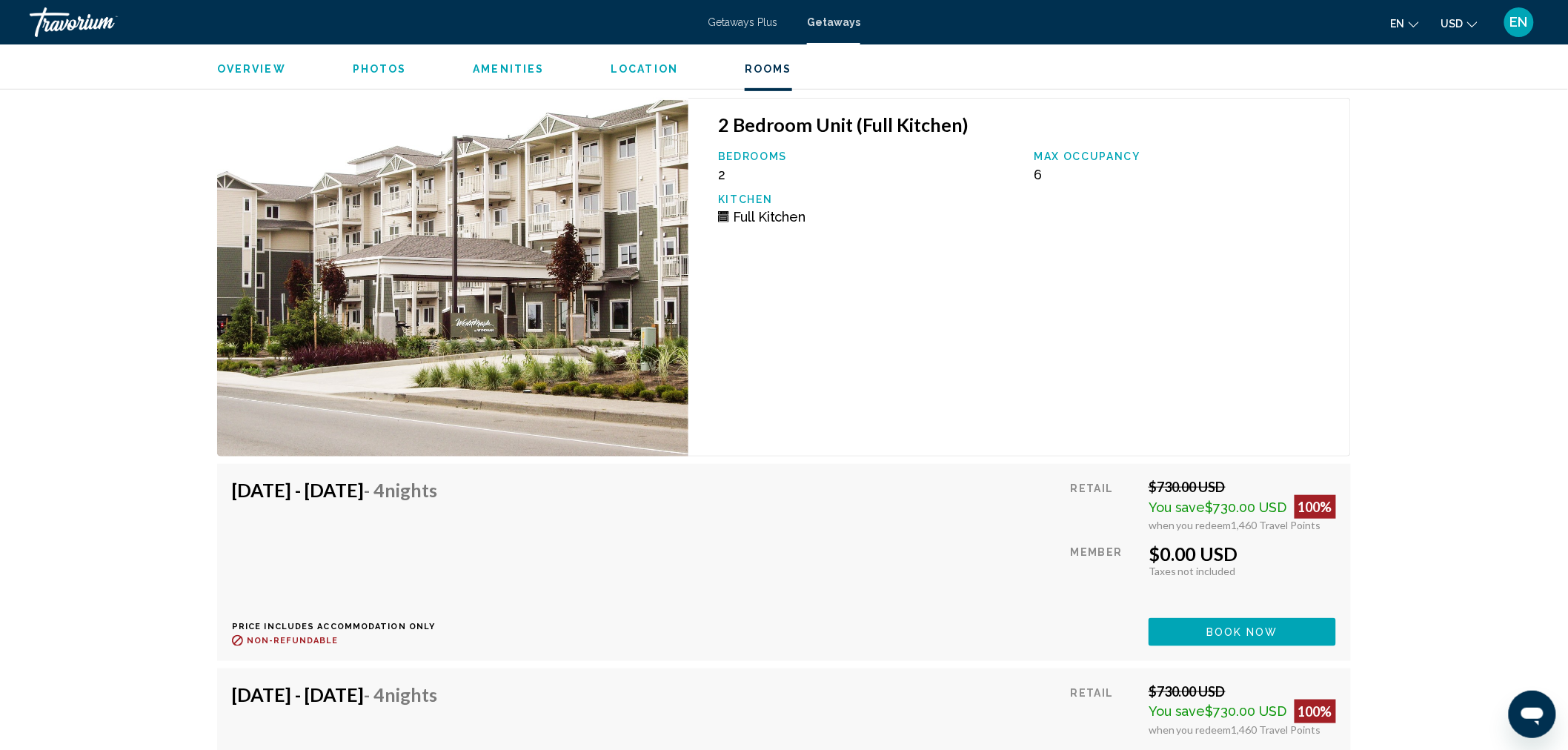
click at [1253, 627] on span "Book now" at bounding box center [1242, 633] width 72 height 12
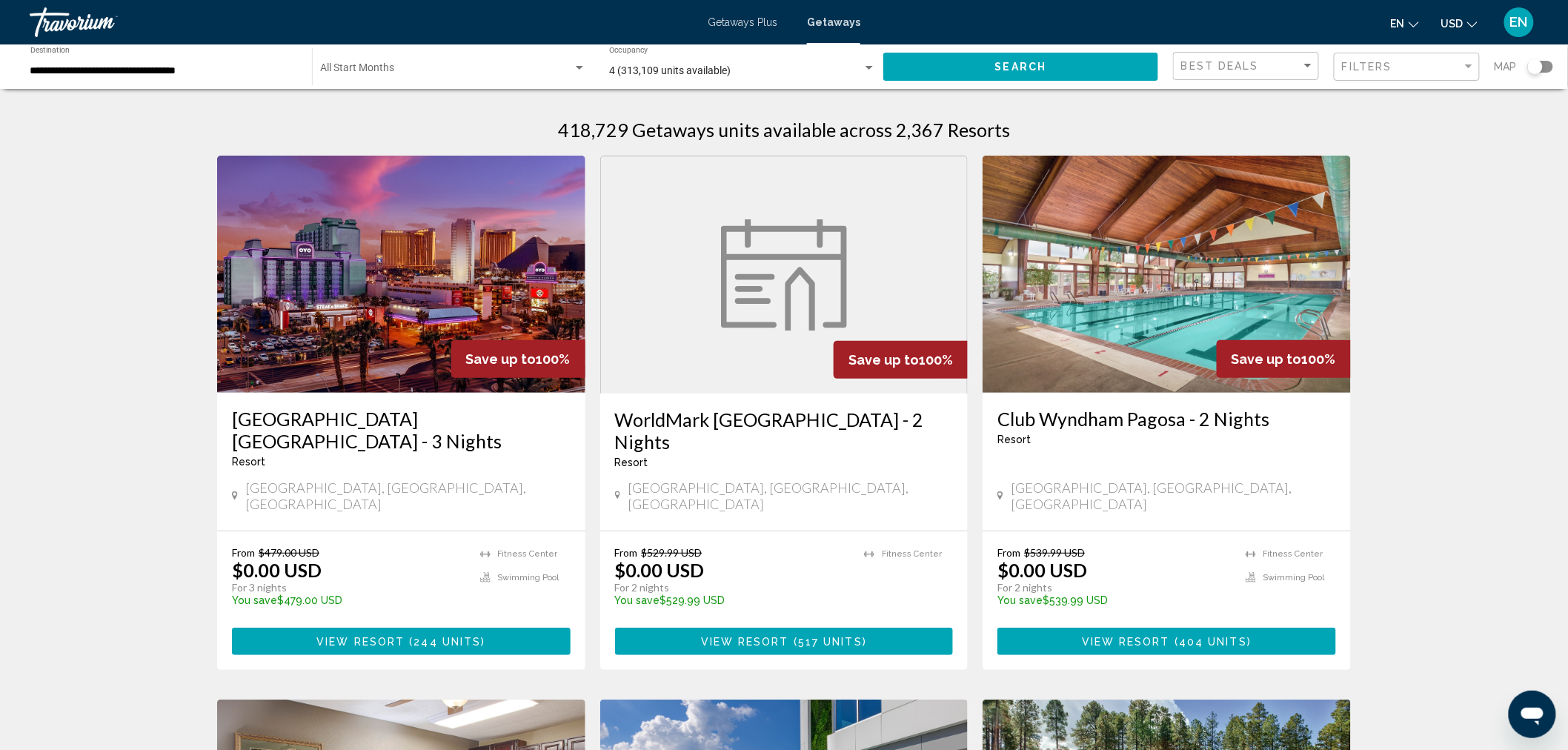
click at [866, 59] on div "4 (313,109 units available) Occupancy Any Occupancy" at bounding box center [742, 66] width 267 height 41
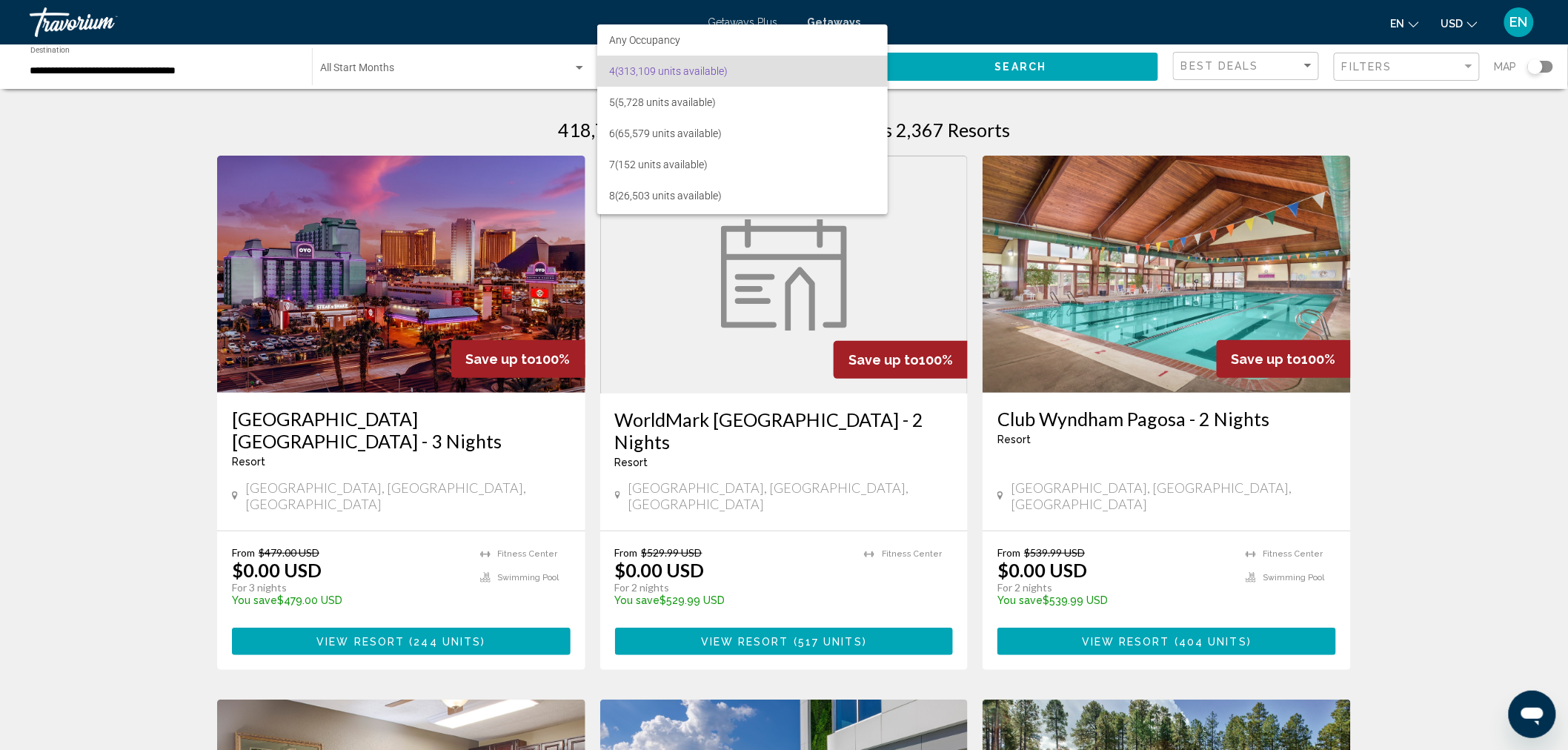
click at [1435, 130] on div at bounding box center [784, 375] width 1568 height 750
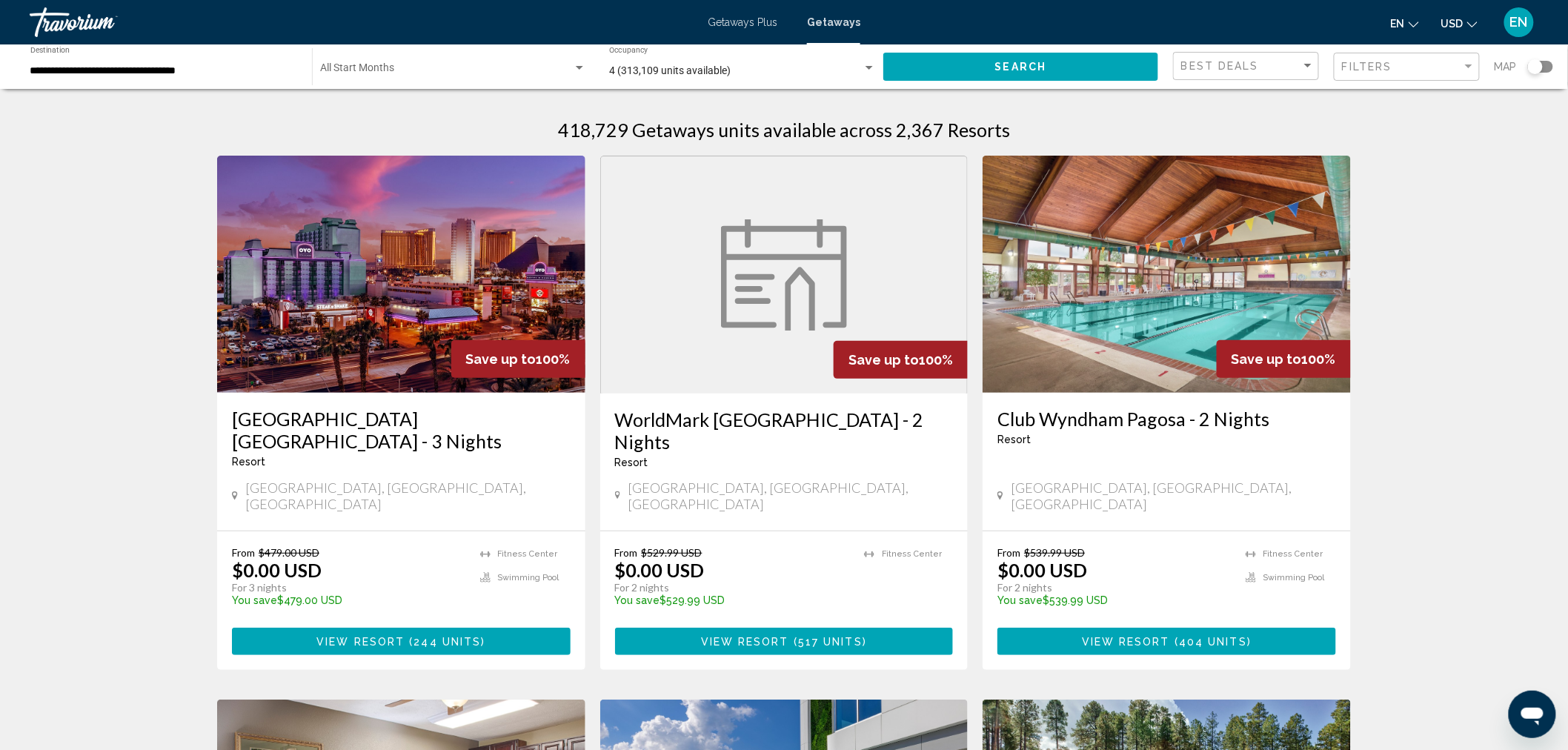
click at [1549, 65] on div "Search widget" at bounding box center [1541, 66] width 25 height 12
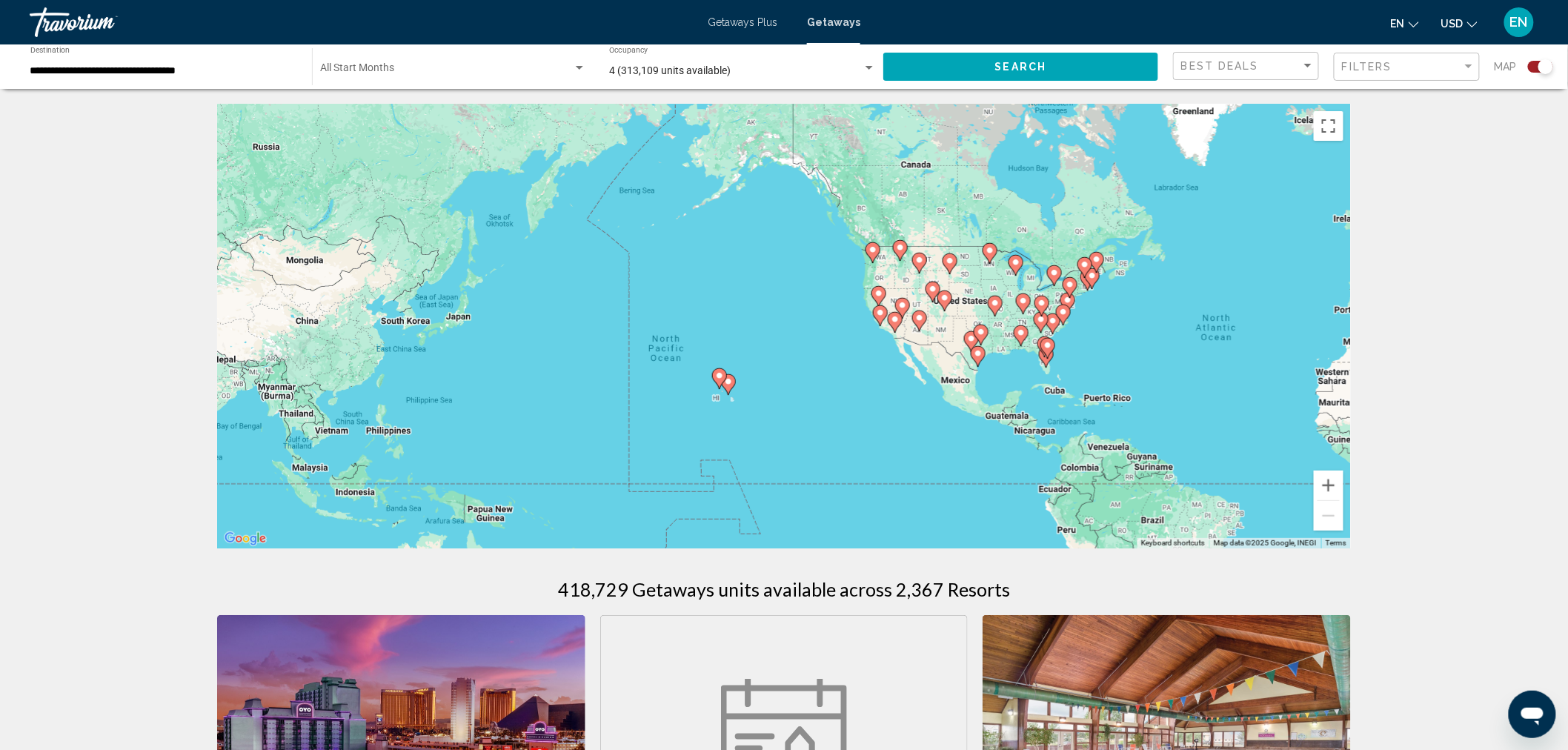
drag, startPoint x: 672, startPoint y: 344, endPoint x: 1153, endPoint y: 369, distance: 481.6
click at [1153, 369] on div "To activate drag with keyboard, press Alt + Enter. Once in keyboard drag state,…" at bounding box center [783, 326] width 1134 height 444
click at [862, 394] on div "To activate drag with keyboard, press Alt + Enter. Once in keyboard drag state,…" at bounding box center [783, 326] width 1134 height 444
click at [840, 380] on div "To activate drag with keyboard, press Alt + Enter. Once in keyboard drag state,…" at bounding box center [783, 326] width 1134 height 444
click at [719, 376] on image "Main content" at bounding box center [719, 376] width 9 height 9
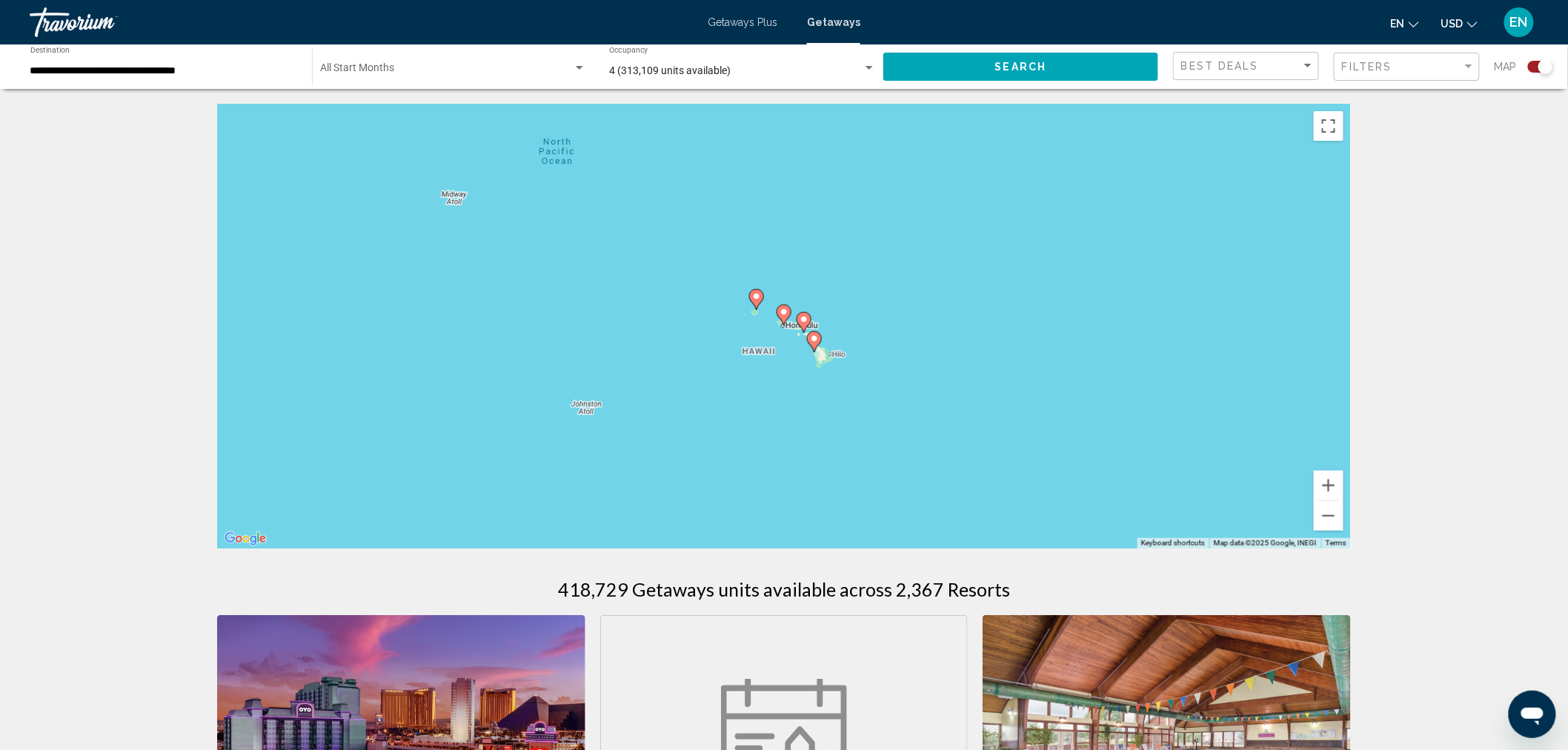
click at [784, 311] on image "Main content" at bounding box center [784, 312] width 9 height 9
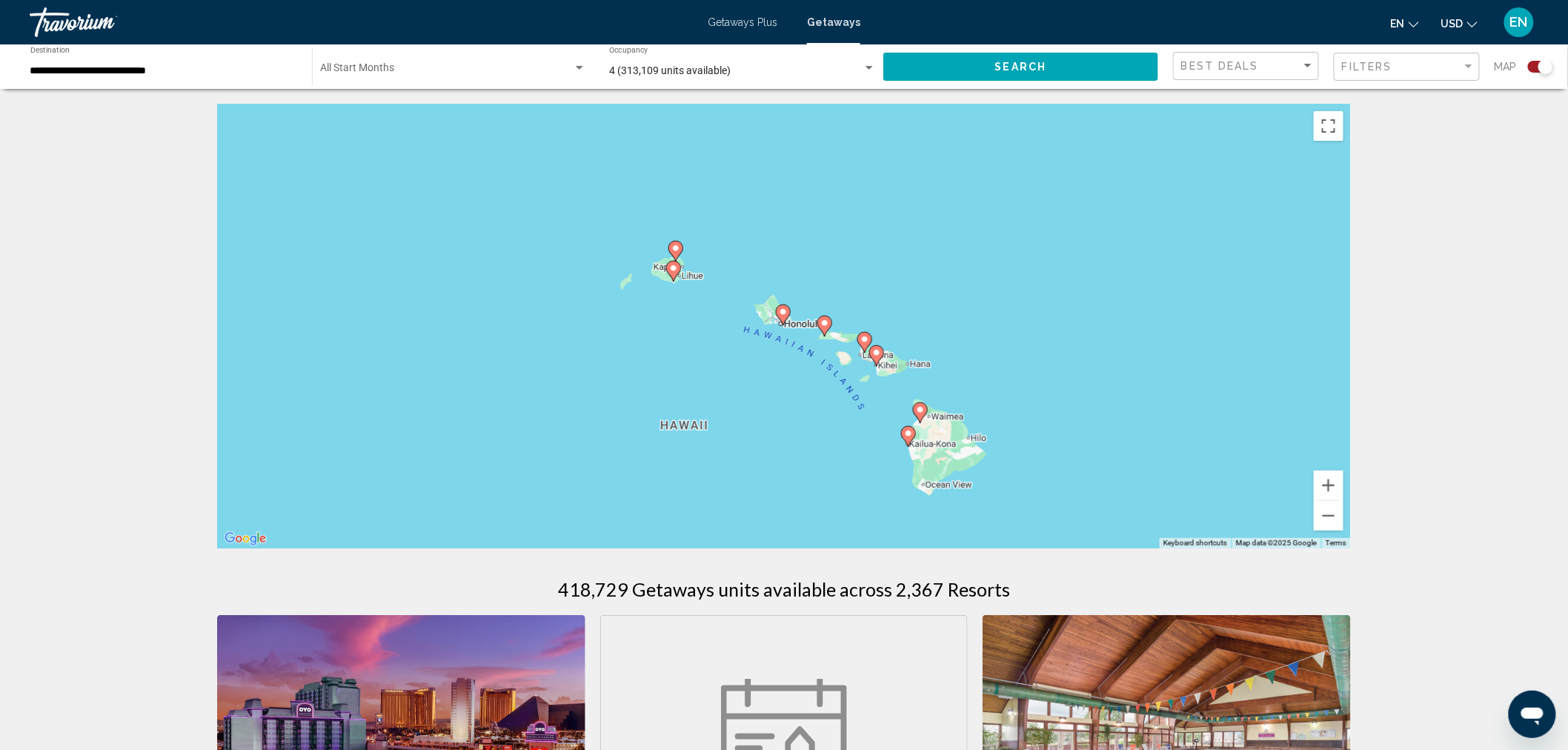
click at [783, 309] on image "Main content" at bounding box center [783, 312] width 9 height 9
type input "**********"
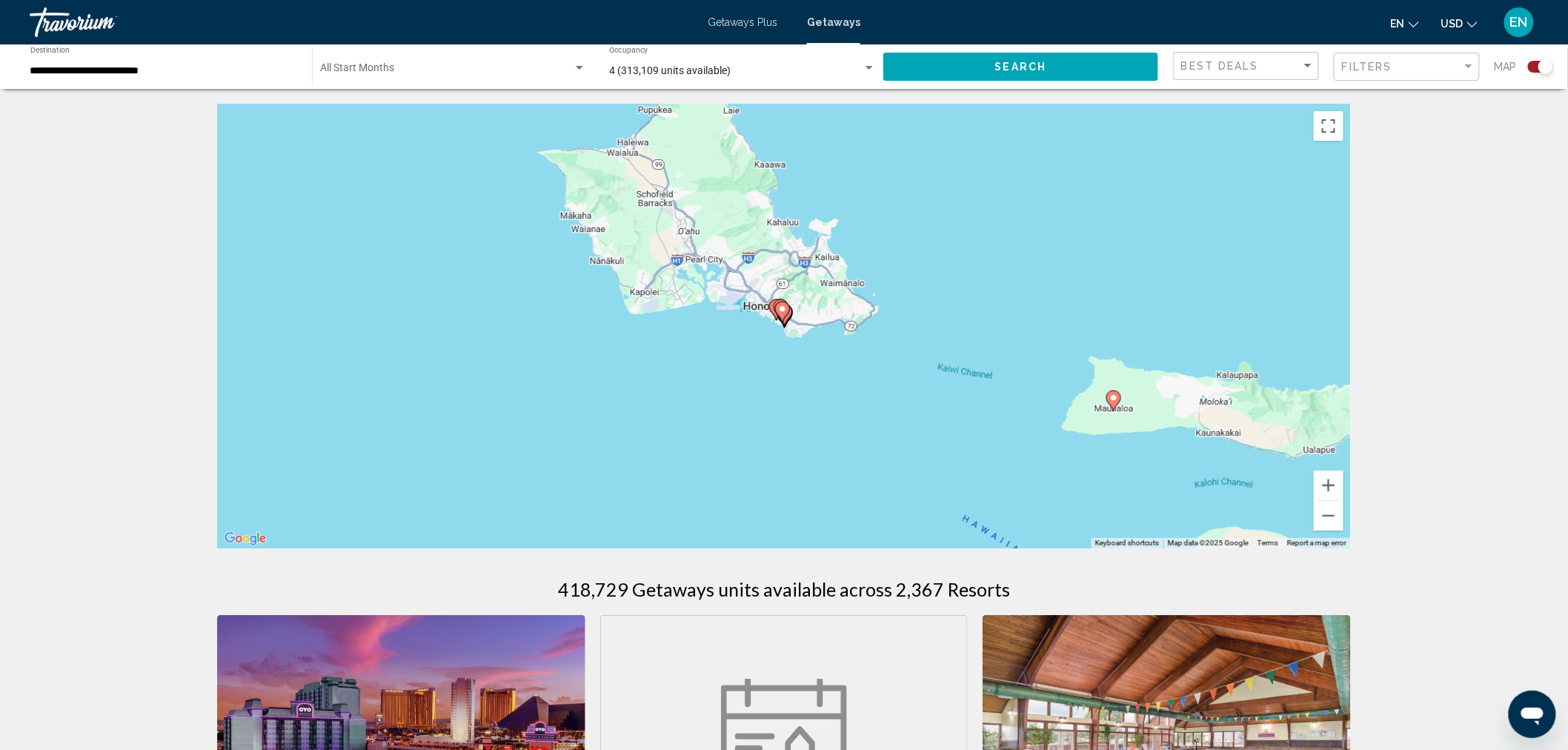
click at [787, 312] on image "Main content" at bounding box center [783, 309] width 9 height 9
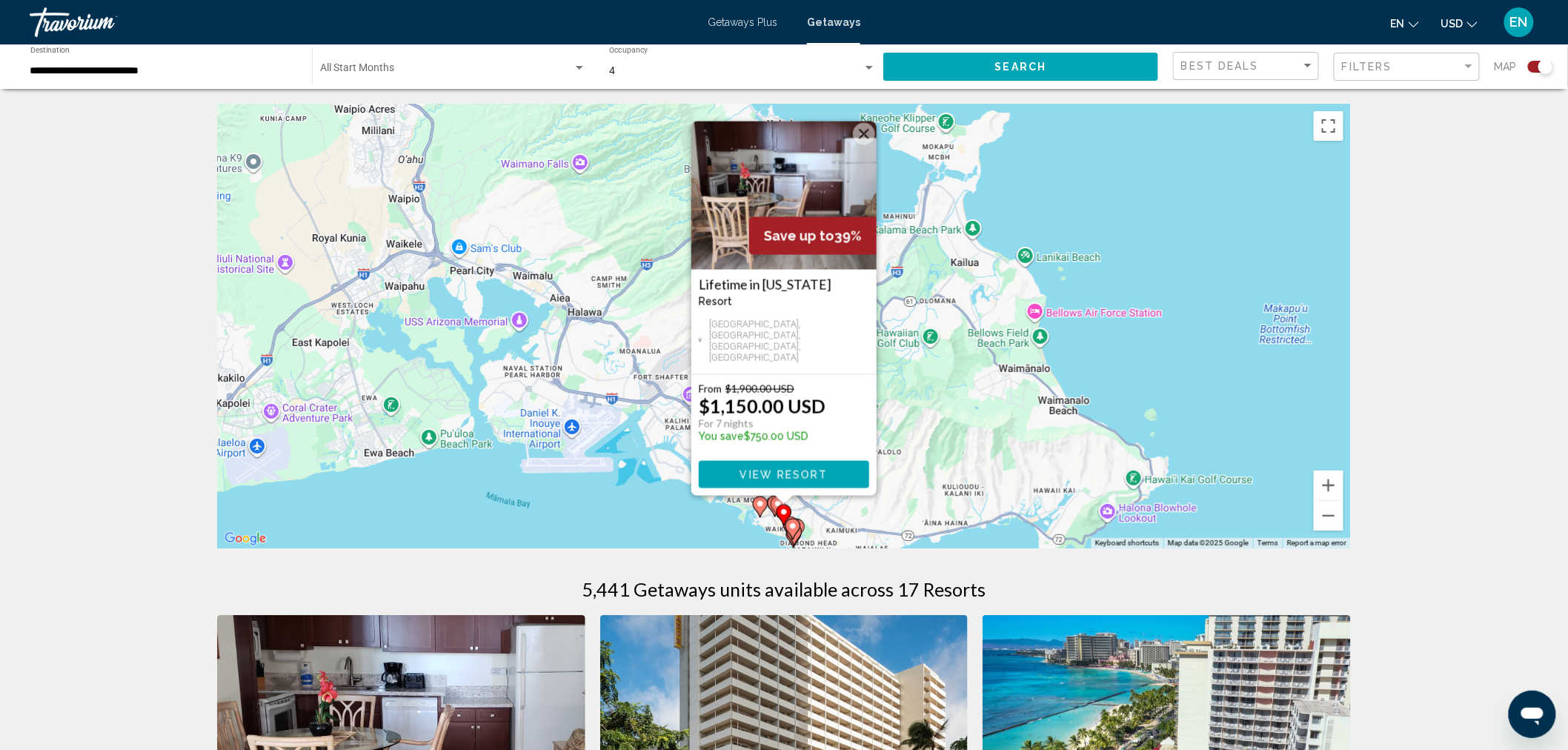
click at [1062, 282] on div "To activate drag with keyboard, press Alt + Enter. Once in keyboard drag state,…" at bounding box center [783, 326] width 1134 height 444
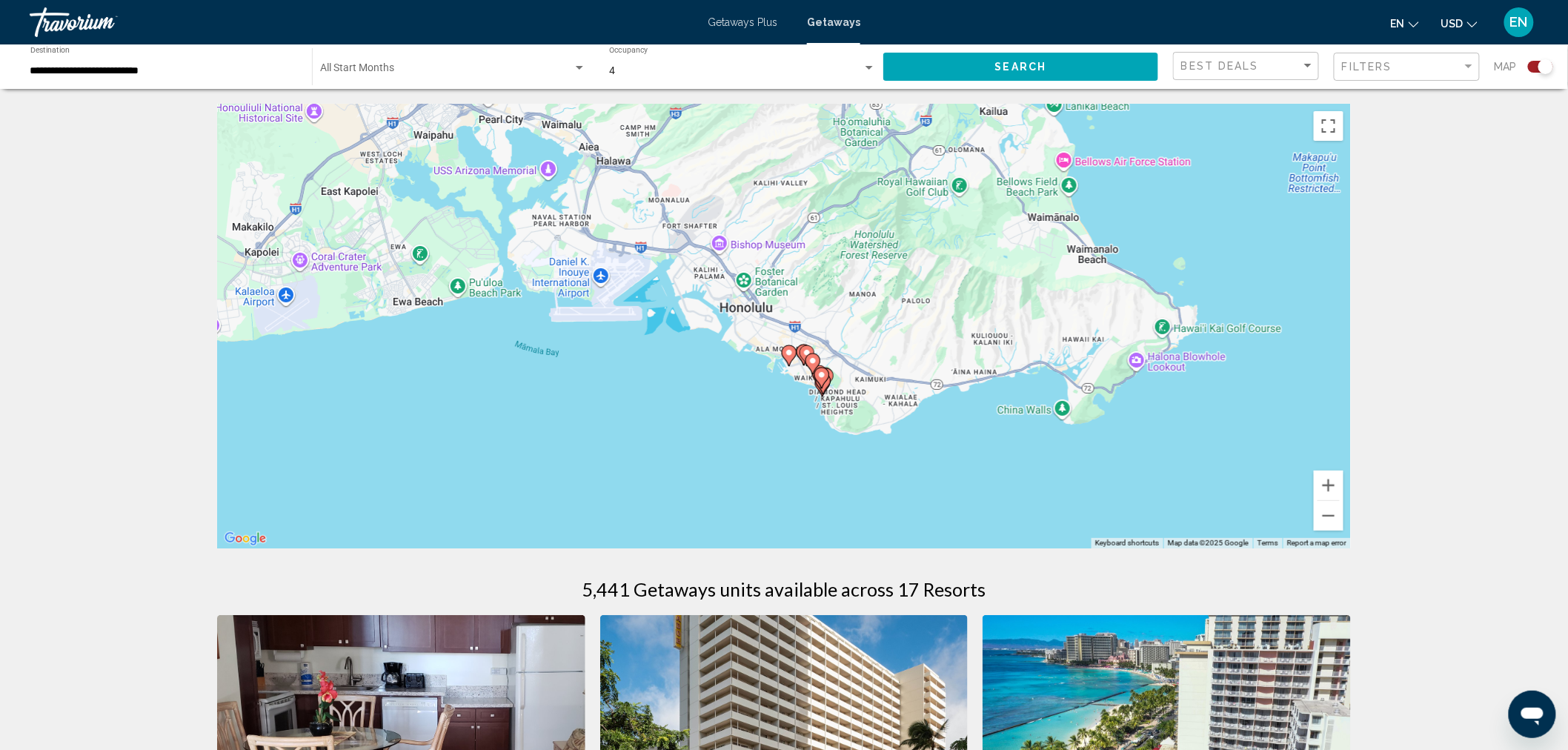
drag, startPoint x: 859, startPoint y: 379, endPoint x: 887, endPoint y: 224, distance: 157.5
click at [887, 224] on div "To activate drag with keyboard, press Alt + Enter. Once in keyboard drag state,…" at bounding box center [783, 326] width 1134 height 444
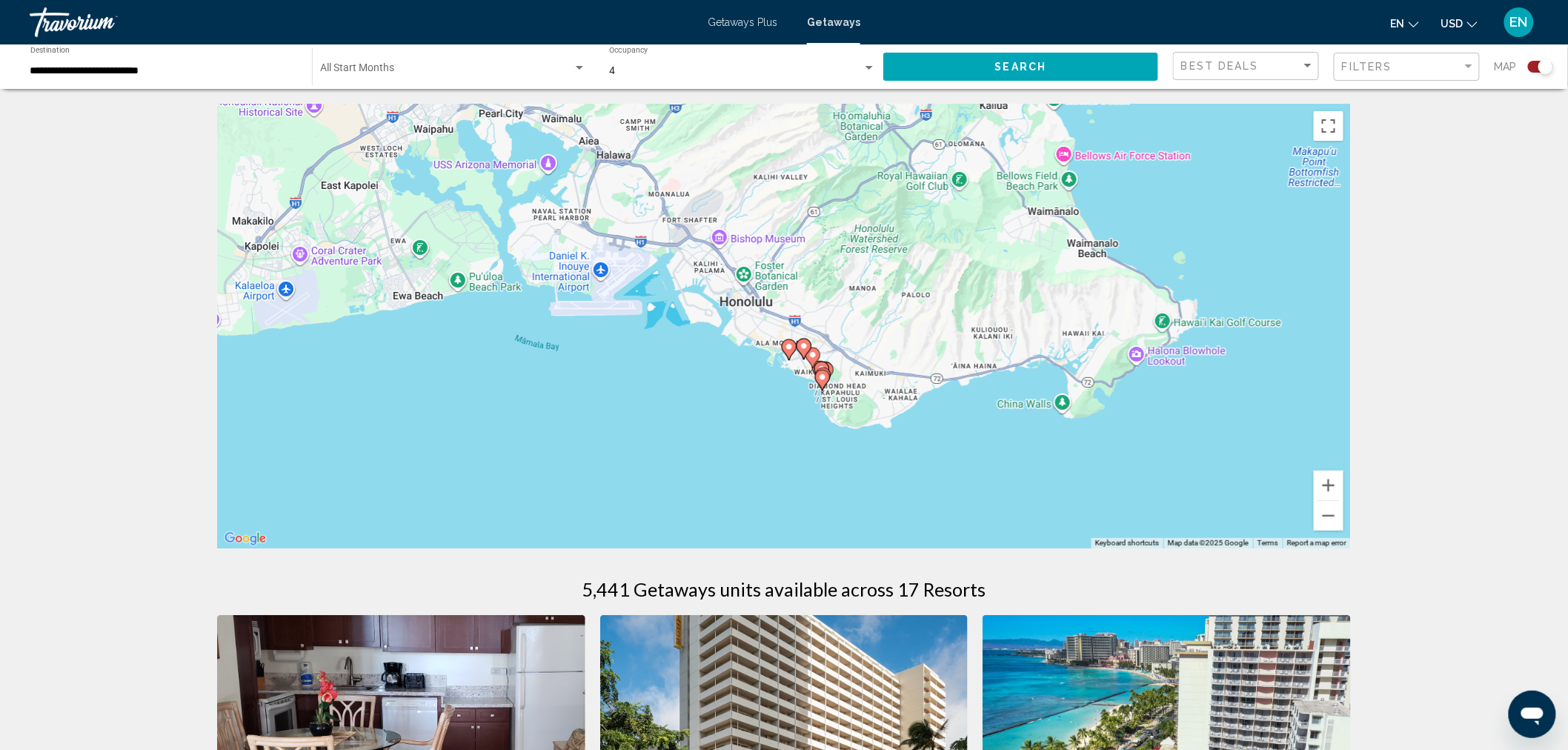
click at [787, 346] on image "Main content" at bounding box center [789, 347] width 9 height 9
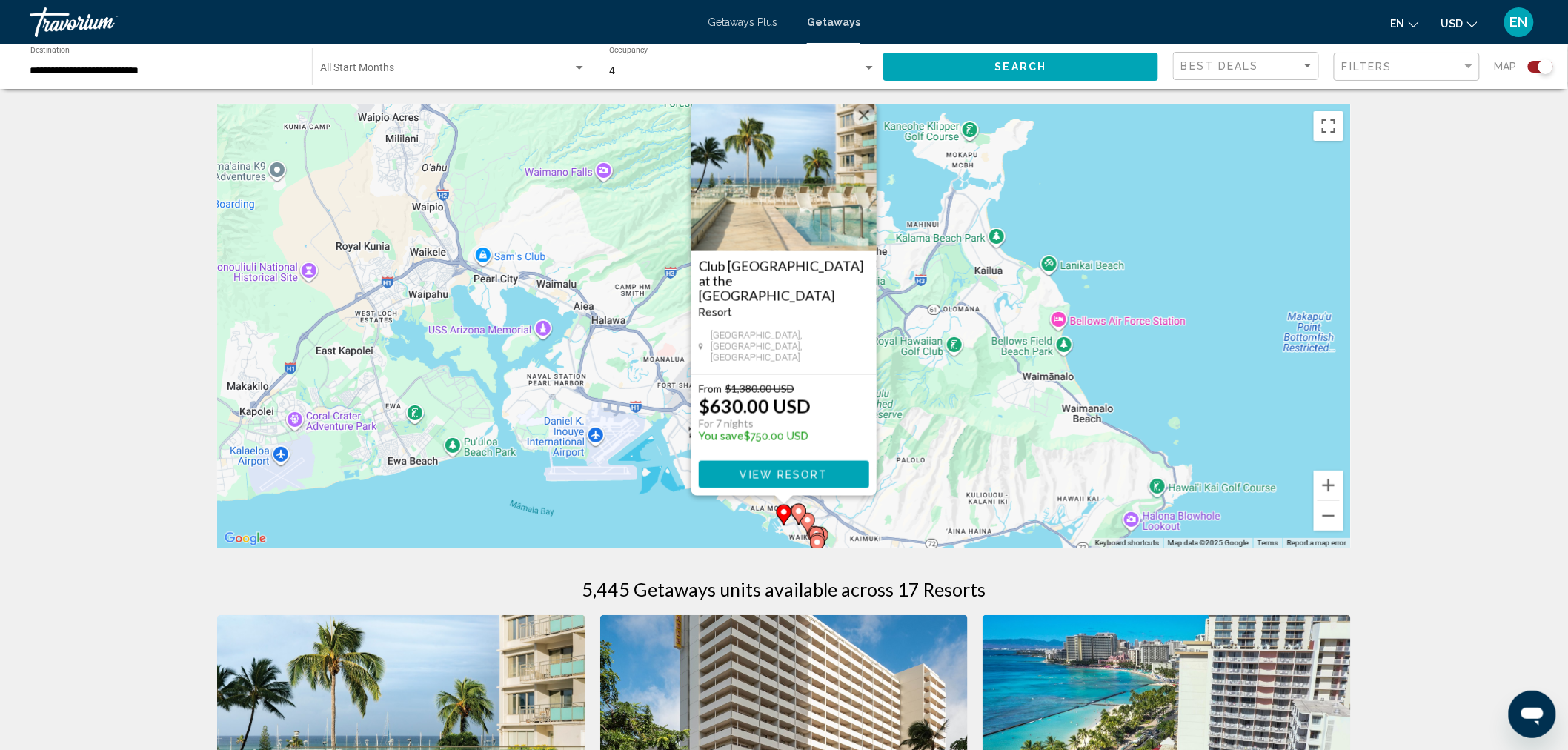
click at [795, 508] on icon "Main content" at bounding box center [799, 513] width 14 height 19
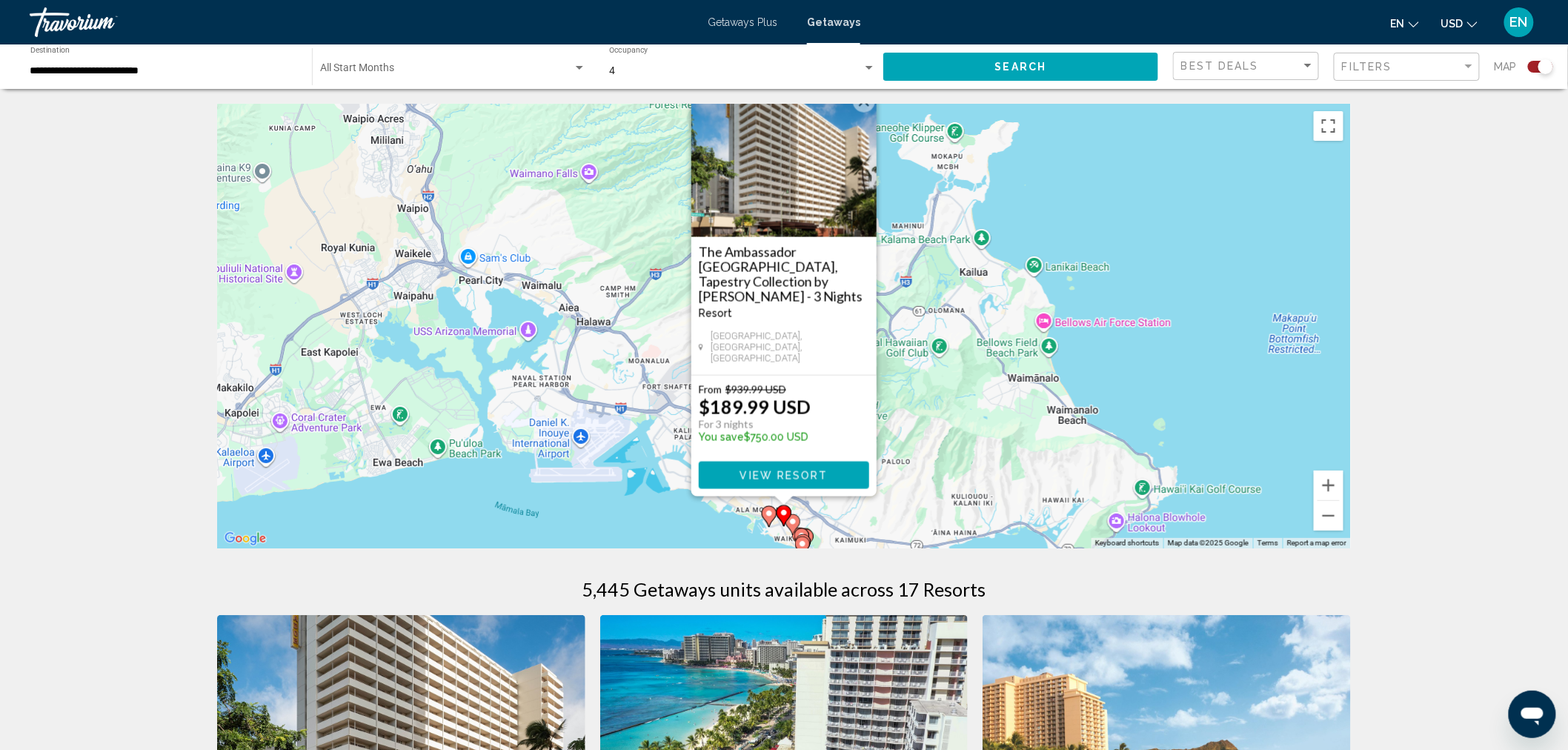
click at [793, 517] on image "Main content" at bounding box center [793, 522] width 9 height 9
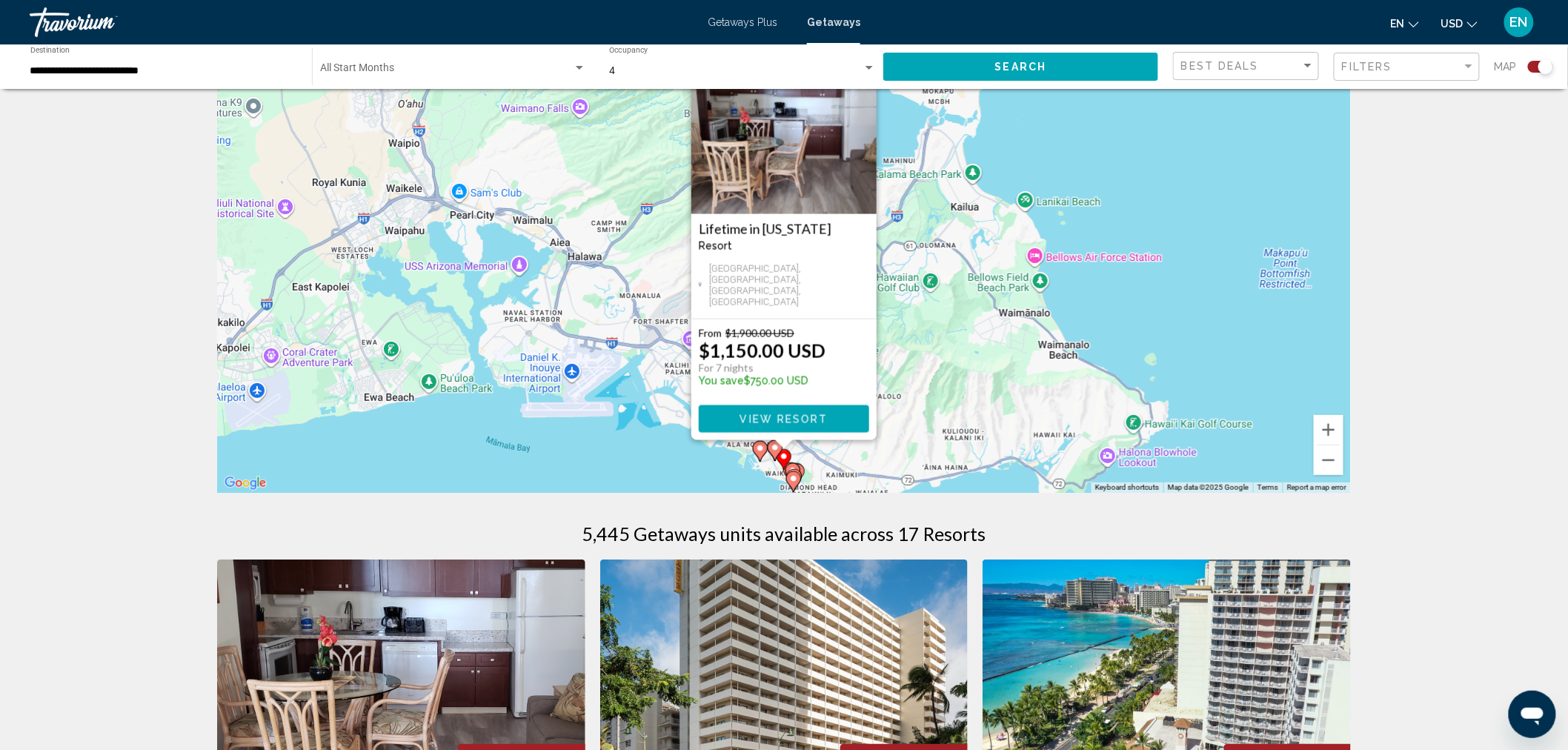
scroll to position [82, 0]
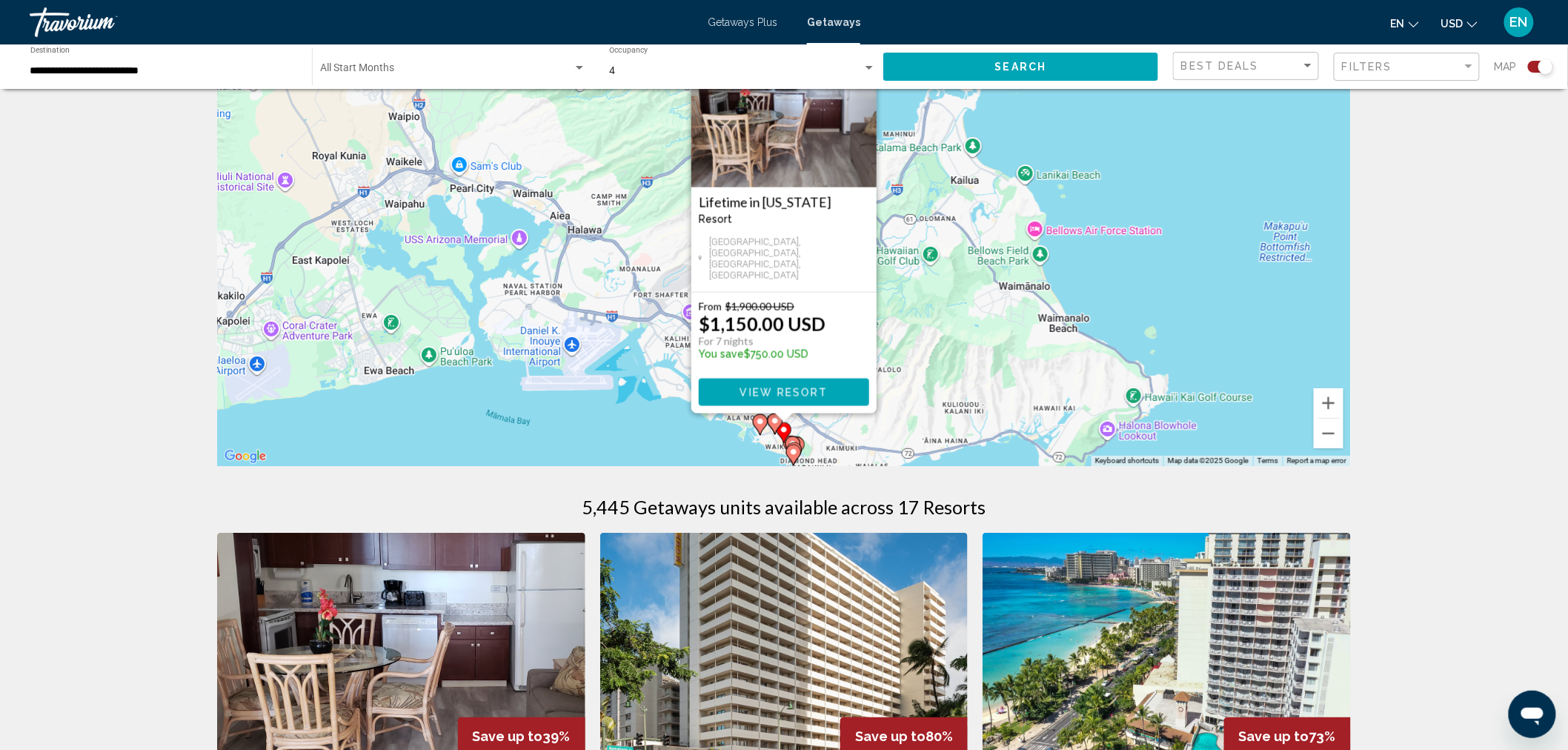
click at [796, 436] on gmp-advanced-marker "Main content" at bounding box center [793, 447] width 15 height 22
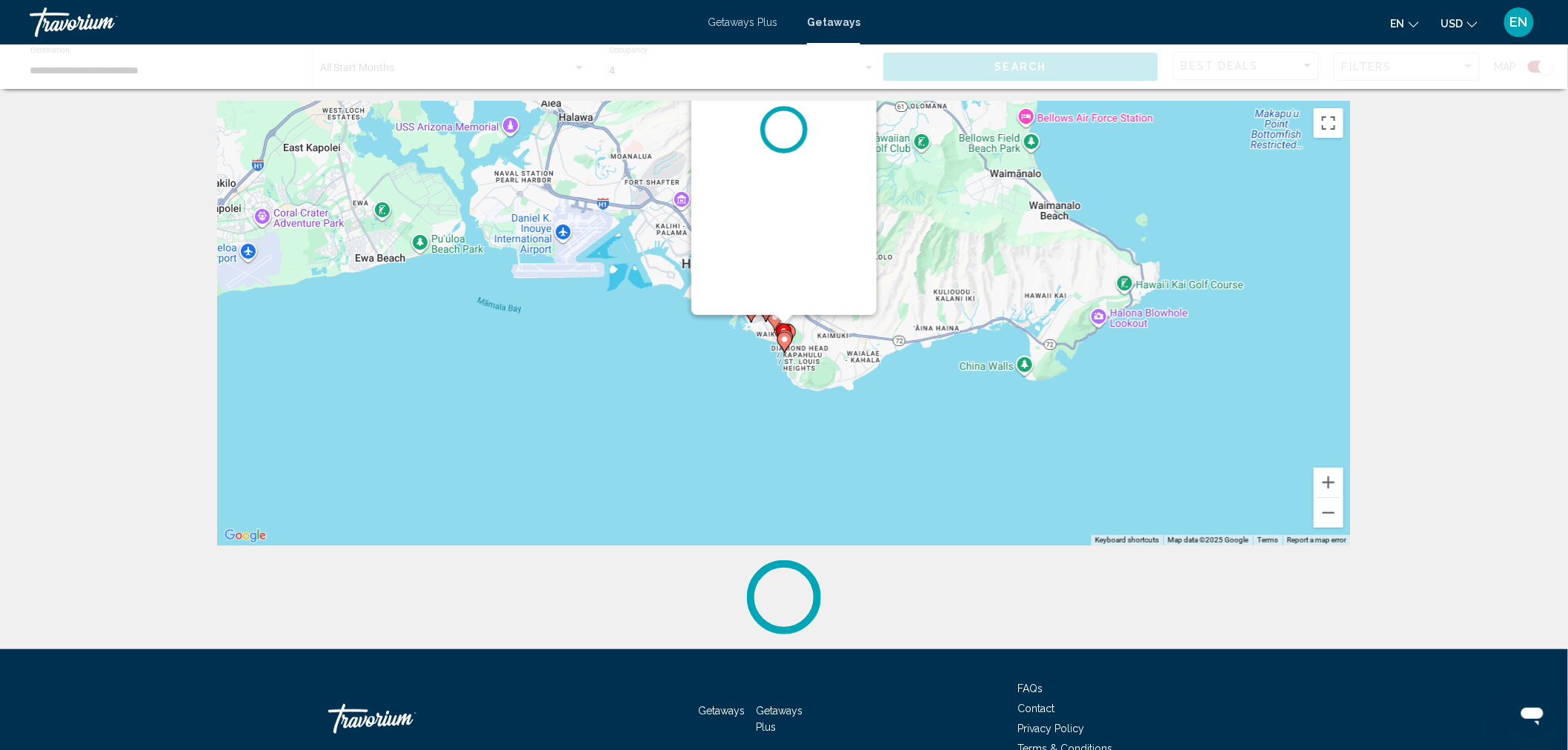
scroll to position [0, 0]
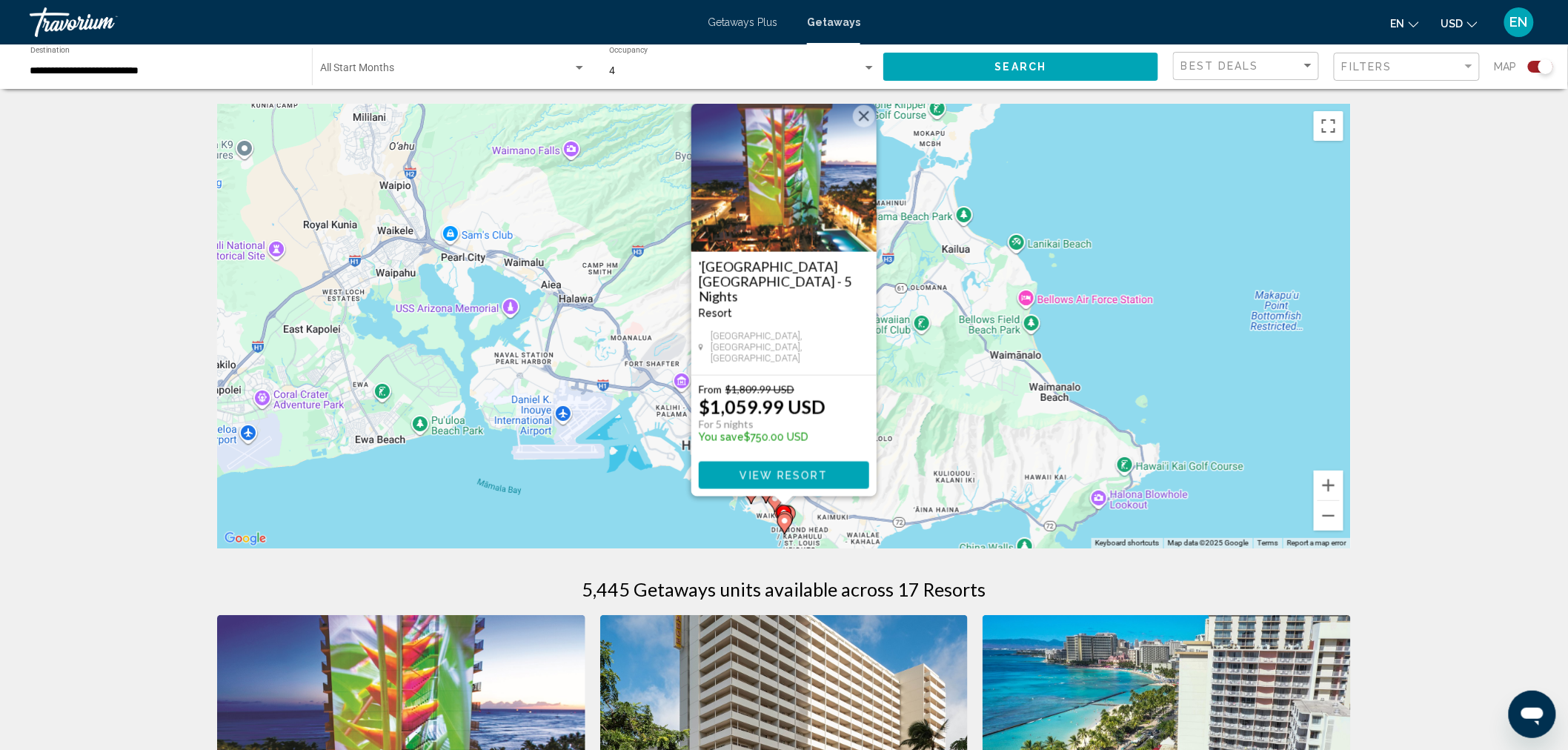
click at [782, 516] on image "Main content" at bounding box center [785, 521] width 9 height 9
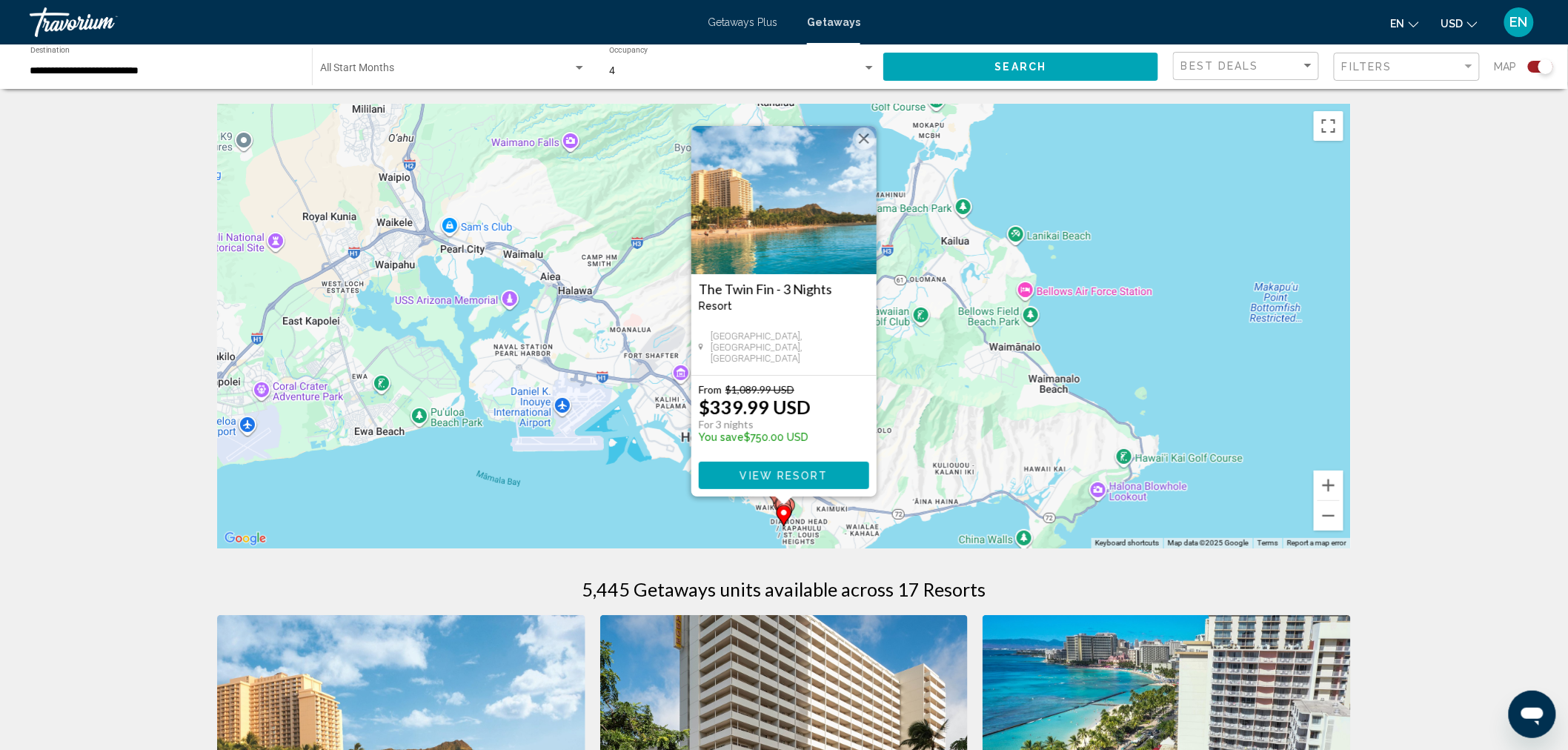
click at [794, 500] on div "Main content" at bounding box center [784, 501] width 18 height 9
click at [790, 502] on div "Main content" at bounding box center [784, 501] width 18 height 9
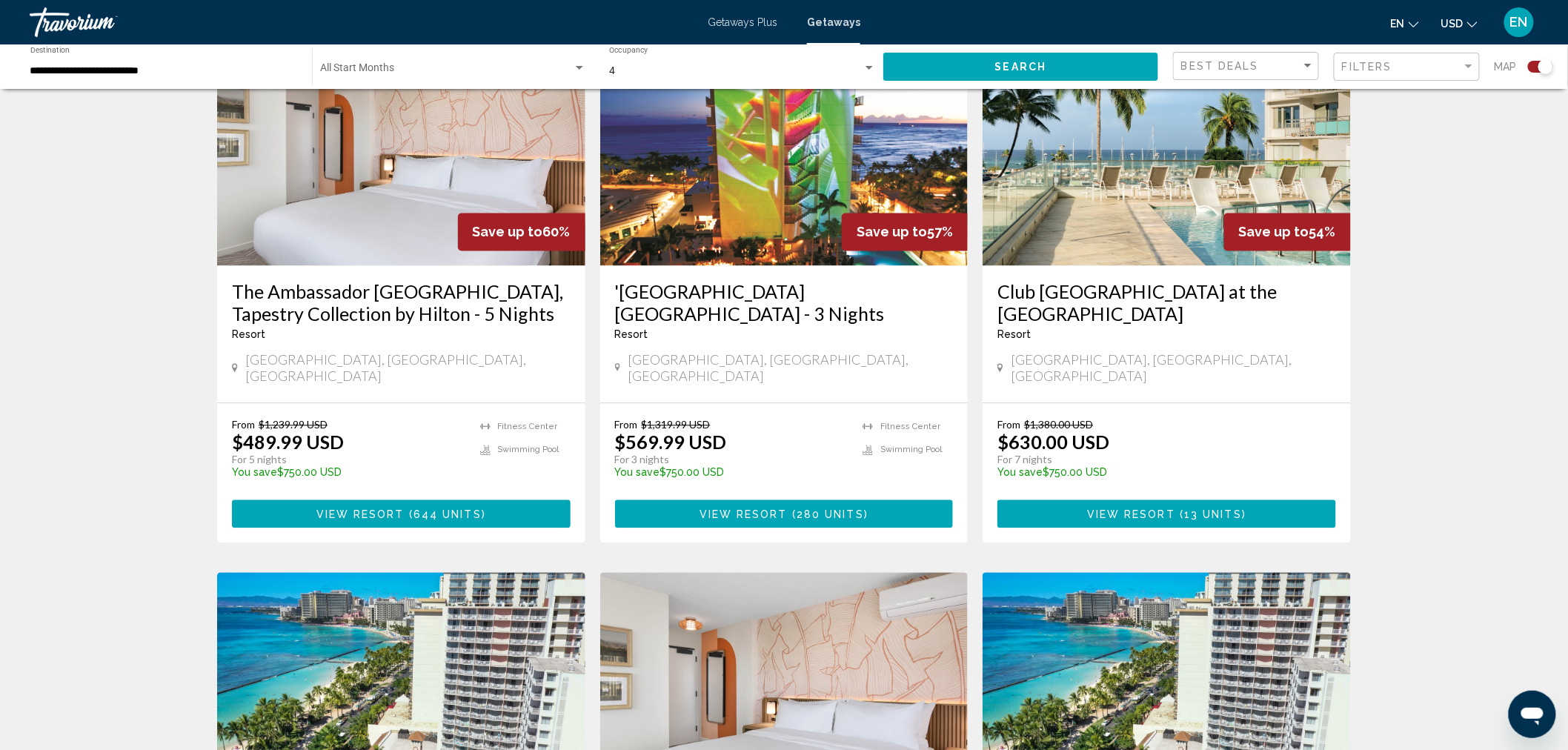
scroll to position [1069, 0]
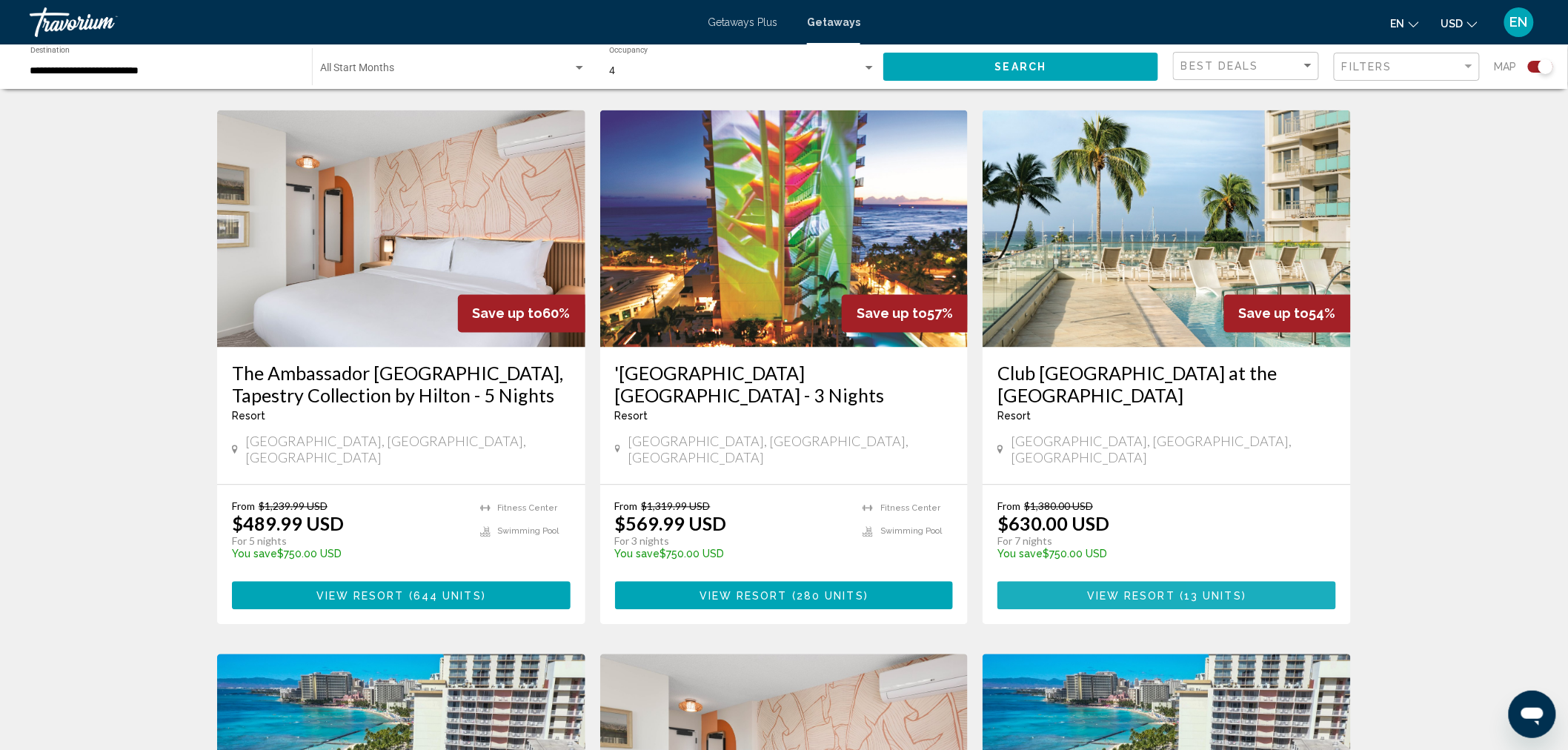
click at [1224, 591] on span "13 units" at bounding box center [1213, 596] width 57 height 12
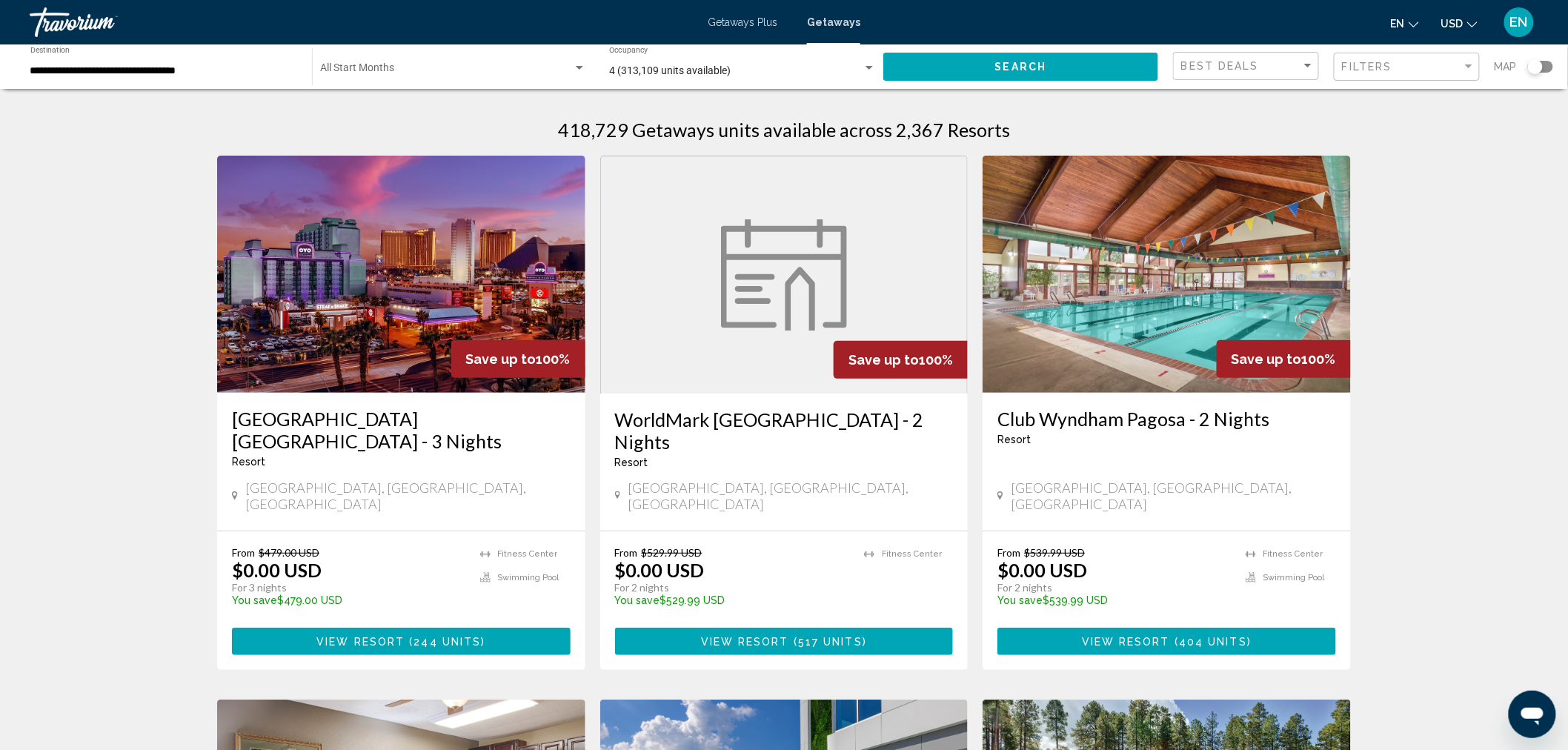
click at [1547, 68] on div "Search widget" at bounding box center [1541, 66] width 25 height 12
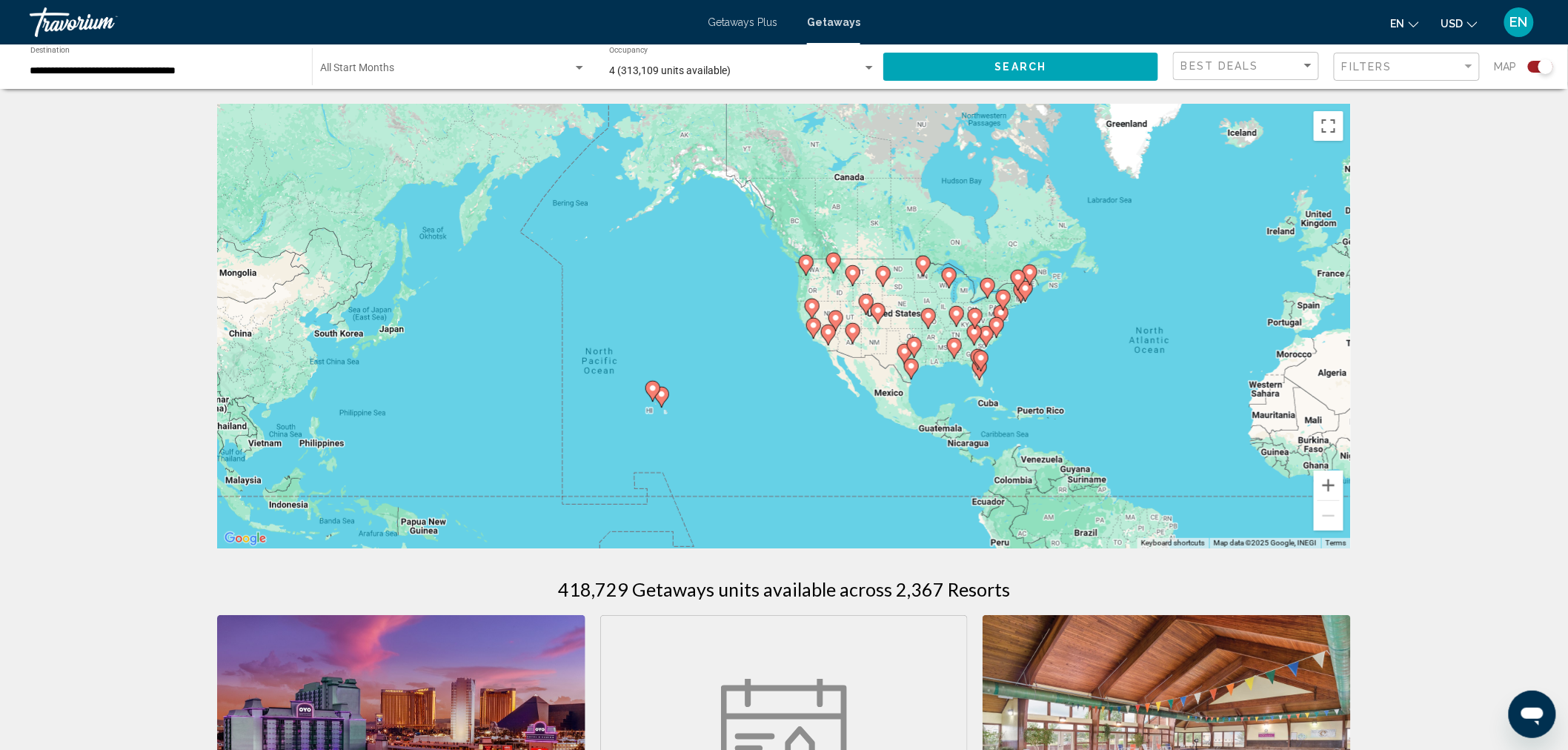
drag, startPoint x: 346, startPoint y: 367, endPoint x: 759, endPoint y: 404, distance: 414.7
click at [759, 404] on div "To activate drag with keyboard, press Alt + Enter. Once in keyboard drag state,…" at bounding box center [783, 326] width 1134 height 444
click at [760, 409] on div "To activate drag with keyboard, press Alt + Enter. Once in keyboard drag state,…" at bounding box center [783, 326] width 1134 height 444
click at [724, 436] on div "To activate drag with keyboard, press Alt + Enter. Once in keyboard drag state,…" at bounding box center [783, 326] width 1134 height 444
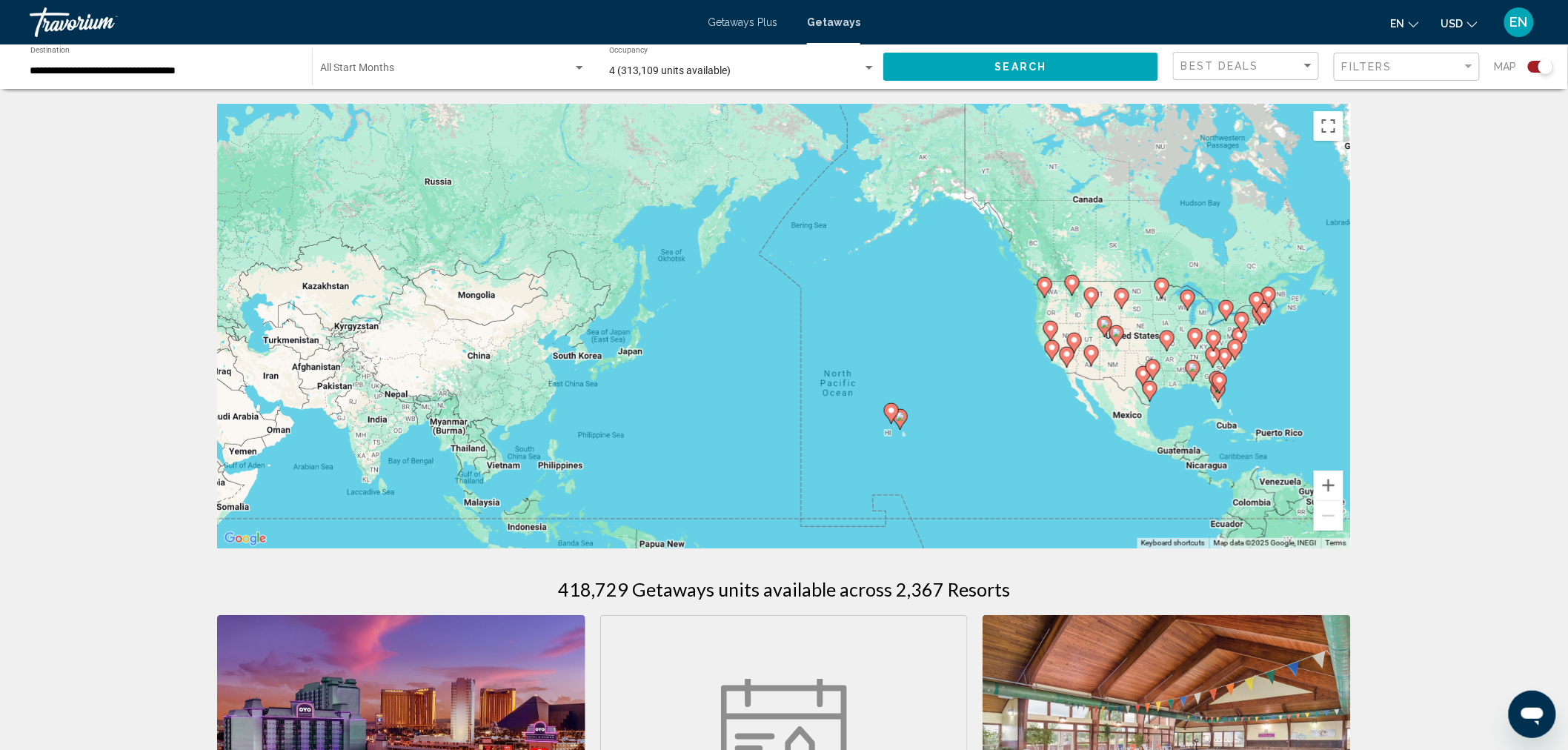
drag, startPoint x: 724, startPoint y: 436, endPoint x: 971, endPoint y: 458, distance: 248.0
click at [971, 458] on div "To activate drag with keyboard, press Alt + Enter. Once in keyboard drag state,…" at bounding box center [783, 326] width 1134 height 444
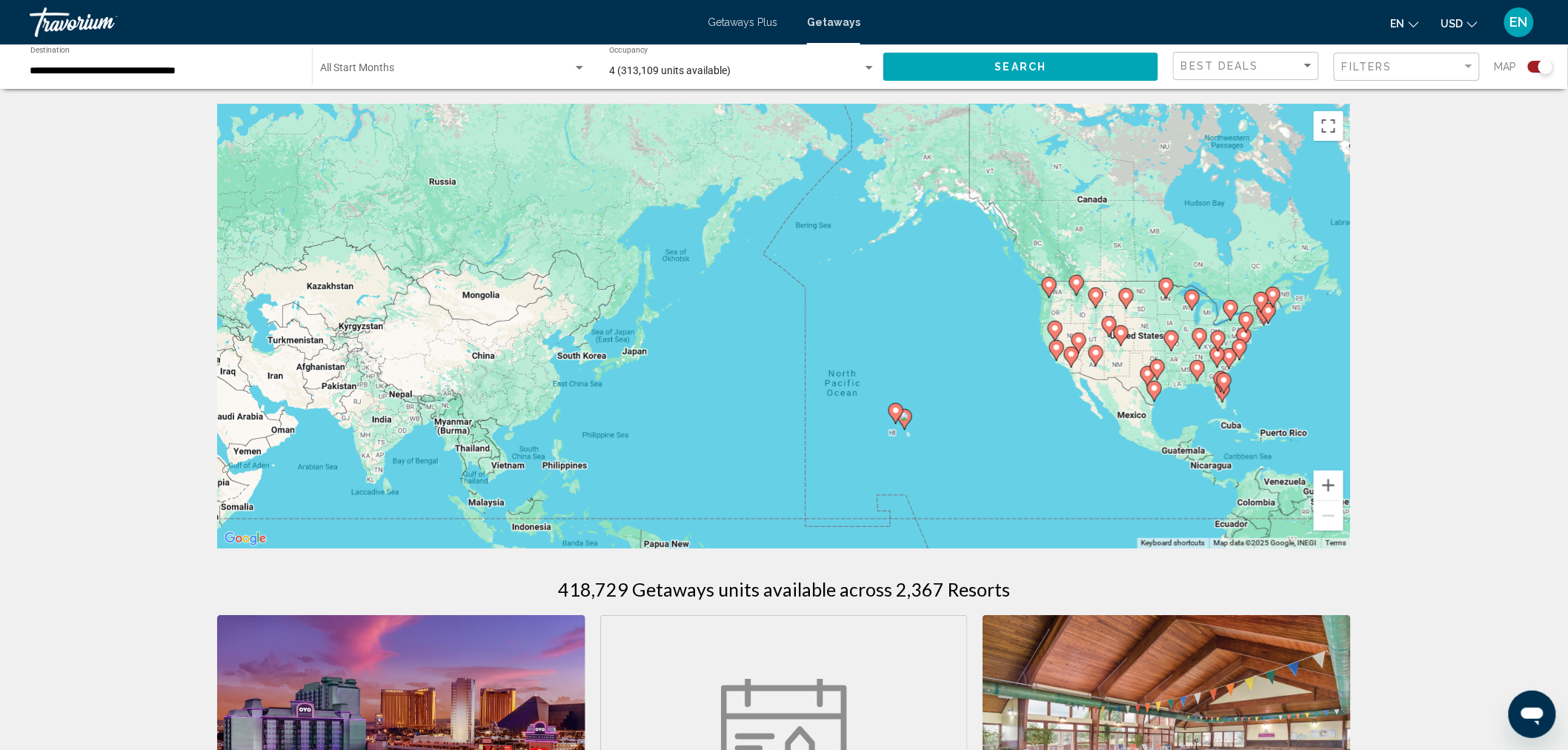
click at [897, 410] on image "Main content" at bounding box center [896, 410] width 9 height 9
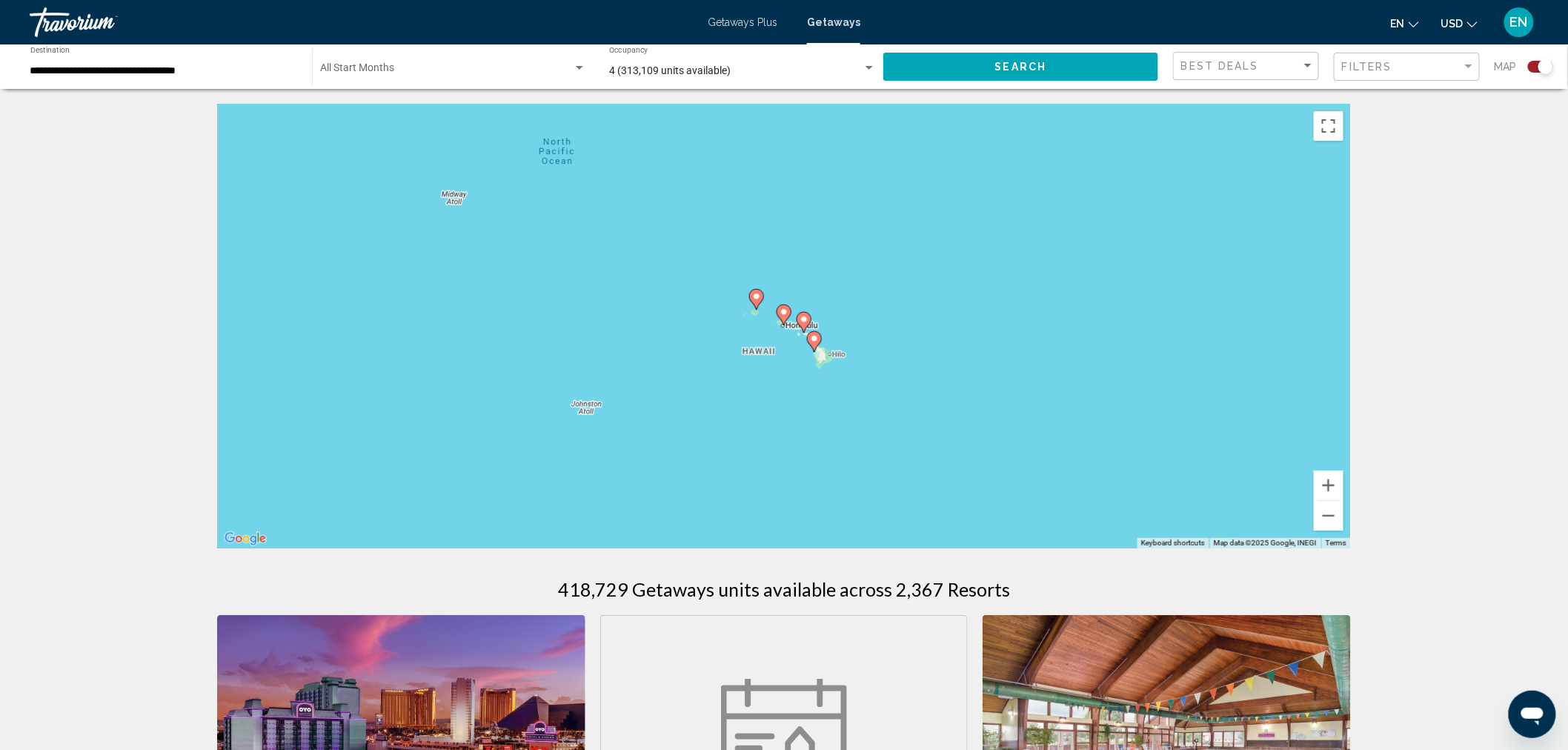
click at [759, 302] on icon "Main content" at bounding box center [757, 299] width 14 height 19
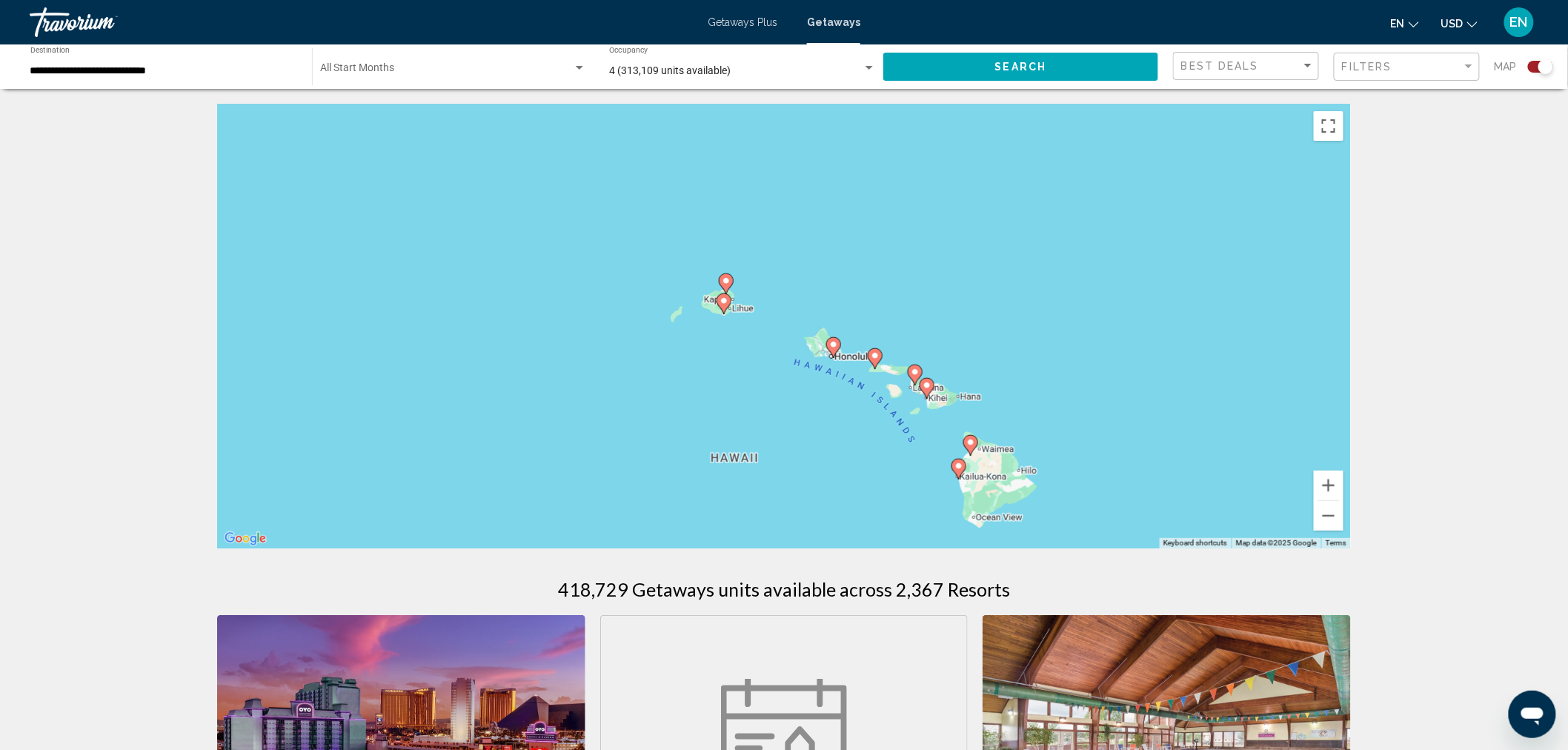
drag, startPoint x: 852, startPoint y: 396, endPoint x: 790, endPoint y: 360, distance: 71.7
click at [790, 360] on div "To activate drag with keyboard, press Alt + Enter. Once in keyboard drag state,…" at bounding box center [783, 326] width 1134 height 444
click at [727, 300] on image "Main content" at bounding box center [724, 301] width 9 height 9
type input "**********"
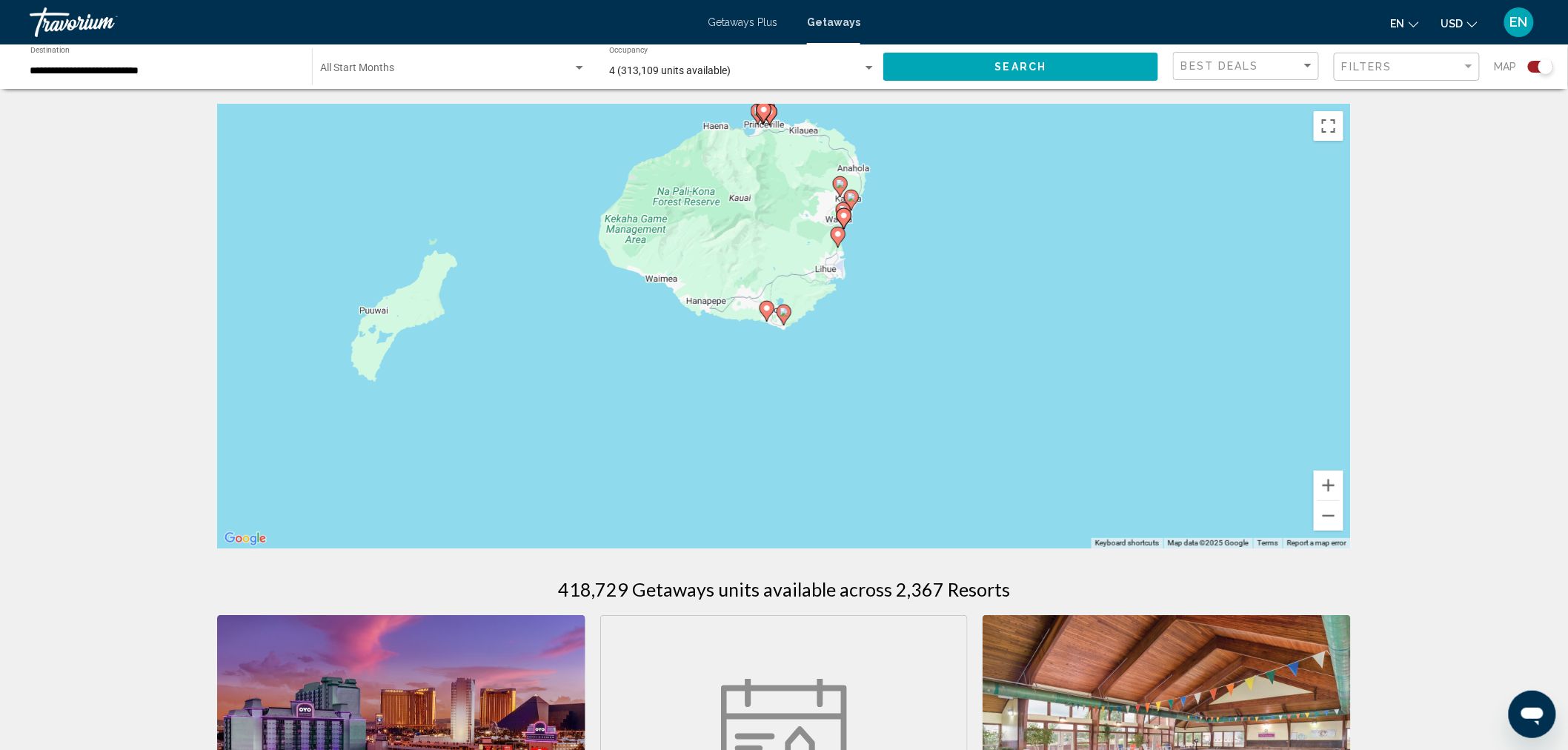
click at [784, 312] on image "Main content" at bounding box center [784, 312] width 9 height 9
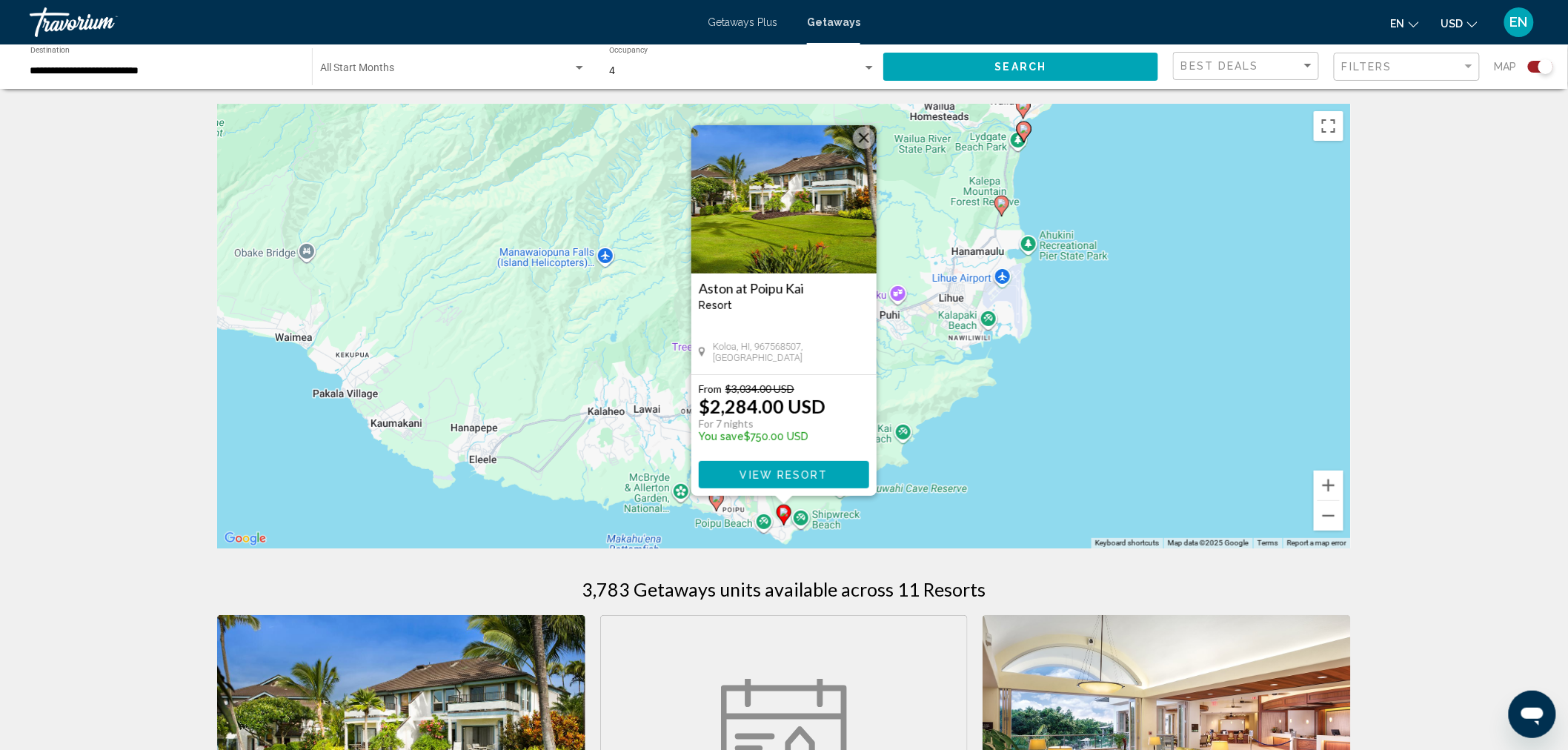
click at [716, 505] on icon "Main content" at bounding box center [717, 501] width 14 height 19
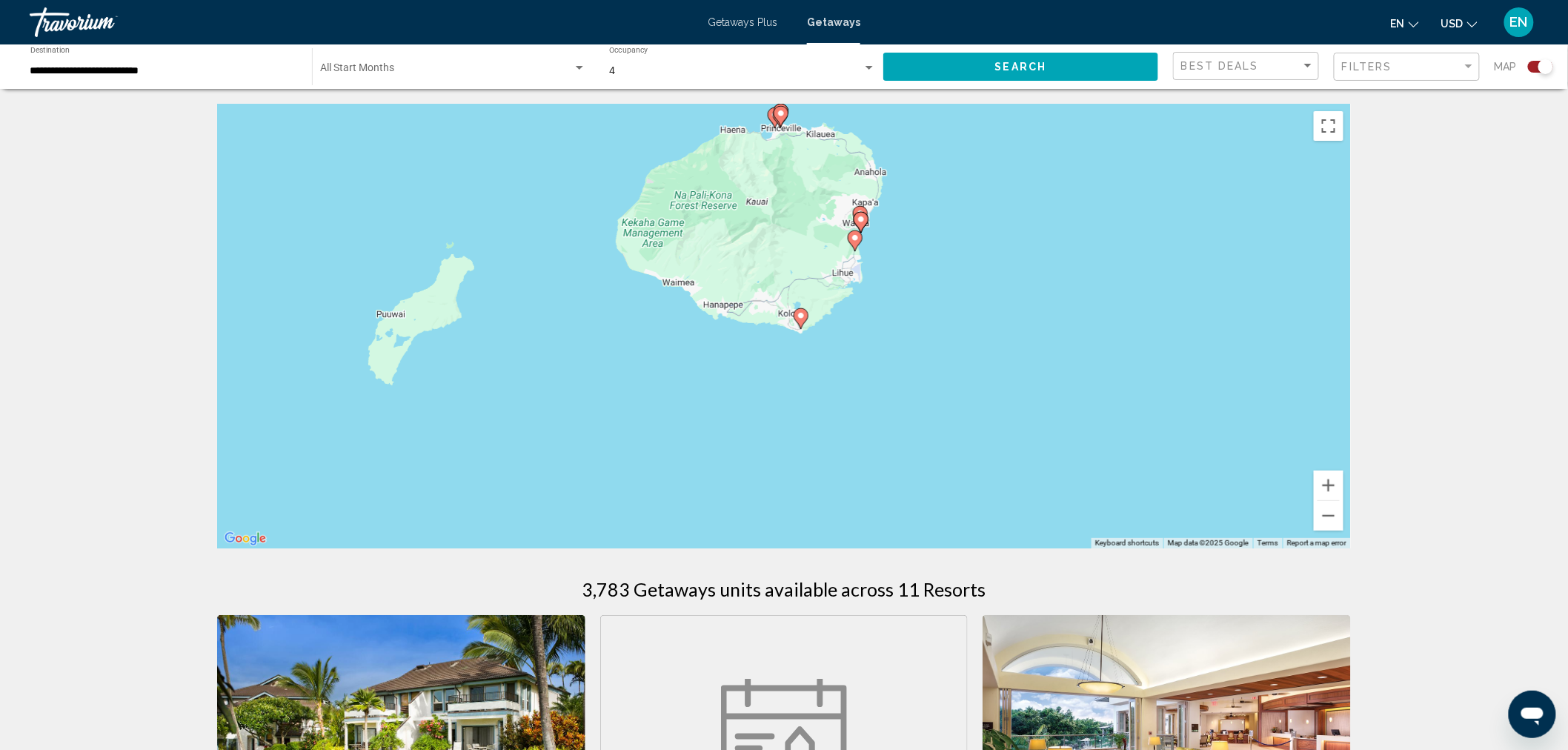
click at [782, 111] on image "Main content" at bounding box center [781, 114] width 9 height 9
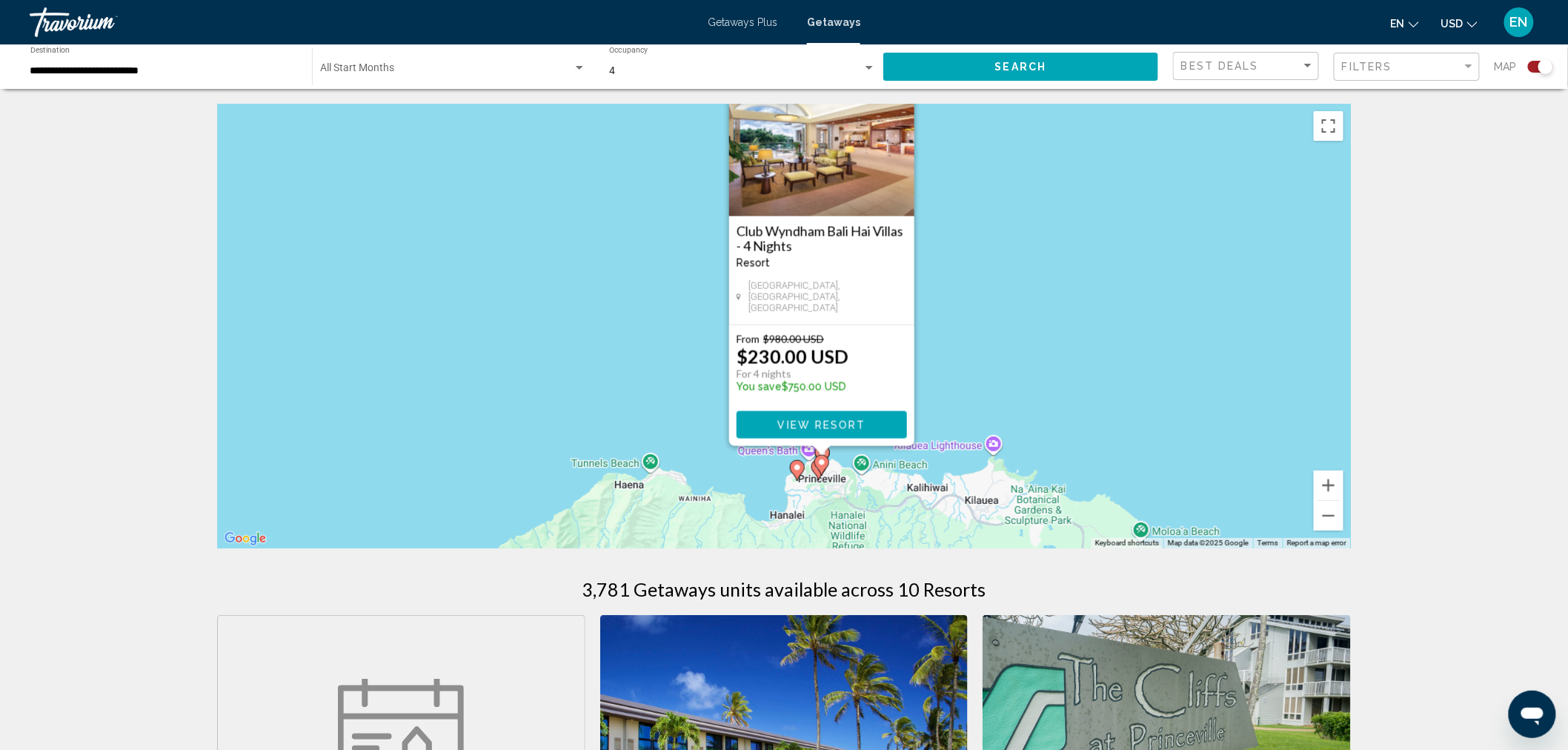
drag, startPoint x: 901, startPoint y: 408, endPoint x: 940, endPoint y: 356, distance: 65.0
click at [940, 356] on div "To activate drag with keyboard, press Alt + Enter. Once in keyboard drag state,…" at bounding box center [783, 326] width 1134 height 444
click at [794, 458] on gmp-advanced-marker "Main content" at bounding box center [798, 468] width 15 height 22
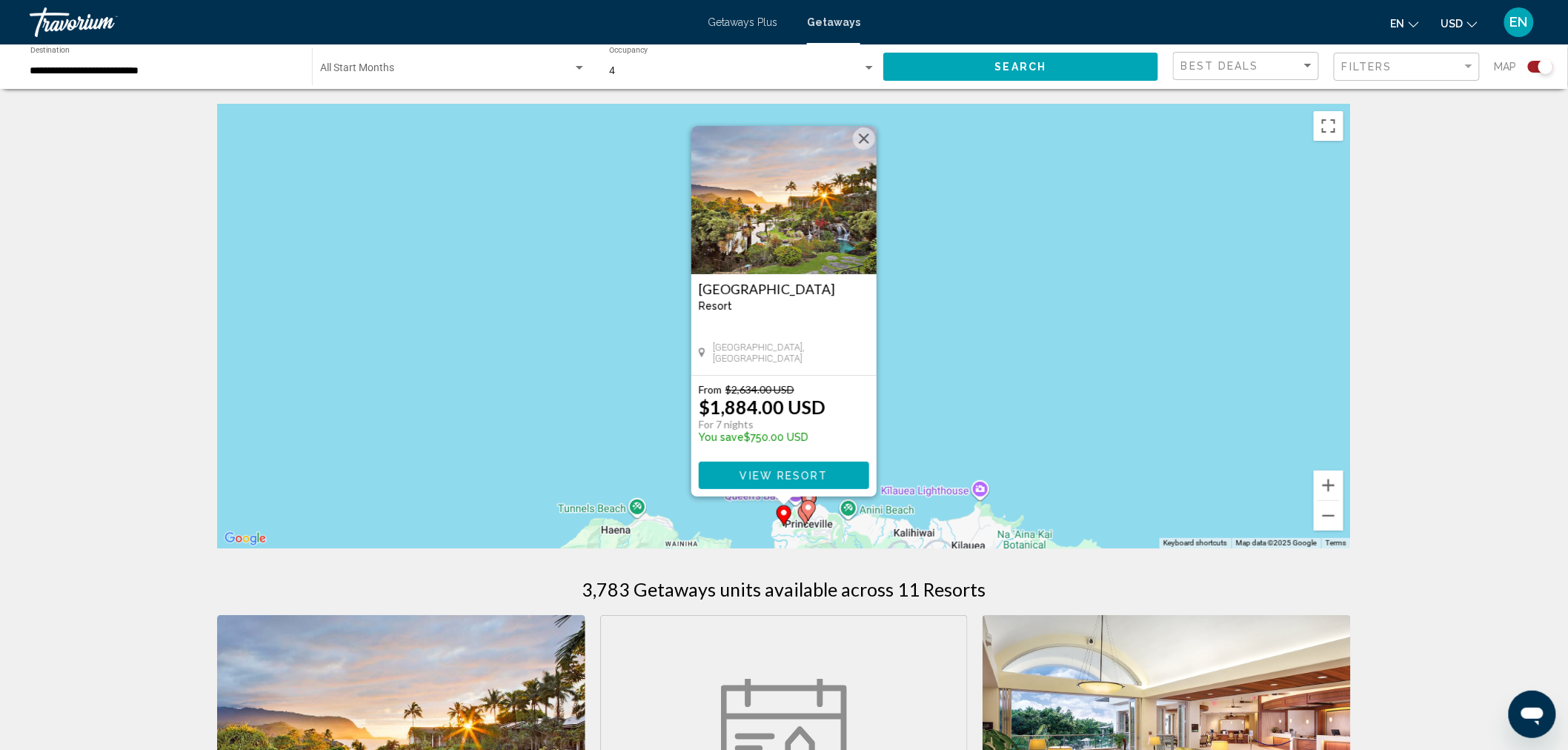
click at [942, 444] on div "To activate drag with keyboard, press Alt + Enter. Once in keyboard drag state,…" at bounding box center [783, 326] width 1134 height 444
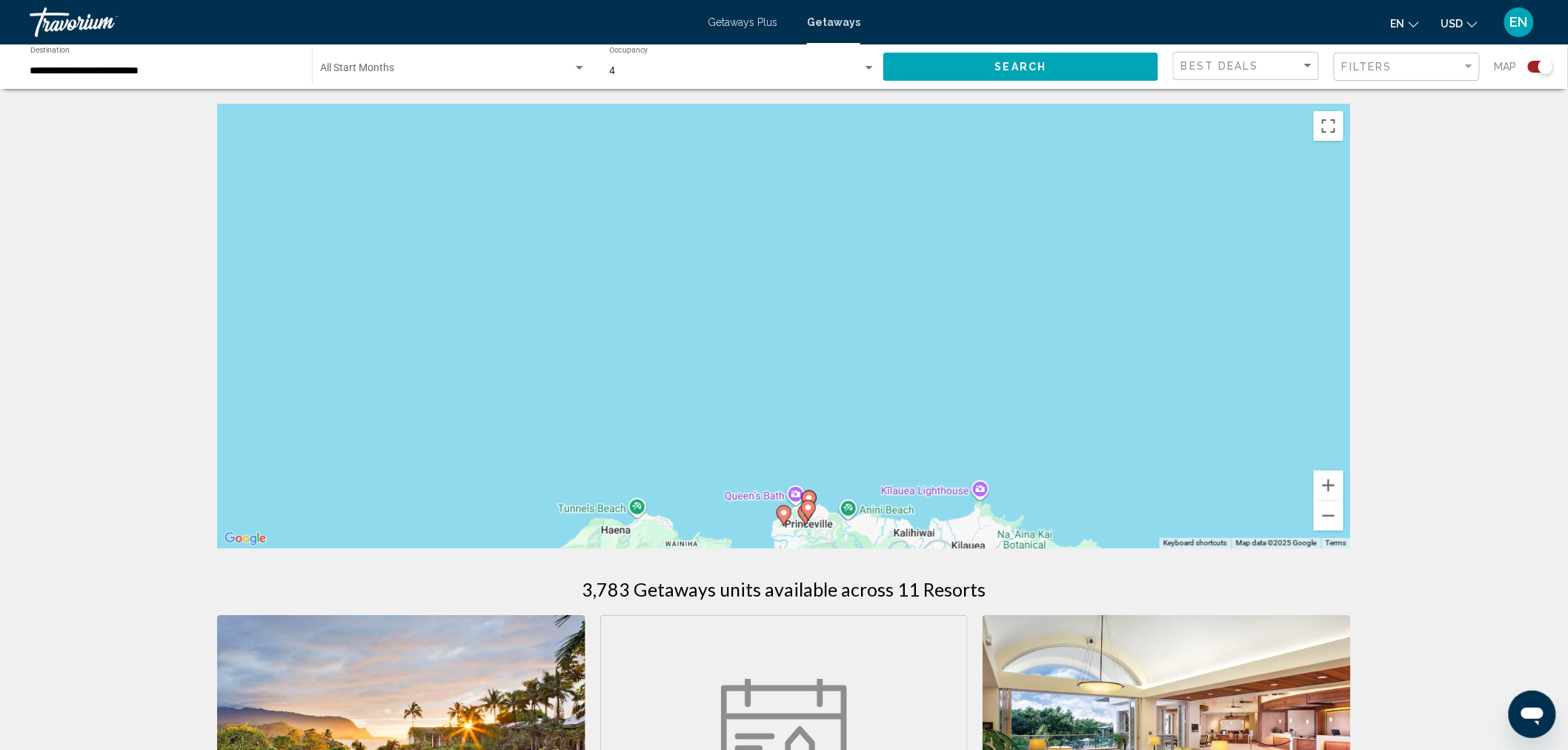
click at [802, 515] on gmp-advanced-marker "Main content" at bounding box center [809, 511] width 15 height 22
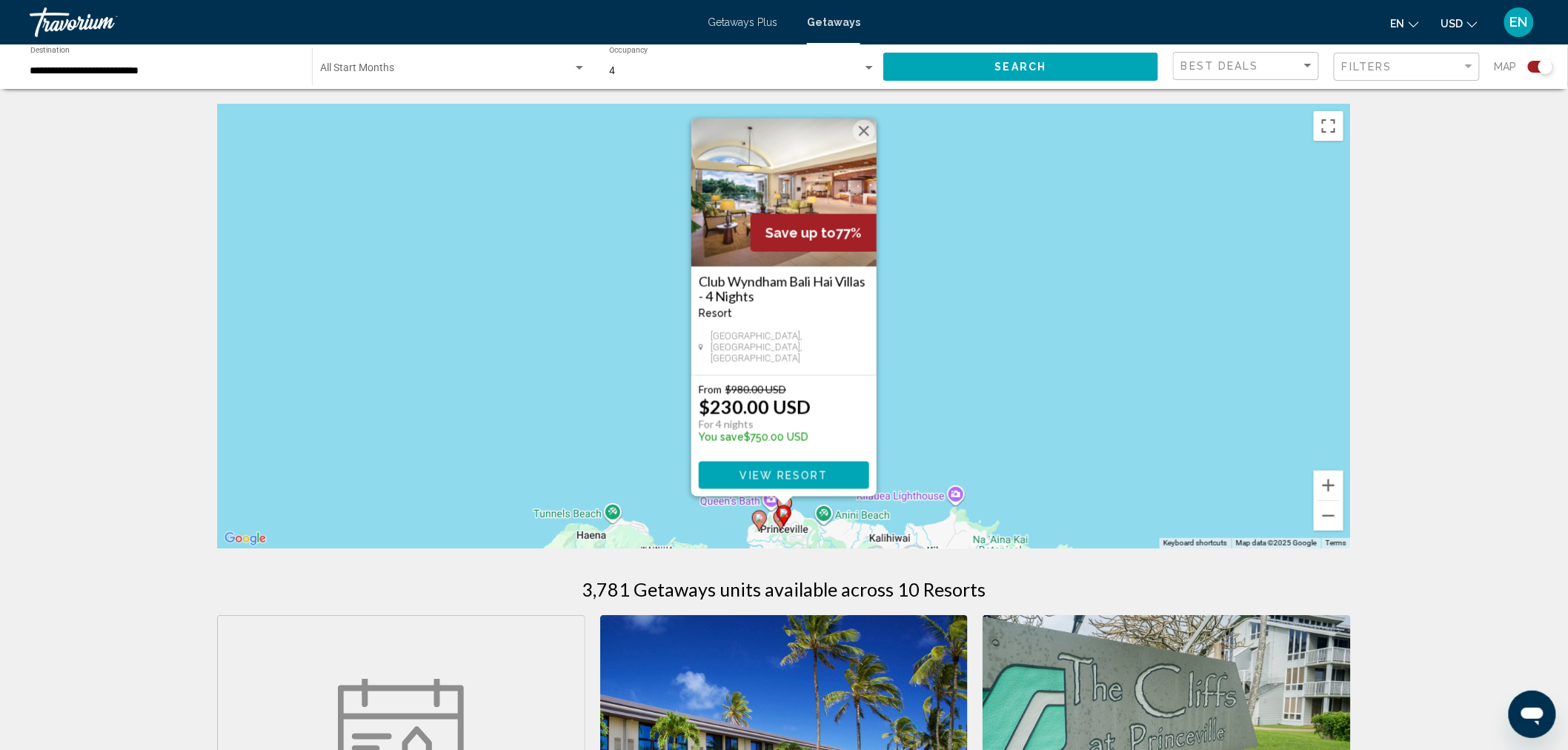
click at [777, 467] on button "View Resort" at bounding box center [784, 475] width 170 height 27
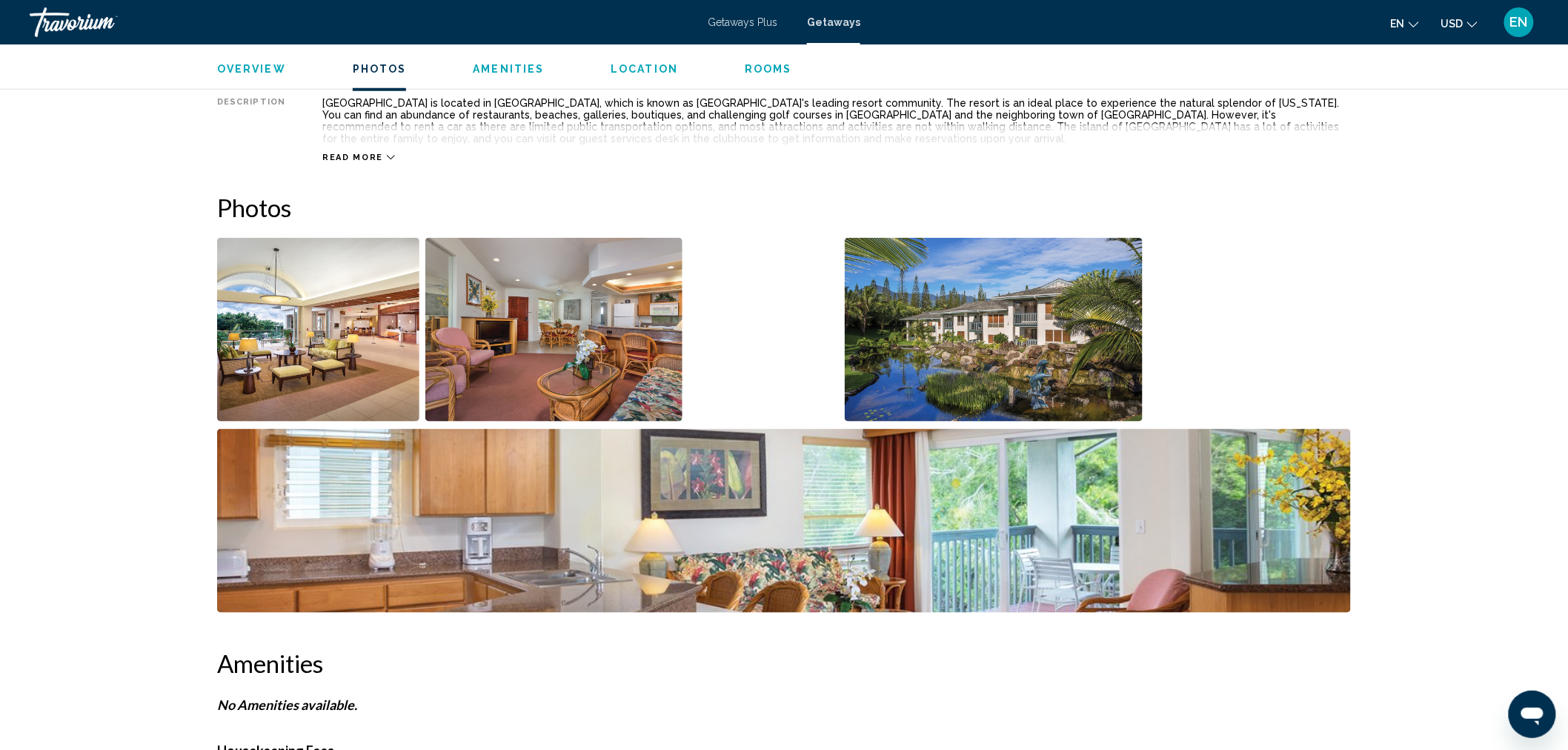
scroll to position [329, 0]
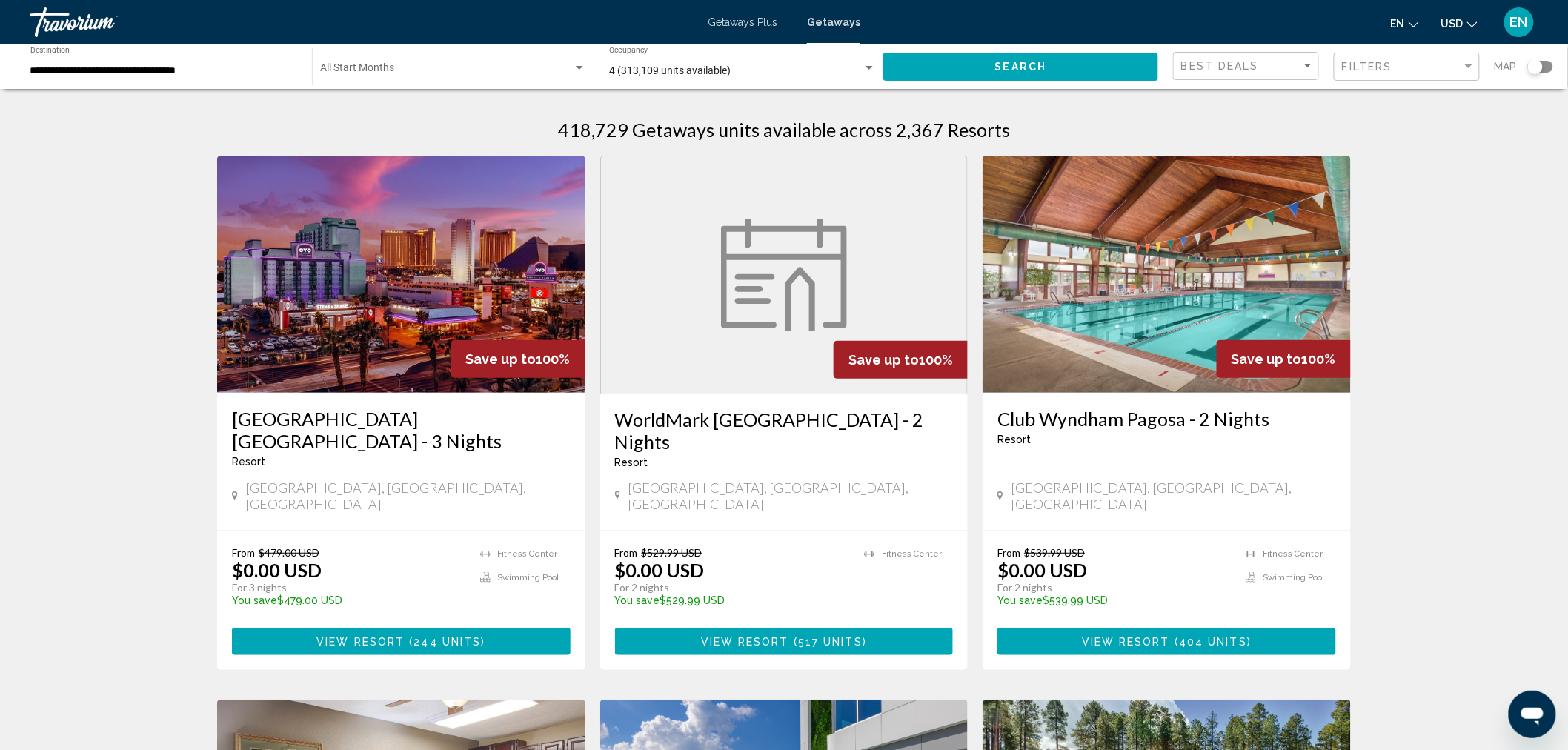
click at [1546, 66] on div "Search widget" at bounding box center [1541, 66] width 25 height 12
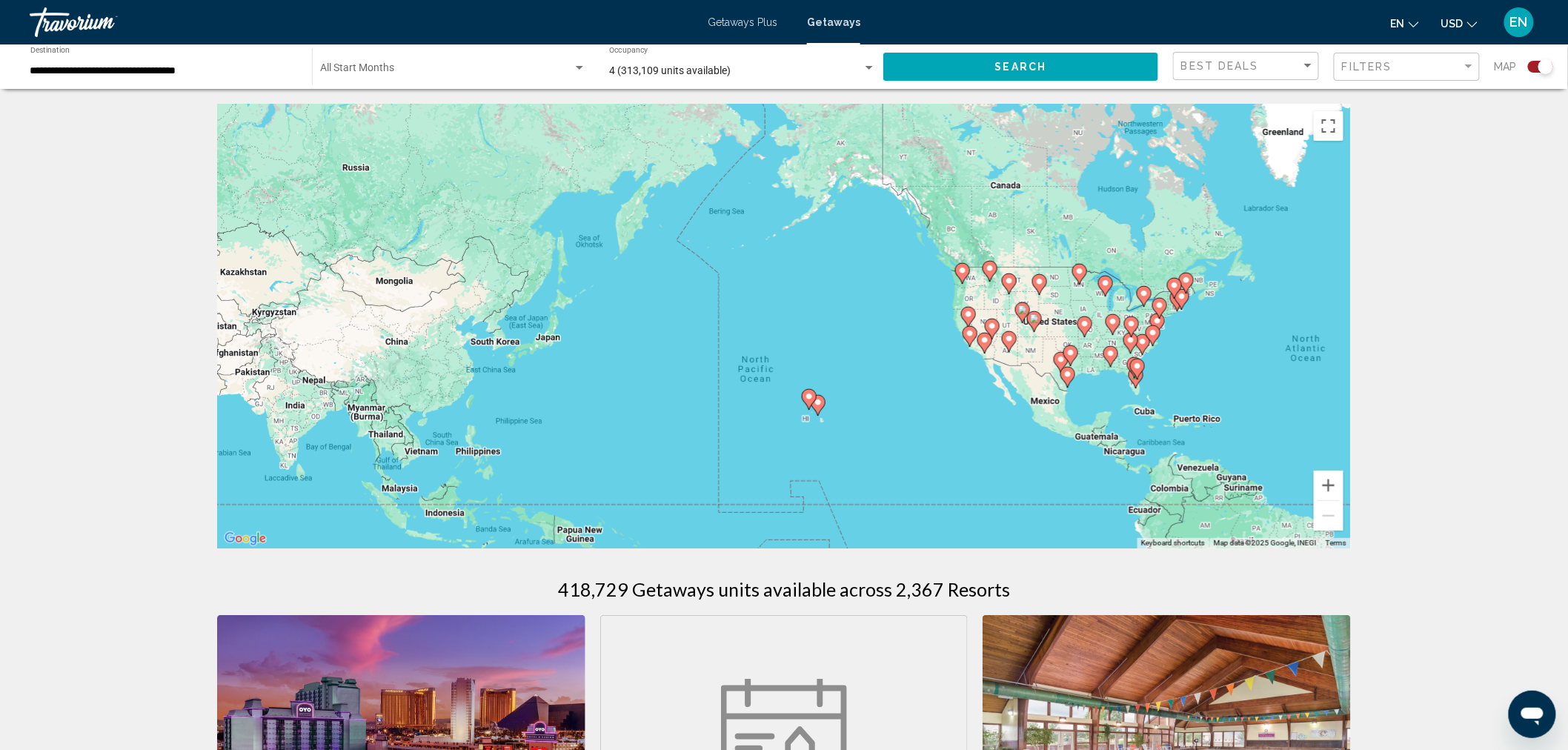
drag, startPoint x: 719, startPoint y: 290, endPoint x: 1381, endPoint y: 351, distance: 664.8
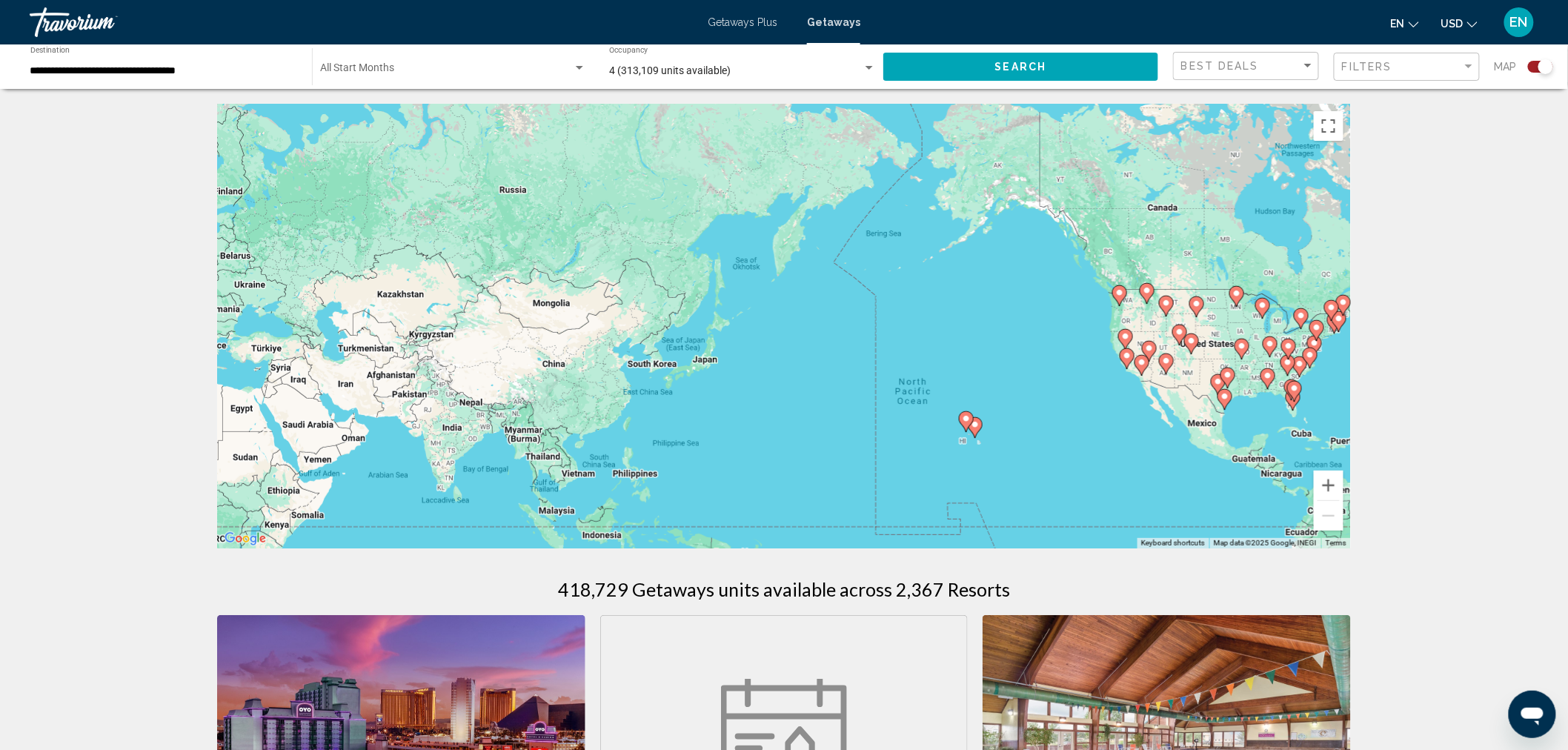
click at [1074, 425] on div "To activate drag with keyboard, press Alt + Enter. Once in keyboard drag state,…" at bounding box center [783, 326] width 1134 height 444
click at [968, 424] on icon "Main content" at bounding box center [966, 421] width 14 height 19
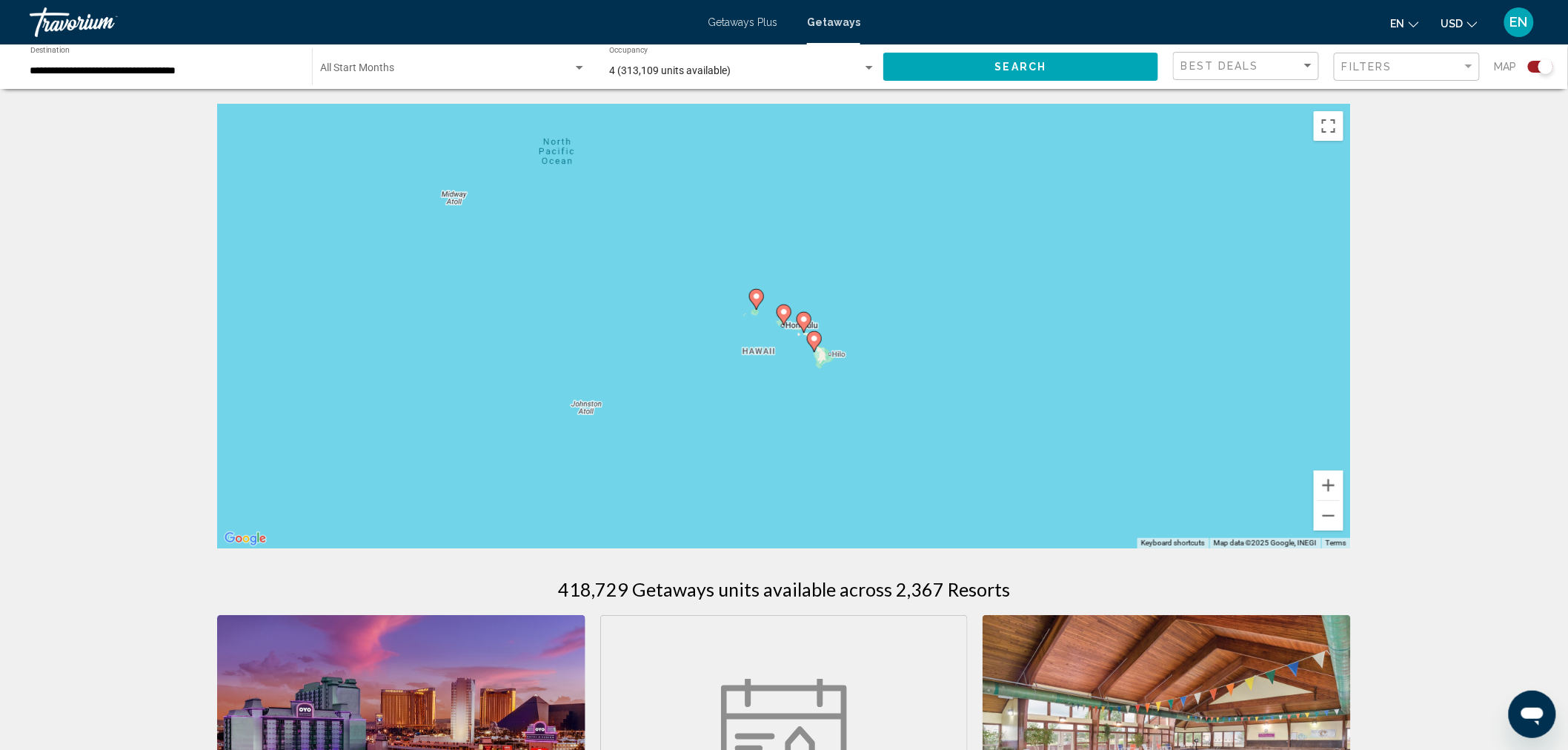
click at [816, 339] on image "Main content" at bounding box center [815, 339] width 9 height 9
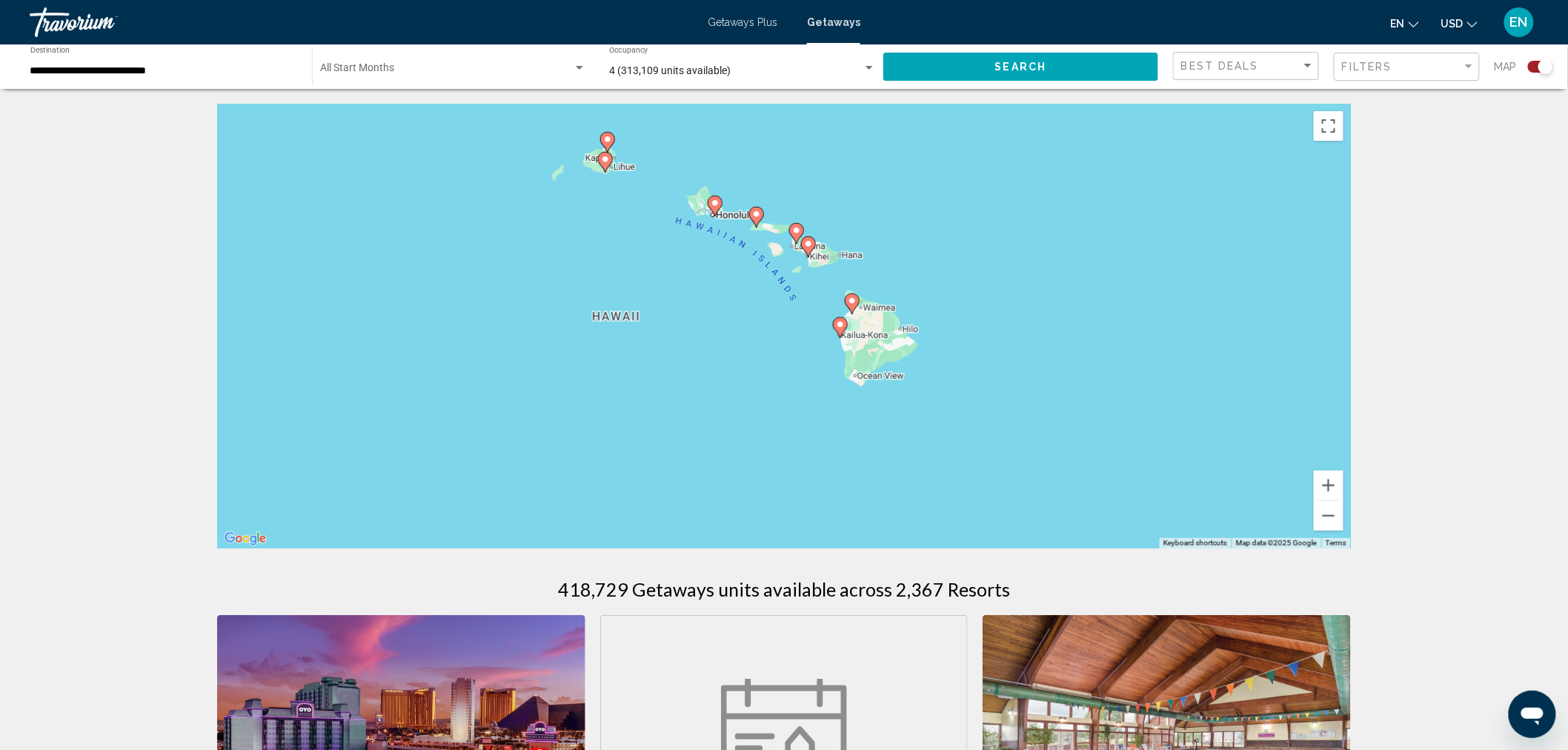
drag, startPoint x: 966, startPoint y: 353, endPoint x: 1030, endPoint y: 365, distance: 65.1
click at [1030, 365] on div "To navigate, press the arrow keys. To activate drag with keyboard, press Alt + …" at bounding box center [783, 326] width 1134 height 444
click at [847, 328] on image "Main content" at bounding box center [843, 325] width 9 height 9
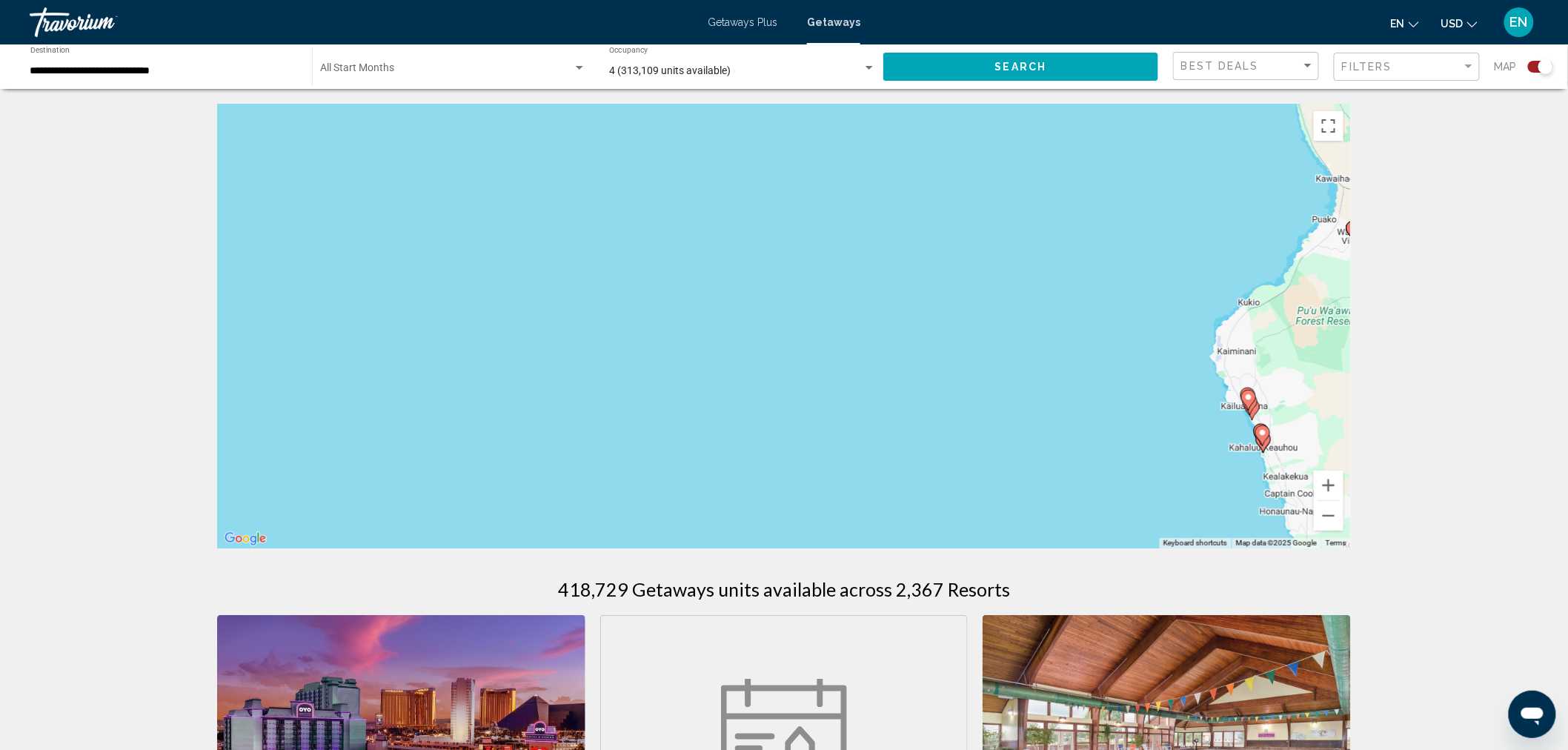
click at [1247, 396] on image "Main content" at bounding box center [1249, 397] width 9 height 9
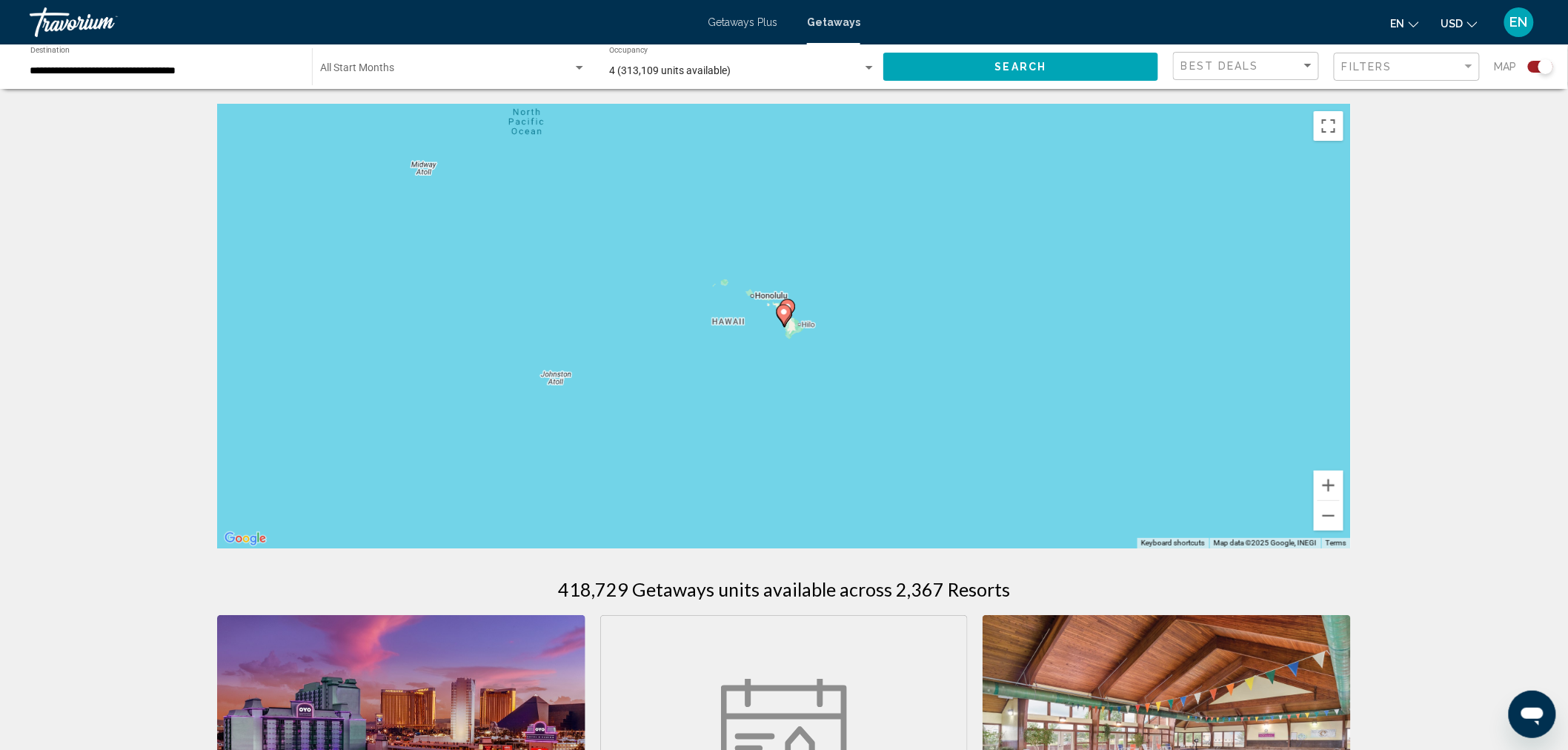
click at [787, 312] on image "Main content" at bounding box center [784, 312] width 9 height 9
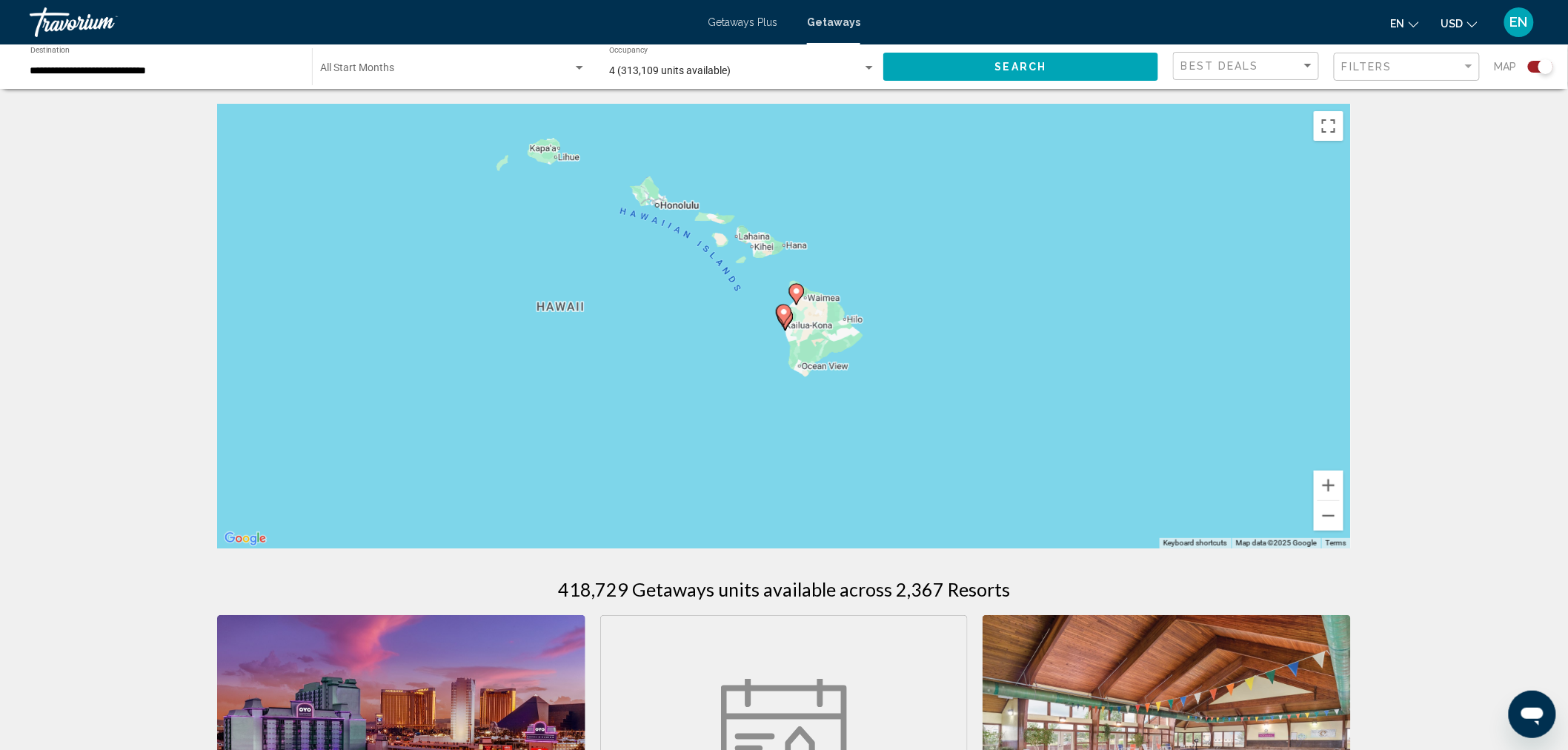
click at [787, 312] on image "Main content" at bounding box center [784, 312] width 9 height 9
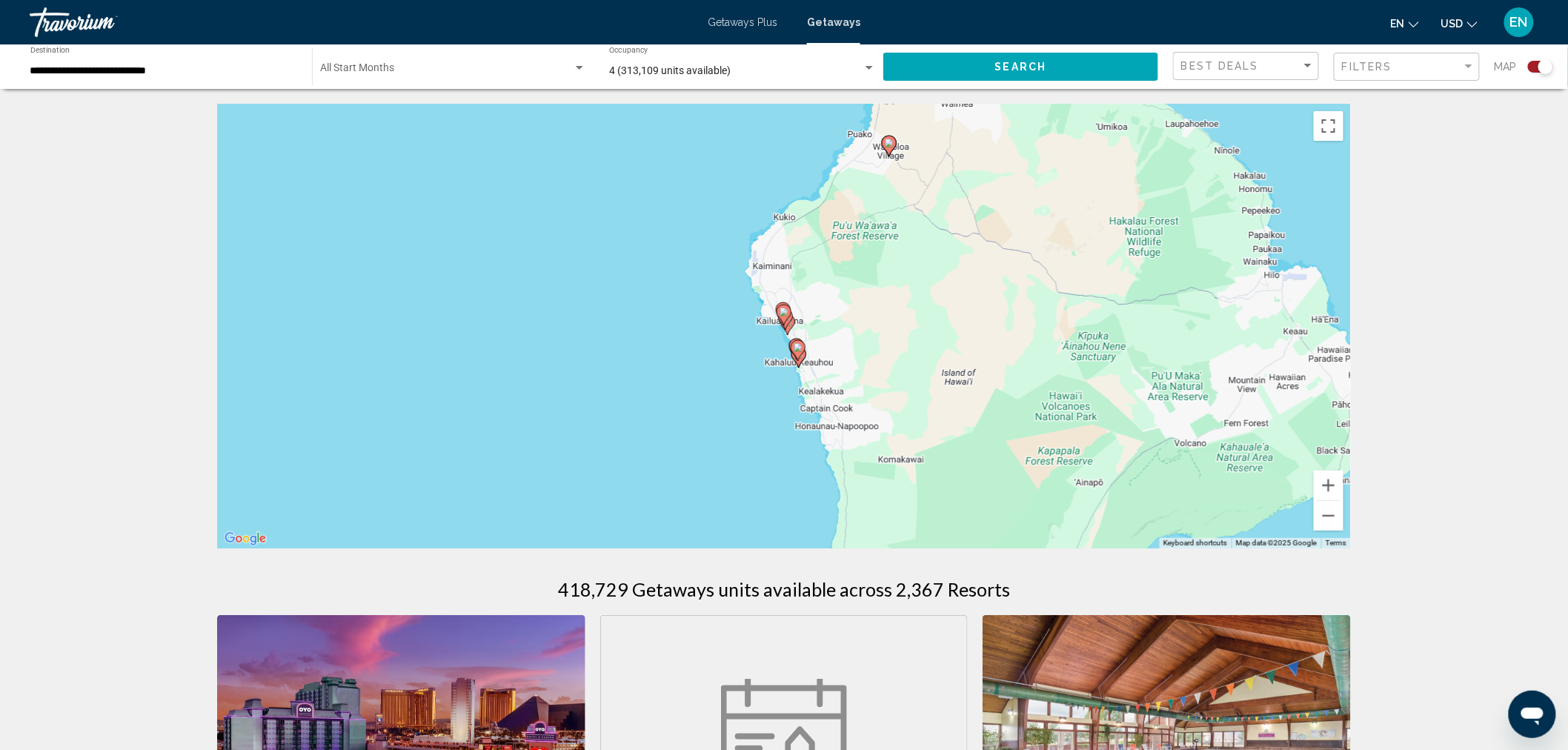
click at [789, 311] on image "Main content" at bounding box center [784, 312] width 9 height 9
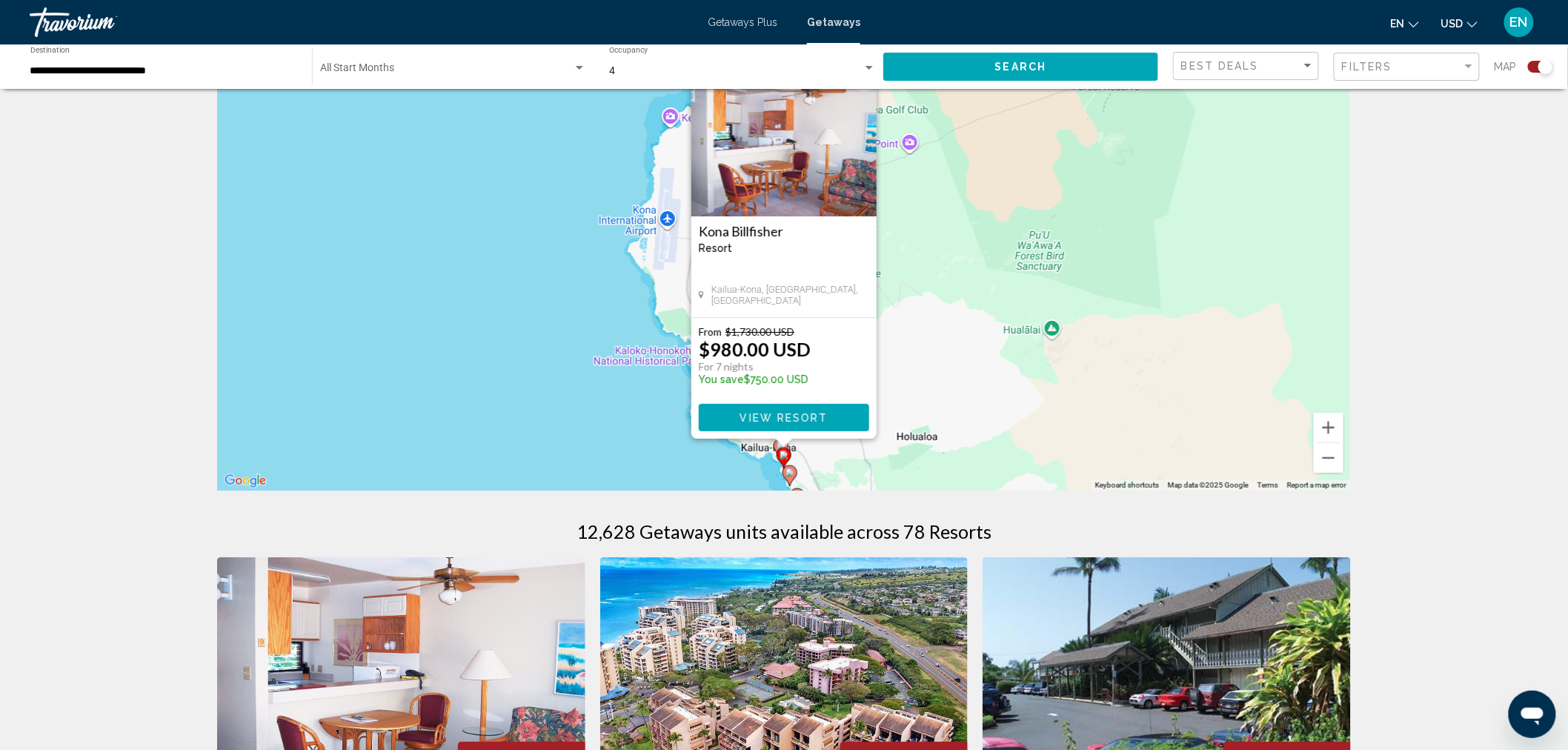
scroll to position [82, 0]
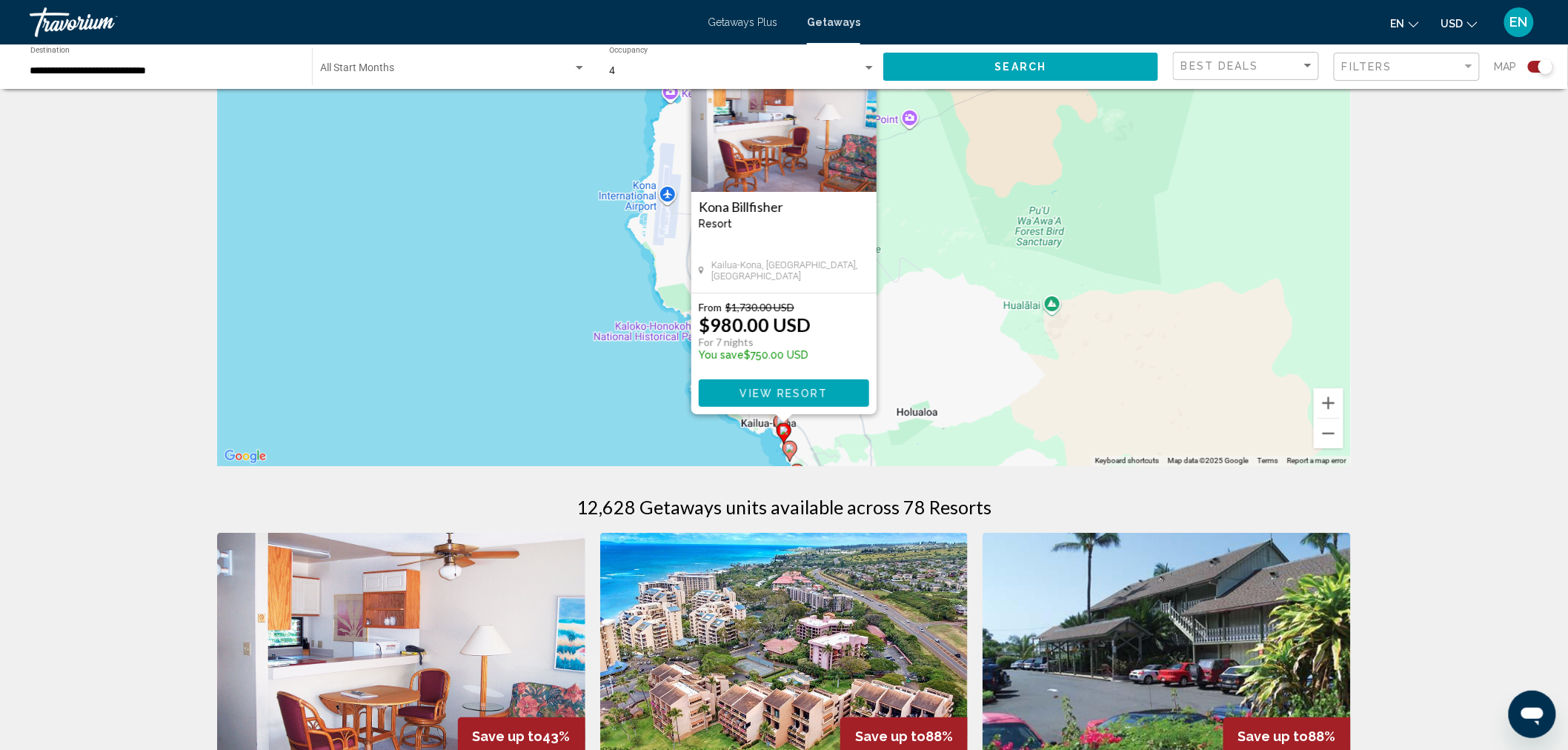
click at [789, 443] on gmp-advanced-marker "Main content" at bounding box center [784, 433] width 15 height 22
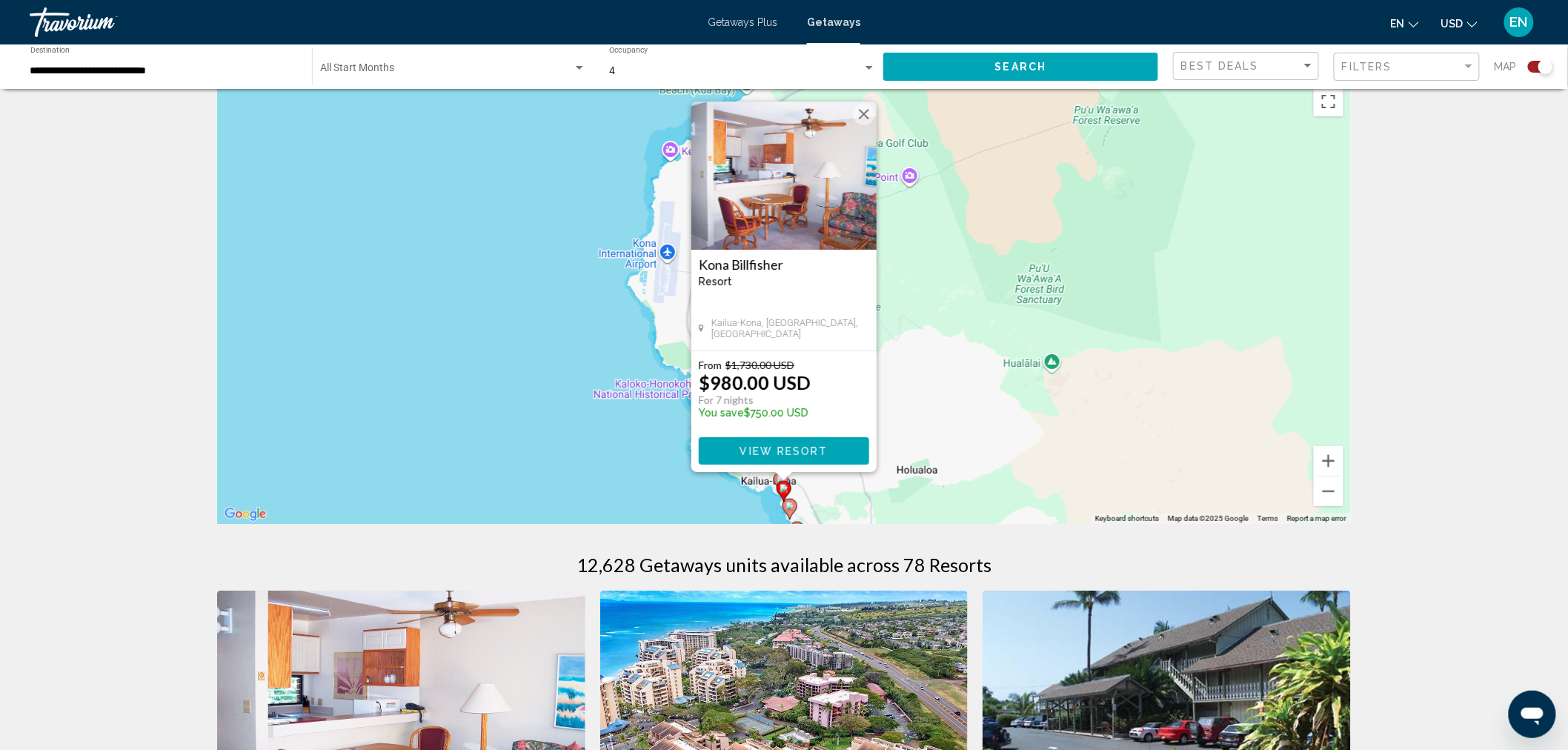
scroll to position [0, 0]
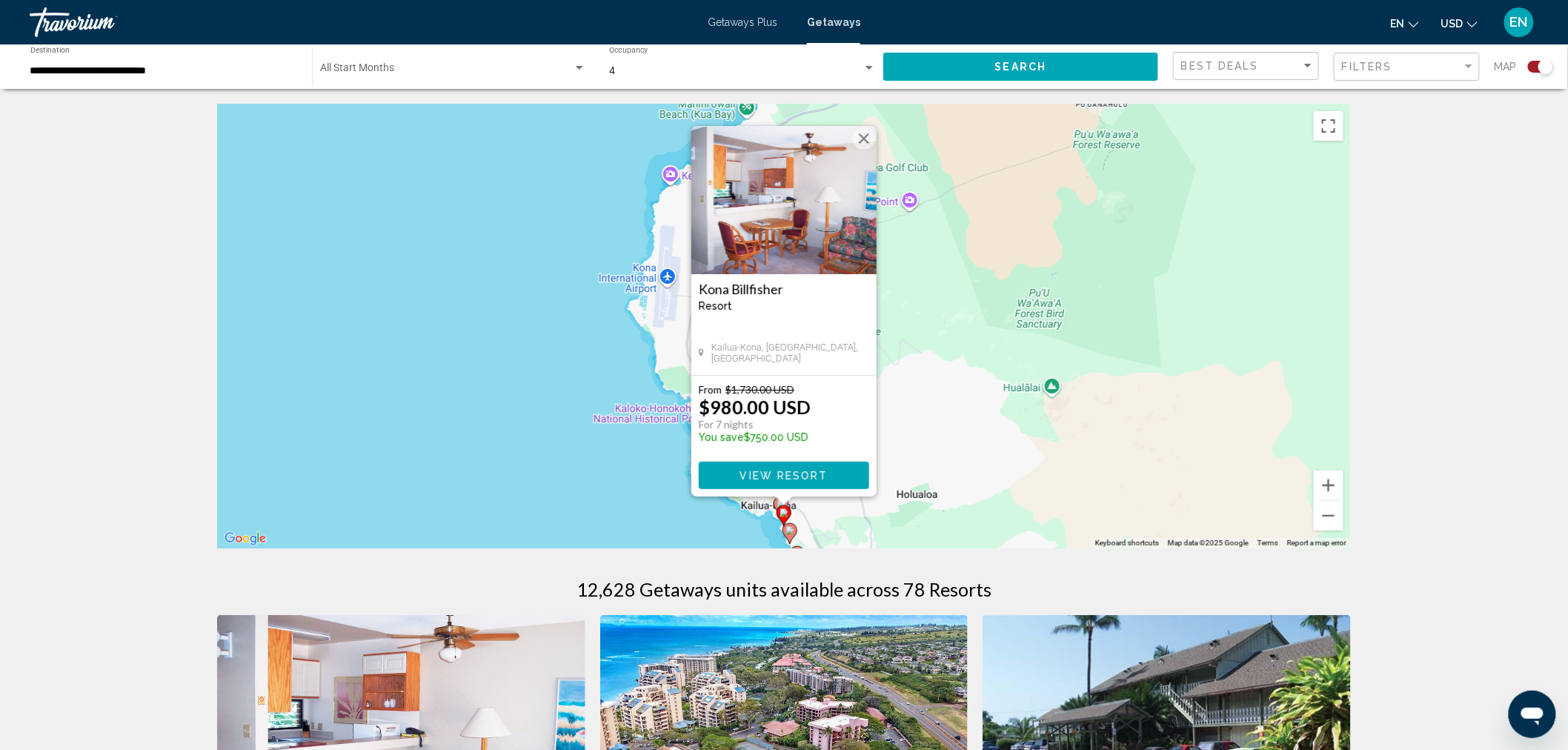
click at [871, 136] on button "Close" at bounding box center [864, 138] width 22 height 22
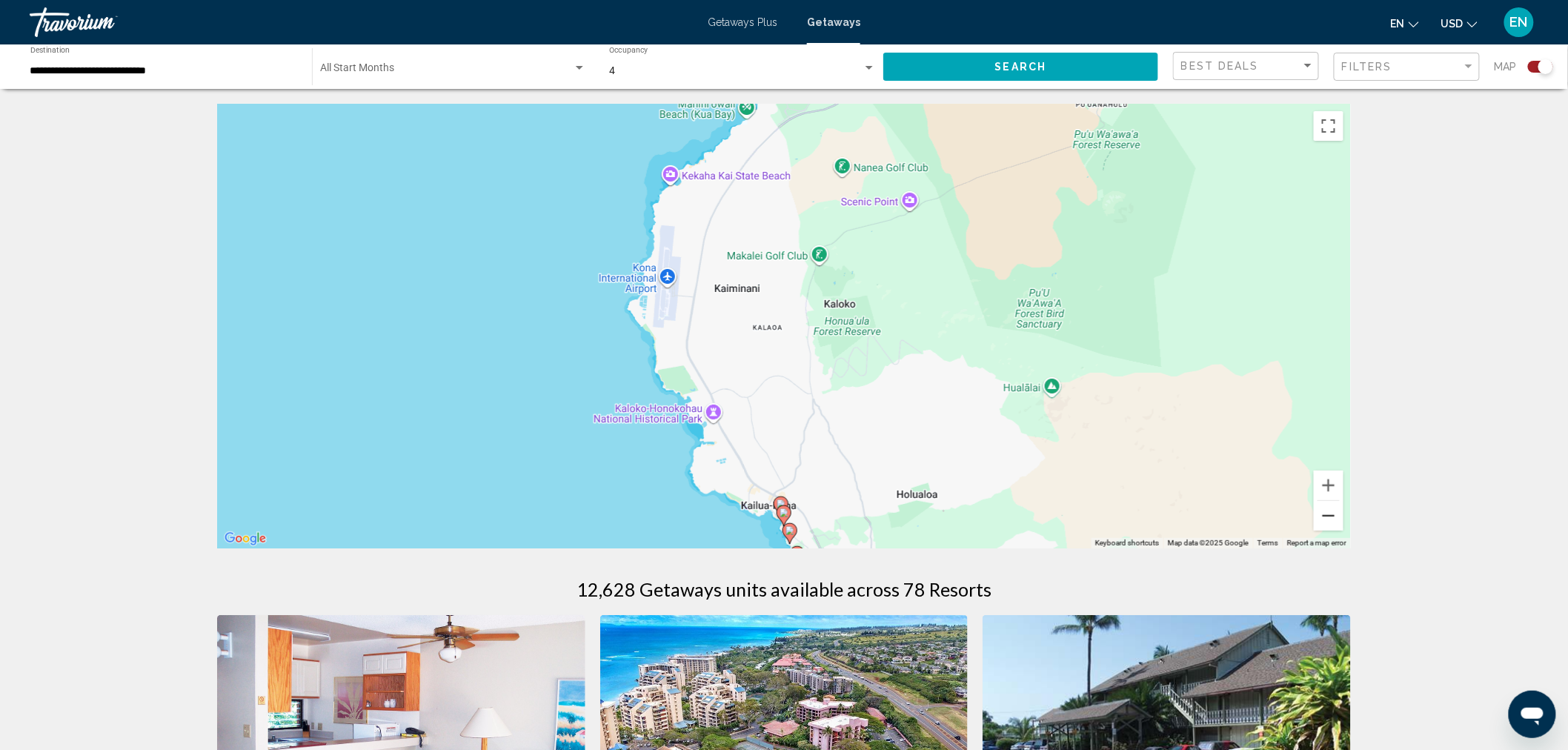
click at [1320, 509] on button "Zoom out" at bounding box center [1329, 515] width 30 height 30
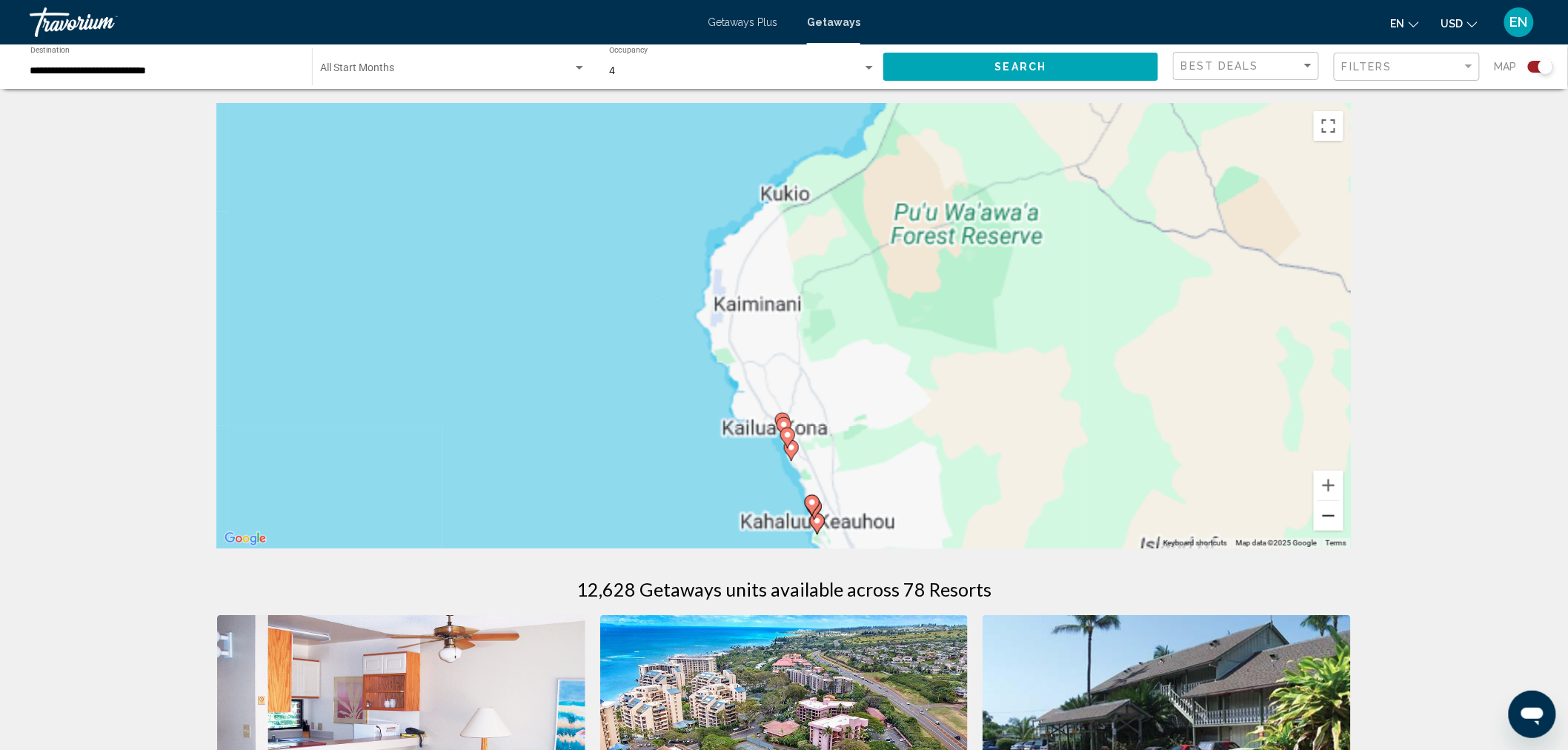
click at [1320, 509] on button "Zoom out" at bounding box center [1329, 515] width 30 height 30
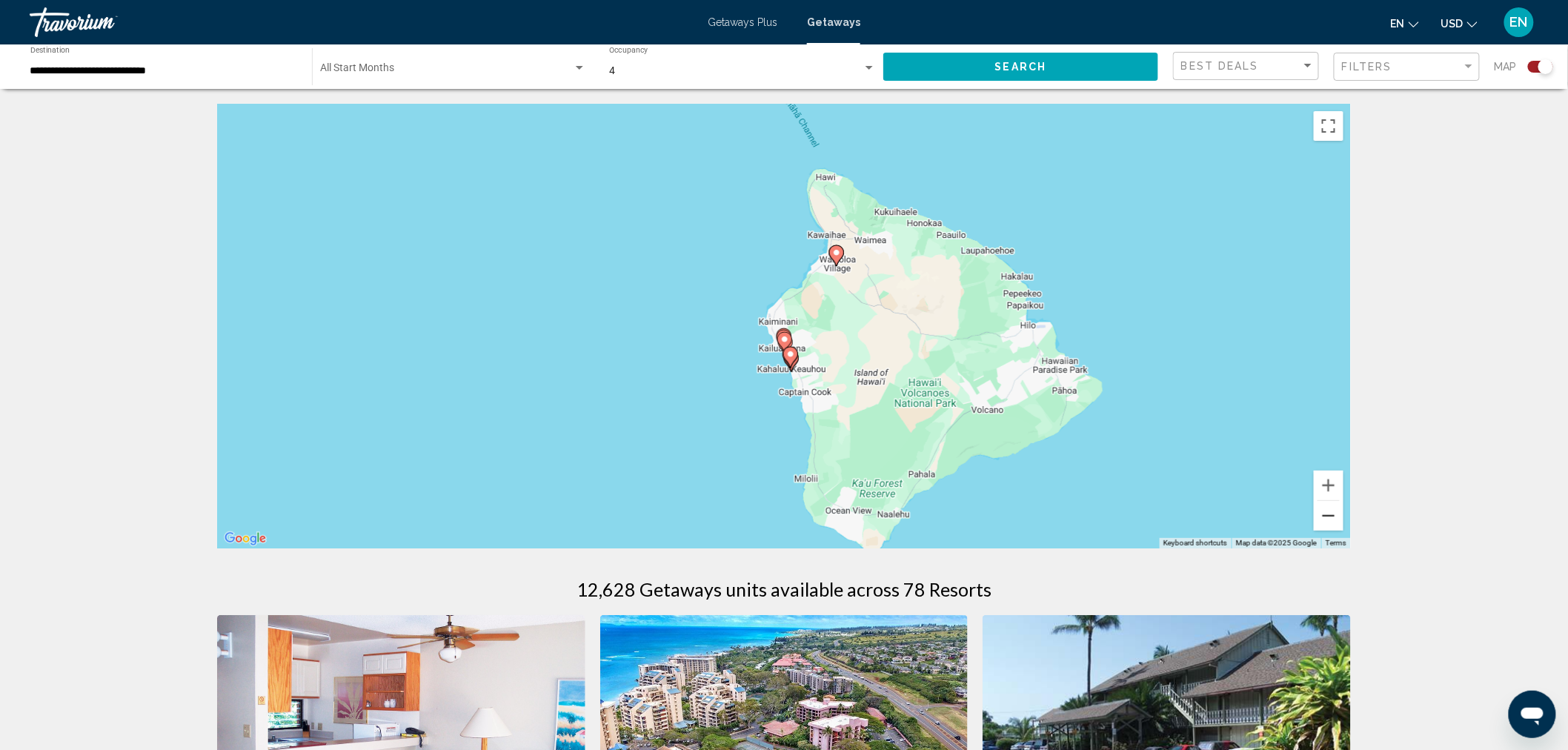
click at [1320, 509] on button "Zoom out" at bounding box center [1329, 515] width 30 height 30
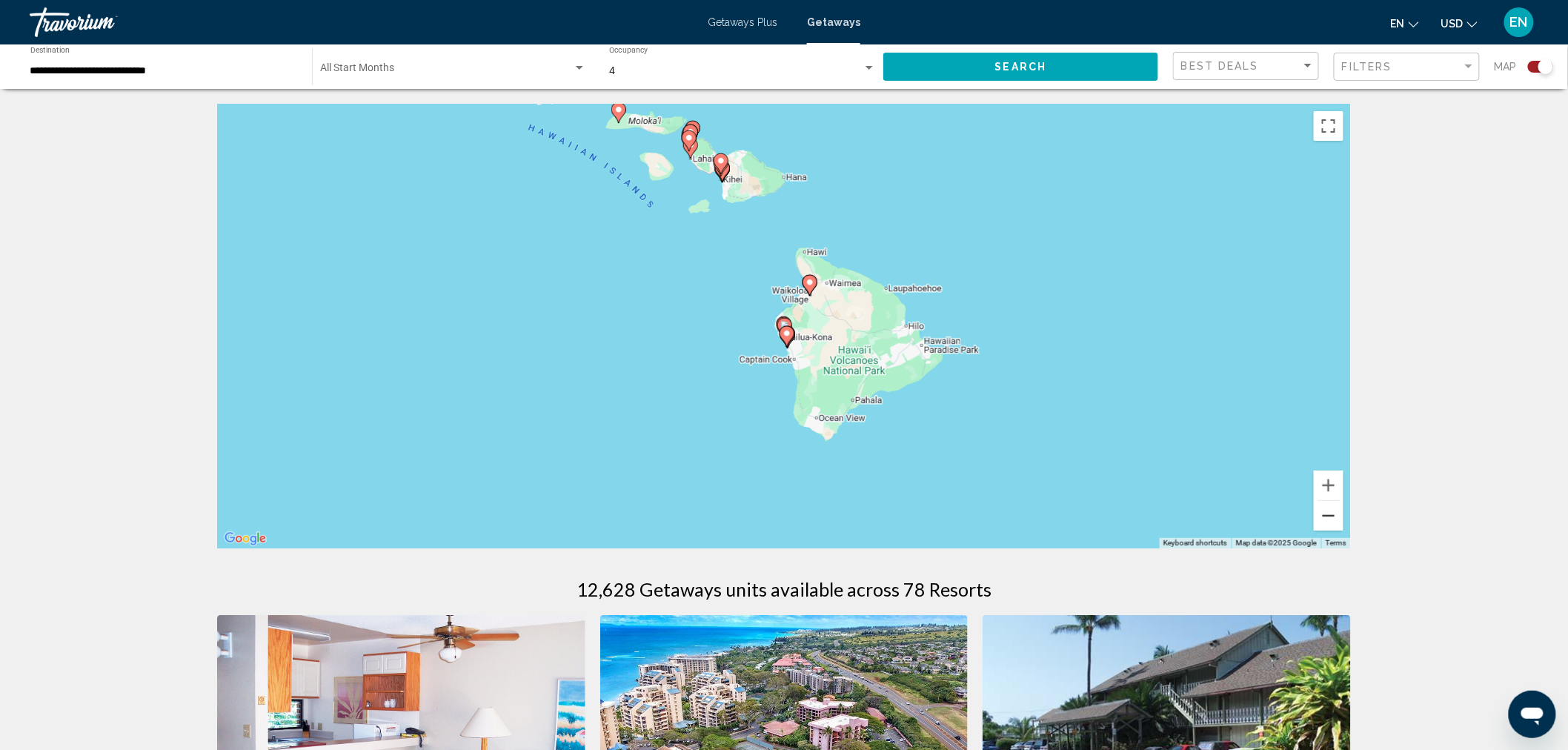
click at [1320, 509] on button "Zoom out" at bounding box center [1329, 515] width 30 height 30
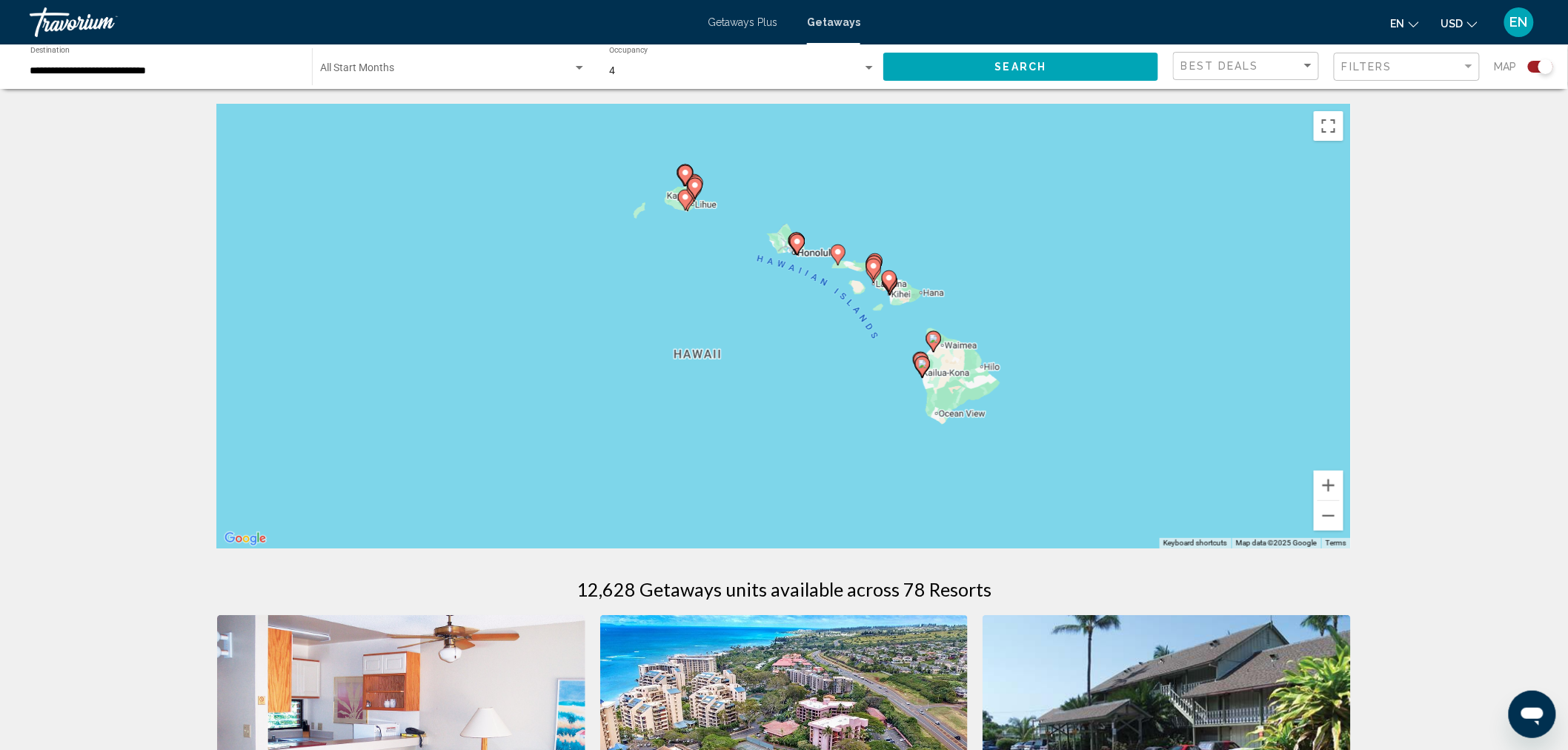
drag, startPoint x: 1033, startPoint y: 252, endPoint x: 1175, endPoint y: 295, distance: 148.4
click at [1175, 295] on div "To activate drag with keyboard, press Alt + Enter. Once in keyboard drag state,…" at bounding box center [783, 326] width 1134 height 444
click at [1002, 248] on div "To activate drag with keyboard, press Alt + Enter. Once in keyboard drag state,…" at bounding box center [783, 326] width 1134 height 444
click at [871, 272] on icon "Main content" at bounding box center [873, 269] width 14 height 19
type input "**********"
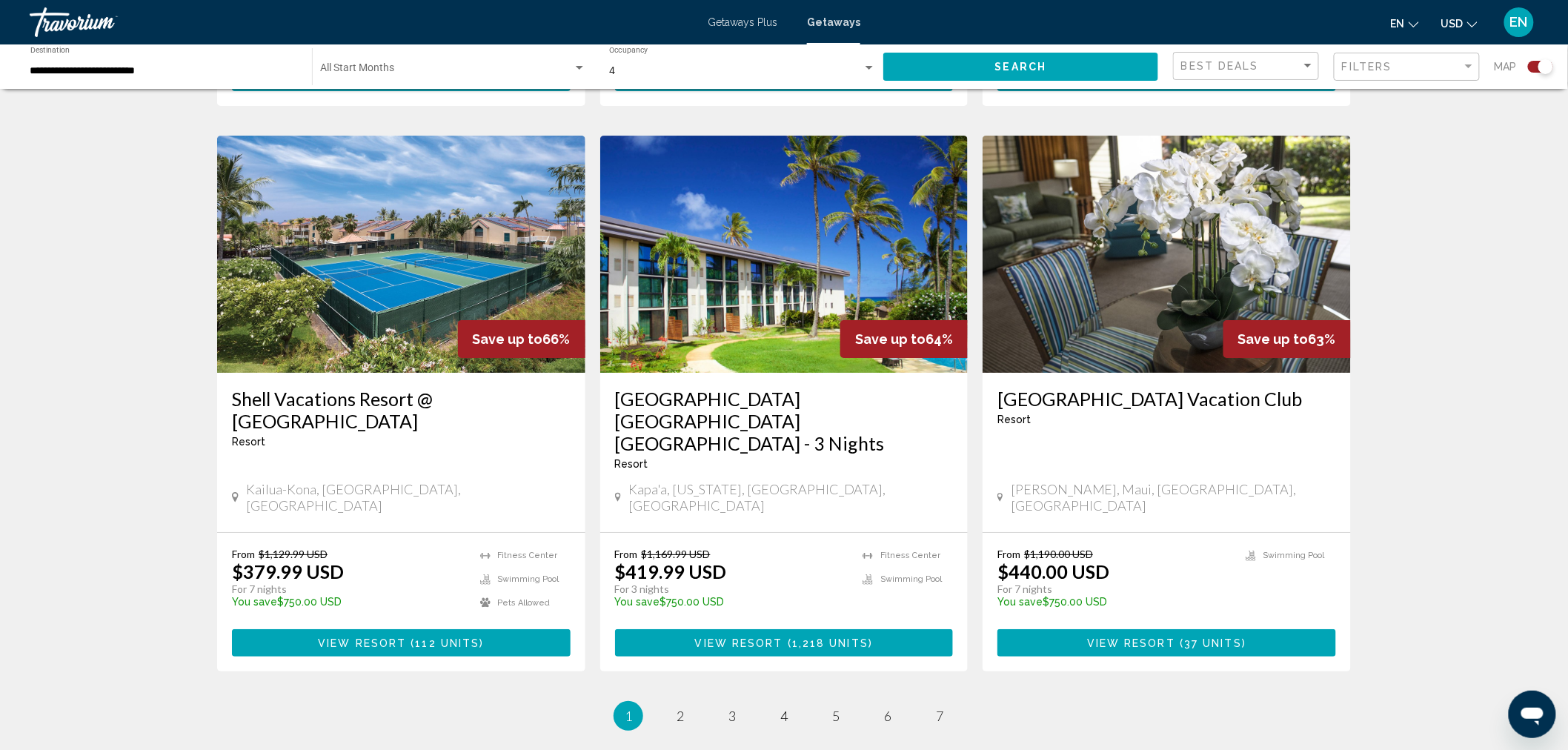
scroll to position [2140, 0]
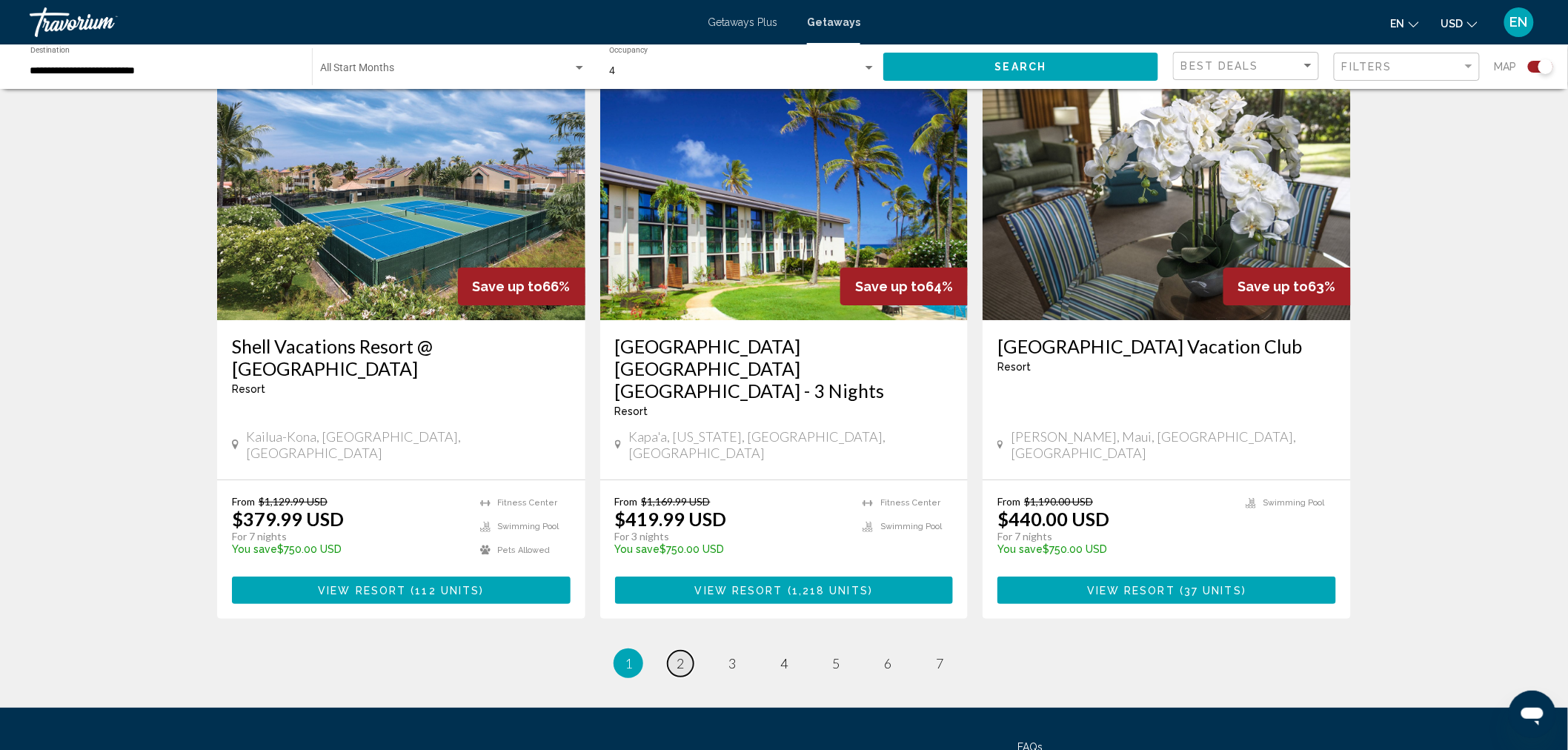
click at [684, 655] on span "2" at bounding box center [680, 664] width 7 height 16
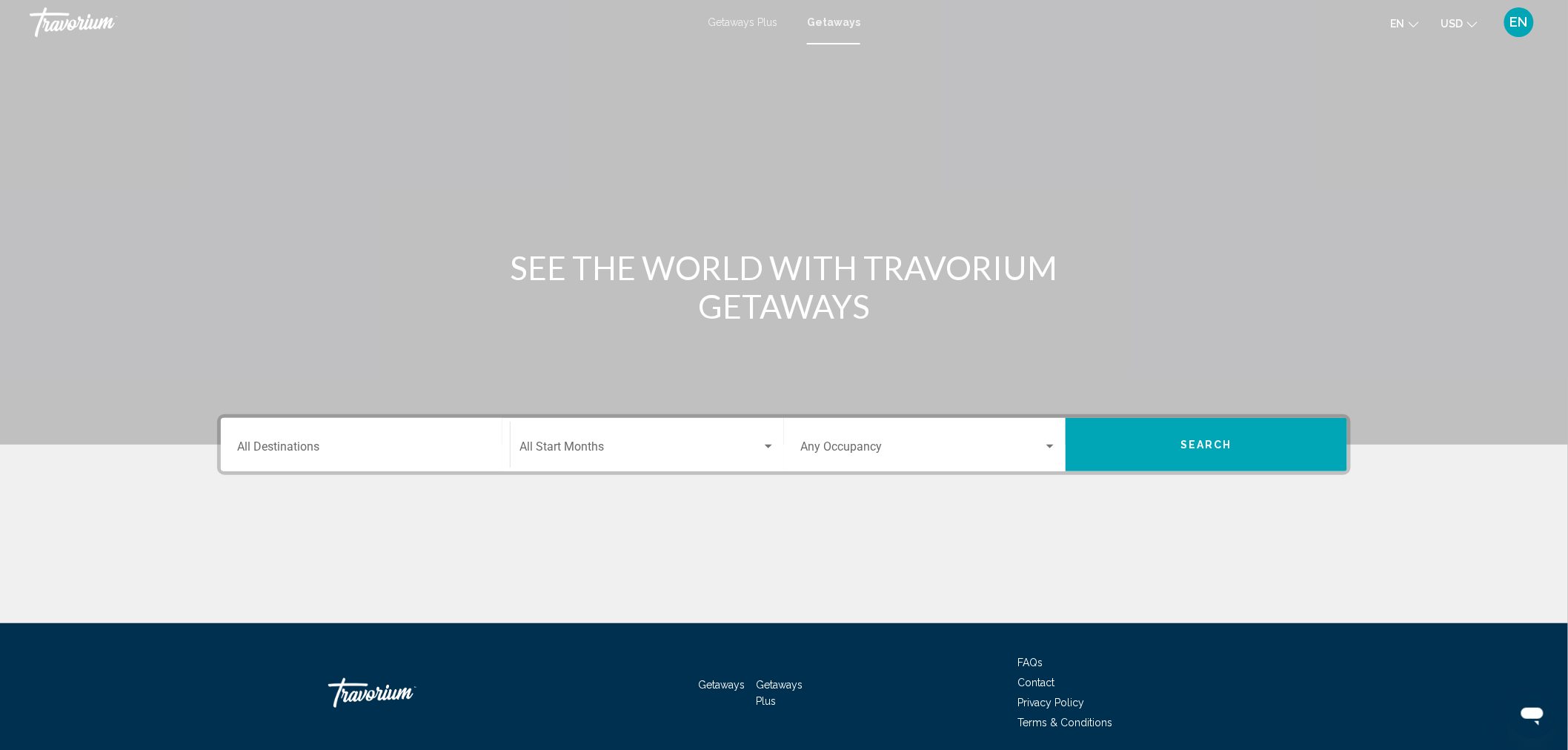
click at [1045, 443] on div "Search widget" at bounding box center [1050, 446] width 14 height 12
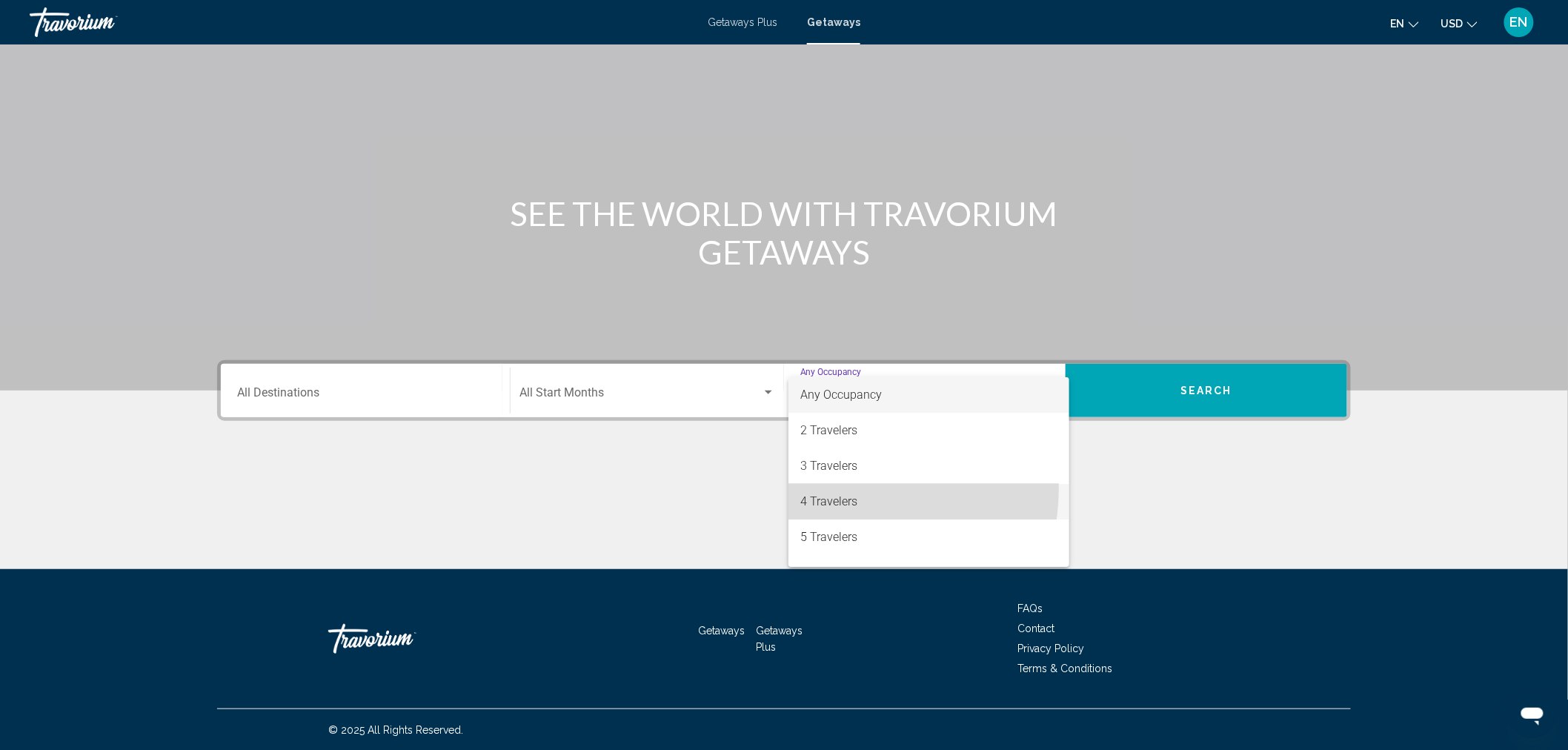
click at [825, 487] on span "4 Travelers" at bounding box center [929, 501] width 257 height 35
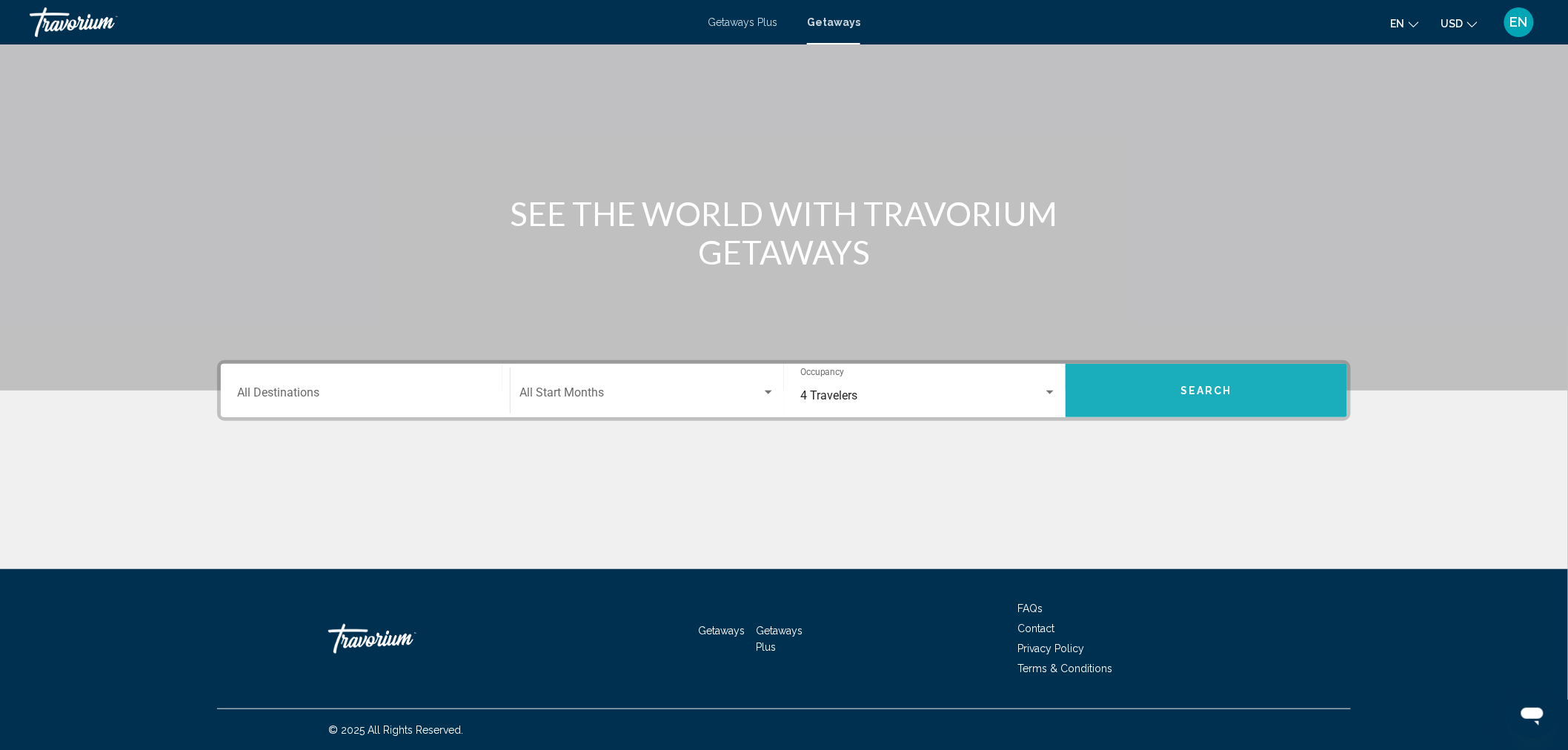
click at [1194, 378] on button "Search" at bounding box center [1206, 390] width 281 height 54
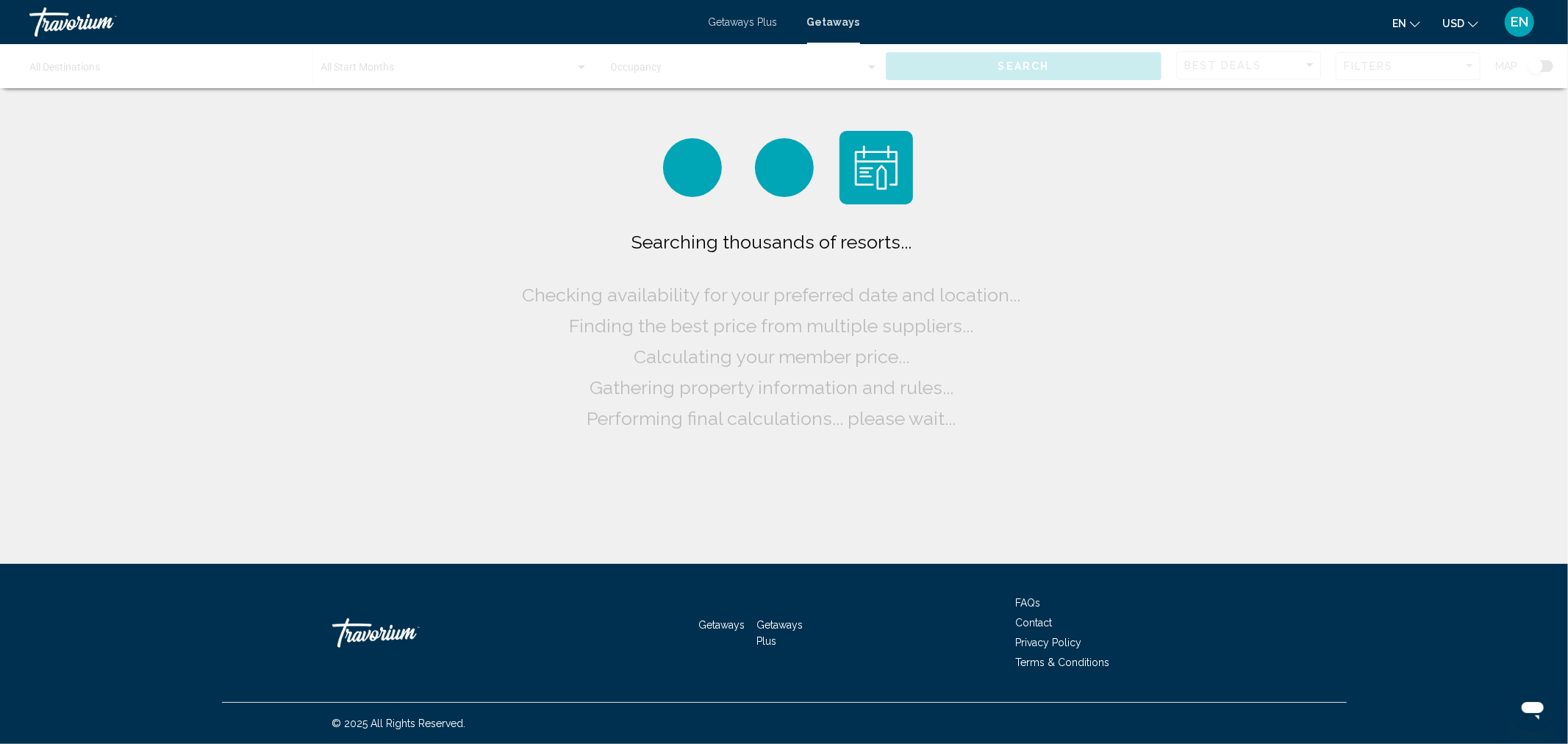
click at [835, 19] on span "Getaways" at bounding box center [834, 22] width 53 height 12
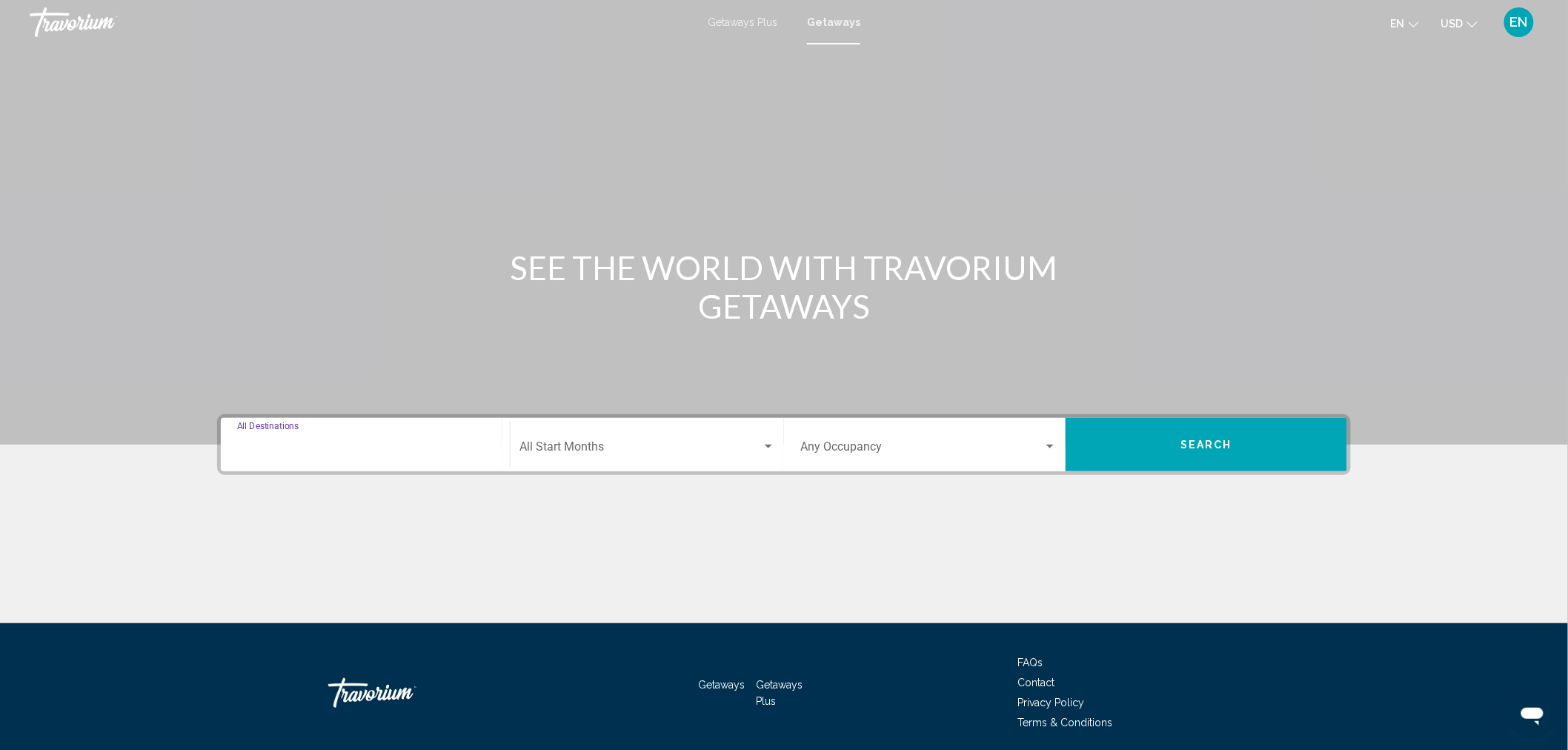
click at [366, 445] on input "Destination All Destinations" at bounding box center [365, 450] width 257 height 14
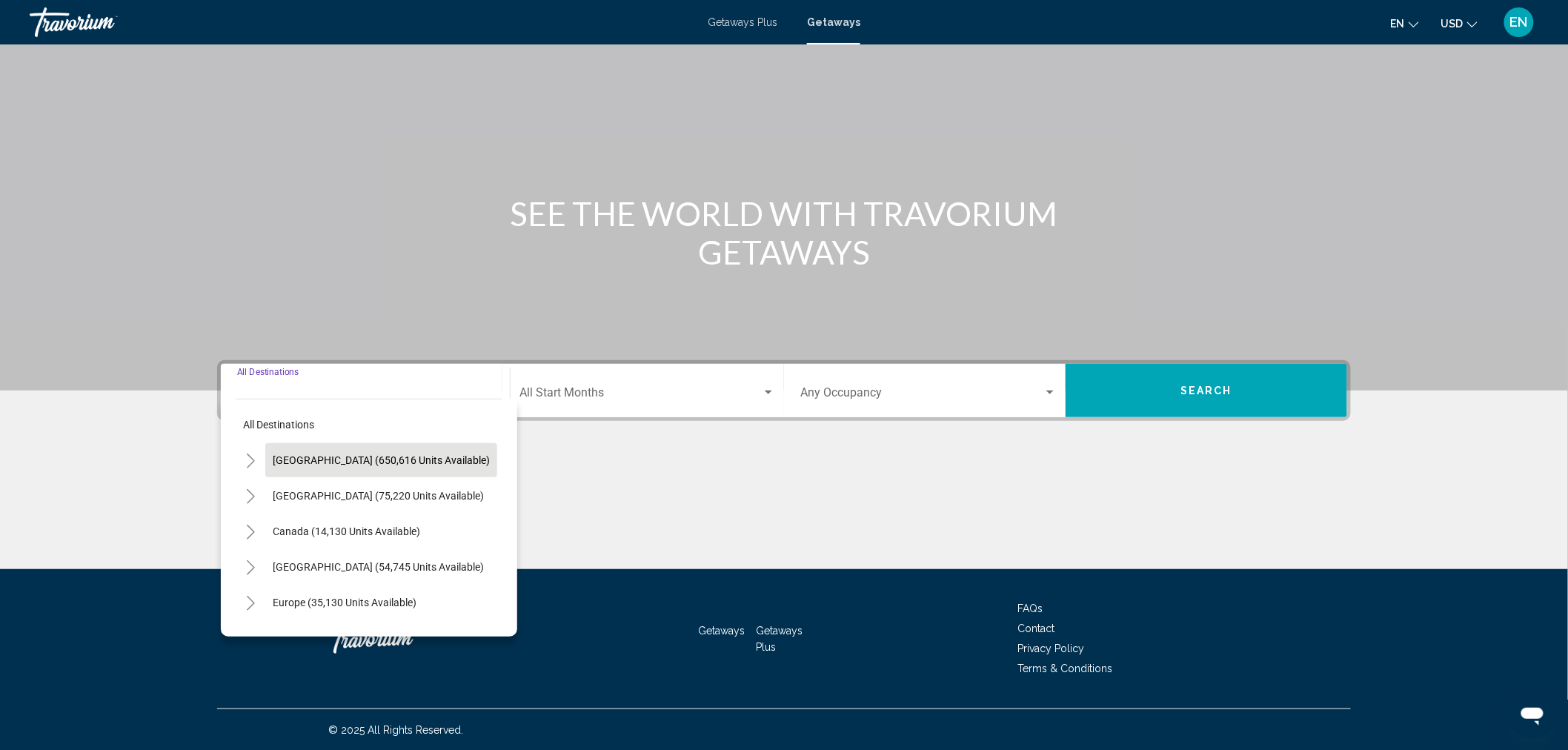
click at [323, 454] on span "[GEOGRAPHIC_DATA] (650,616 units available)" at bounding box center [382, 460] width 217 height 12
type input "**********"
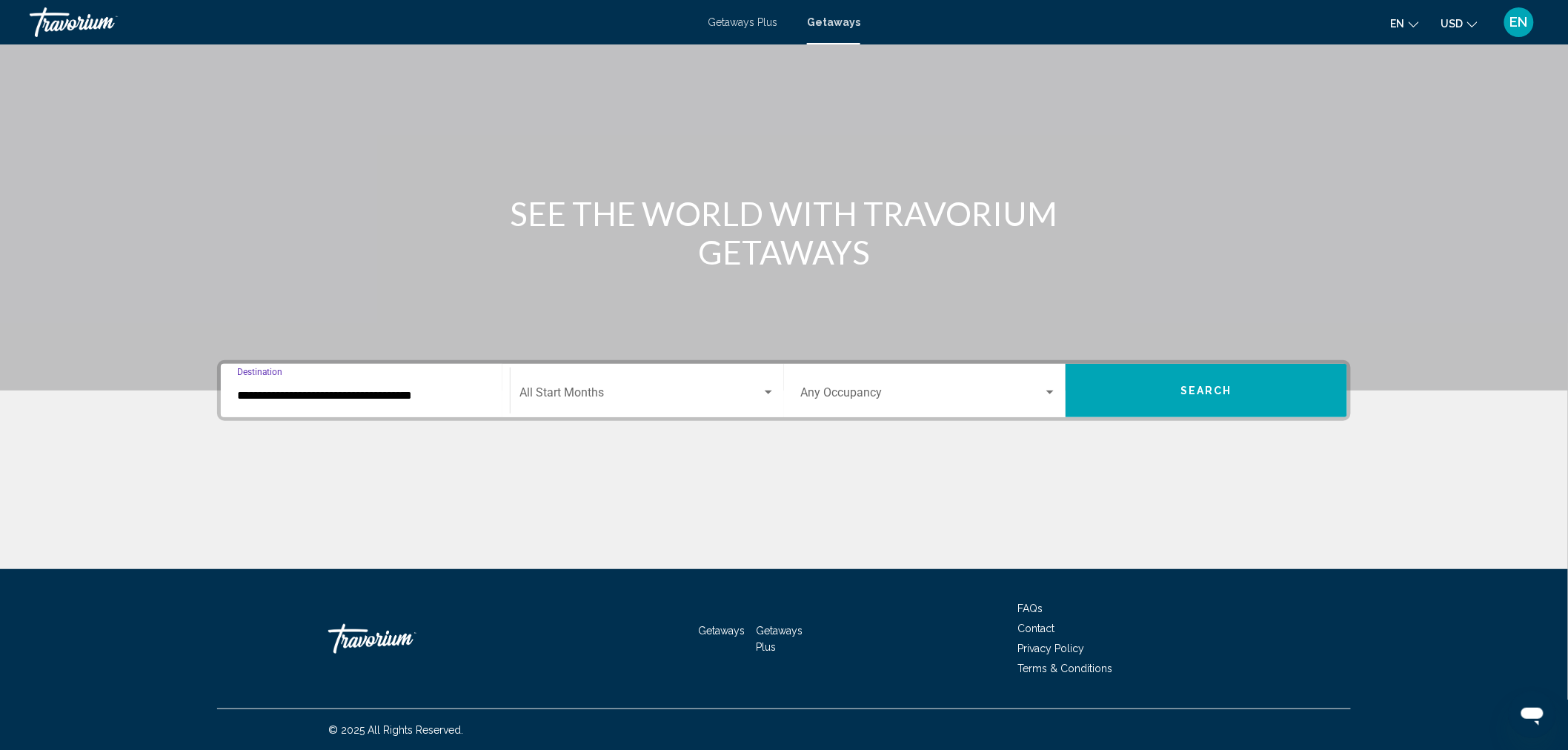
click at [986, 390] on span "Search widget" at bounding box center [921, 395] width 243 height 14
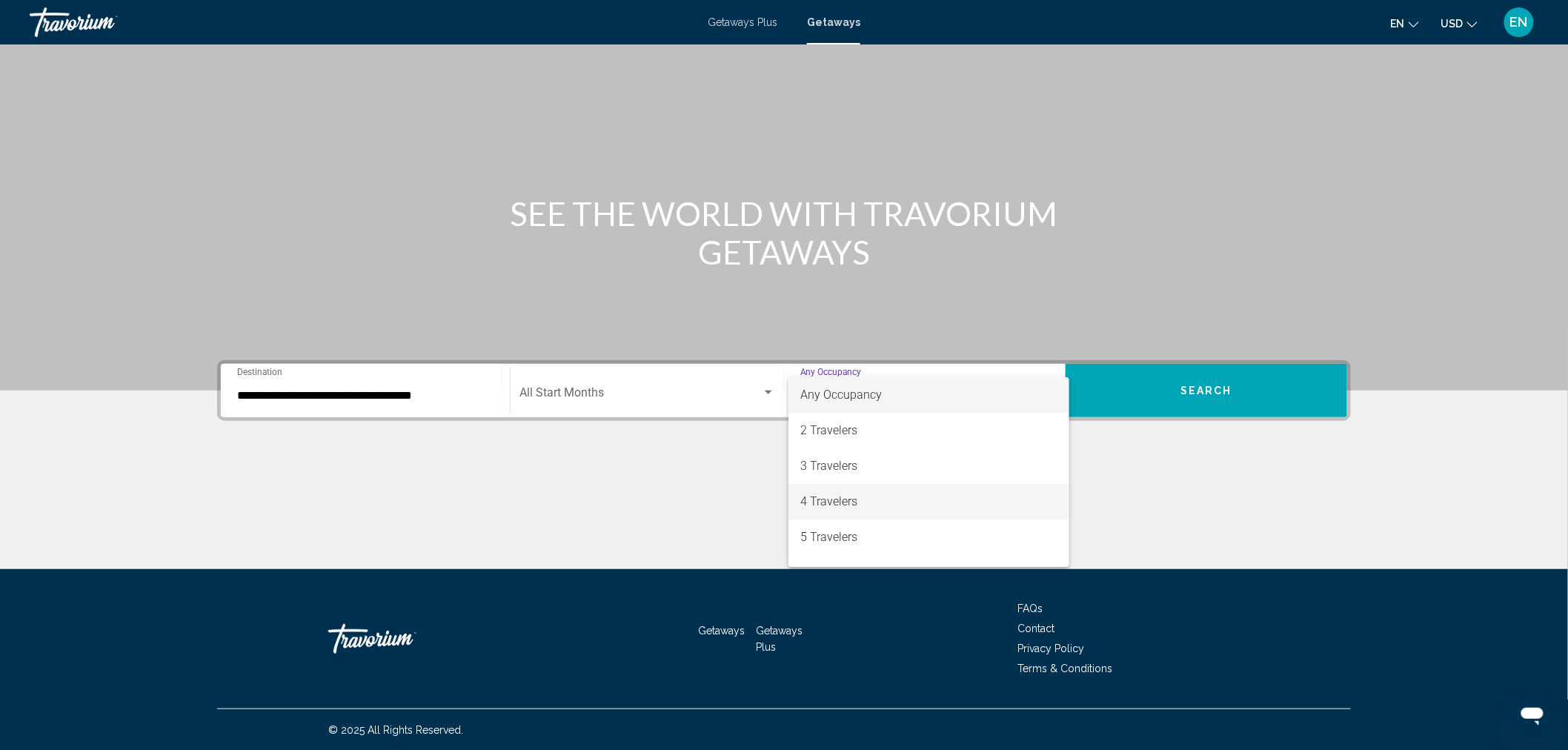
click at [822, 497] on span "4 Travelers" at bounding box center [929, 501] width 257 height 35
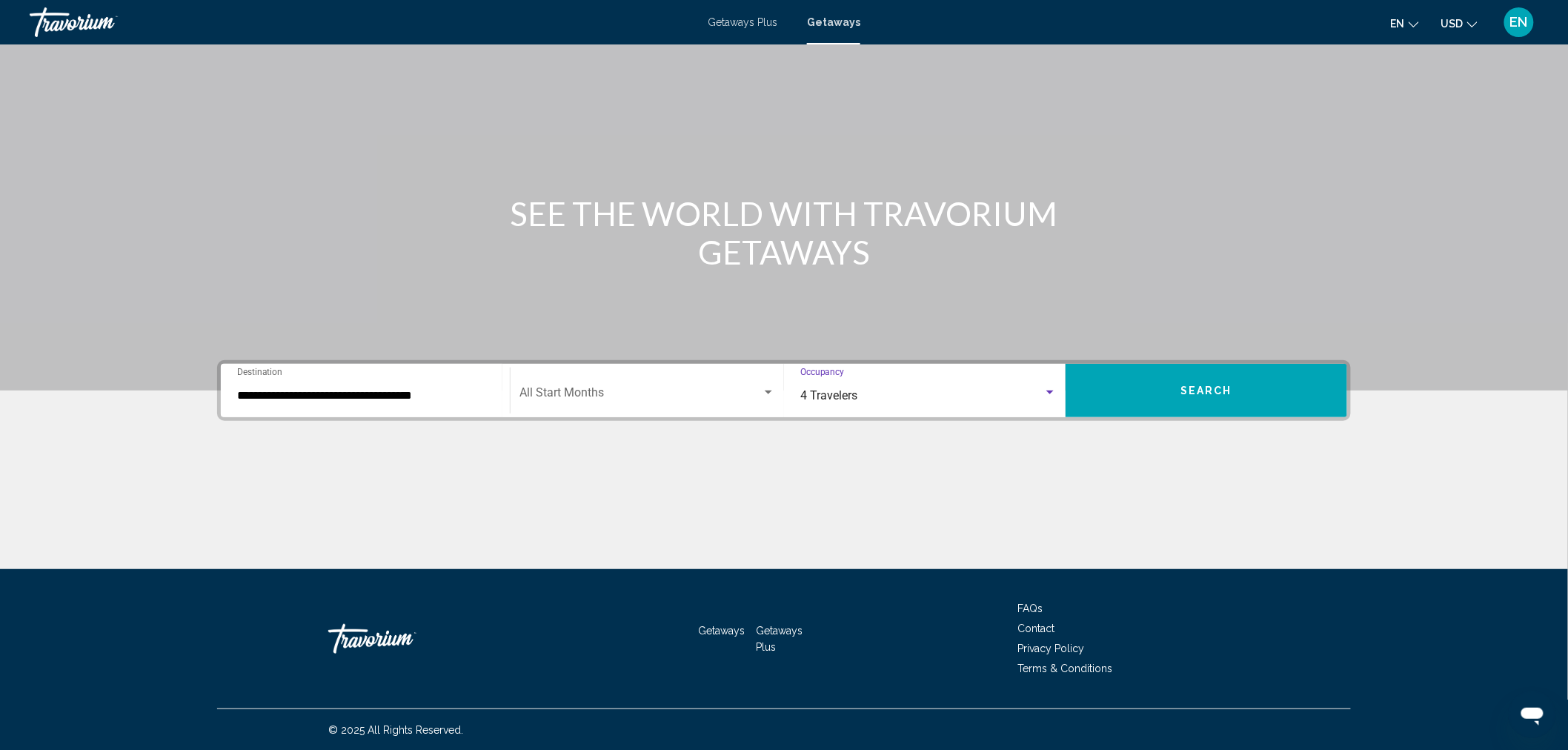
click at [1220, 390] on span "Search" at bounding box center [1207, 390] width 52 height 12
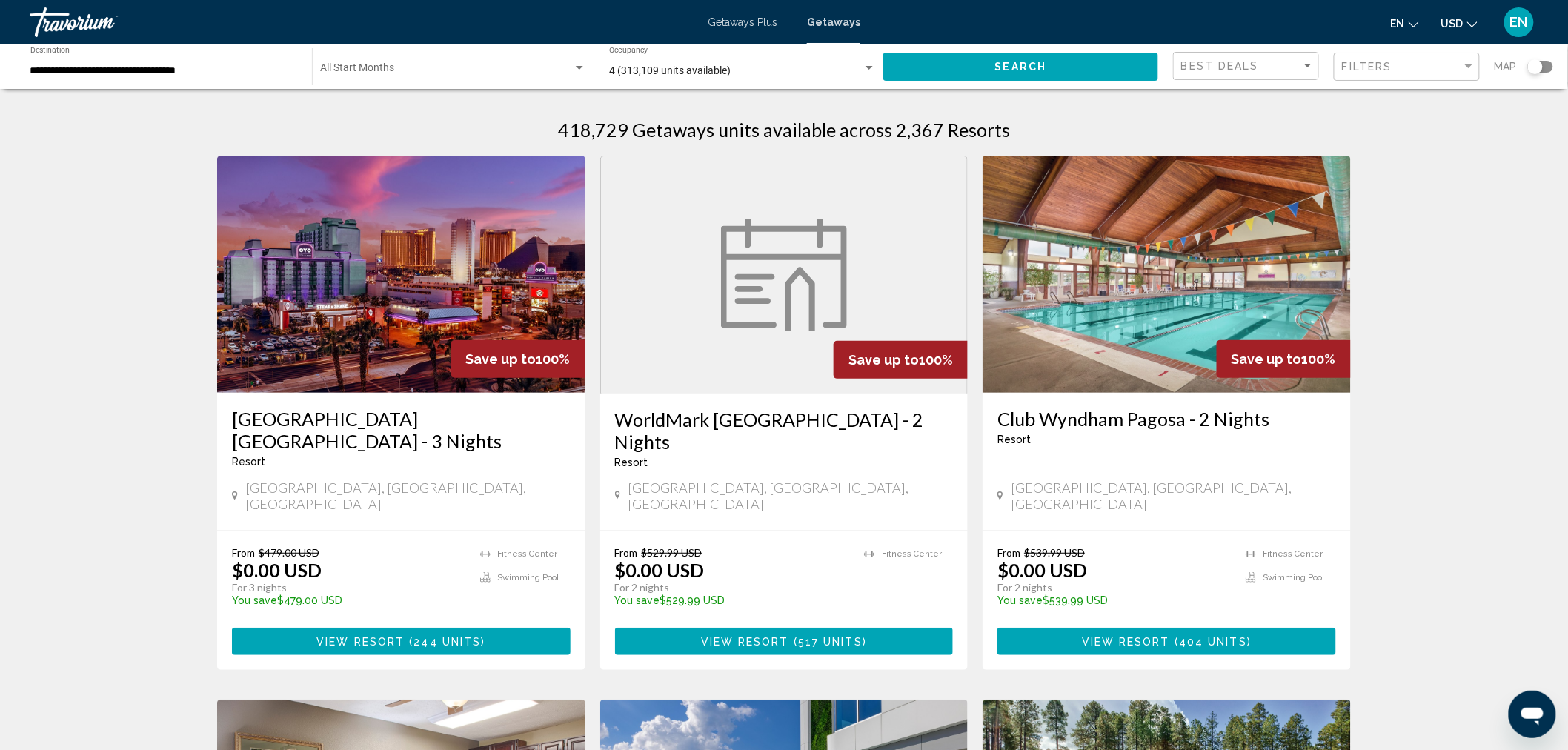
click at [1550, 66] on div "Search widget" at bounding box center [1541, 66] width 25 height 12
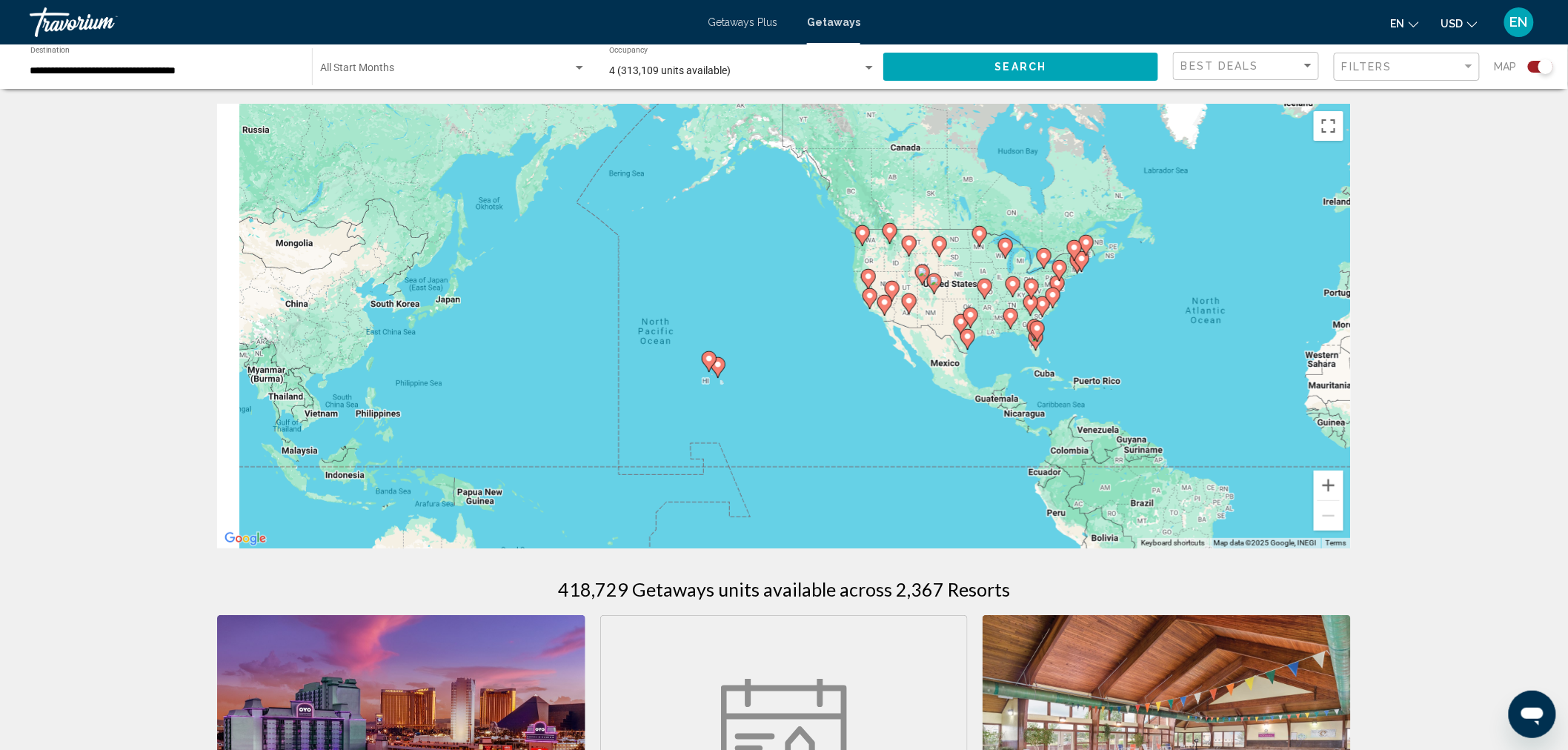
drag, startPoint x: 638, startPoint y: 307, endPoint x: 1155, endPoint y: 324, distance: 517.3
click at [1155, 324] on div "To activate drag with keyboard, press Alt + Enter. Once in keyboard drag state,…" at bounding box center [783, 326] width 1134 height 444
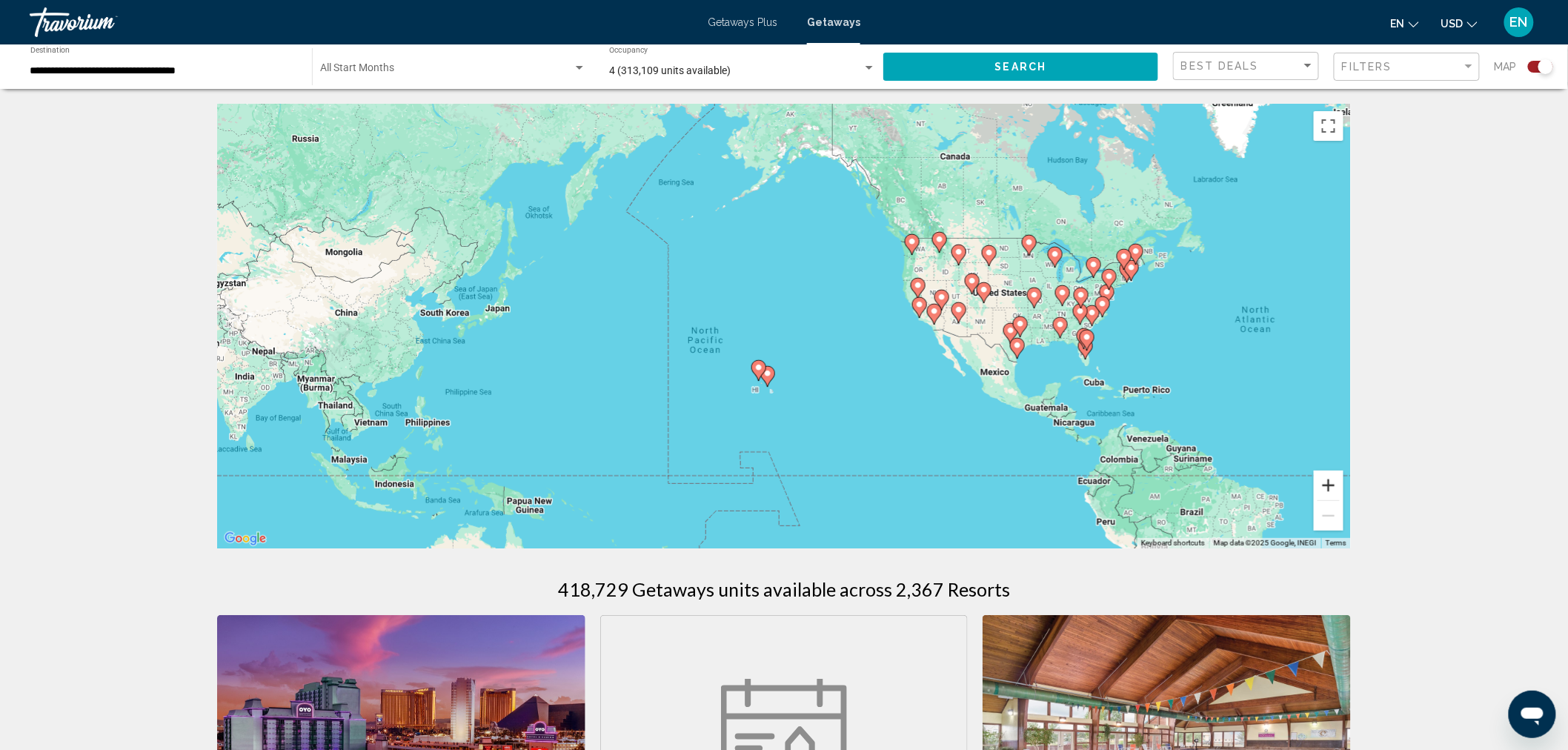
click at [1329, 483] on button "Zoom in" at bounding box center [1329, 485] width 30 height 30
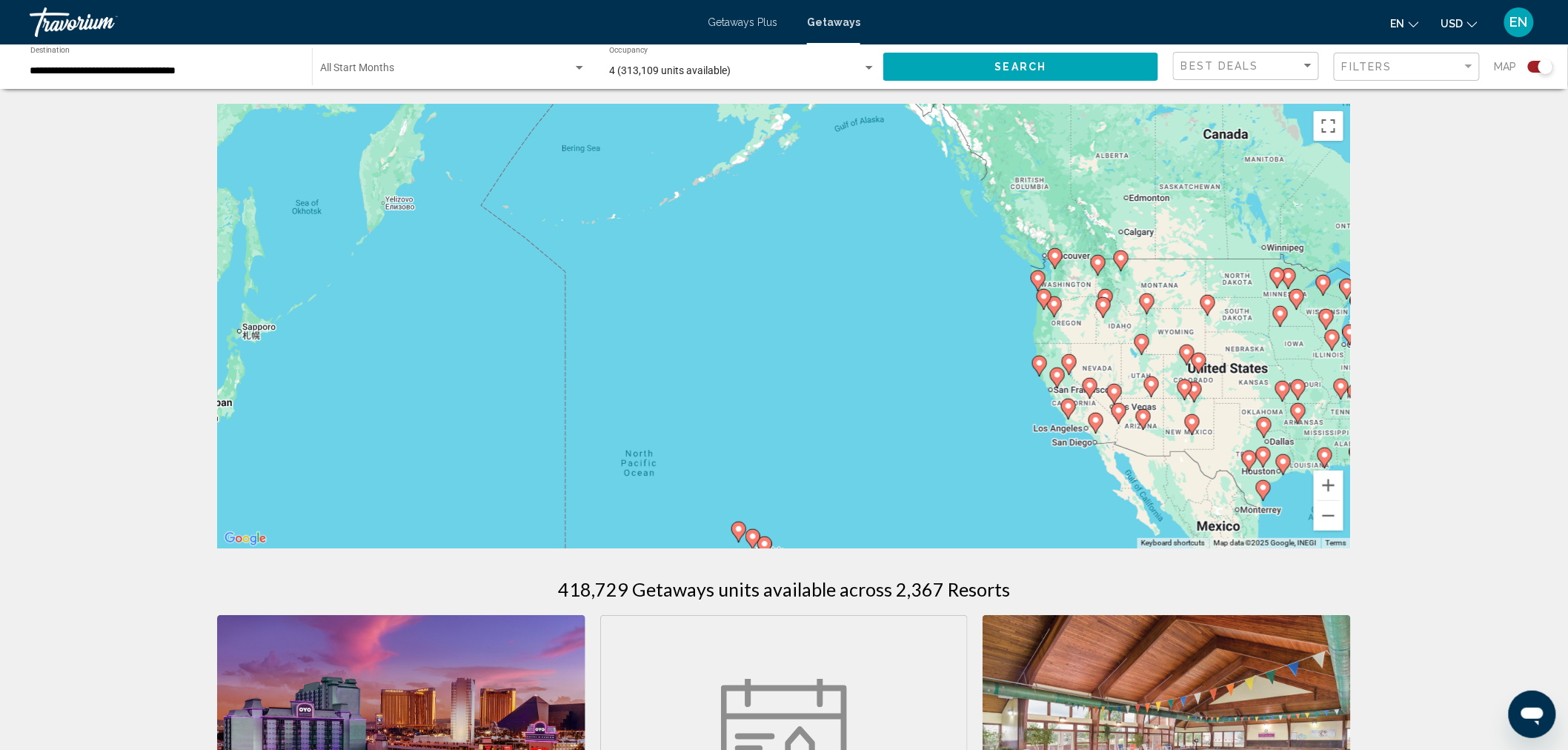
drag, startPoint x: 1070, startPoint y: 226, endPoint x: 1083, endPoint y: 335, distance: 109.8
click at [1083, 335] on div "To activate drag with keyboard, press Alt + Enter. Once in keyboard drag state,…" at bounding box center [783, 326] width 1134 height 444
click at [1330, 477] on button "Zoom in" at bounding box center [1329, 485] width 30 height 30
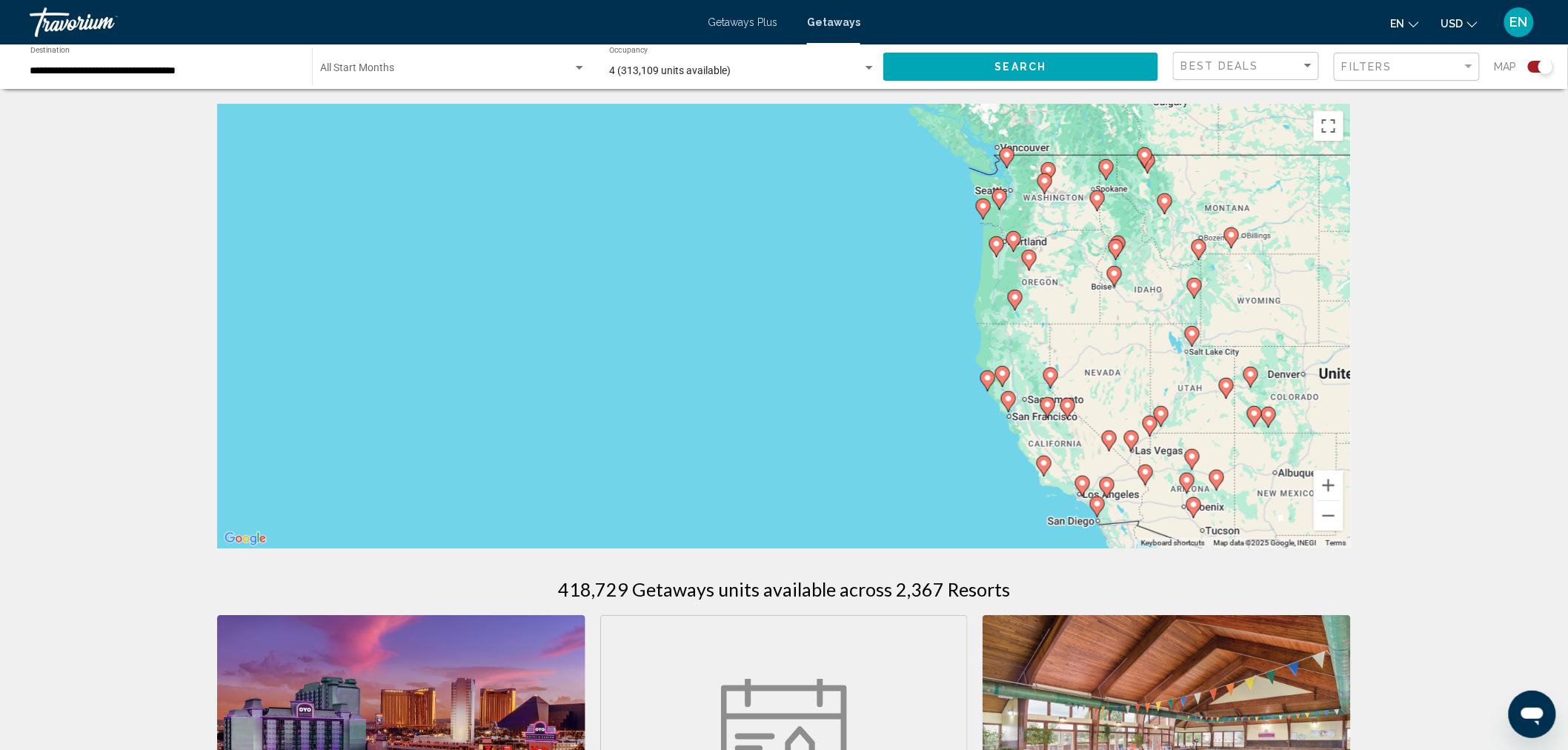
drag, startPoint x: 1320, startPoint y: 351, endPoint x: 980, endPoint y: 317, distance: 341.7
click at [980, 317] on div "To activate drag with keyboard, press Alt + Enter. Once in keyboard drag state,…" at bounding box center [783, 326] width 1134 height 444
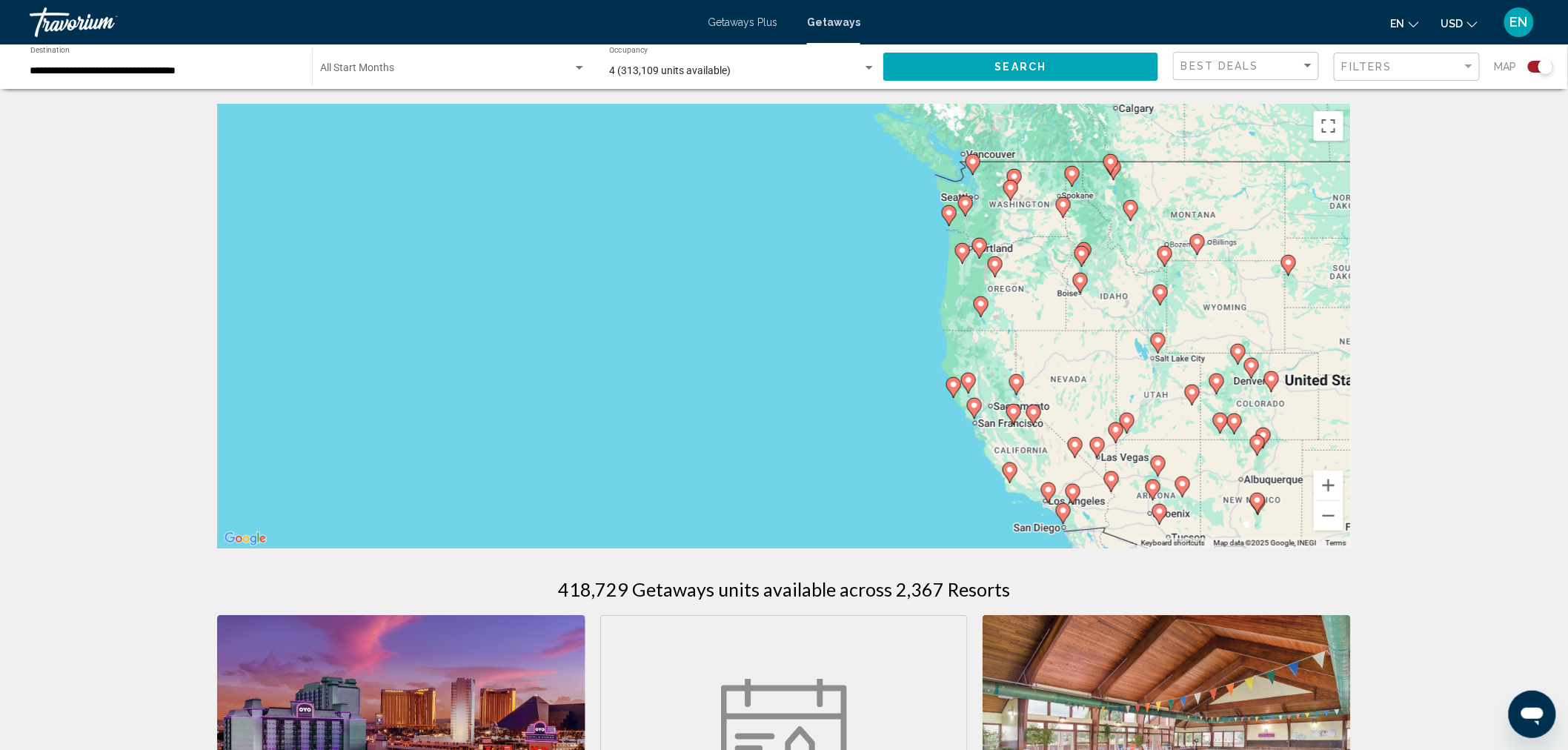
click at [1012, 189] on image "Main content" at bounding box center [1011, 188] width 9 height 9
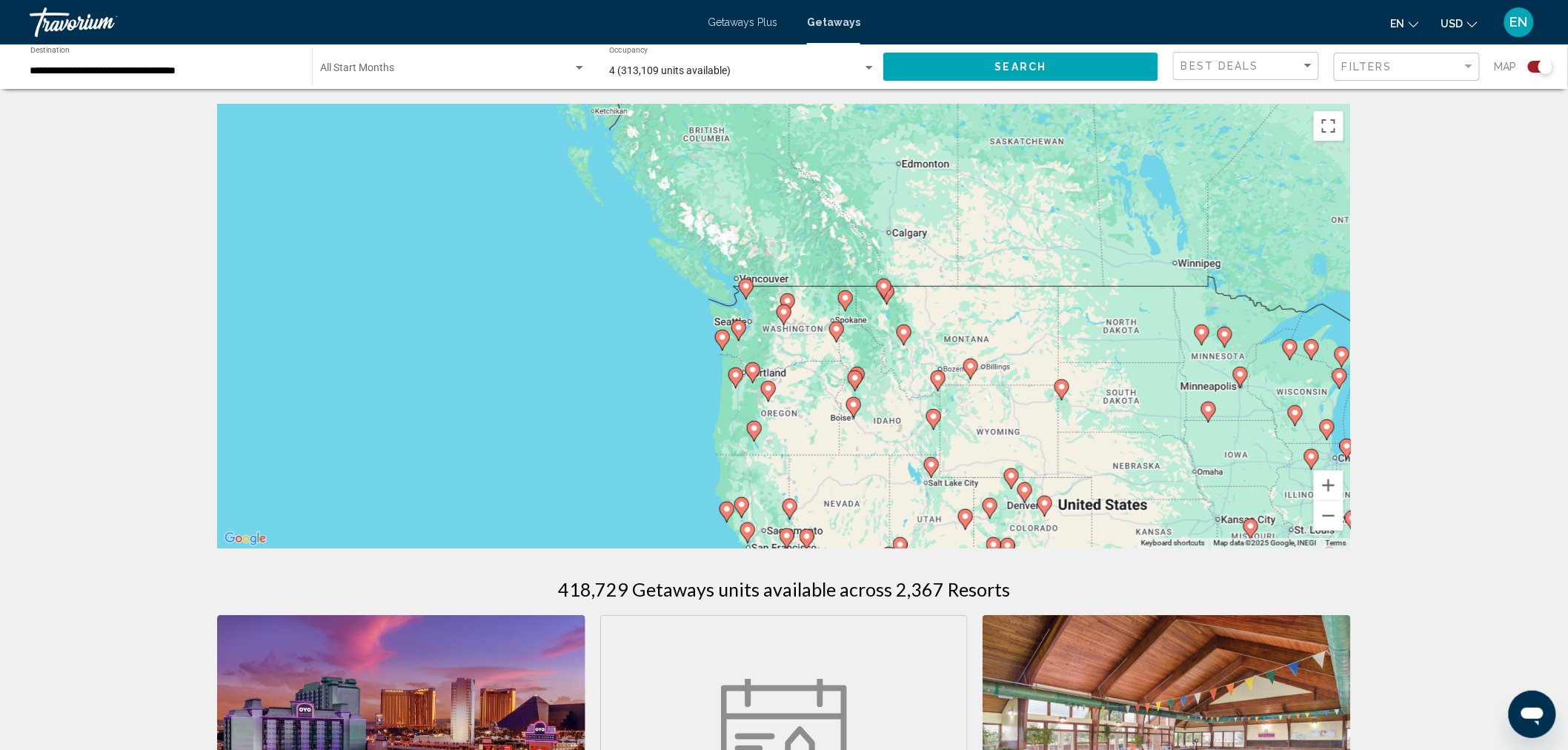
click at [782, 312] on image "Main content" at bounding box center [784, 312] width 9 height 9
type input "**********"
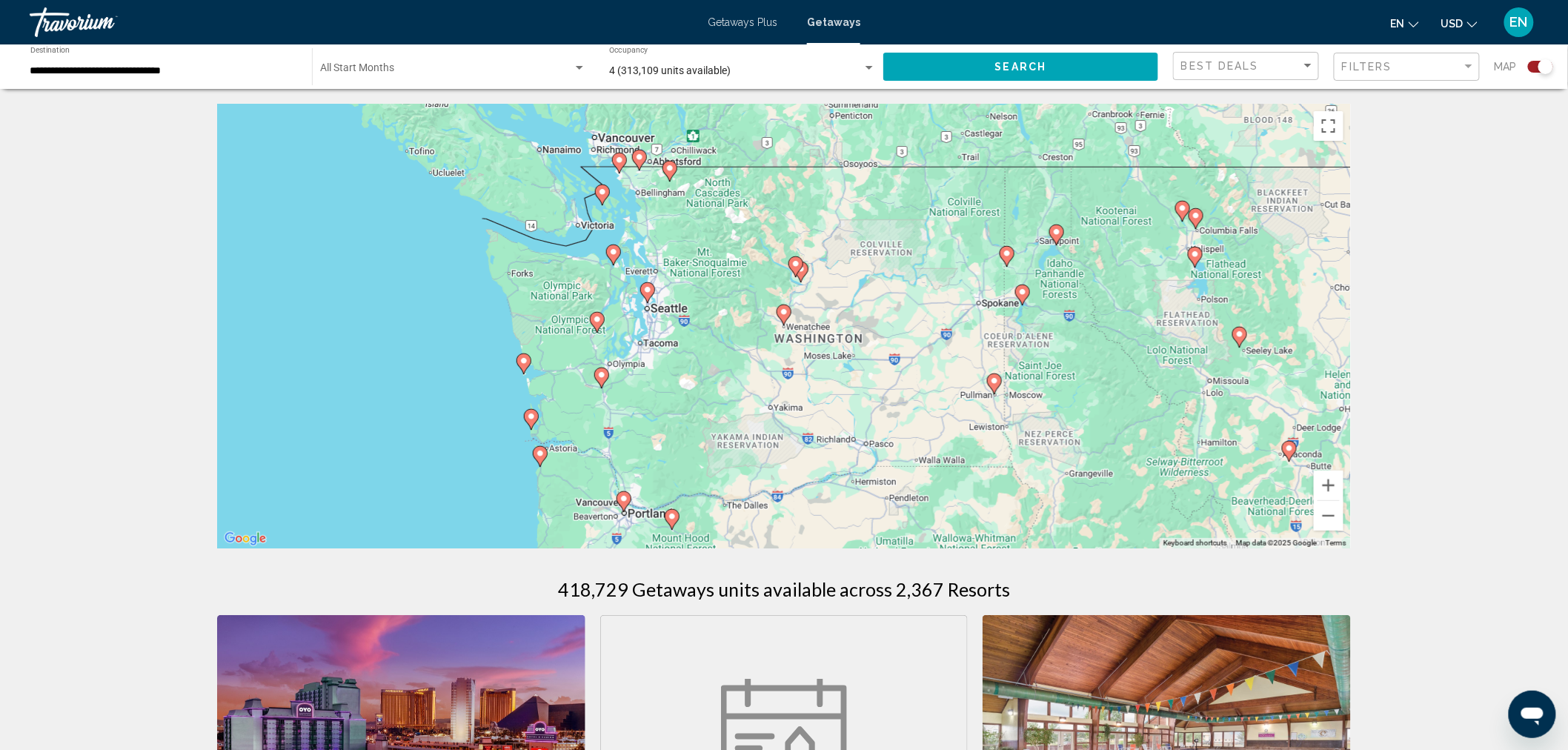
click at [782, 313] on image "Main content" at bounding box center [784, 312] width 9 height 9
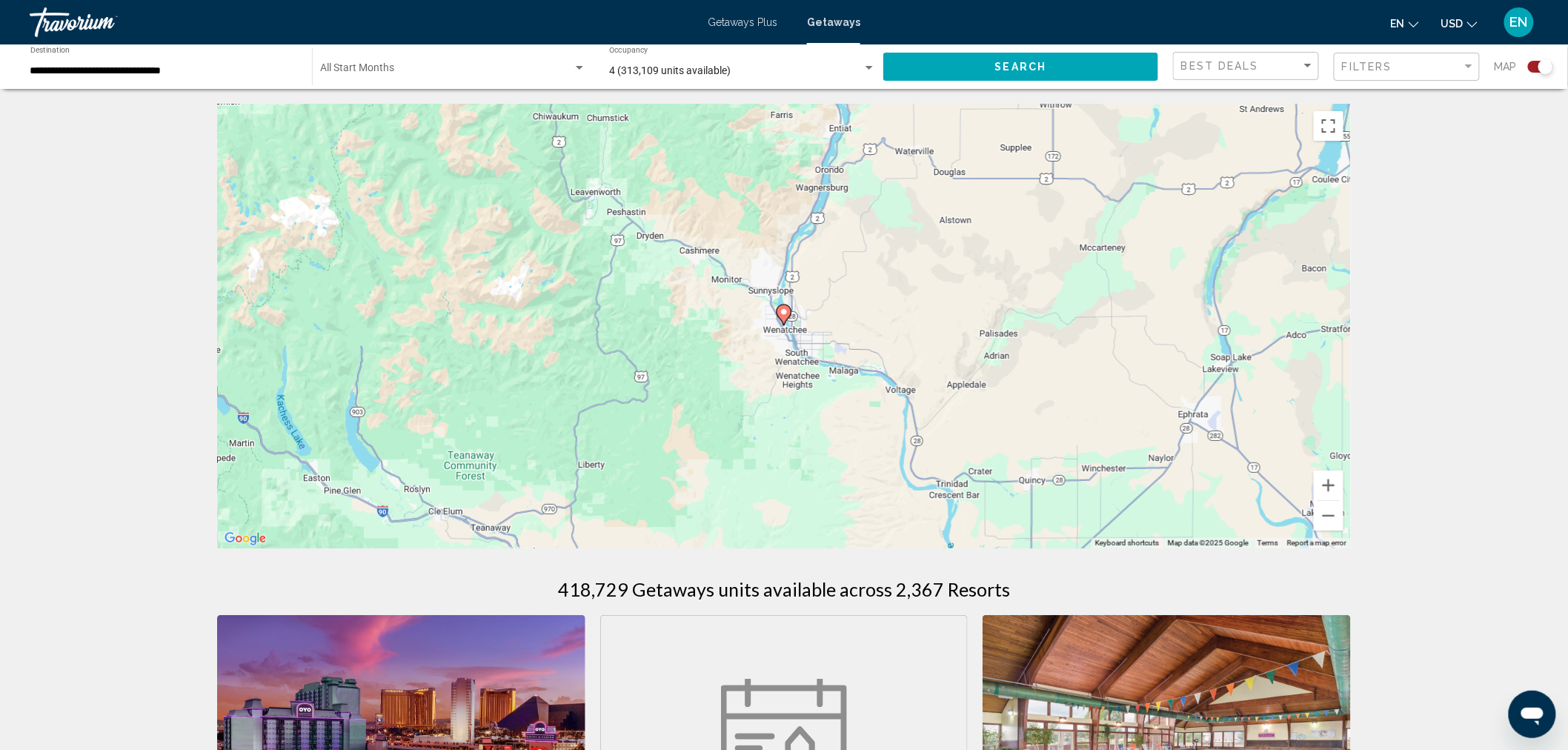
click at [784, 317] on icon "Main content" at bounding box center [784, 314] width 14 height 19
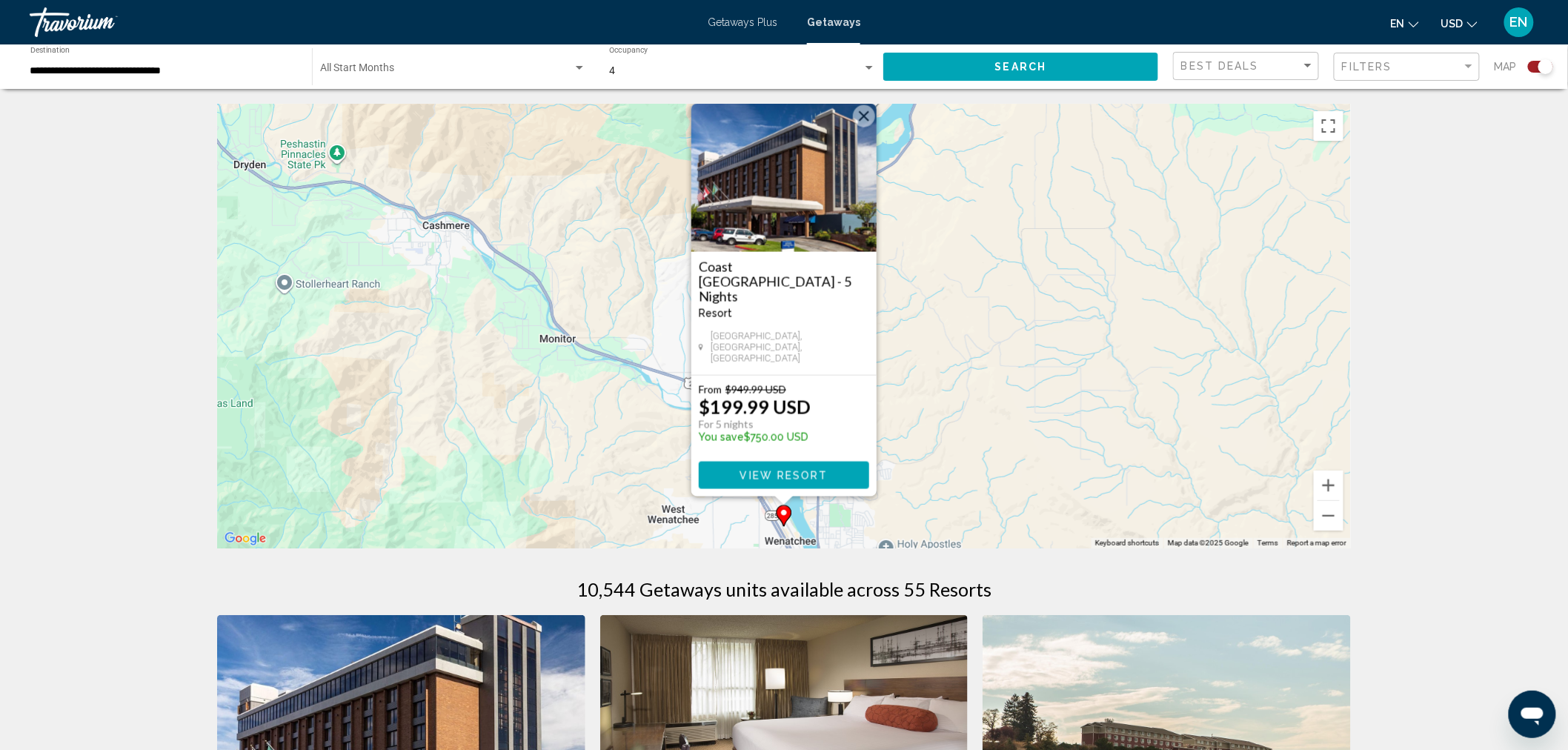
click at [856, 127] on button "Close" at bounding box center [864, 117] width 22 height 22
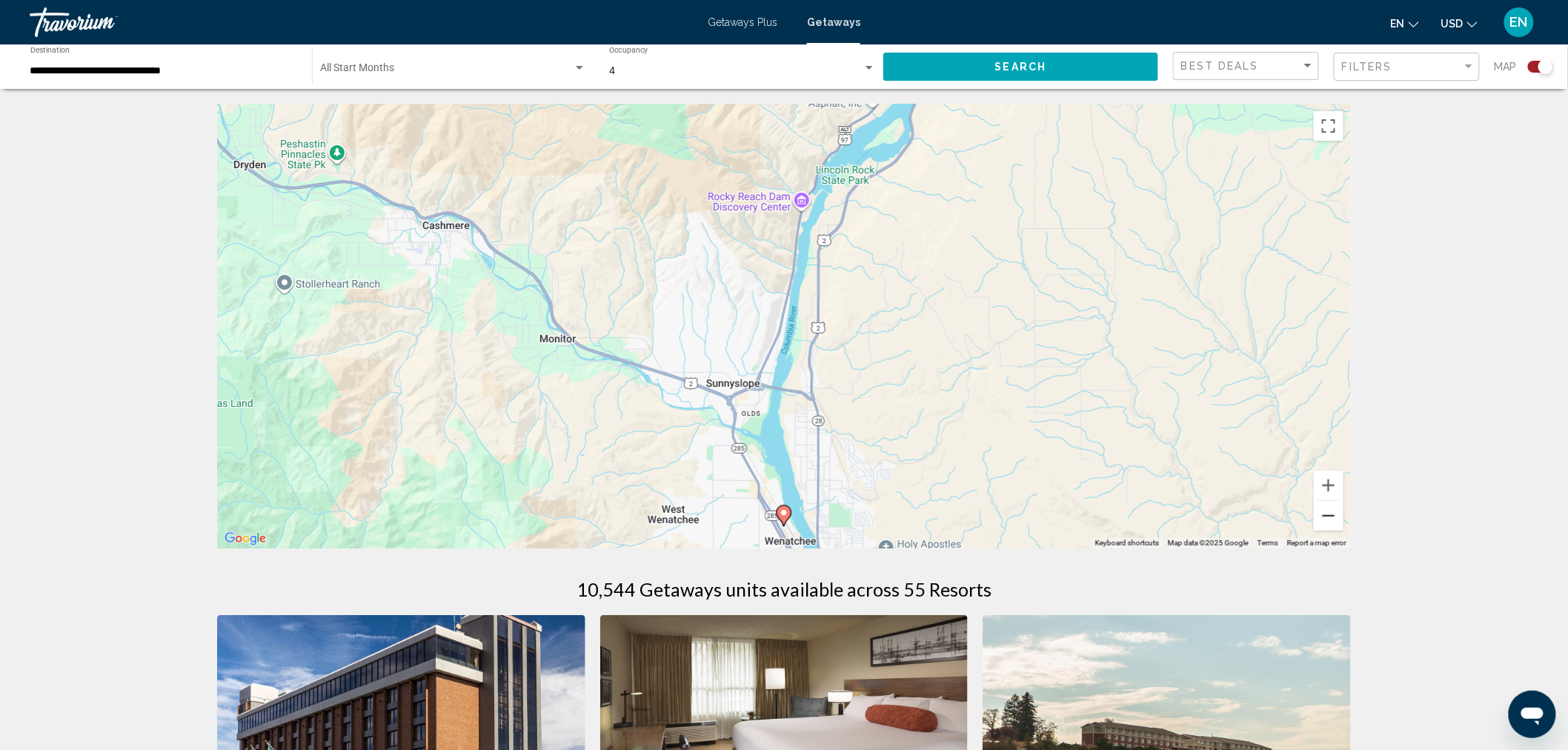
click at [1329, 510] on button "Zoom out" at bounding box center [1329, 515] width 30 height 30
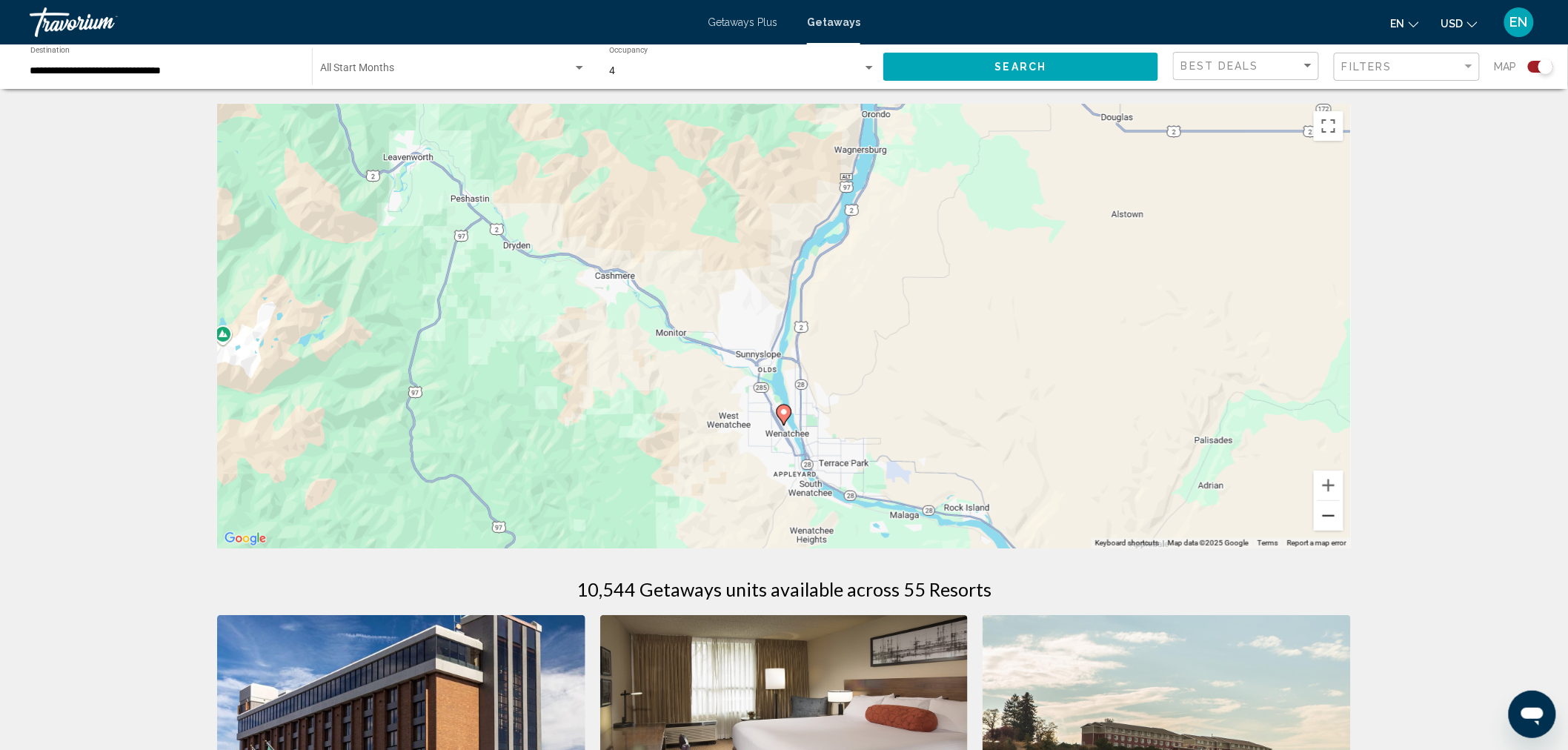
click at [1332, 508] on button "Zoom out" at bounding box center [1329, 515] width 30 height 30
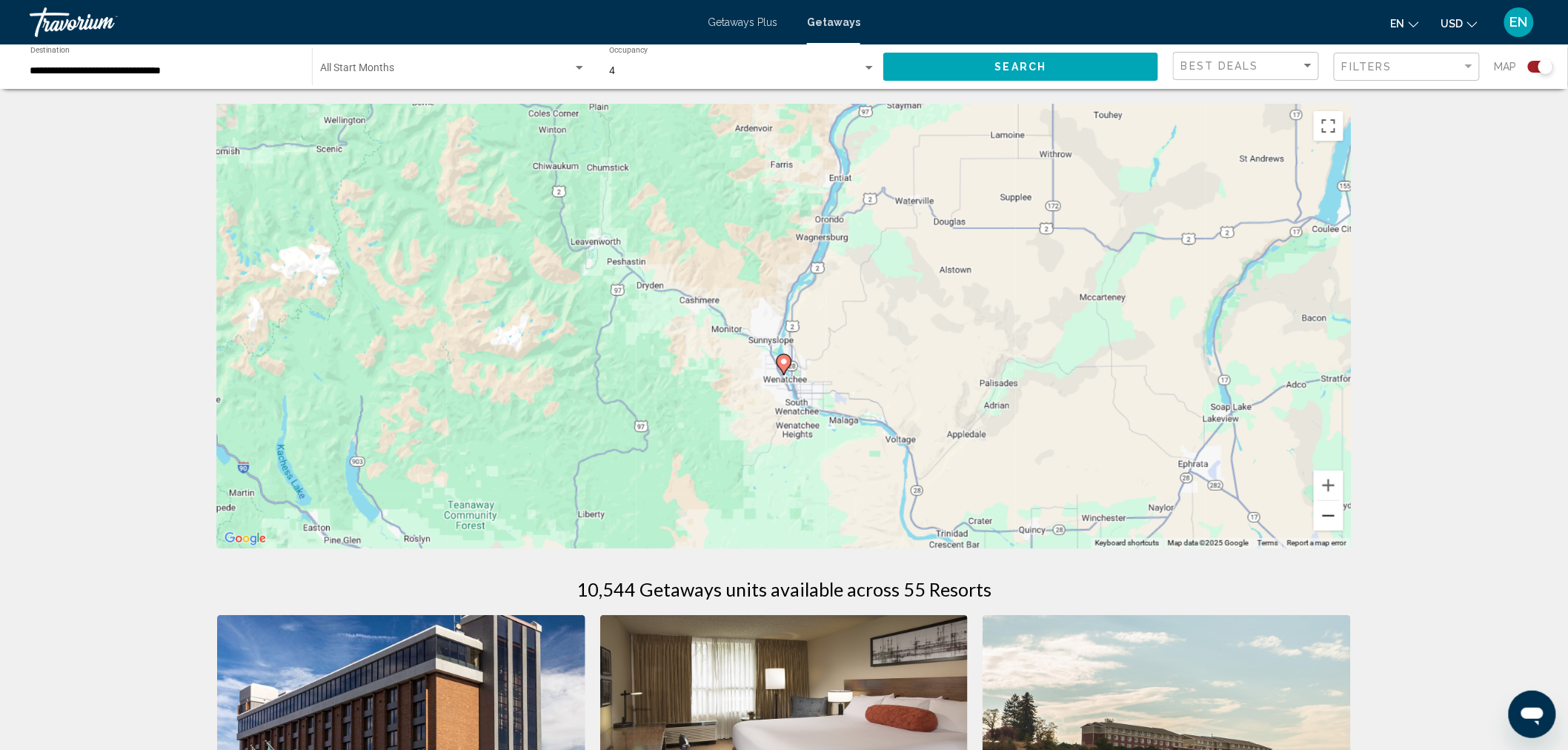
click at [1332, 508] on button "Zoom out" at bounding box center [1329, 515] width 30 height 30
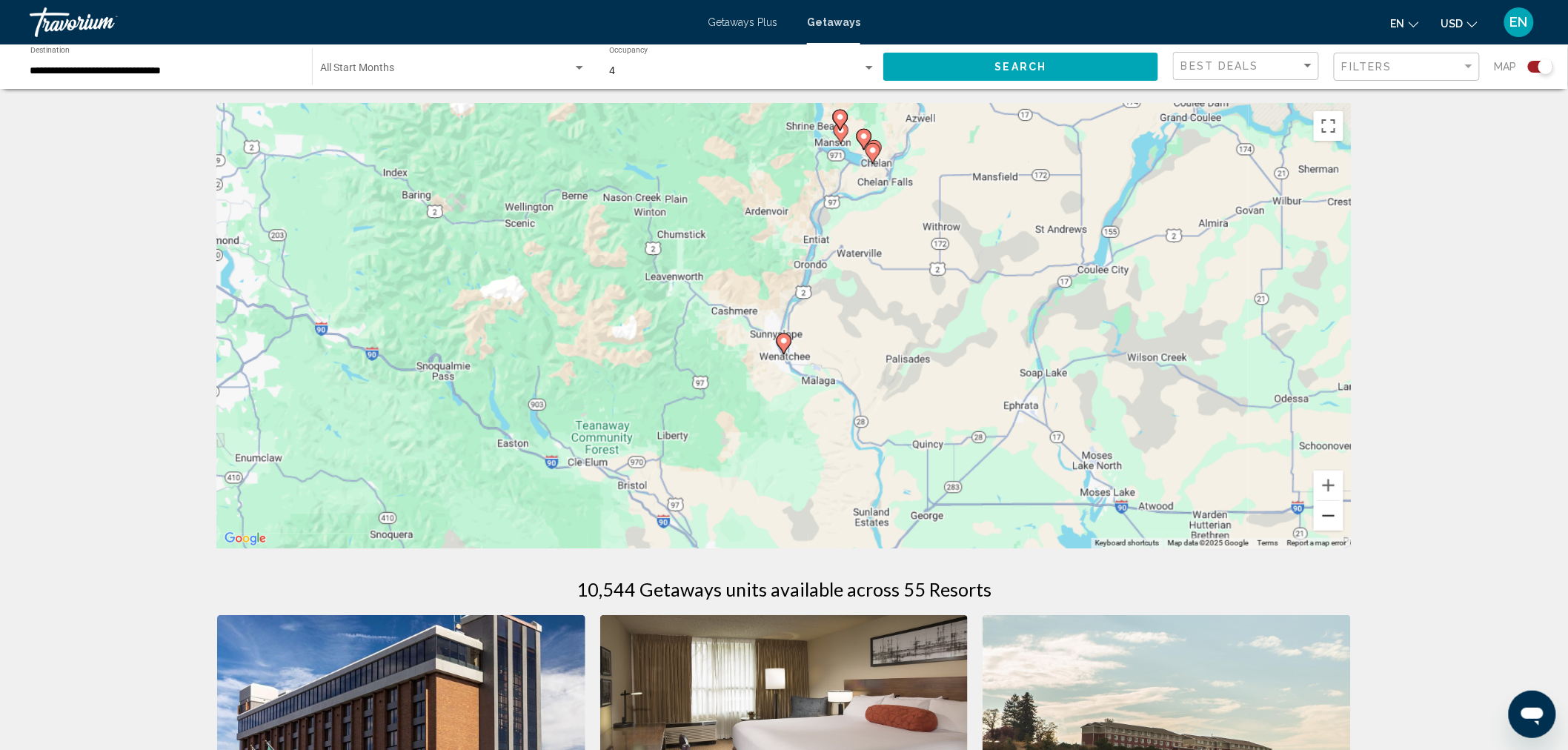
click at [1332, 508] on button "Zoom out" at bounding box center [1329, 515] width 30 height 30
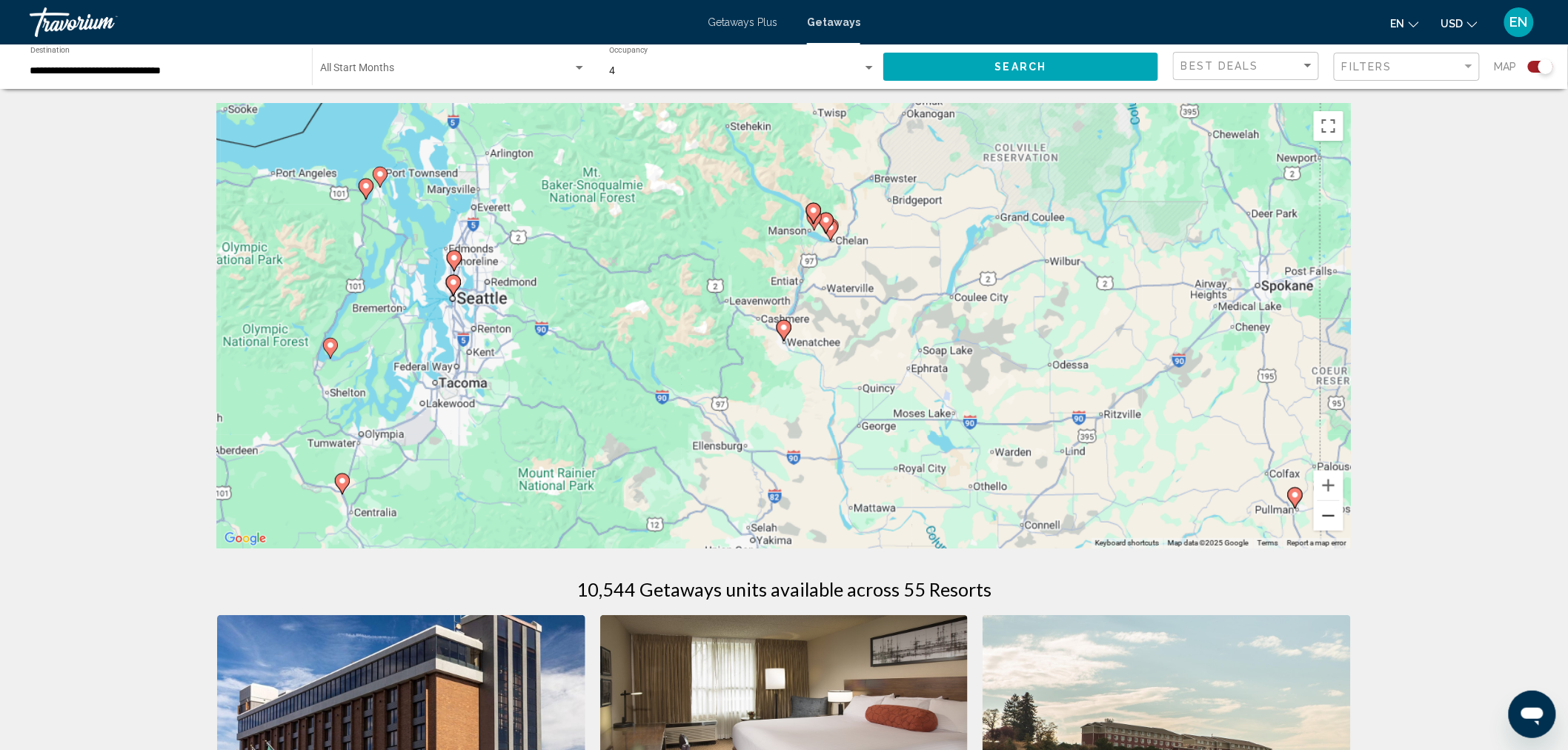
click at [1332, 508] on button "Zoom out" at bounding box center [1329, 515] width 30 height 30
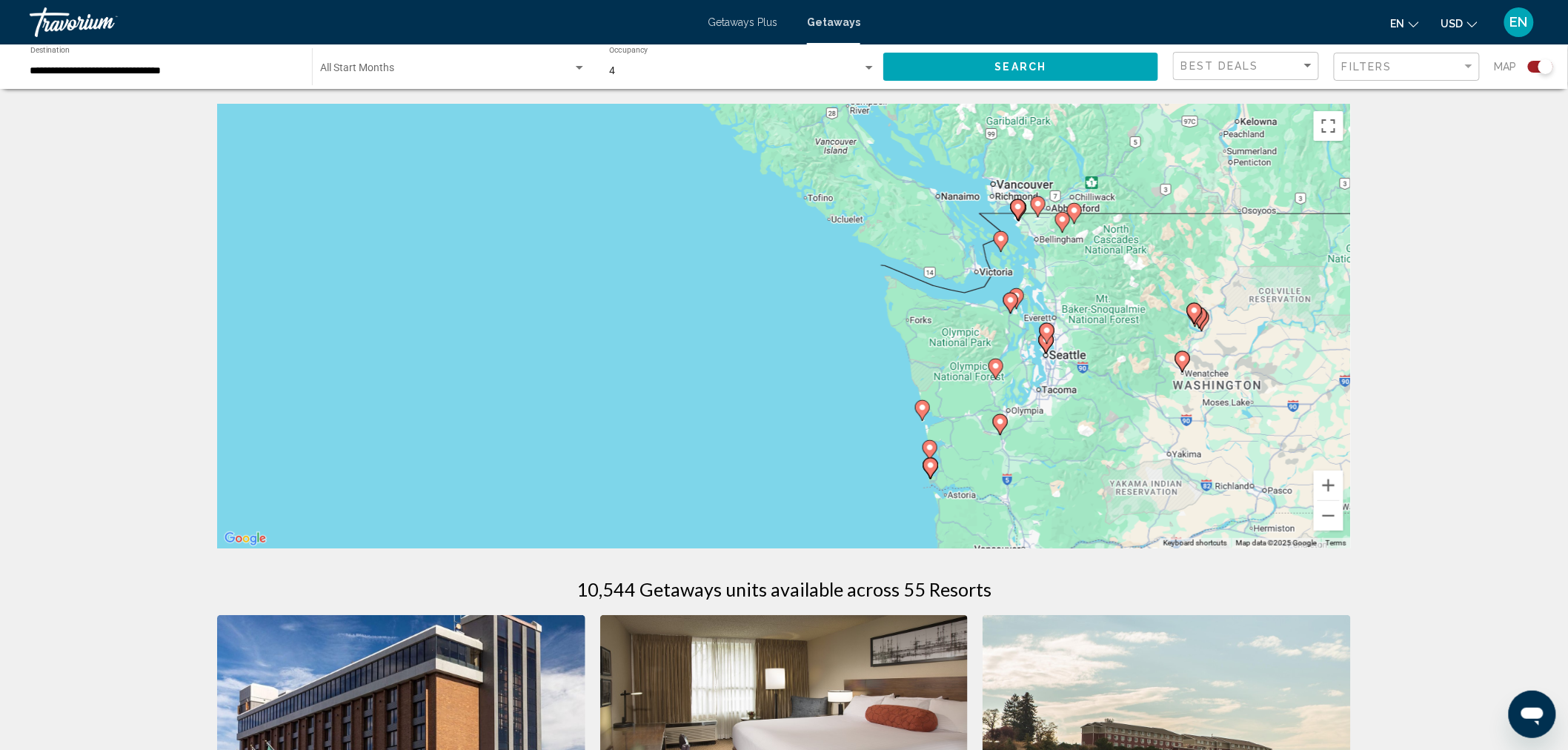
drag, startPoint x: 890, startPoint y: 297, endPoint x: 1298, endPoint y: 329, distance: 409.3
click at [1298, 330] on div "To activate drag with keyboard, press Alt + Enter. Once in keyboard drag state,…" at bounding box center [783, 326] width 1134 height 444
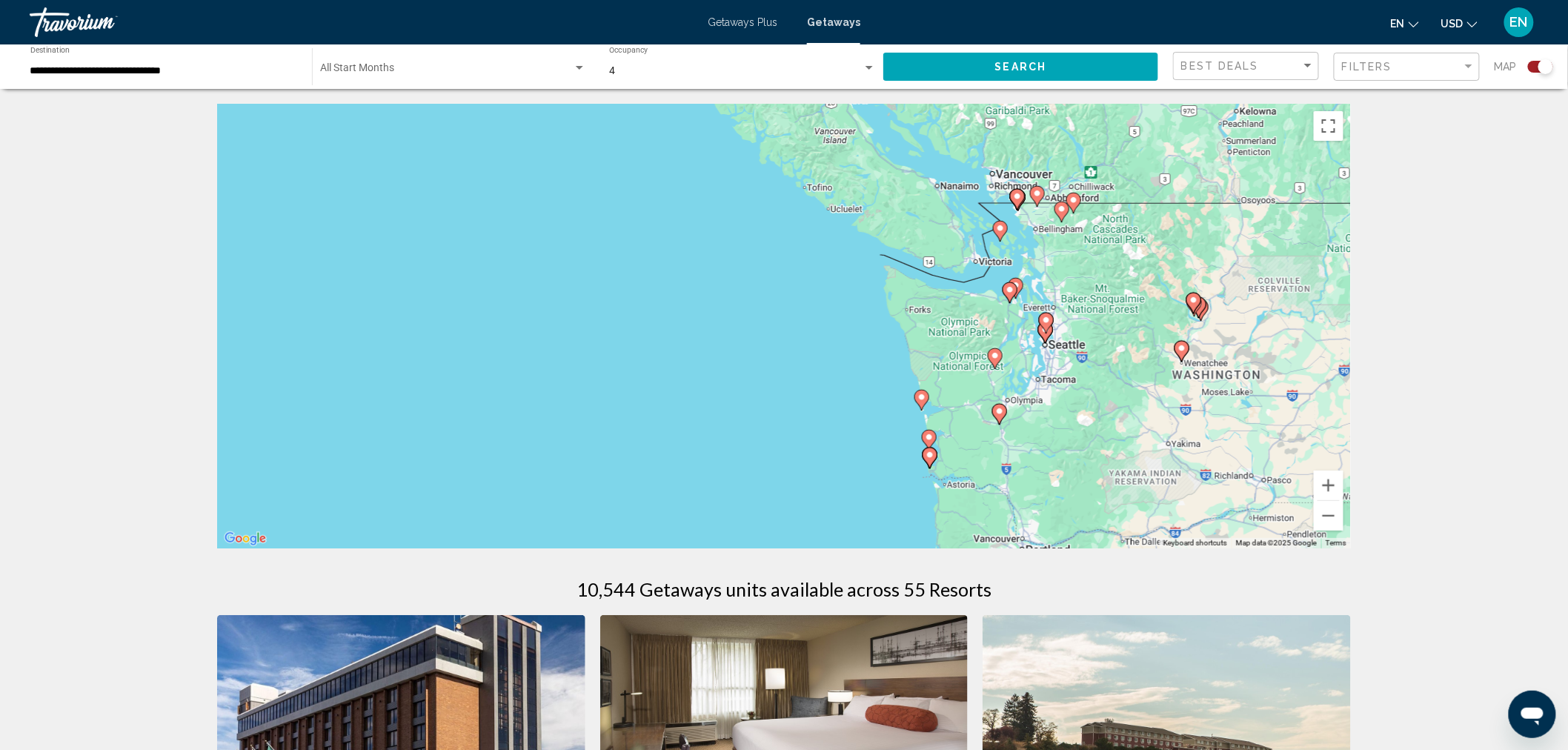
click at [1048, 332] on gmp-advanced-marker "Main content" at bounding box center [1046, 323] width 15 height 22
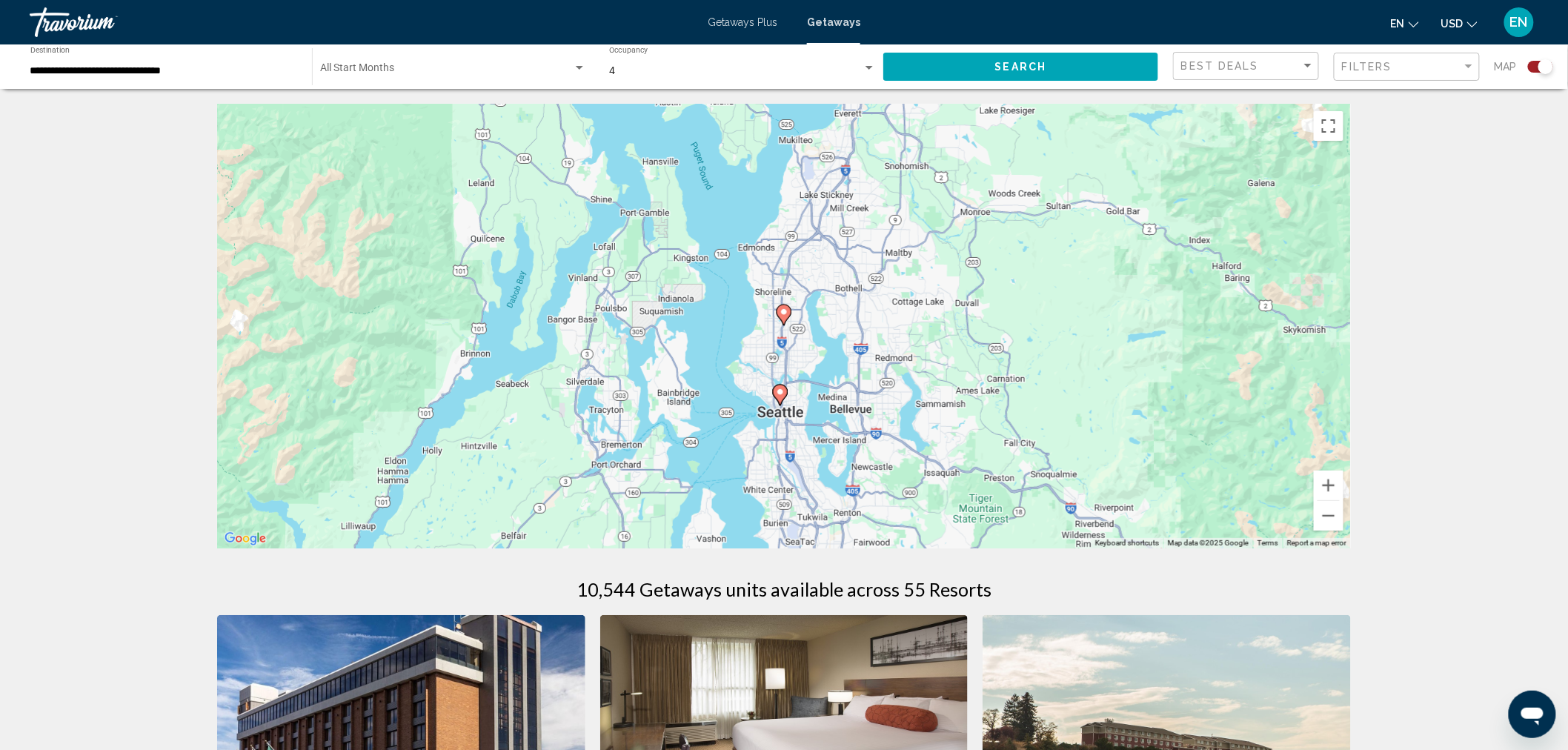
click at [780, 389] on image "Main content" at bounding box center [780, 392] width 9 height 9
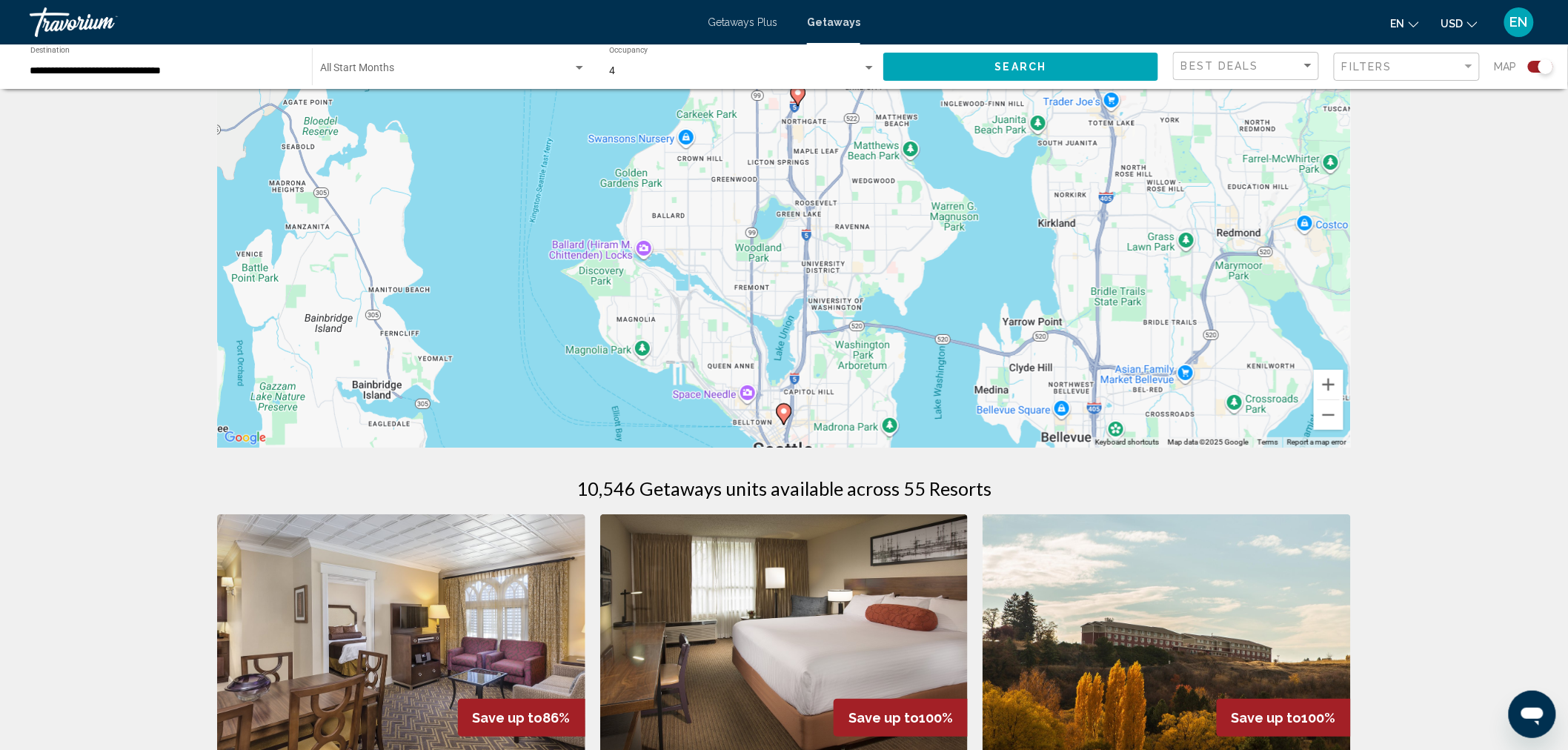
scroll to position [165, 0]
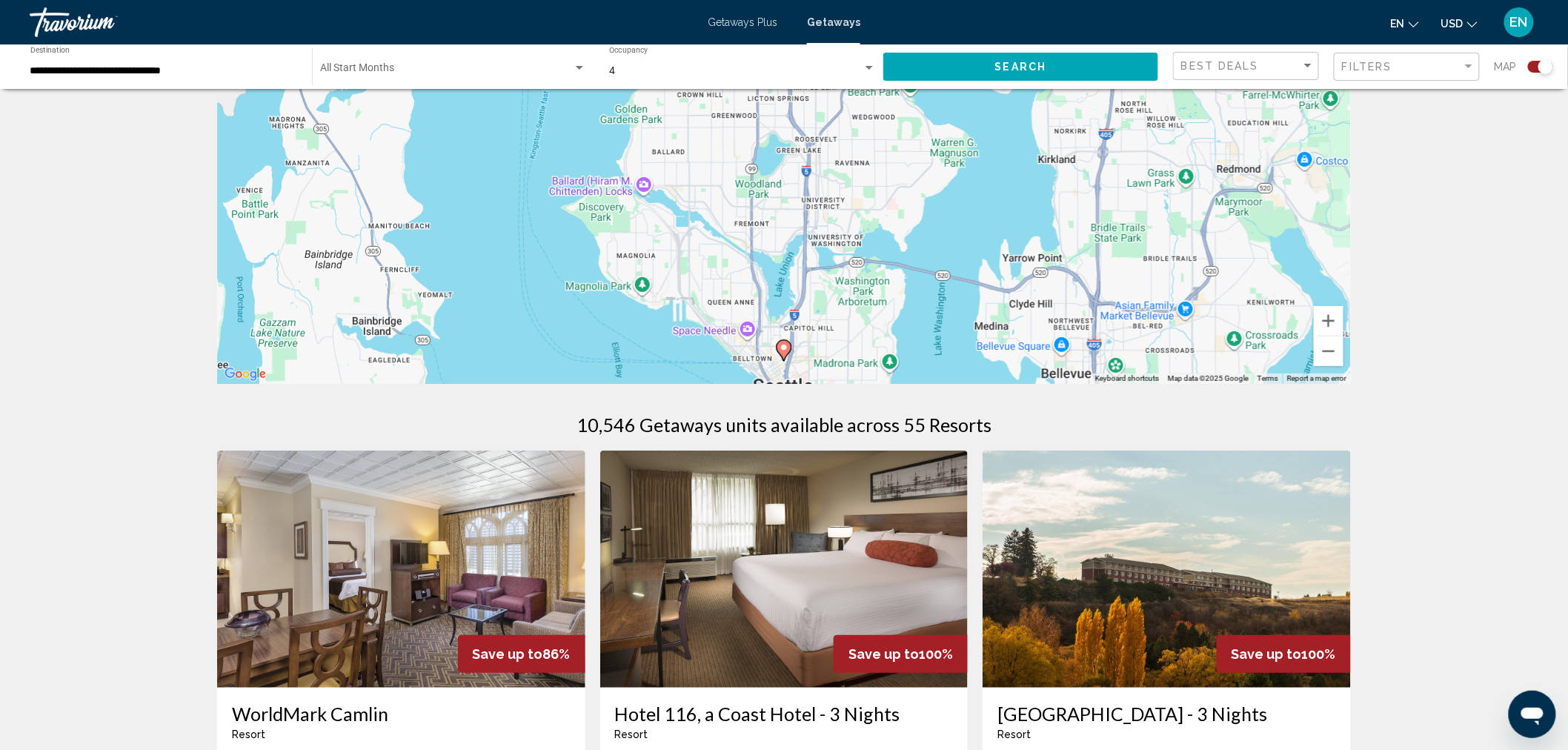
click at [787, 350] on image "Main content" at bounding box center [784, 348] width 9 height 9
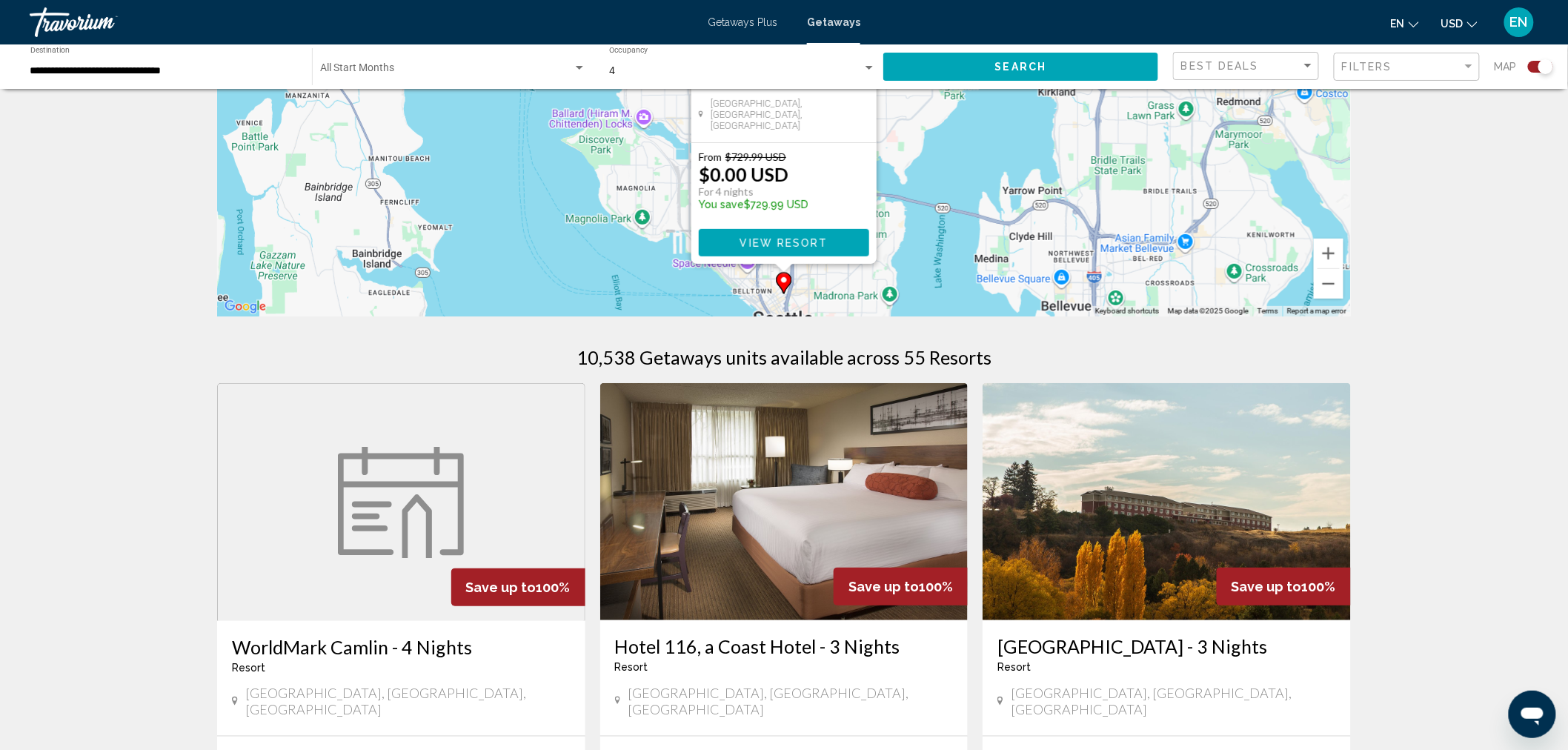
scroll to position [0, 0]
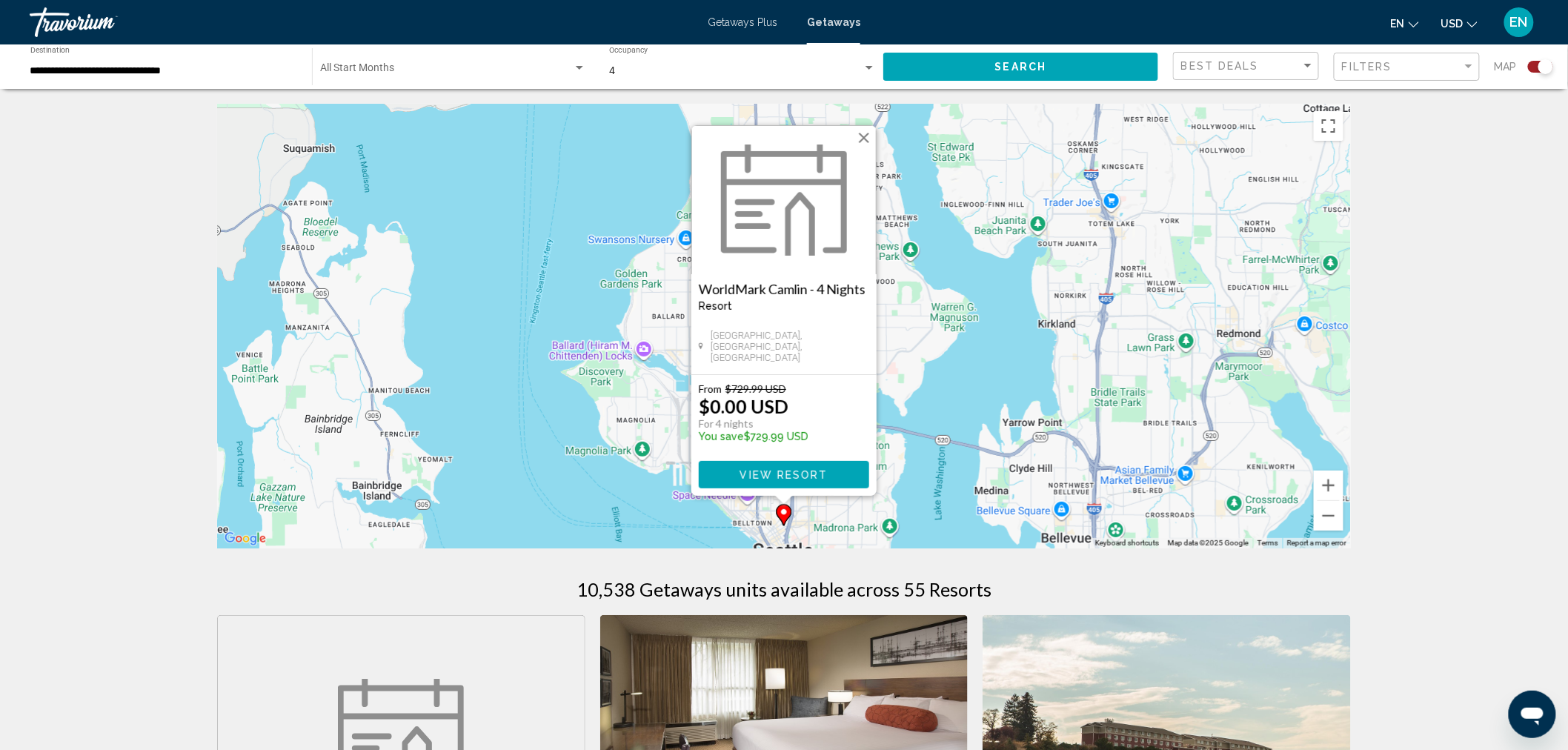
click at [975, 390] on div "To activate drag with keyboard, press Alt + Enter. Once in keyboard drag state,…" at bounding box center [783, 326] width 1134 height 444
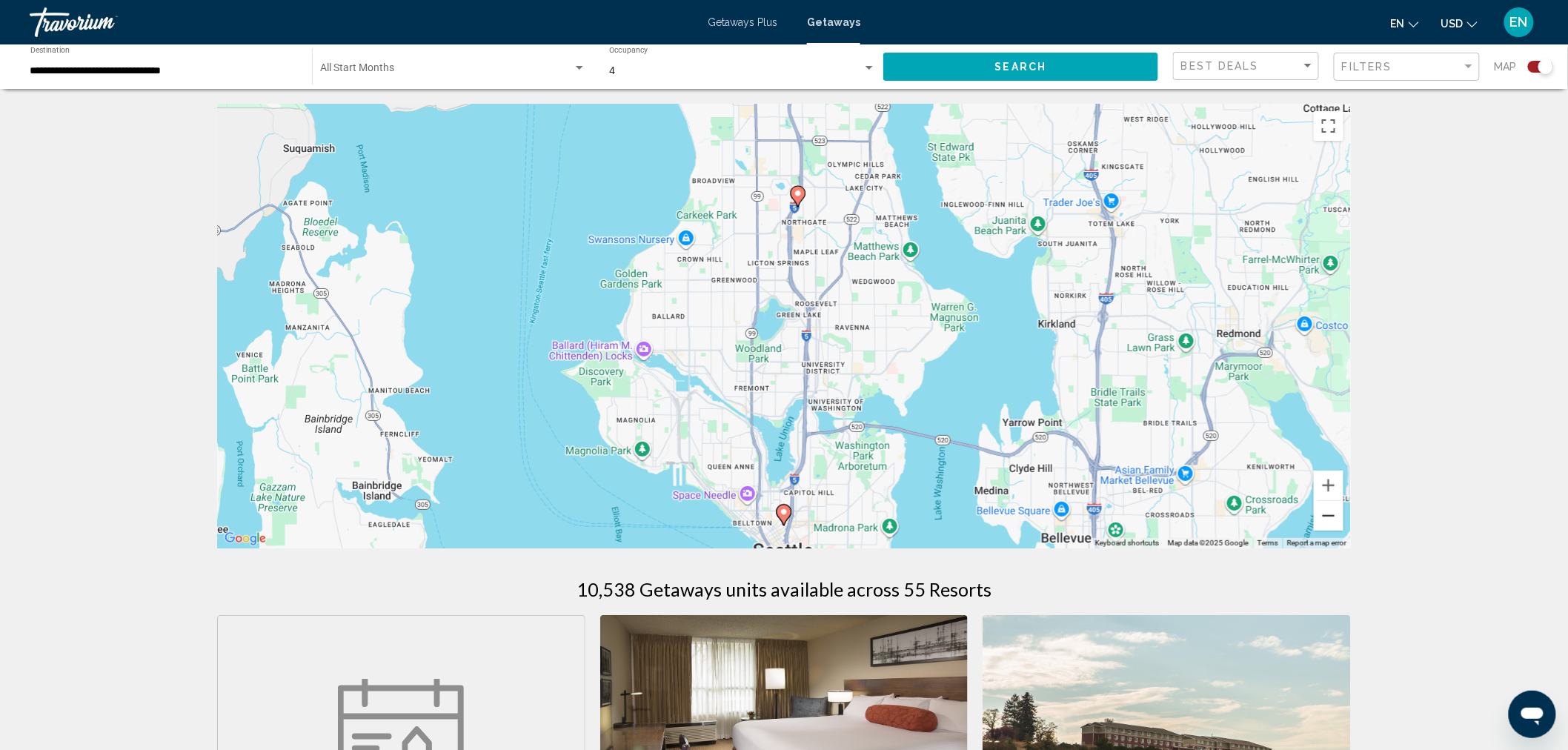
click at [1322, 514] on button "Zoom out" at bounding box center [1329, 515] width 30 height 30
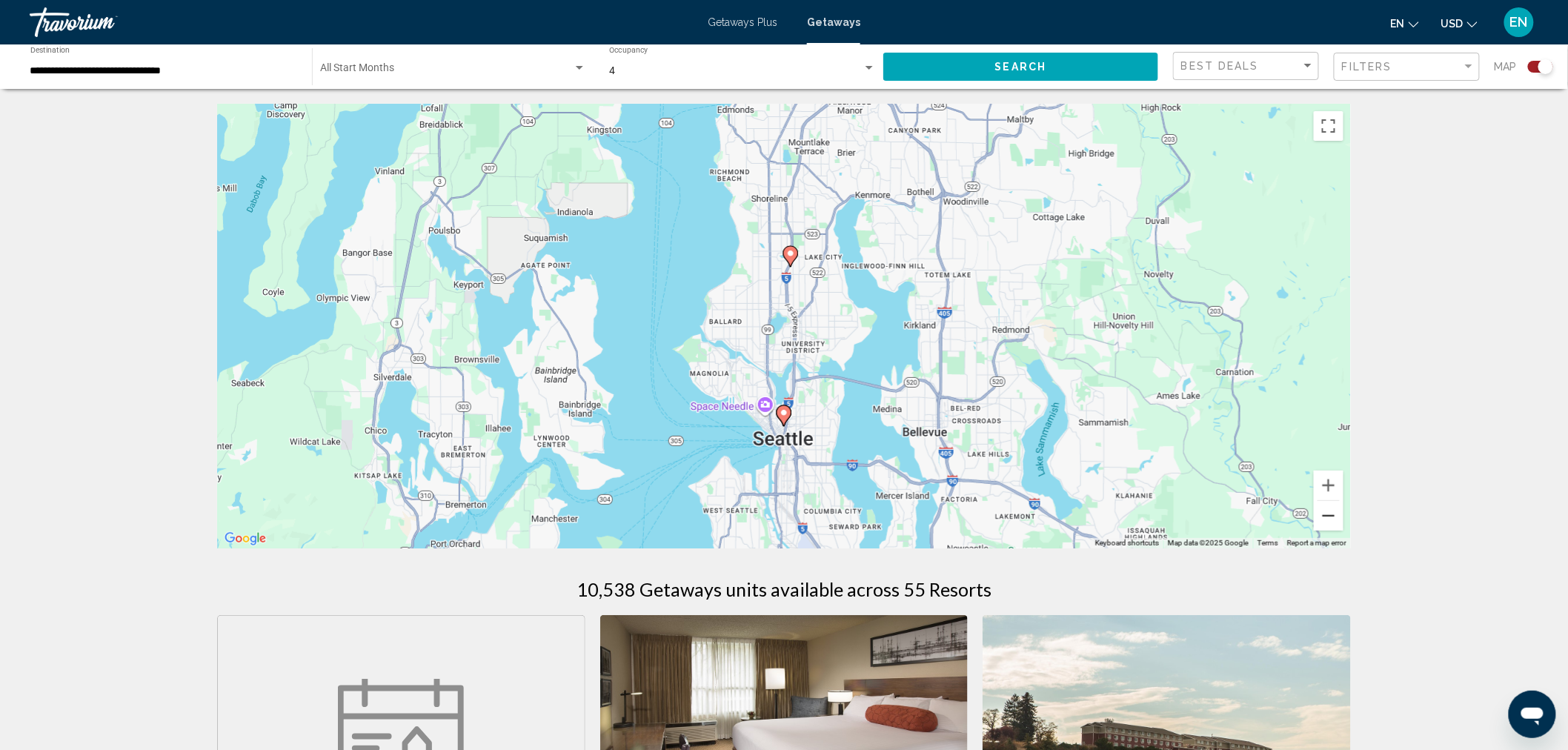
click at [1322, 514] on button "Zoom out" at bounding box center [1329, 515] width 30 height 30
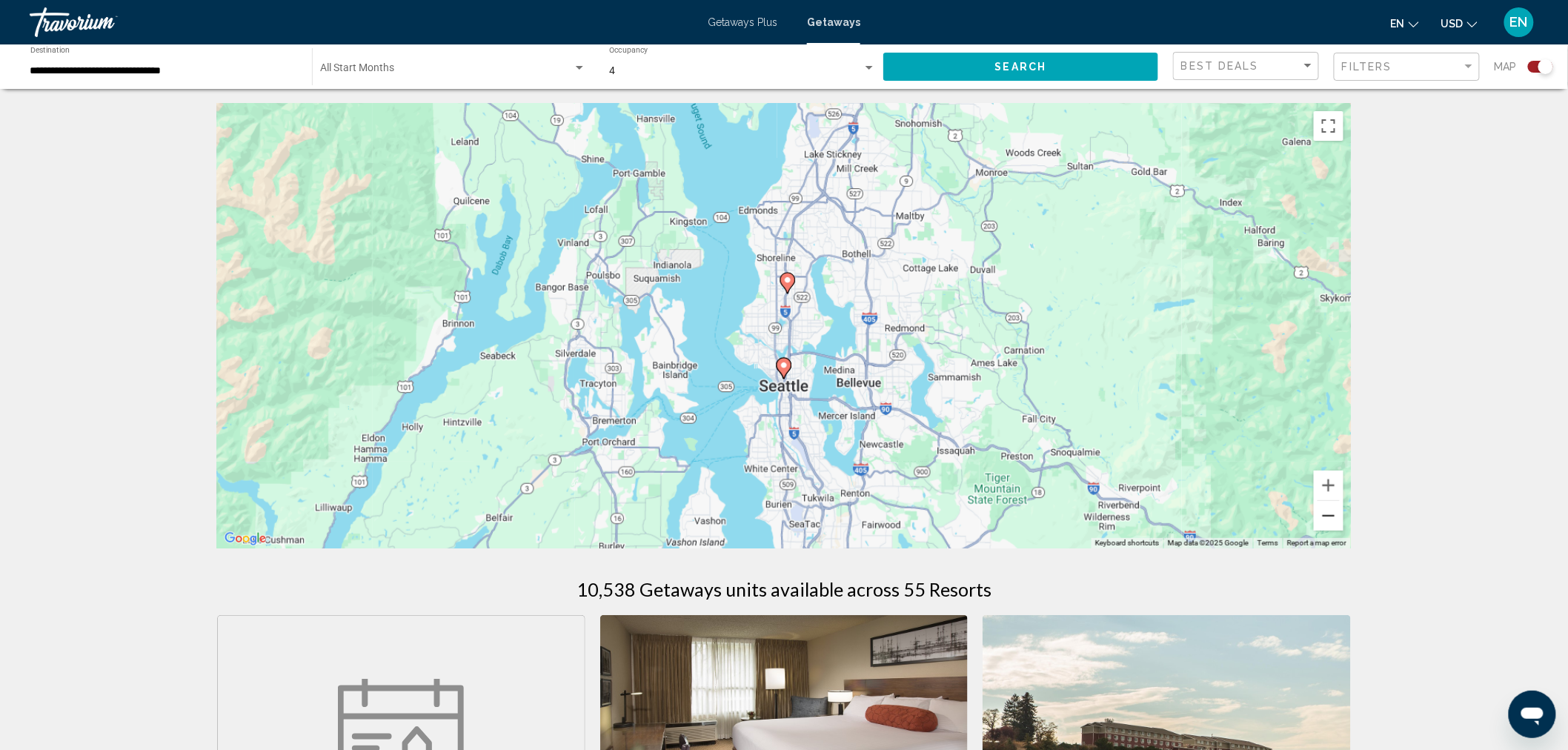
click at [1322, 514] on button "Zoom out" at bounding box center [1329, 515] width 30 height 30
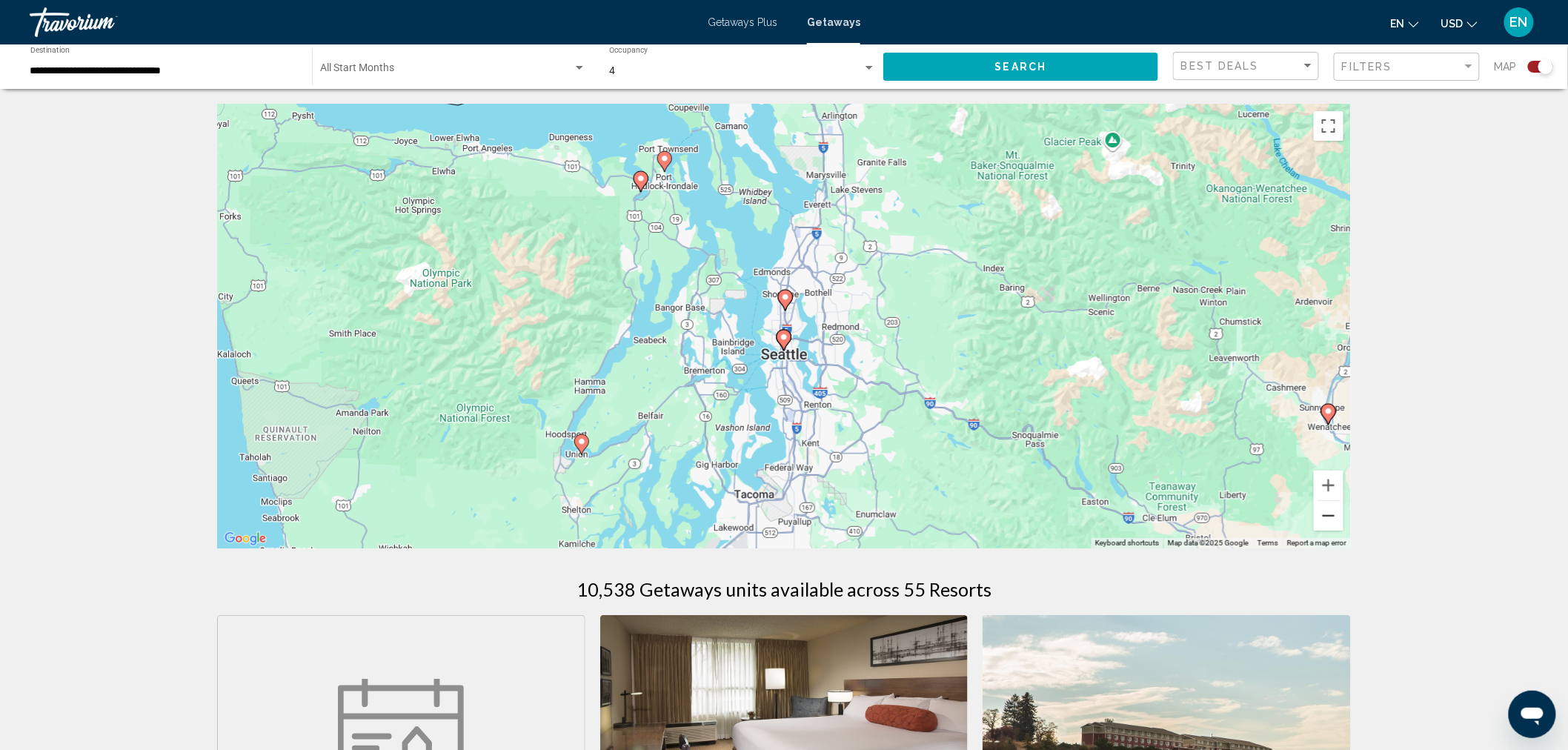
click at [1322, 514] on button "Zoom out" at bounding box center [1329, 515] width 30 height 30
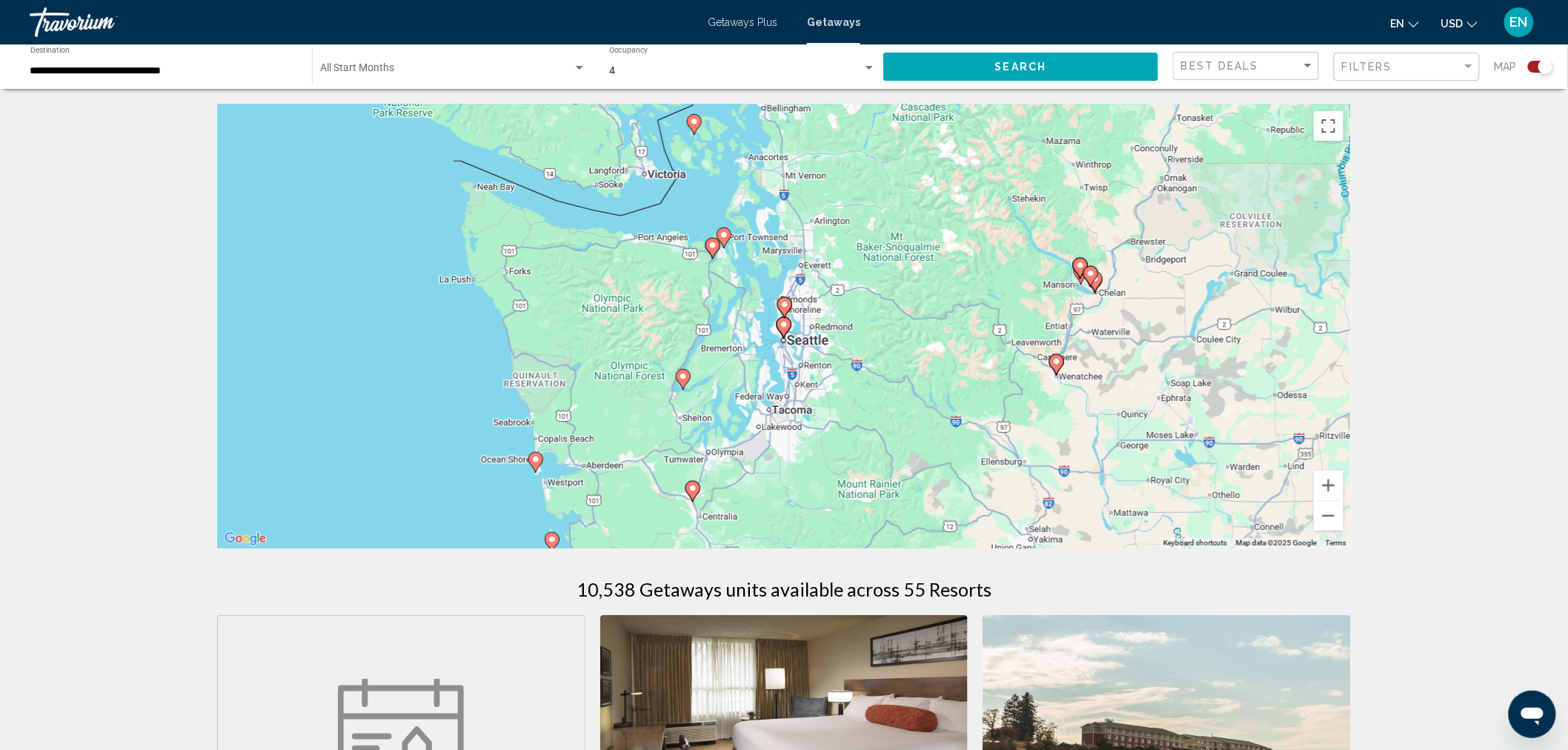
click at [687, 372] on image "Main content" at bounding box center [684, 377] width 9 height 9
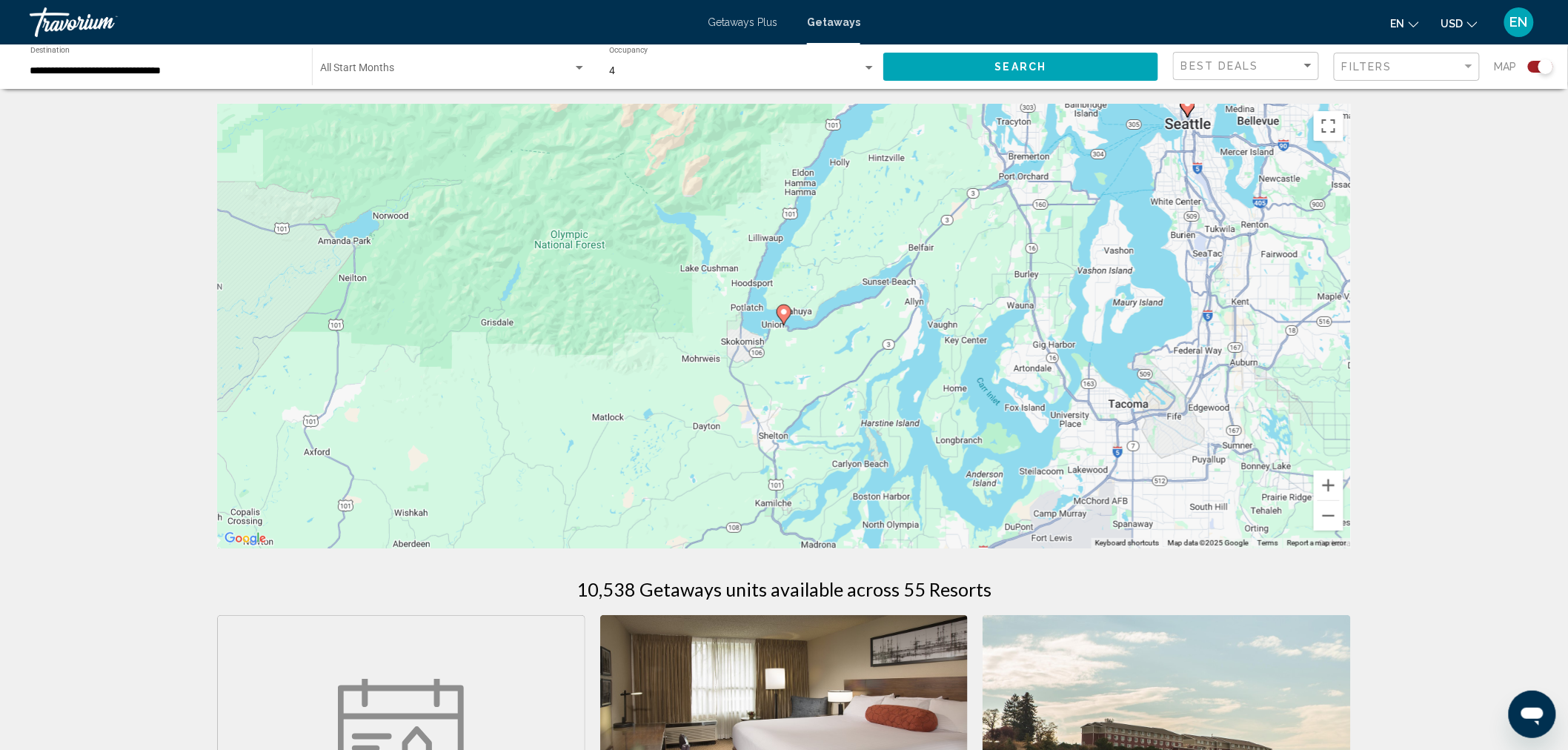
click at [784, 315] on image "Main content" at bounding box center [784, 312] width 9 height 9
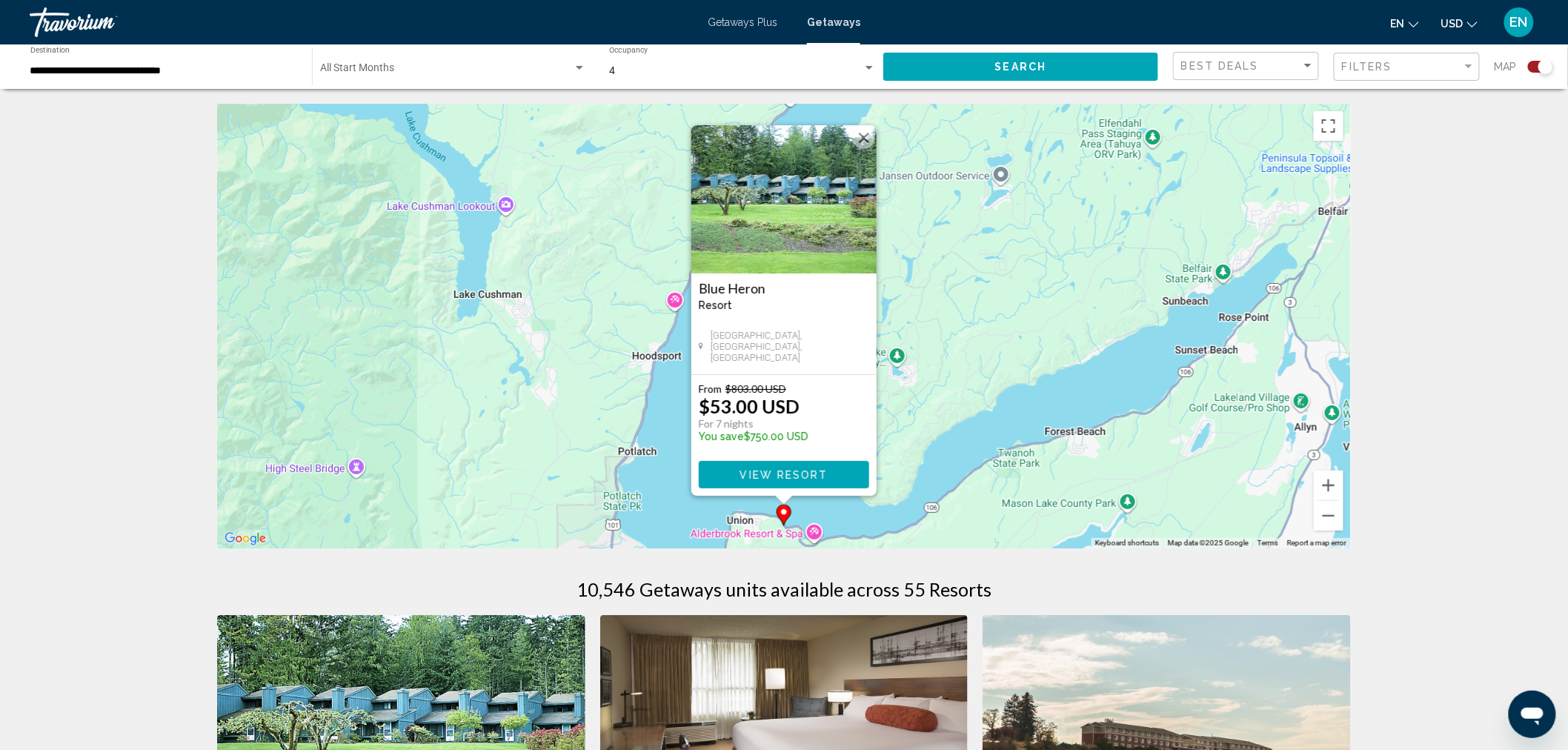
click at [871, 136] on button "Close" at bounding box center [864, 137] width 22 height 22
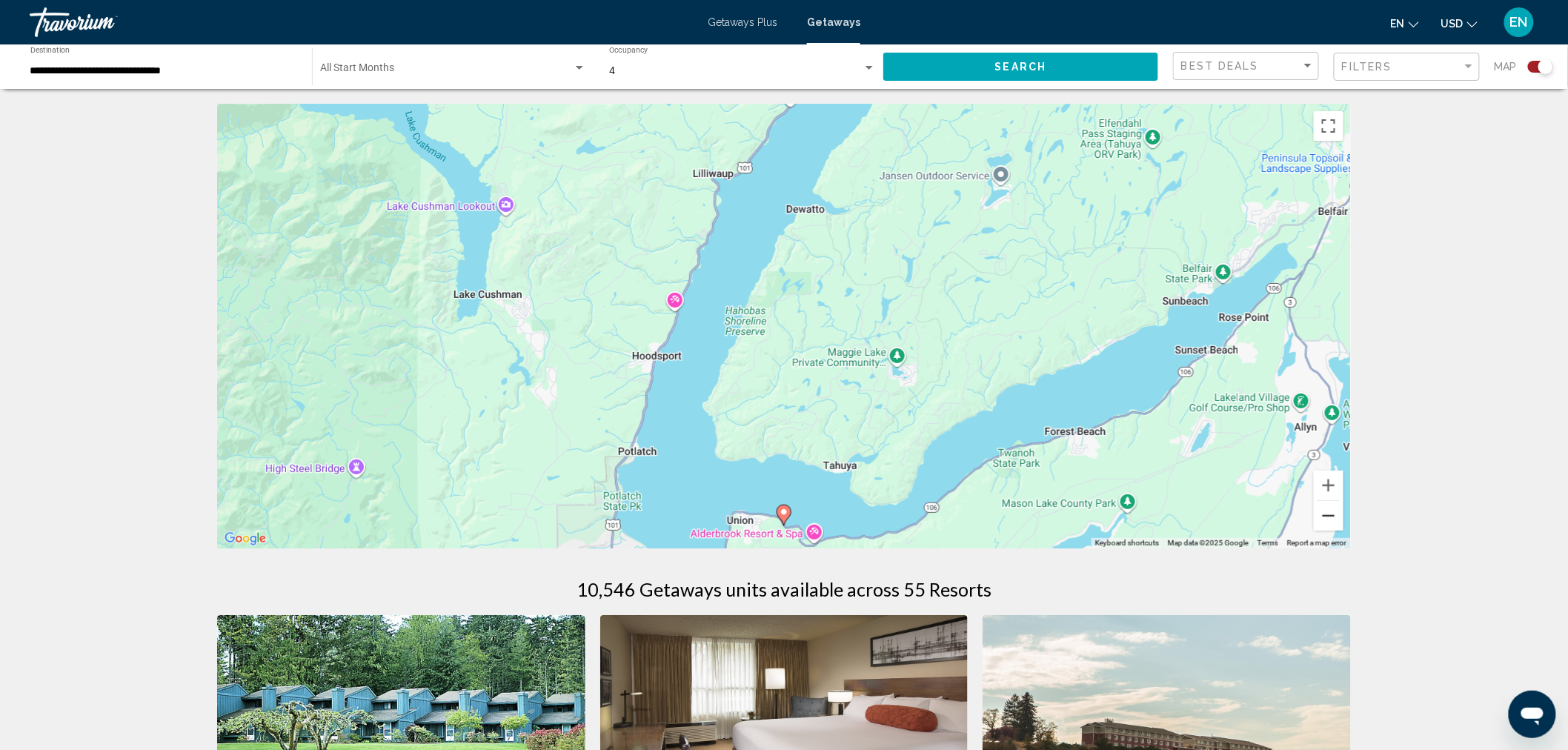
click at [1329, 513] on button "Zoom out" at bounding box center [1329, 515] width 30 height 30
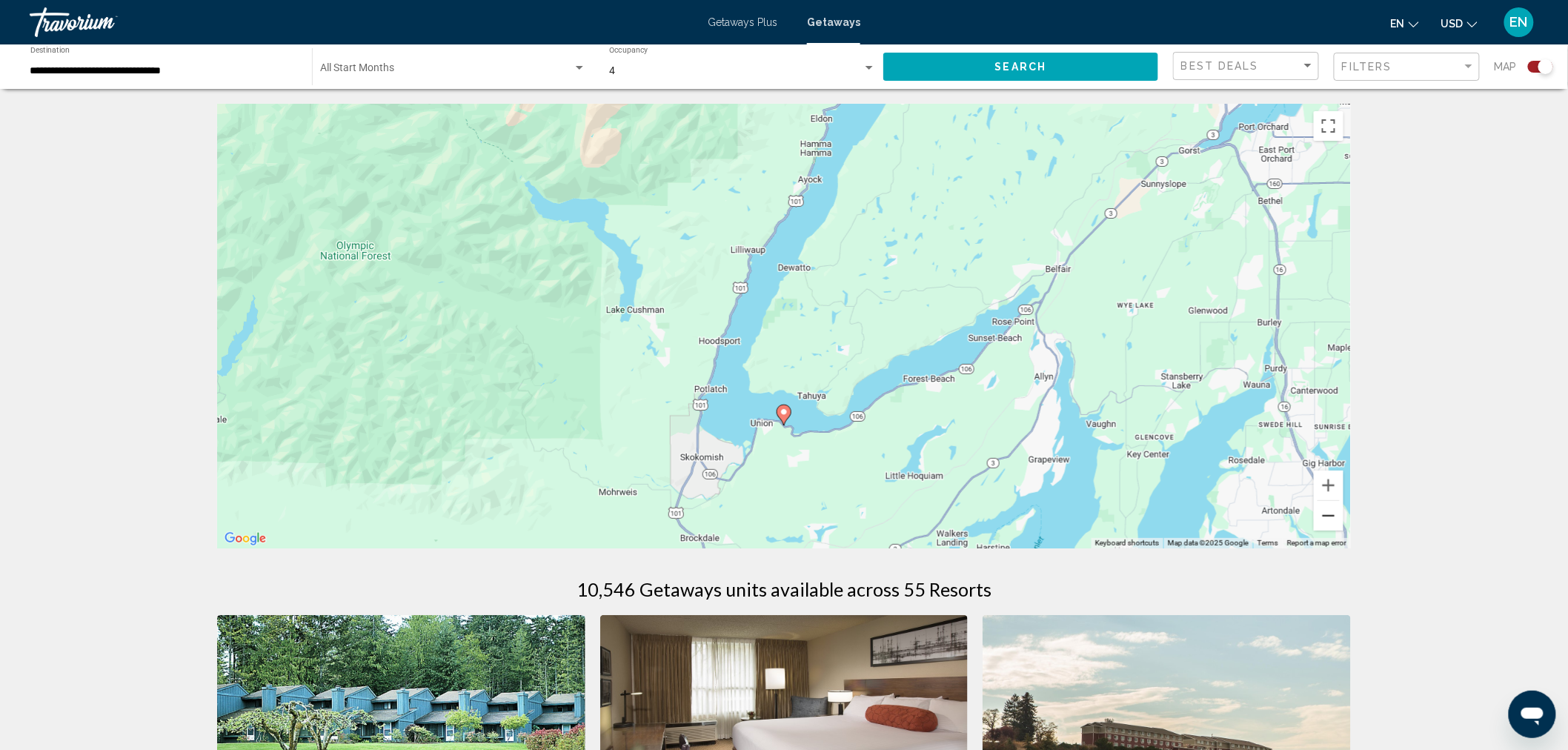
click at [1329, 513] on button "Zoom out" at bounding box center [1329, 515] width 30 height 30
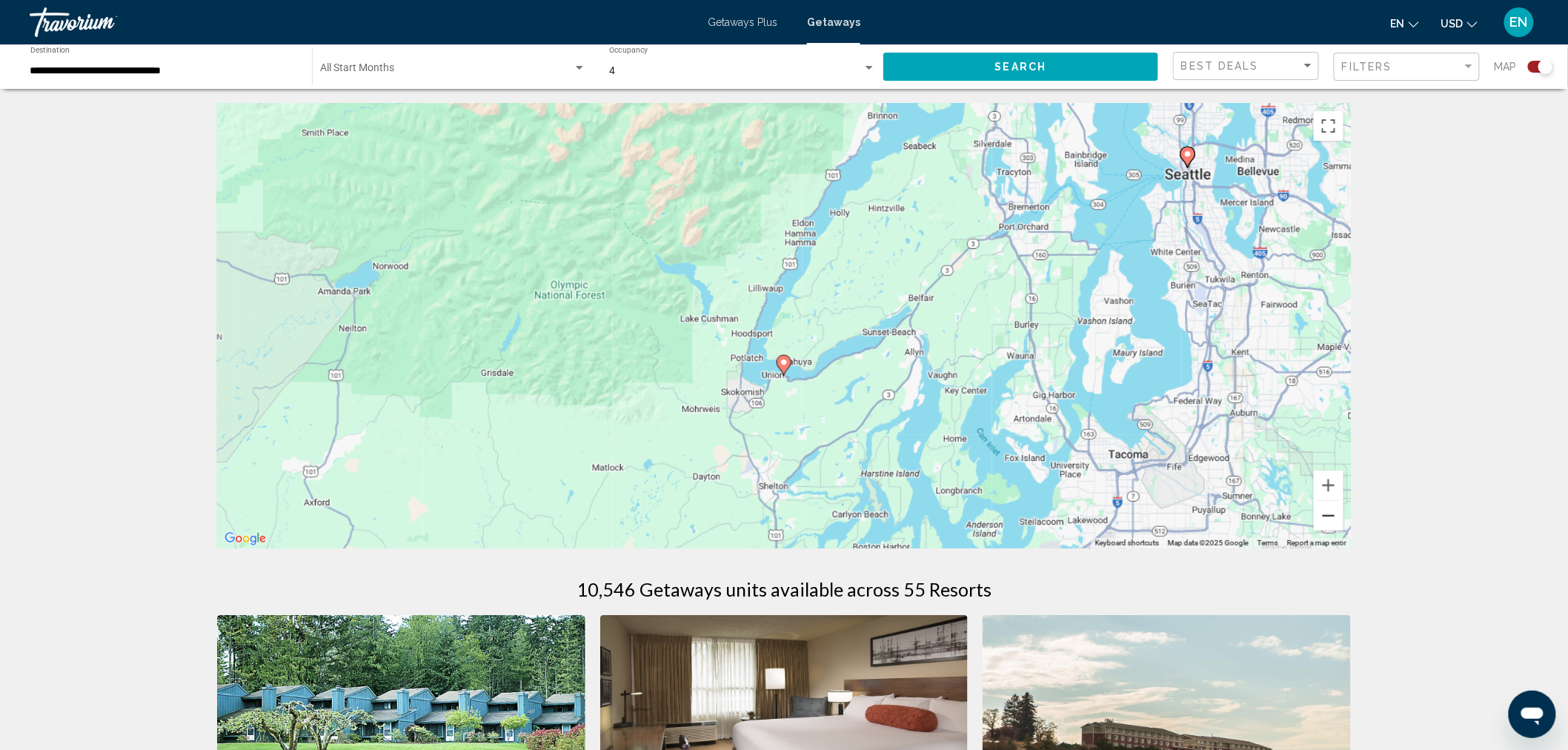
click at [1329, 513] on button "Zoom out" at bounding box center [1329, 515] width 30 height 30
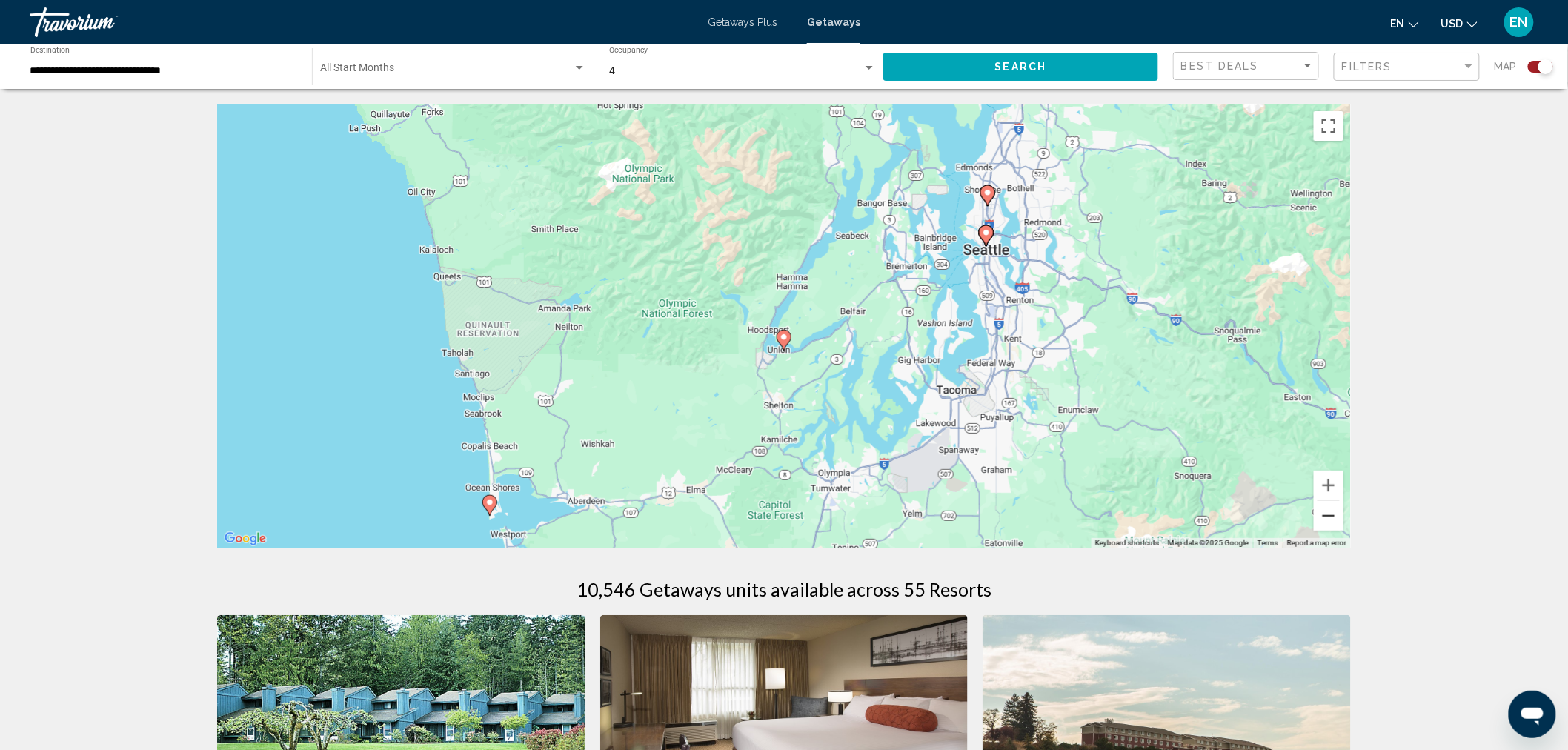
click at [1329, 513] on button "Zoom out" at bounding box center [1329, 515] width 30 height 30
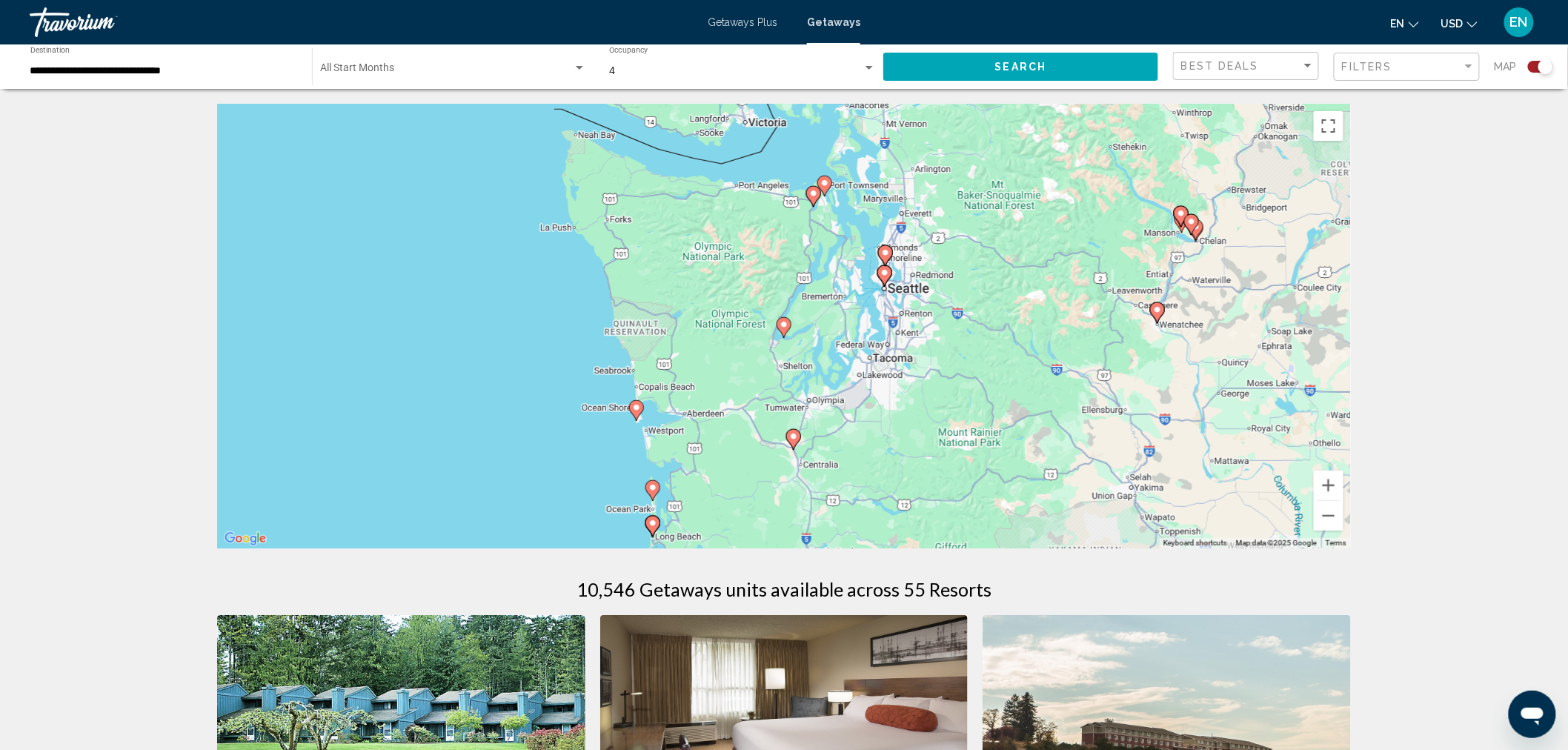
click at [829, 187] on image "Main content" at bounding box center [825, 183] width 9 height 9
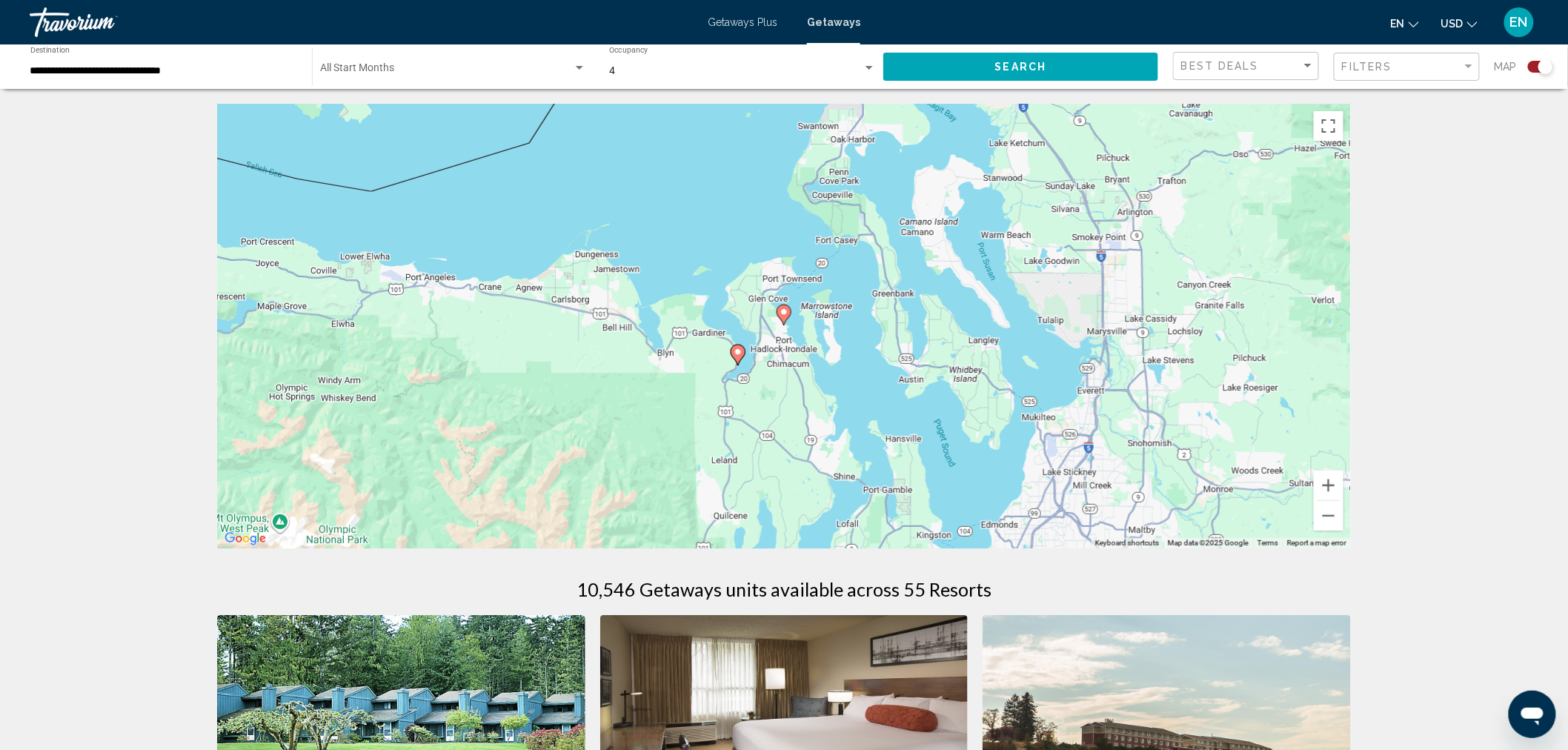
click at [783, 307] on icon "Main content" at bounding box center [784, 314] width 14 height 19
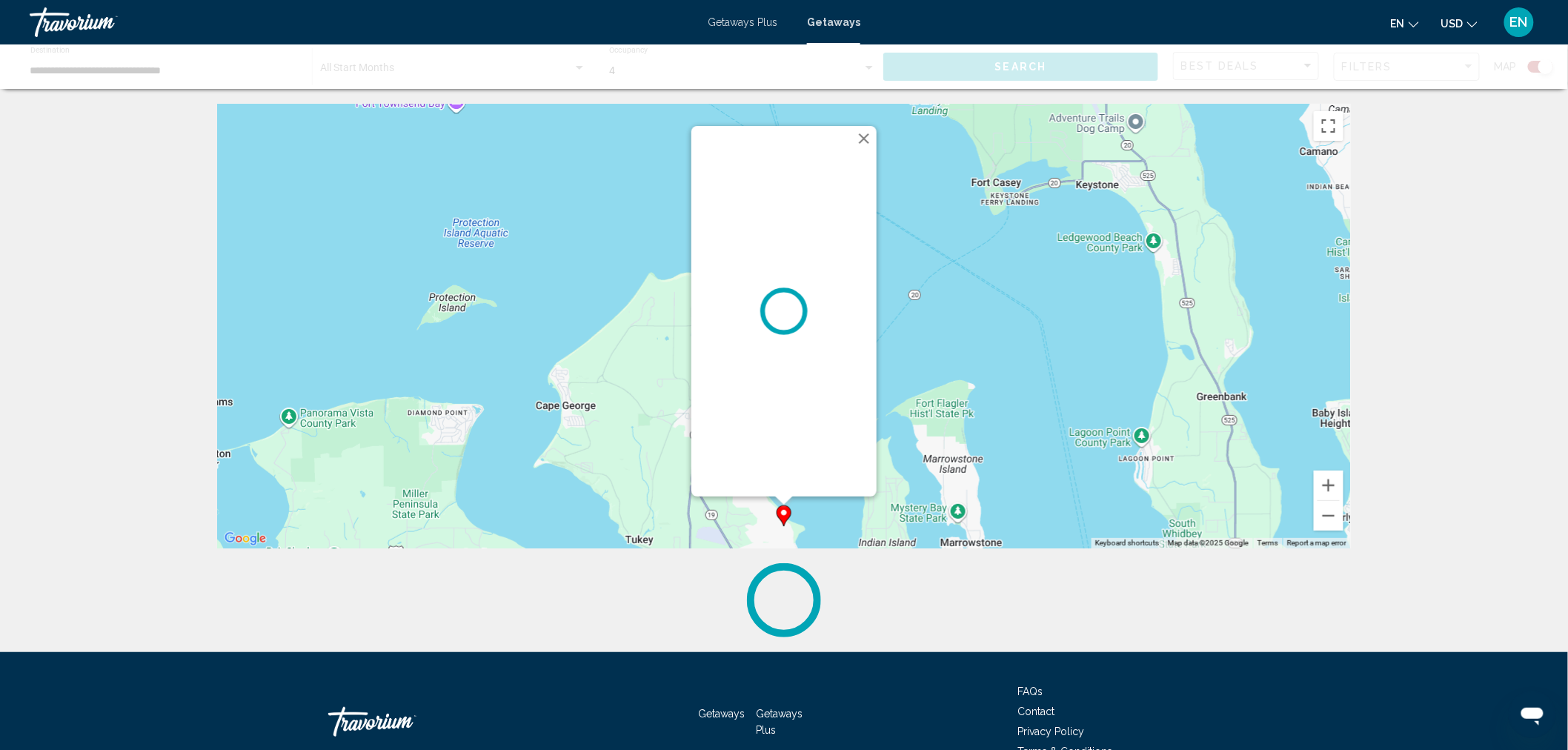
click at [860, 131] on button "Close" at bounding box center [864, 138] width 22 height 22
